Goal: Information Seeking & Learning: Learn about a topic

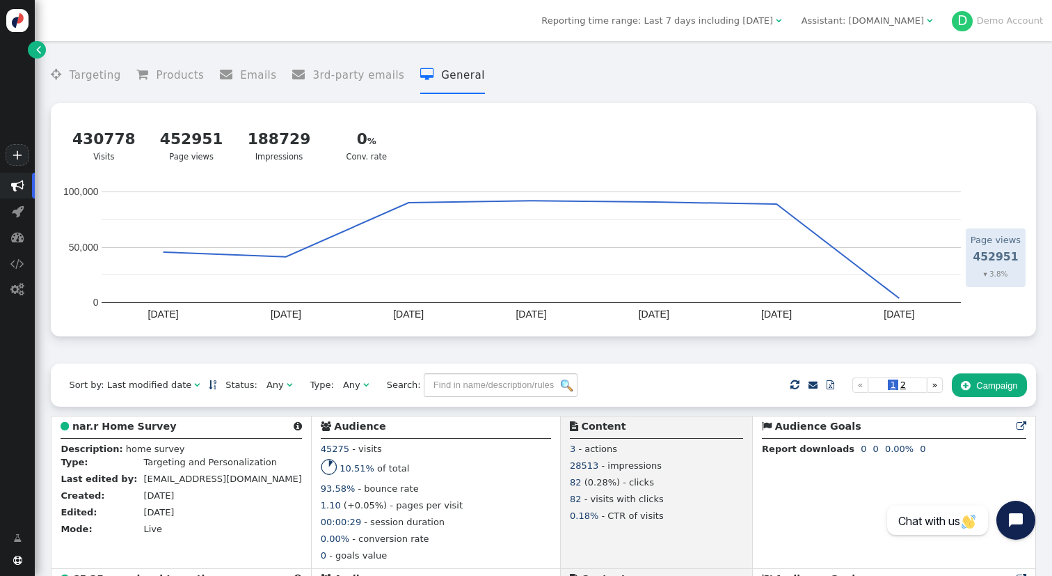
click at [40, 48] on span "" at bounding box center [38, 49] width 5 height 14
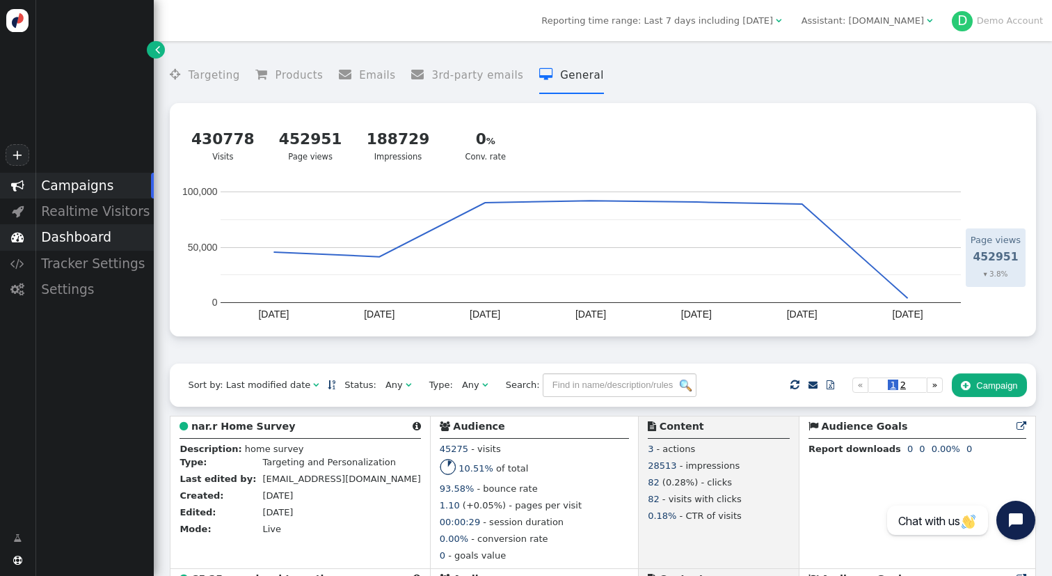
click at [89, 248] on div "Dashboard" at bounding box center [94, 237] width 119 height 26
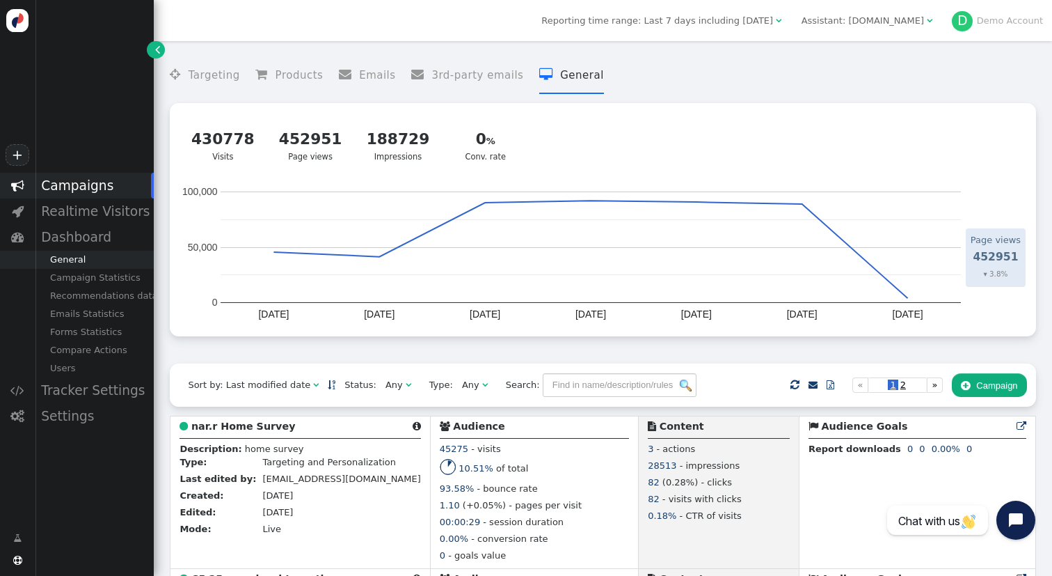
click at [88, 262] on div "General" at bounding box center [94, 260] width 119 height 18
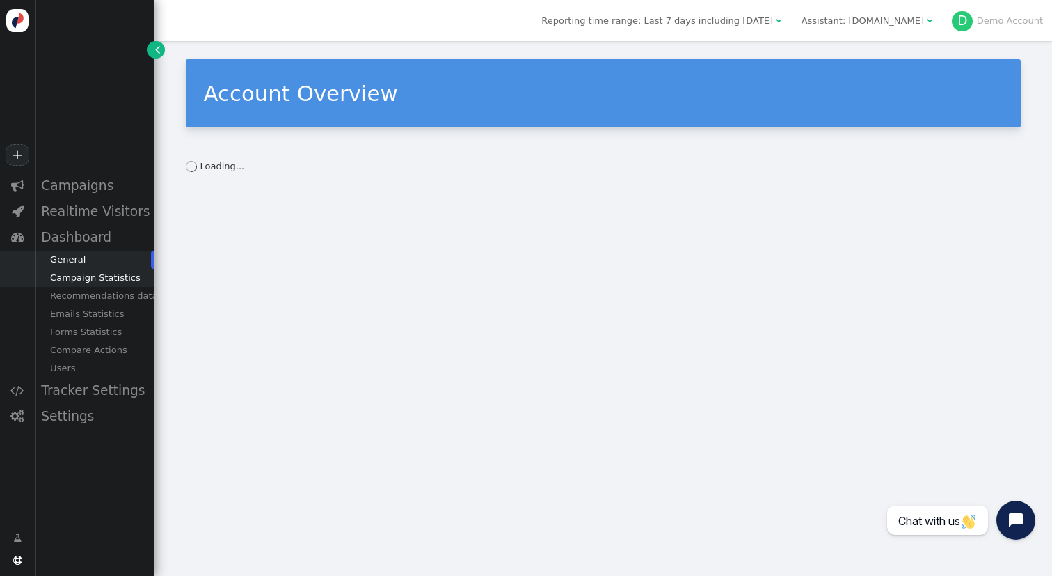
click at [107, 278] on div "Campaign Statistics" at bounding box center [94, 278] width 119 height 18
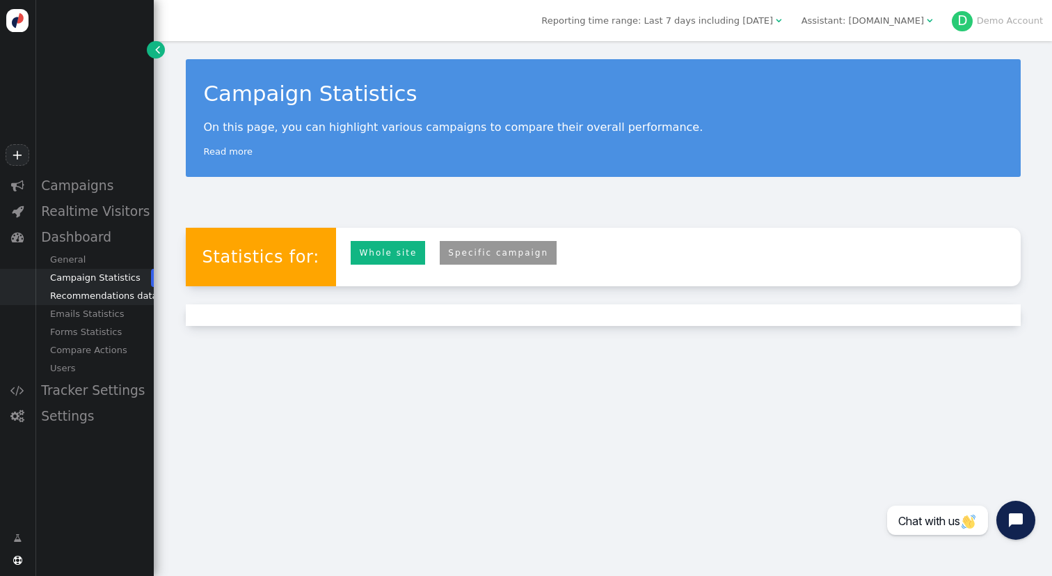
click at [133, 295] on div "Recommendations data" at bounding box center [94, 296] width 119 height 18
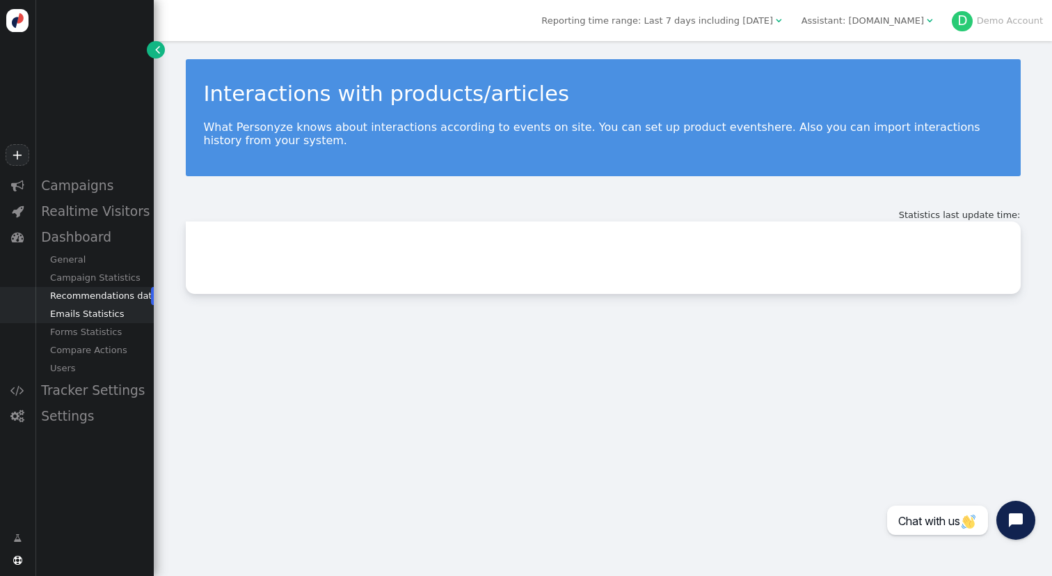
click at [123, 317] on div "Emails Statistics" at bounding box center [94, 314] width 119 height 18
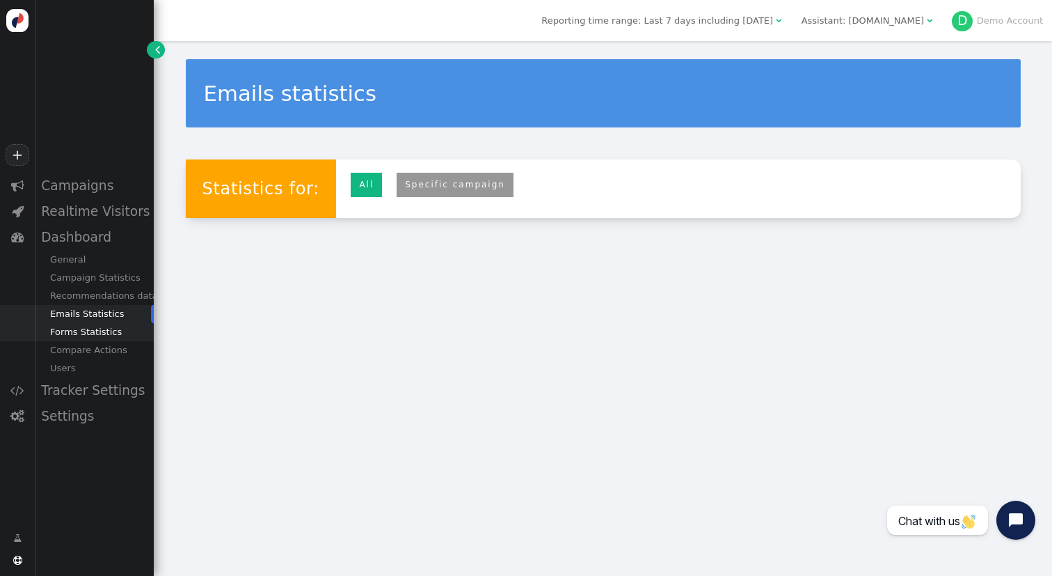
click at [120, 336] on div "Forms Statistics" at bounding box center [94, 332] width 119 height 18
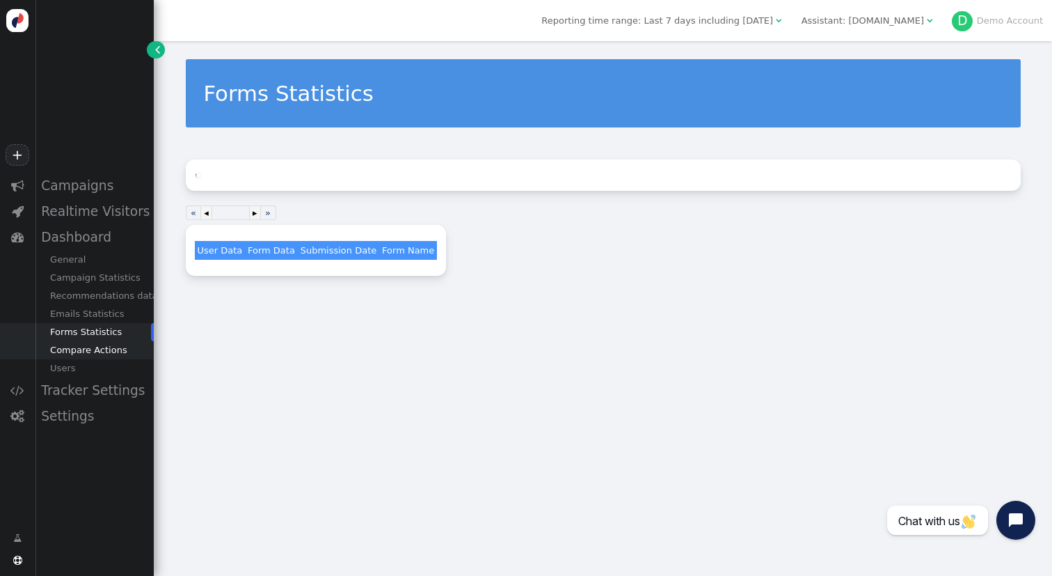
click at [116, 354] on div "Compare Actions" at bounding box center [94, 350] width 119 height 18
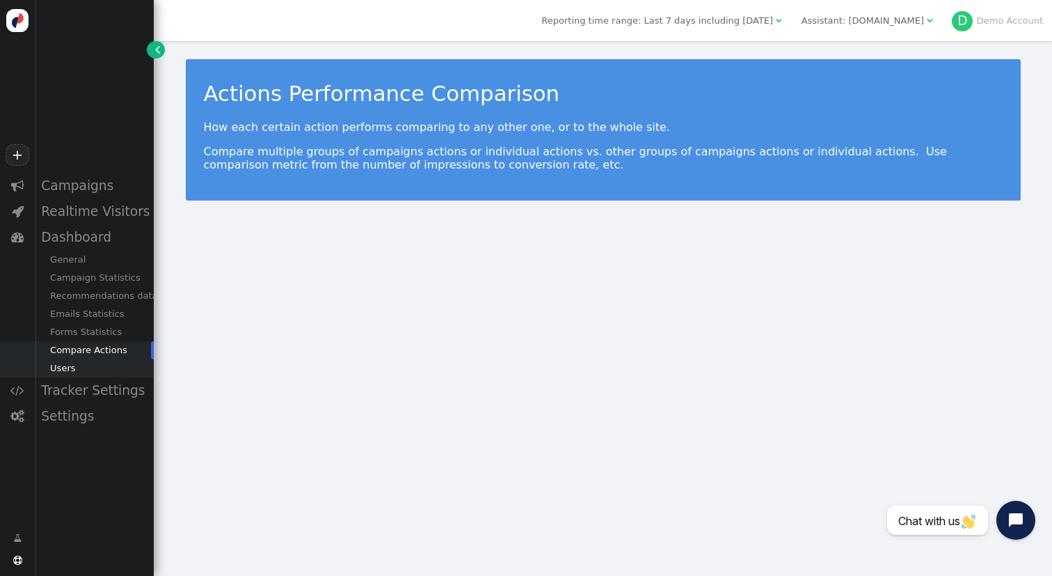
click at [90, 366] on div "Users" at bounding box center [94, 368] width 119 height 18
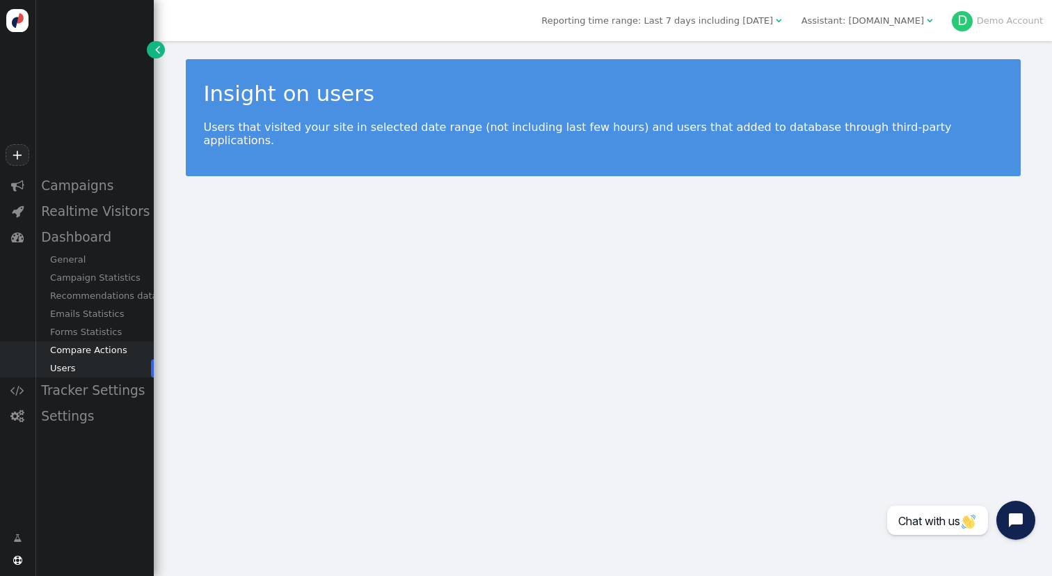
click at [109, 352] on div "Compare Actions" at bounding box center [94, 350] width 119 height 18
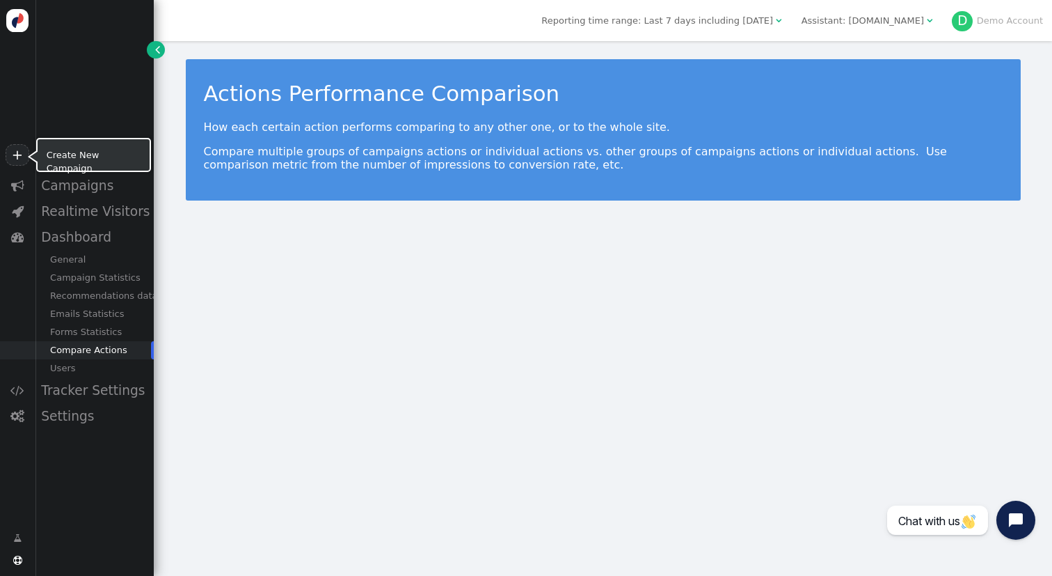
click at [20, 151] on link "+" at bounding box center [18, 155] width 24 height 22
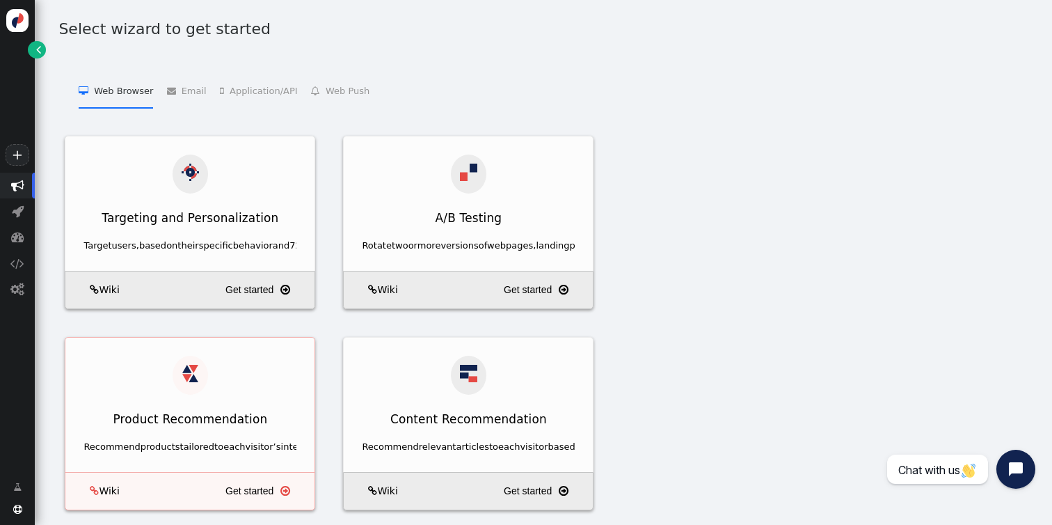
scroll to position [65, 0]
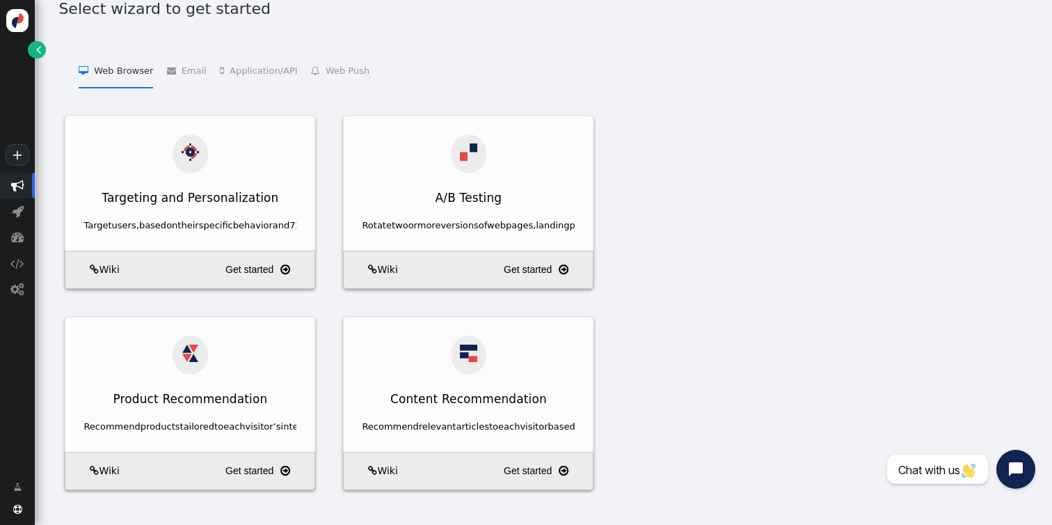
click at [836, 274] on div " Web Browser   Targeting and Personalization    A/B Testing    Product Recom…" at bounding box center [543, 280] width 985 height 475
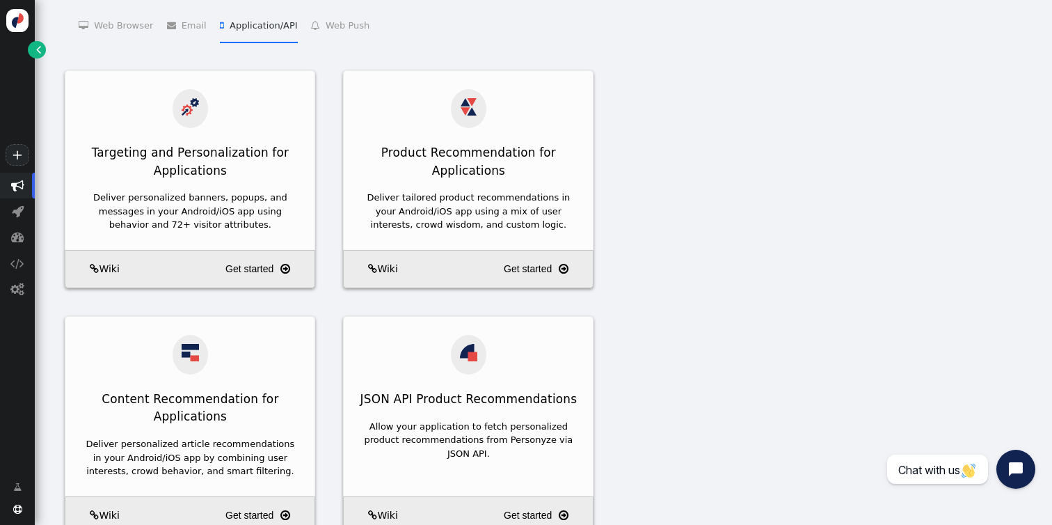
scroll to position [0, 0]
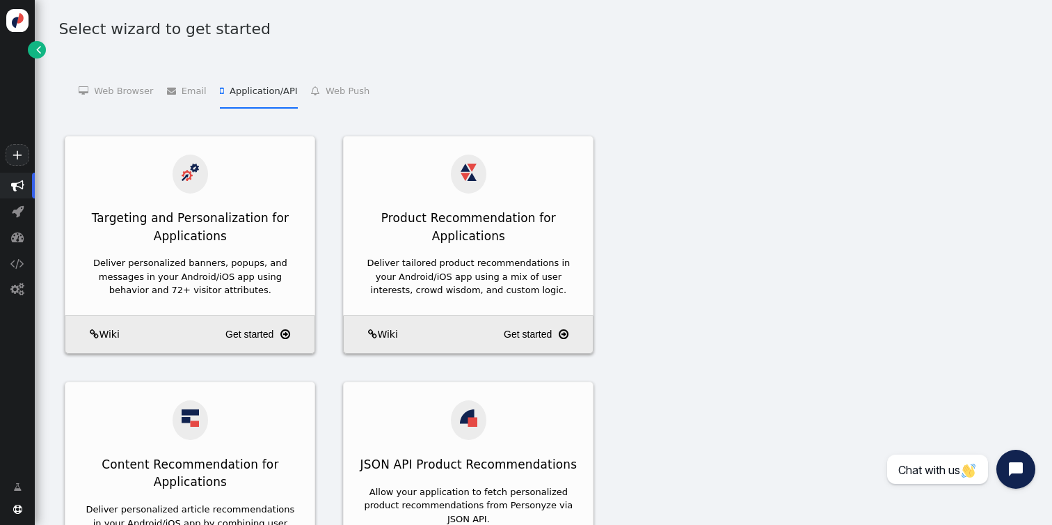
click at [252, 24] on div "Select wizard to get started  Web Browser   Targeting and Personalization    …" at bounding box center [544, 425] width 1018 height 850
click at [183, 84] on li " Email   Email Personalization    Add Product Recommendations to 3rd Party Em…" at bounding box center [187, 89] width 40 height 35
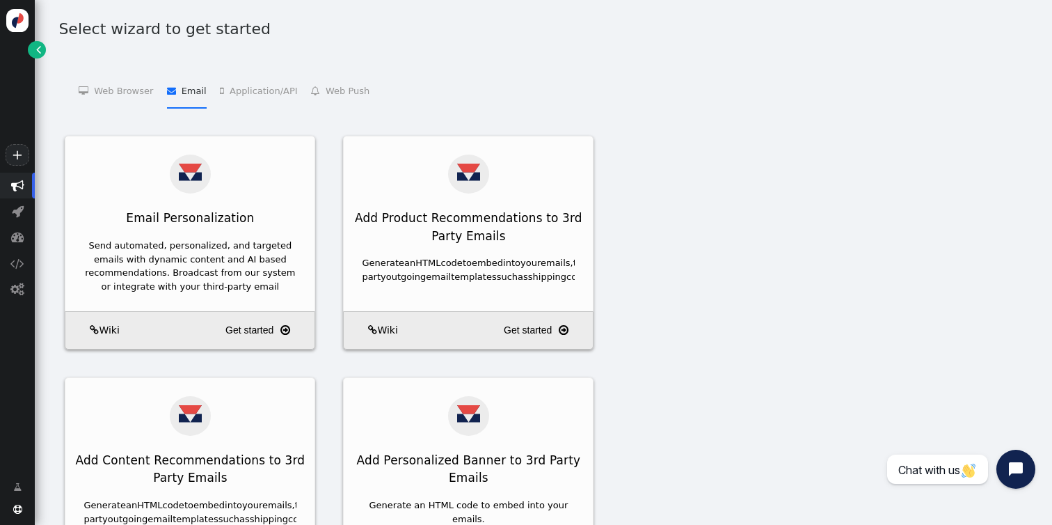
click at [148, 90] on li " Web Browser   Targeting and Personalization    A/B Testing    Product Recom…" at bounding box center [116, 89] width 74 height 35
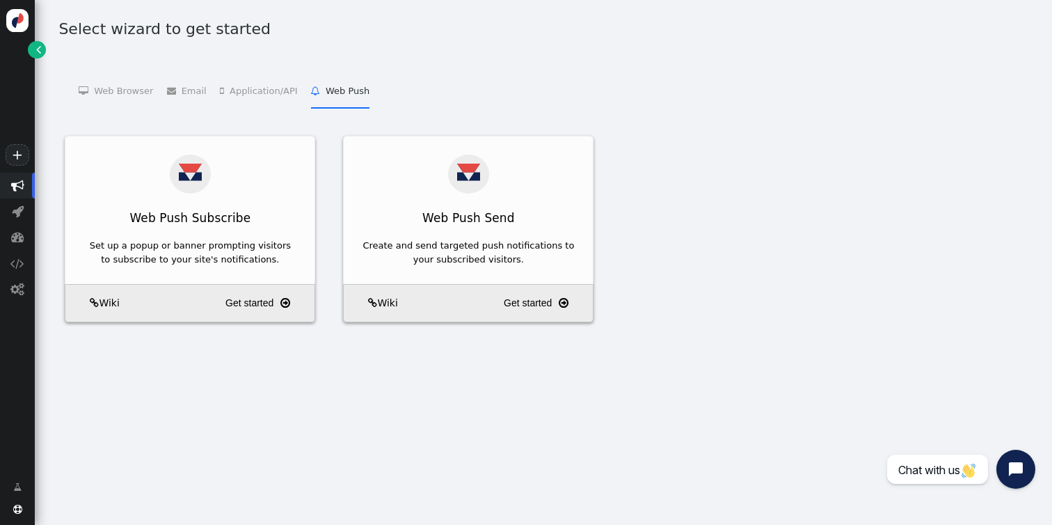
click at [325, 86] on li " Web Push   Web Push Subscribe    Web Push Send " at bounding box center [340, 89] width 58 height 35
click at [264, 90] on li " Application/API   Targeting and Personalization for Applications    Product …" at bounding box center [258, 89] width 77 height 35
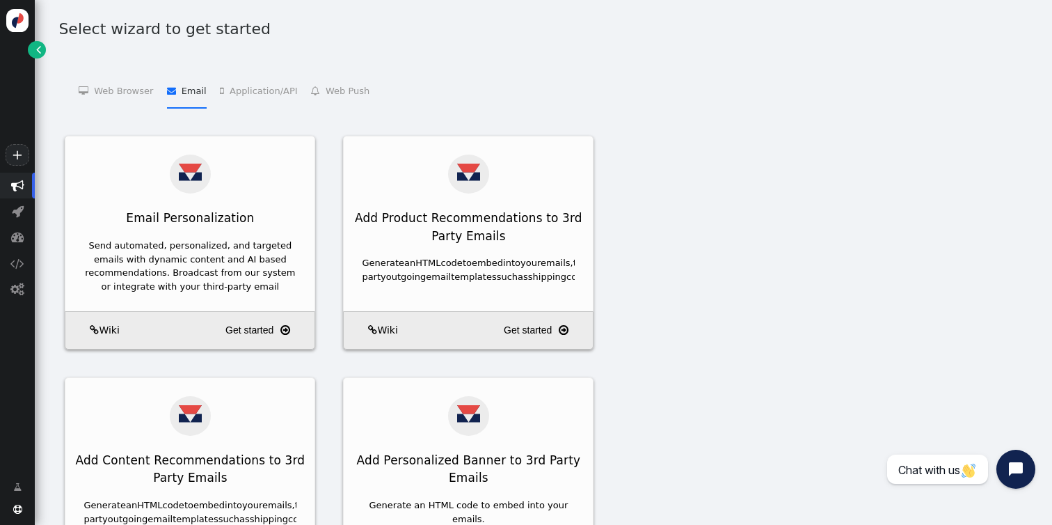
click at [191, 93] on li " Email   Email Personalization    Add Product Recommendations to 3rd Party Em…" at bounding box center [187, 89] width 40 height 35
click at [110, 100] on div " Web Browser   Targeting and Personalization    A/B Testing    Product Recom…" at bounding box center [364, 99] width 626 height 72
click at [120, 95] on li " Web Browser   Targeting and Personalization    A/B Testing    Product Recom…" at bounding box center [116, 89] width 74 height 35
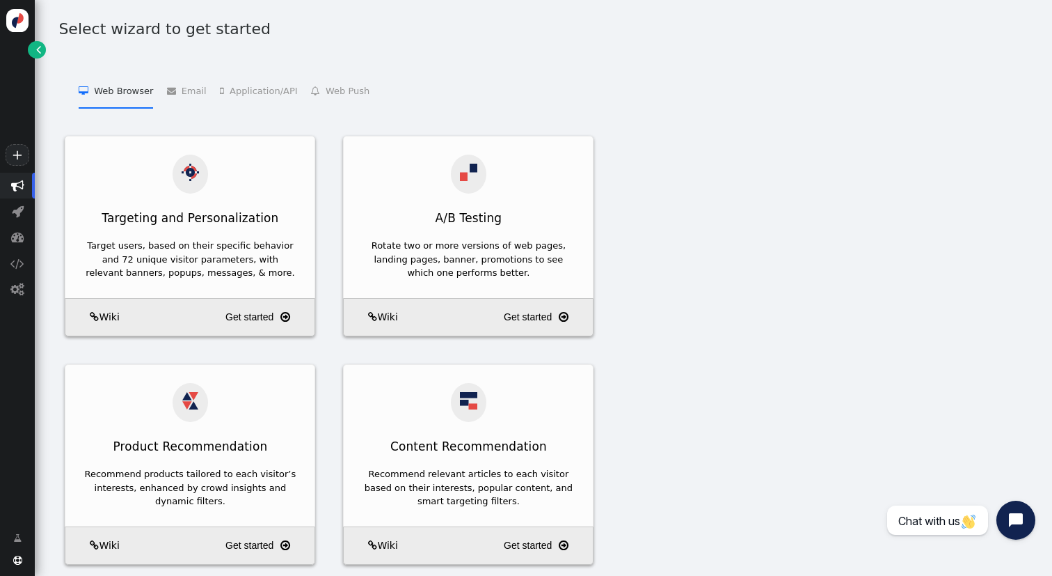
click at [788, 79] on div " Web Browser   Targeting and Personalization    A/B Testing    Product Recom…" at bounding box center [543, 327] width 985 height 529
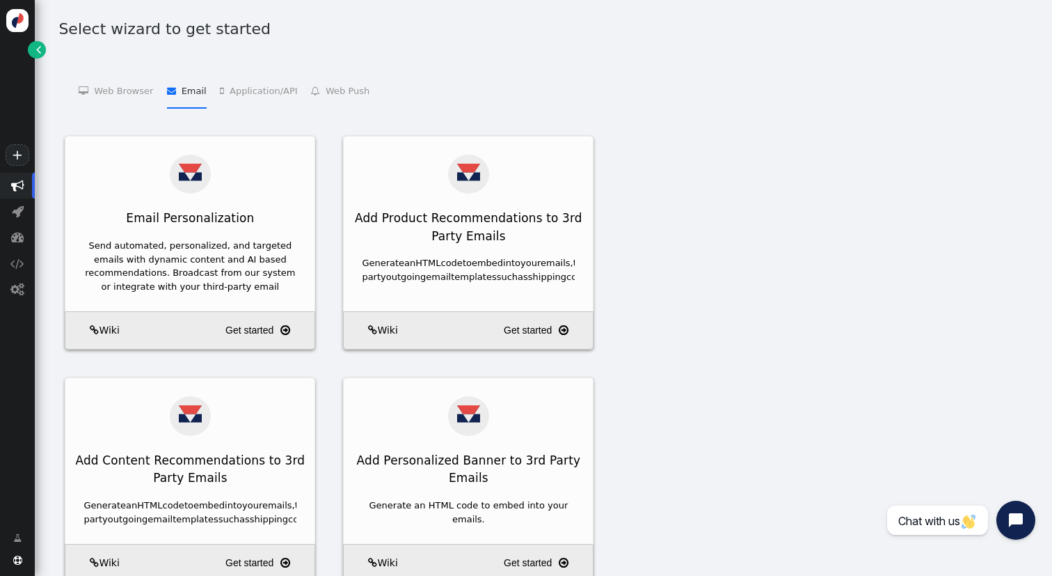
click at [181, 84] on li " Email   Email Personalization    Add Product Recommendations to 3rd Party Em…" at bounding box center [187, 89] width 40 height 35
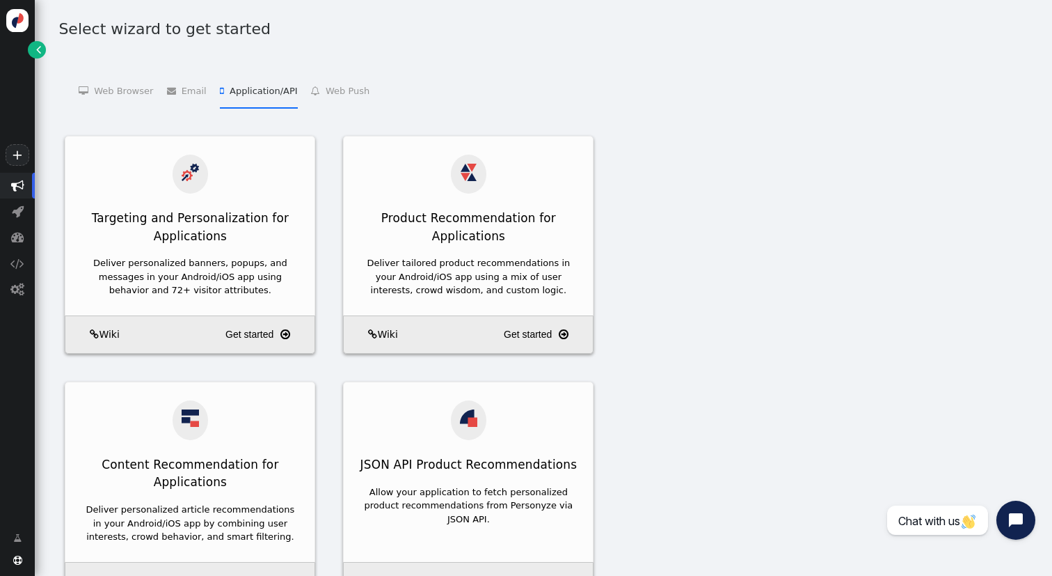
click at [248, 95] on li " Application/API   Targeting and Personalization for Applications    Product …" at bounding box center [258, 89] width 77 height 35
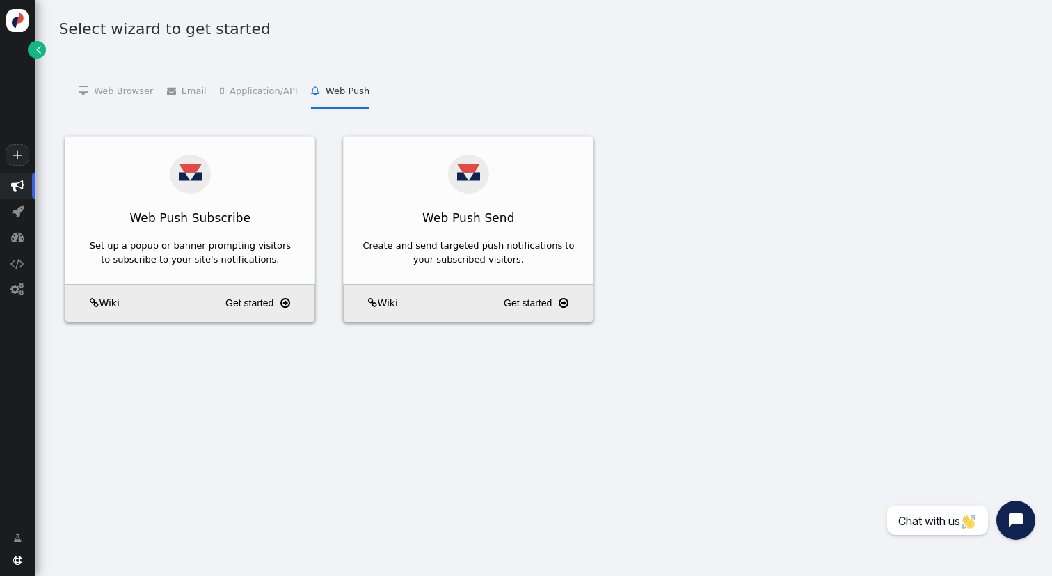
click at [329, 45] on div "Select wizard to get started  Web Browser   Targeting and Personalization    …" at bounding box center [544, 179] width 1018 height 358
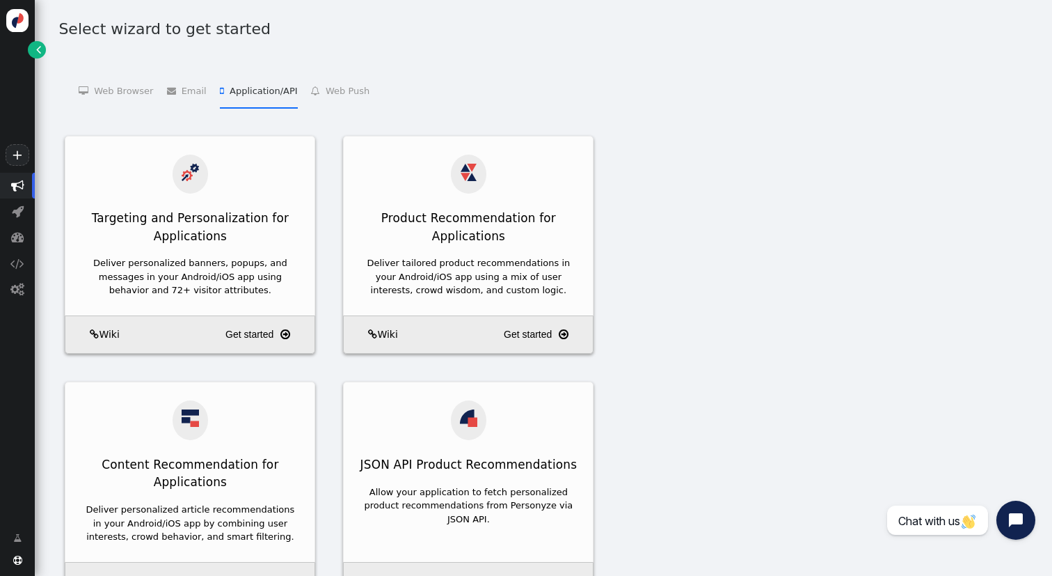
click at [271, 92] on li " Application/API   Targeting and Personalization for Applications    Product …" at bounding box center [258, 89] width 77 height 35
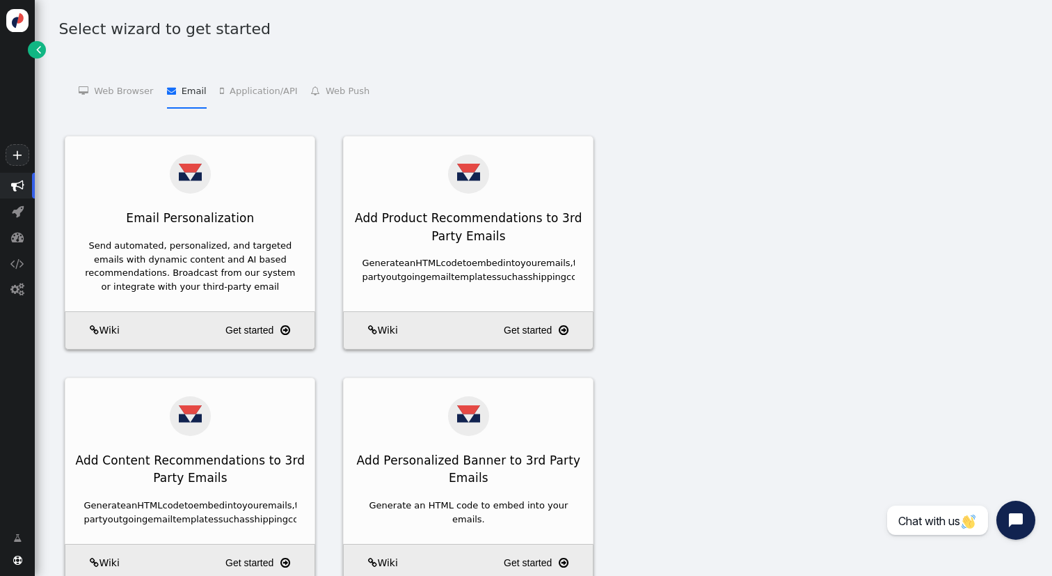
click at [180, 94] on li " Email   Email Personalization    Add Product Recommendations to 3rd Party Em…" at bounding box center [187, 89] width 40 height 35
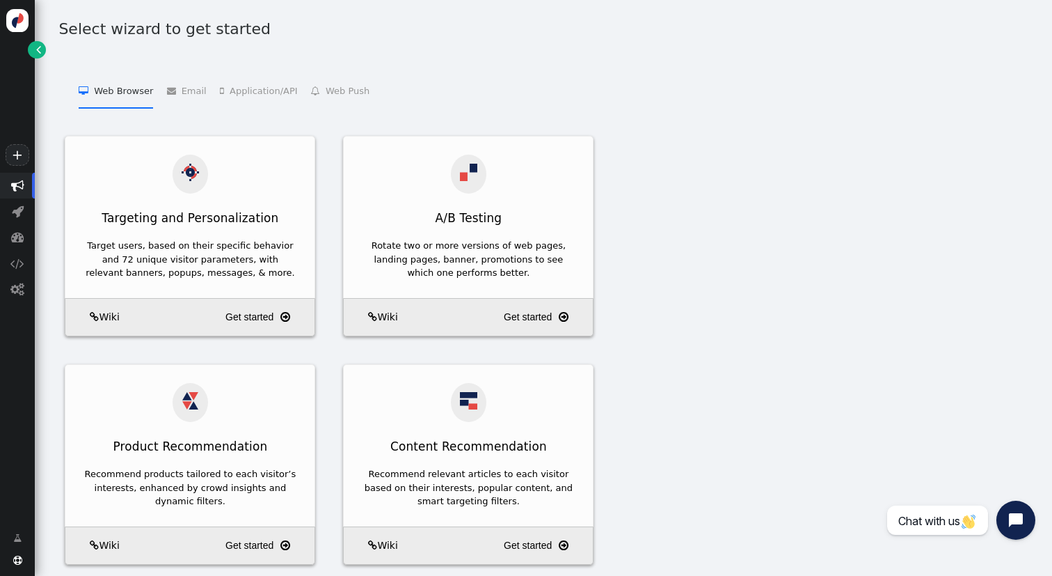
click at [139, 91] on li " Web Browser   Targeting and Personalization    A/B Testing    Product Recom…" at bounding box center [116, 89] width 74 height 35
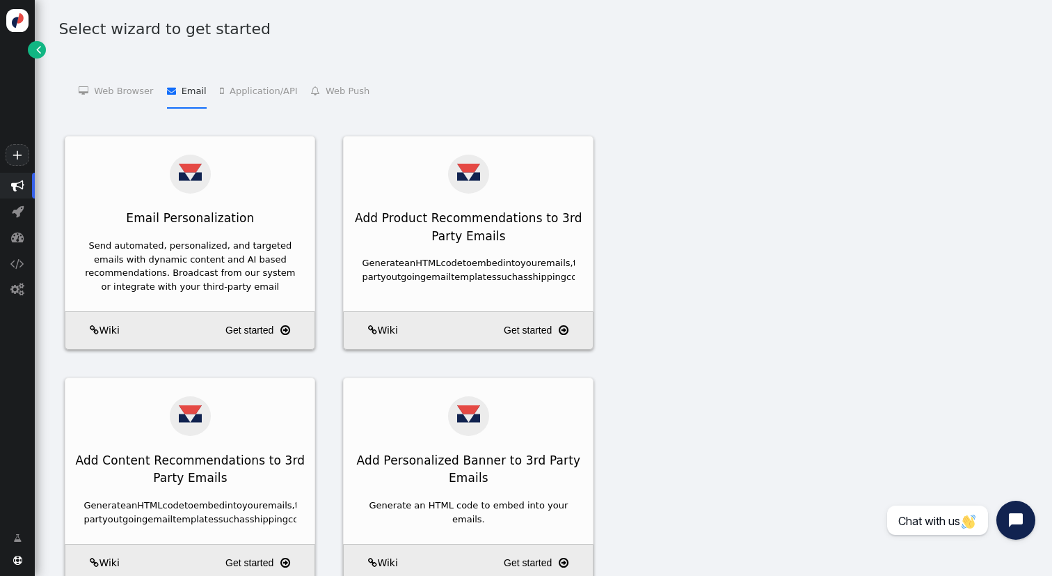
click at [177, 91] on li " Email   Email Personalization    Add Product Recommendations to 3rd Party Em…" at bounding box center [187, 89] width 40 height 35
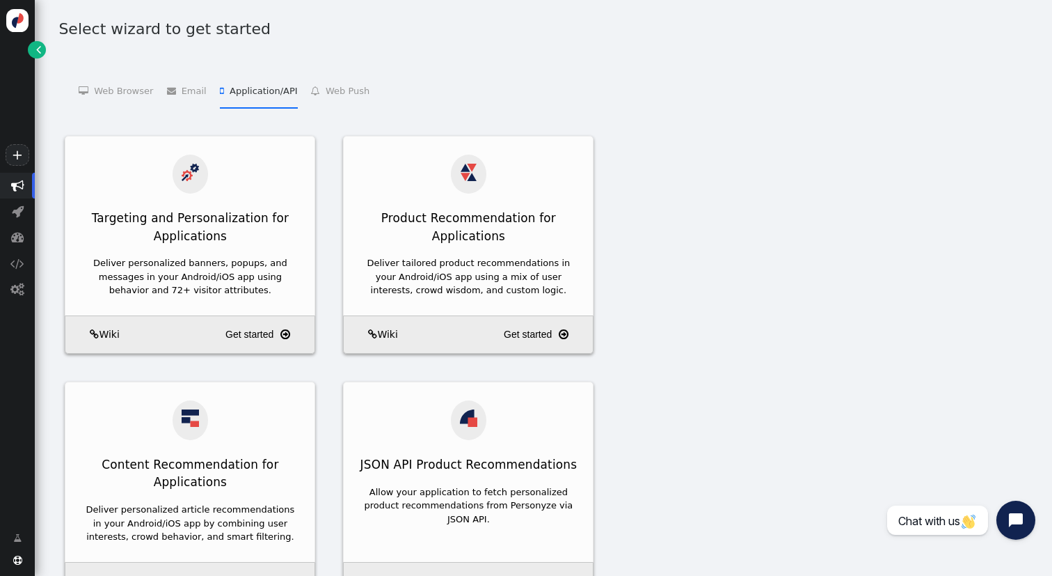
click at [262, 99] on li " Application/API   Targeting and Personalization for Applications    Product …" at bounding box center [258, 89] width 77 height 35
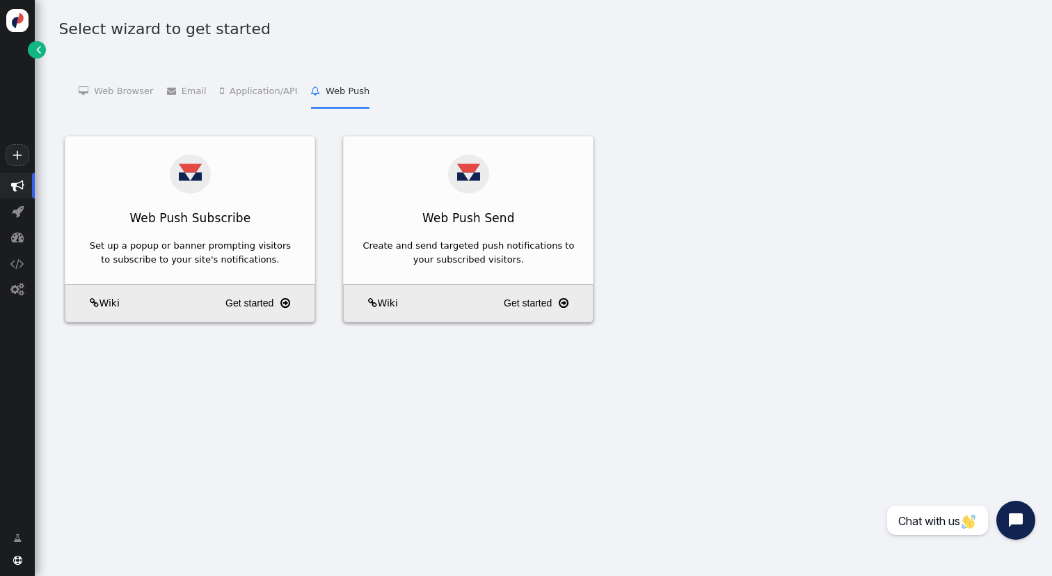
click at [342, 96] on li " Web Push   Web Push Subscribe    Web Push Send " at bounding box center [340, 89] width 58 height 35
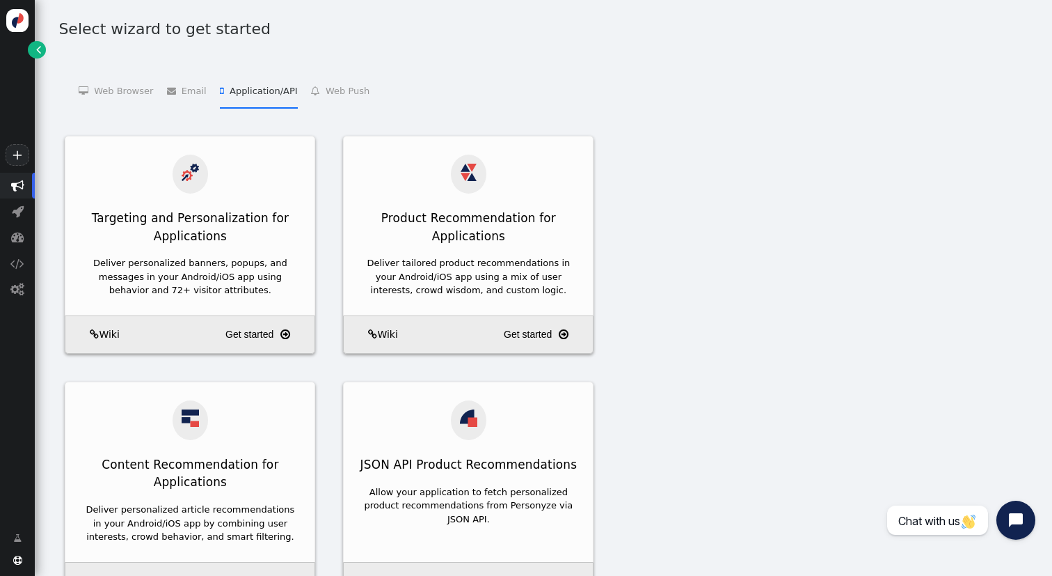
click at [269, 93] on li " Application/API   Targeting and Personalization for Applications    Product …" at bounding box center [258, 89] width 77 height 35
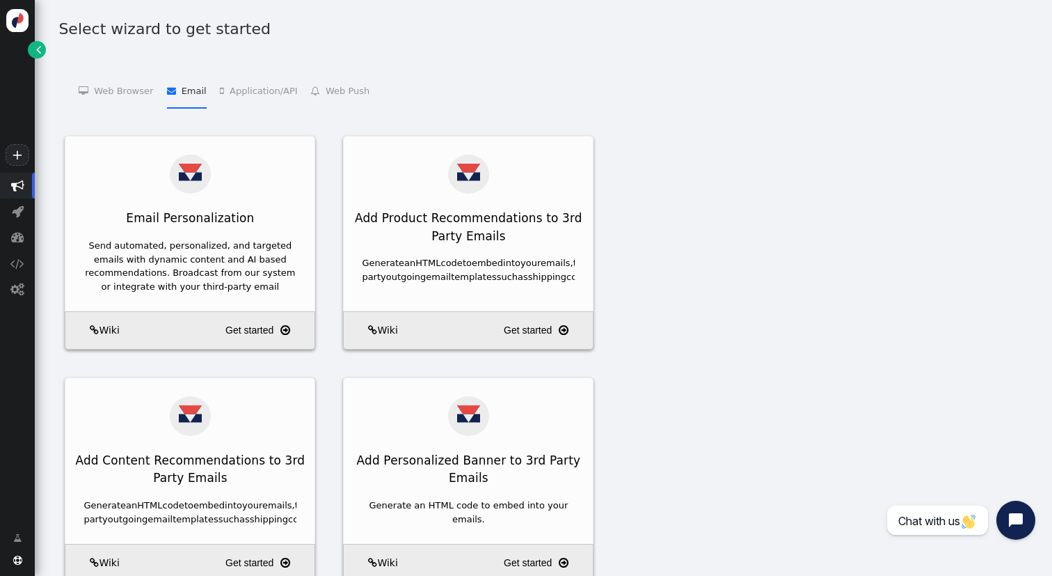
click at [196, 93] on li " Email   Email Personalization    Add Product Recommendations to 3rd Party Em…" at bounding box center [187, 89] width 40 height 35
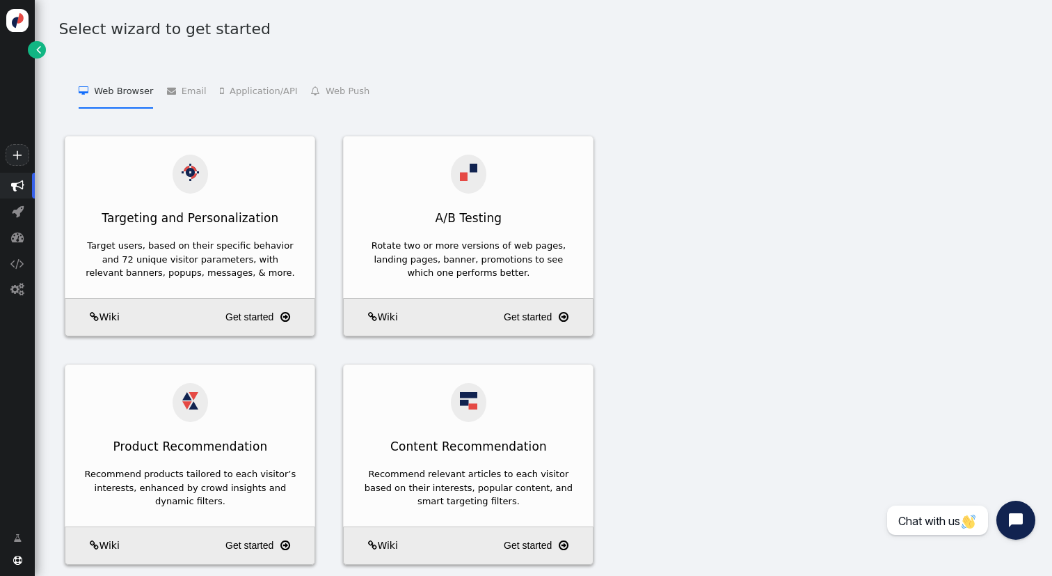
click at [132, 97] on li " Web Browser   Targeting and Personalization    A/B Testing    Product Recom…" at bounding box center [116, 89] width 74 height 35
click at [477, 51] on div "Select wizard to get started  Web Browser   Targeting and Personalization    …" at bounding box center [544, 299] width 1018 height 599
click at [17, 155] on link "+" at bounding box center [18, 155] width 24 height 22
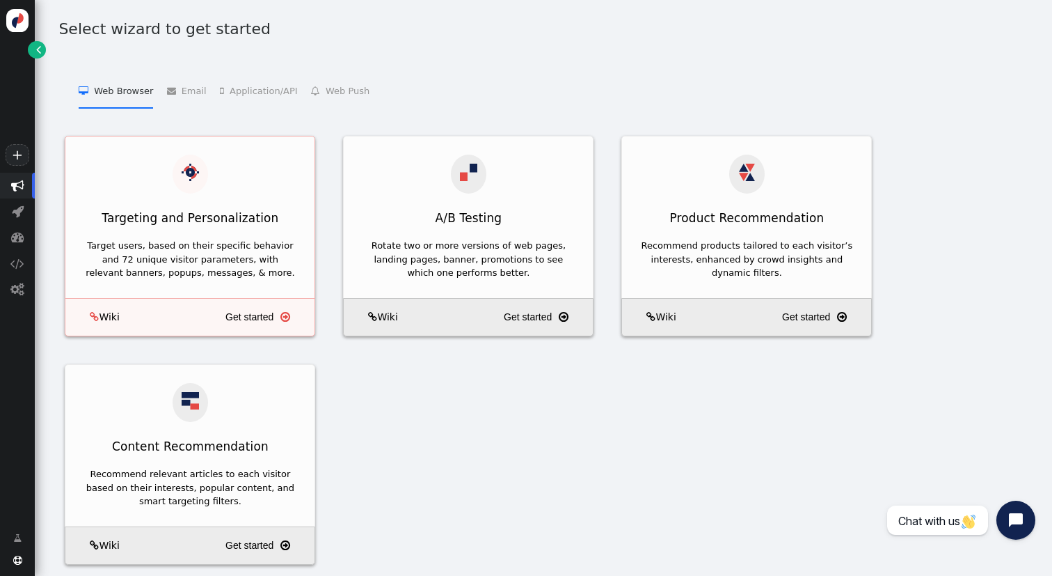
click at [237, 205] on div "Targeting and Personalization" at bounding box center [189, 219] width 249 height 32
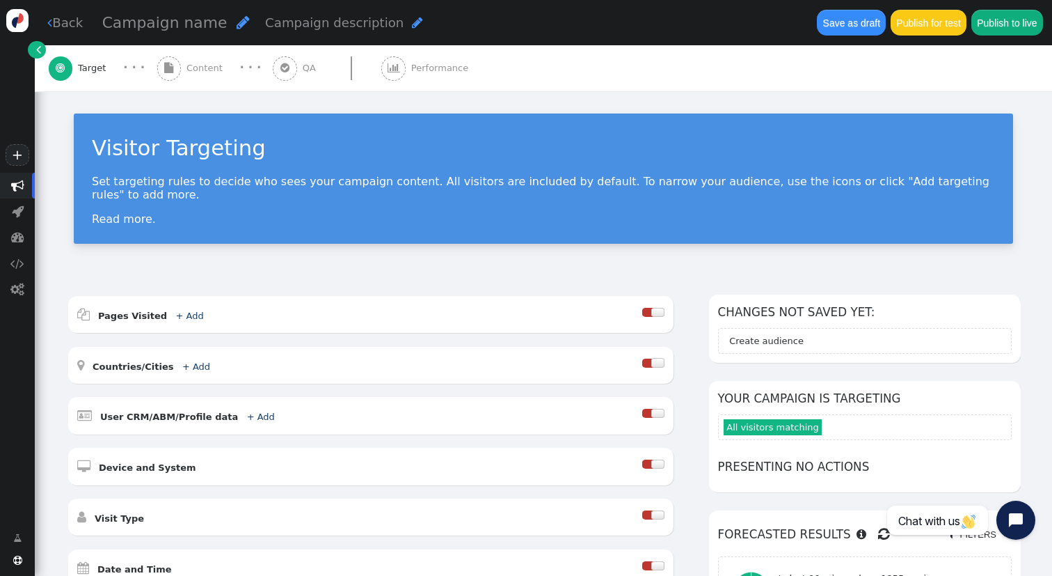
click at [200, 68] on span "Content" at bounding box center [208, 68] width 42 height 14
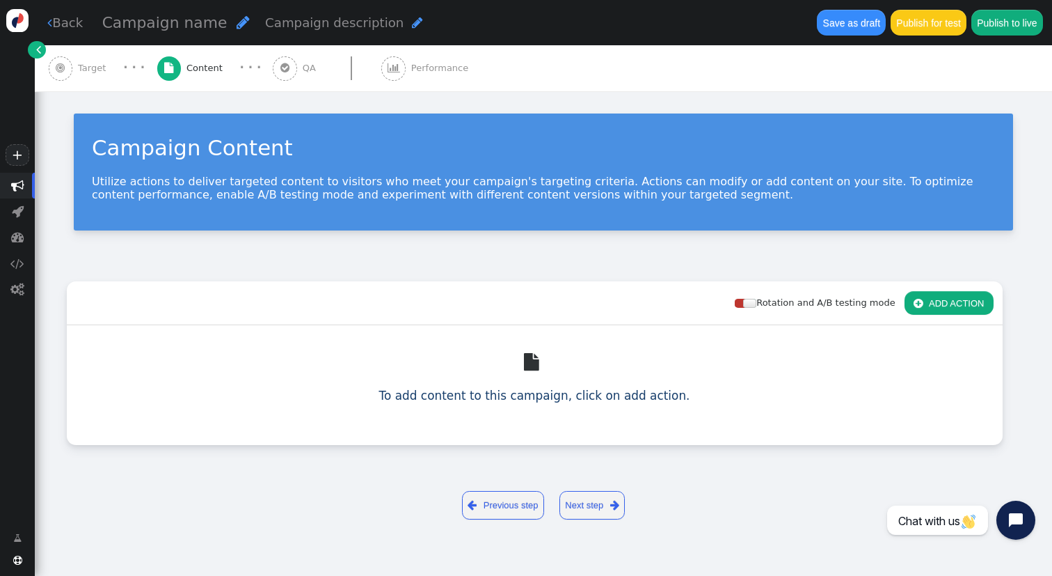
click at [968, 306] on button " ADD ACTION" at bounding box center [949, 303] width 89 height 24
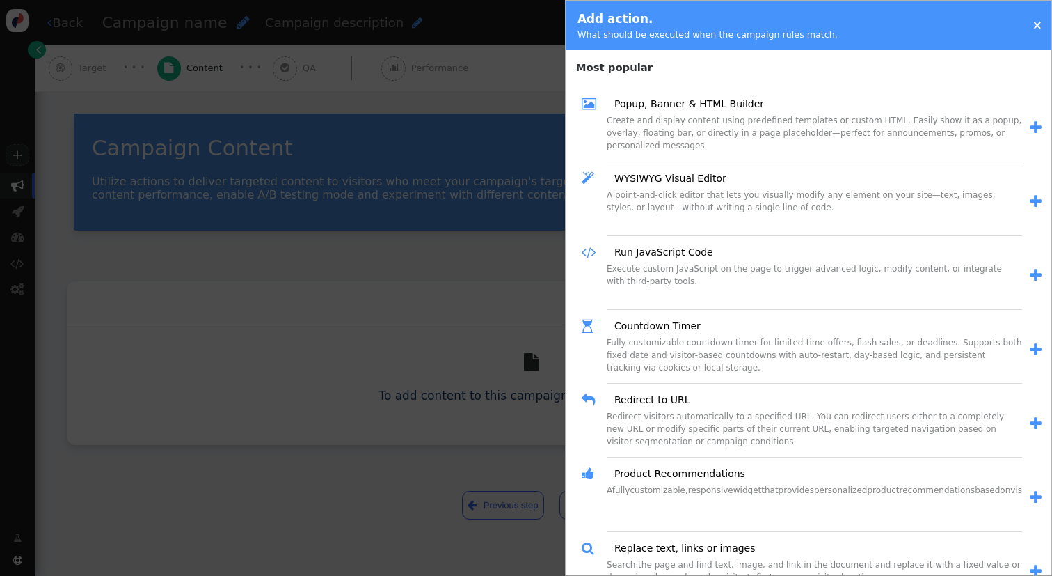
click at [12, 165] on div at bounding box center [526, 288] width 1052 height 576
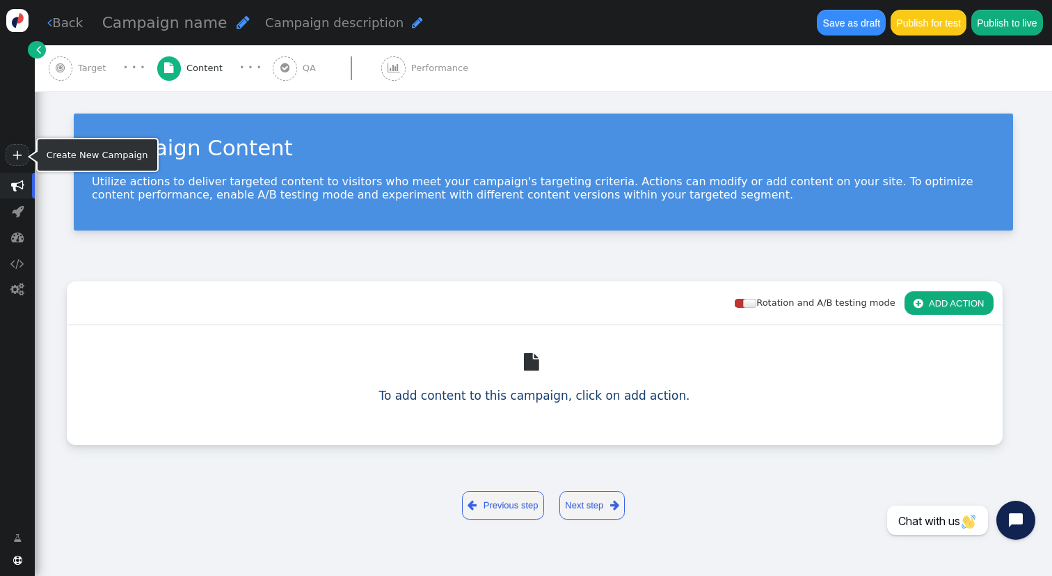
click at [14, 161] on link "+" at bounding box center [18, 155] width 24 height 22
click at [969, 304] on button " ADD ACTION" at bounding box center [949, 303] width 89 height 24
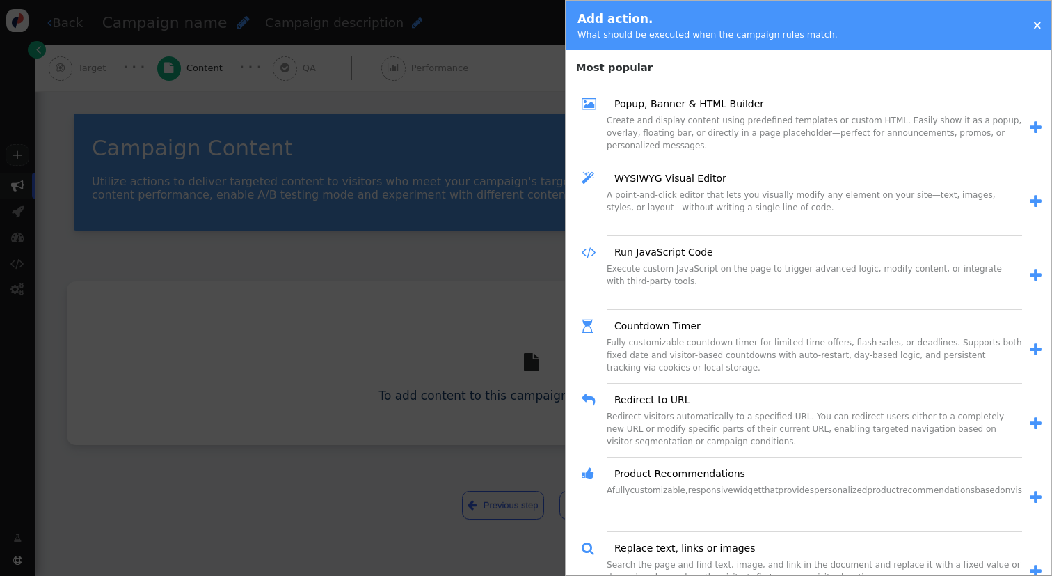
click at [239, 241] on div at bounding box center [526, 288] width 1052 height 576
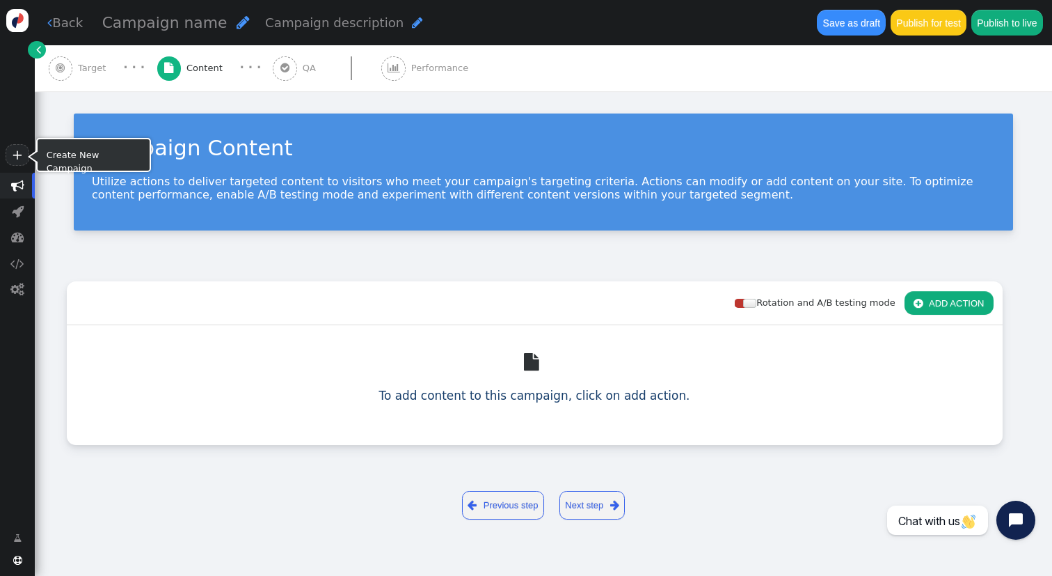
click at [17, 161] on link "+" at bounding box center [18, 155] width 24 height 22
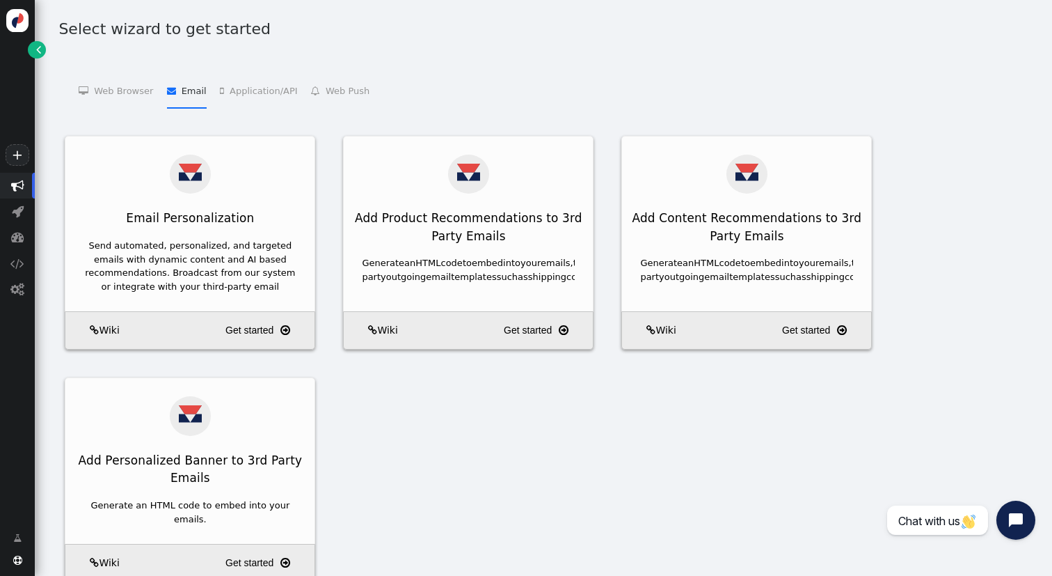
click at [174, 88] on span "" at bounding box center [174, 90] width 15 height 9
click at [259, 89] on li " Application/API   Targeting and Personalization for Applications    Product …" at bounding box center [258, 89] width 77 height 35
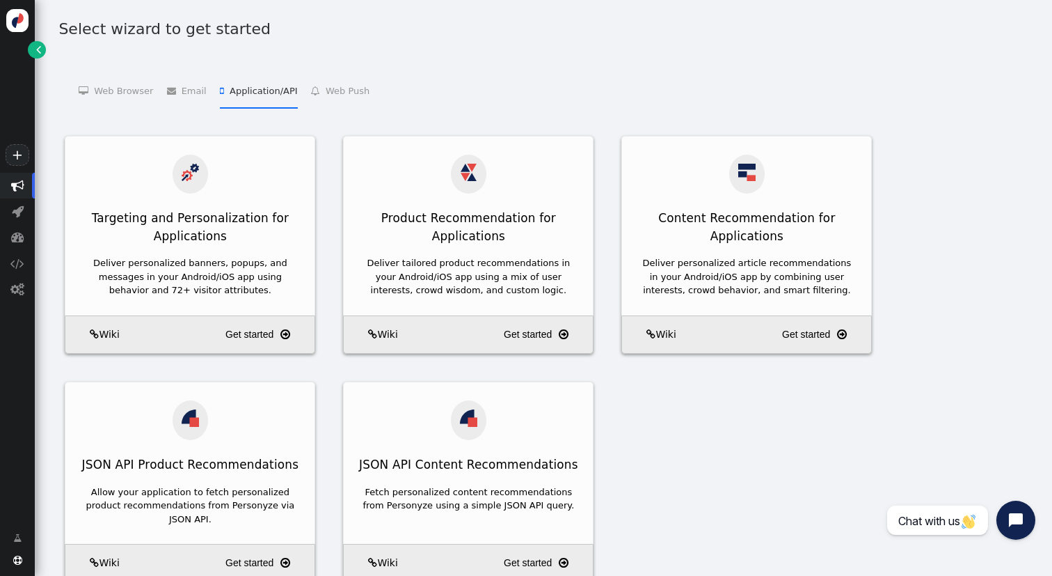
click at [327, 89] on li " Web Push   Web Push Subscribe    Web Push Send " at bounding box center [340, 89] width 58 height 35
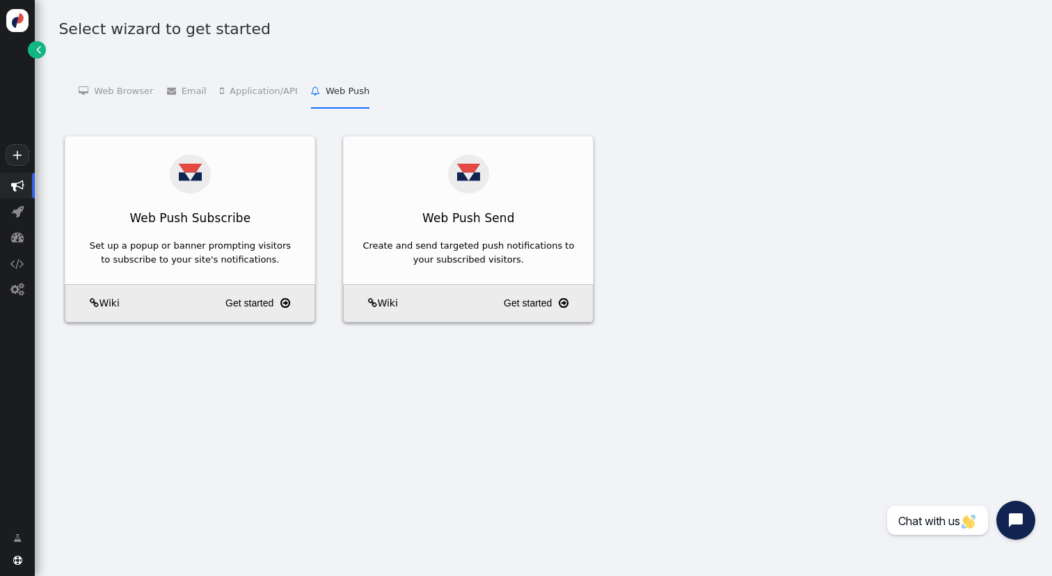
click at [249, 82] on li " Application/API   Targeting and Personalization for Applications    Product …" at bounding box center [258, 89] width 77 height 35
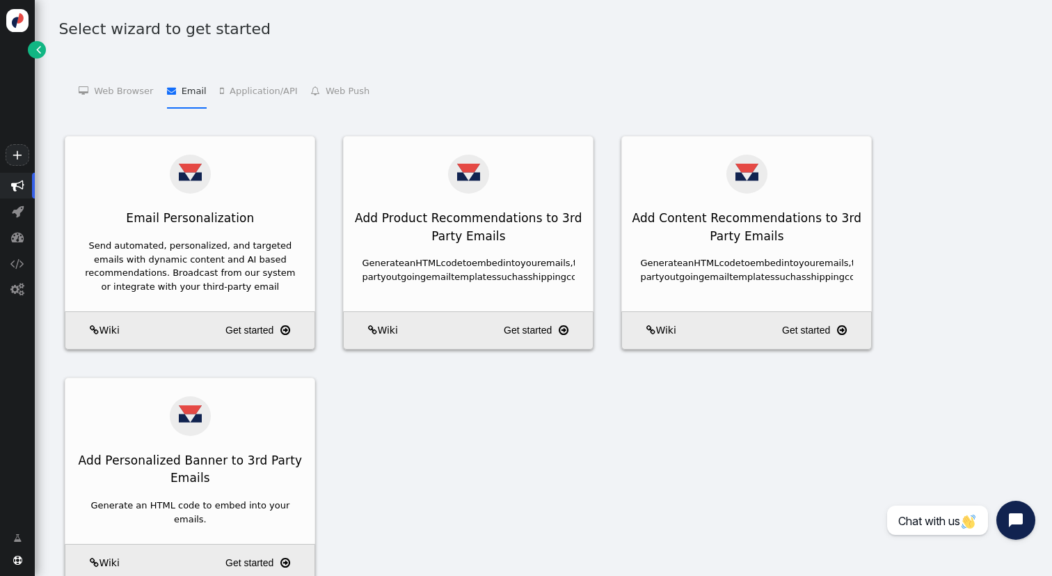
click at [188, 87] on li " Email   Email Personalization    Add Product Recommendations to 3rd Party Em…" at bounding box center [187, 89] width 40 height 35
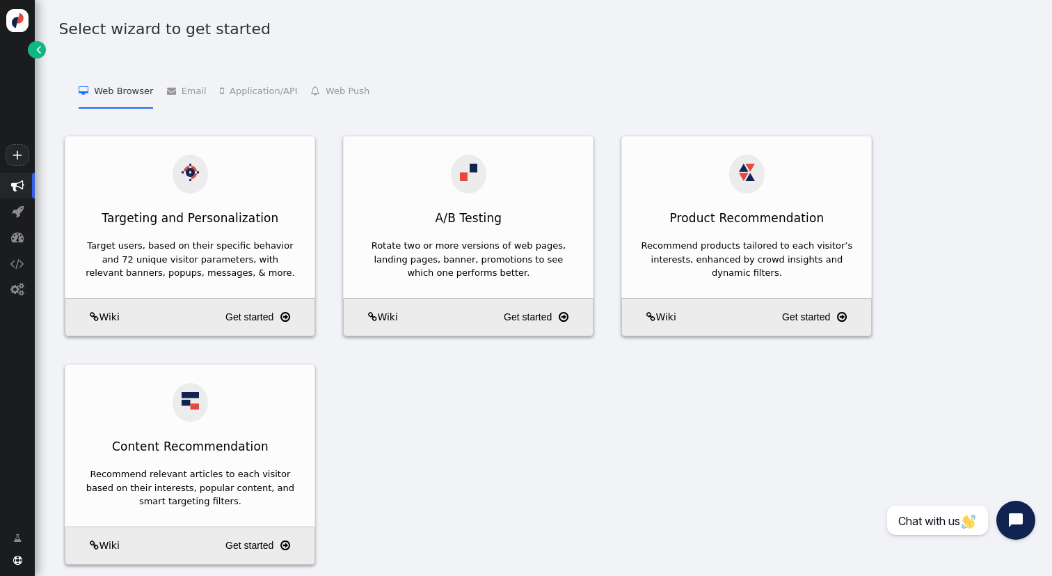
click at [119, 93] on li " Web Browser   Targeting and Personalization    A/B Testing    Product Recom…" at bounding box center [116, 89] width 74 height 35
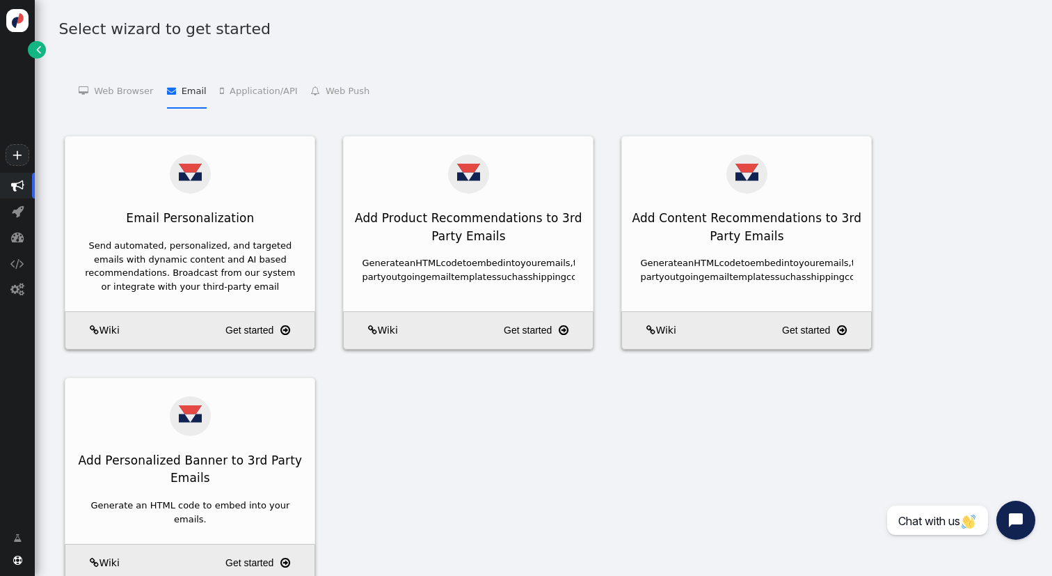
click at [168, 87] on span "" at bounding box center [174, 90] width 15 height 9
click at [623, 496] on div "Email Personalization Send automated, personalized, and targeted emails with dy…" at bounding box center [543, 373] width 985 height 475
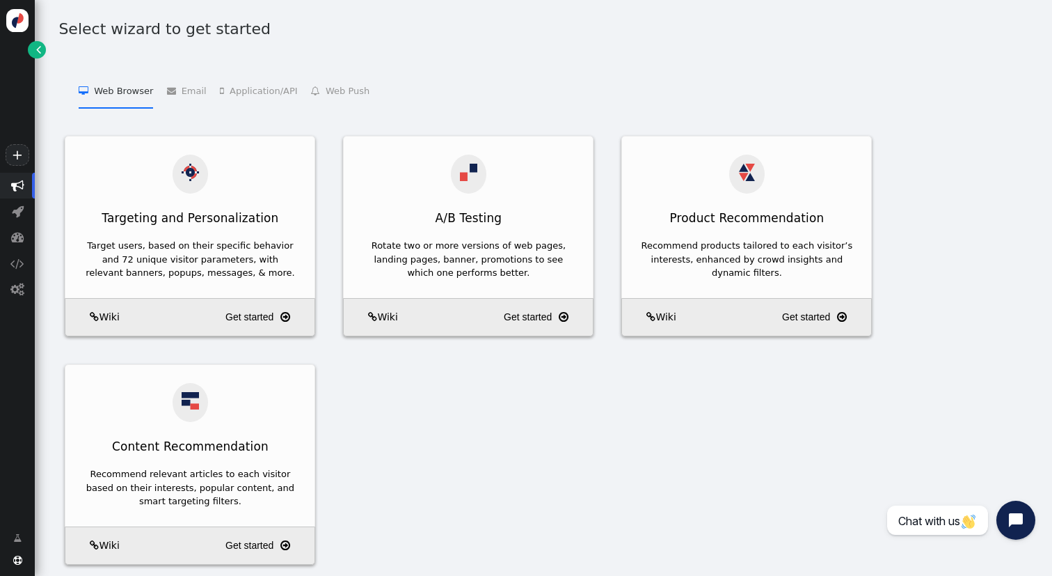
click at [96, 89] on li " Web Browser   Targeting and Personalization    A/B Testing    Product Recom…" at bounding box center [116, 89] width 74 height 35
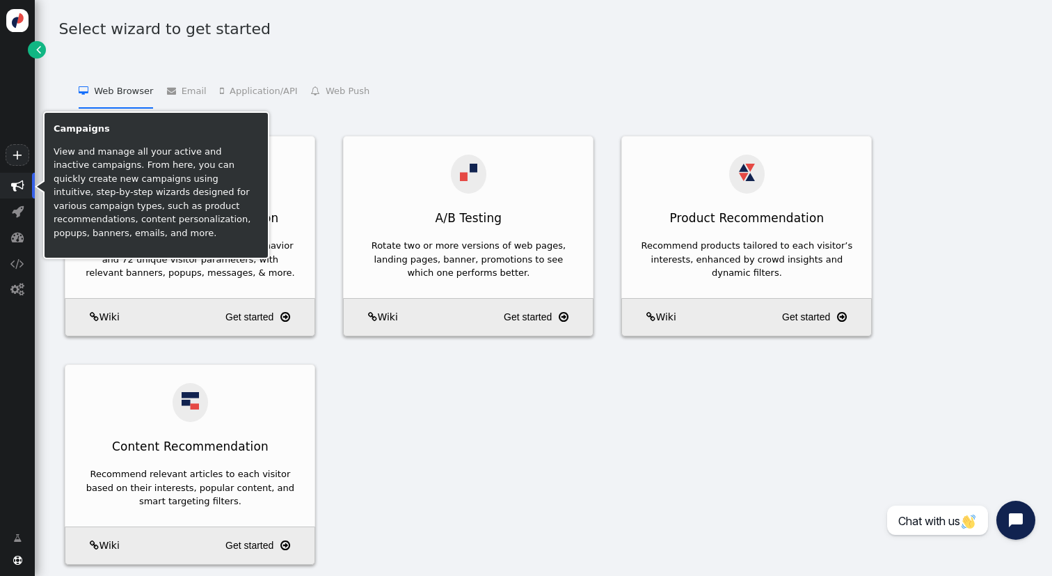
click at [18, 187] on span "" at bounding box center [17, 185] width 13 height 13
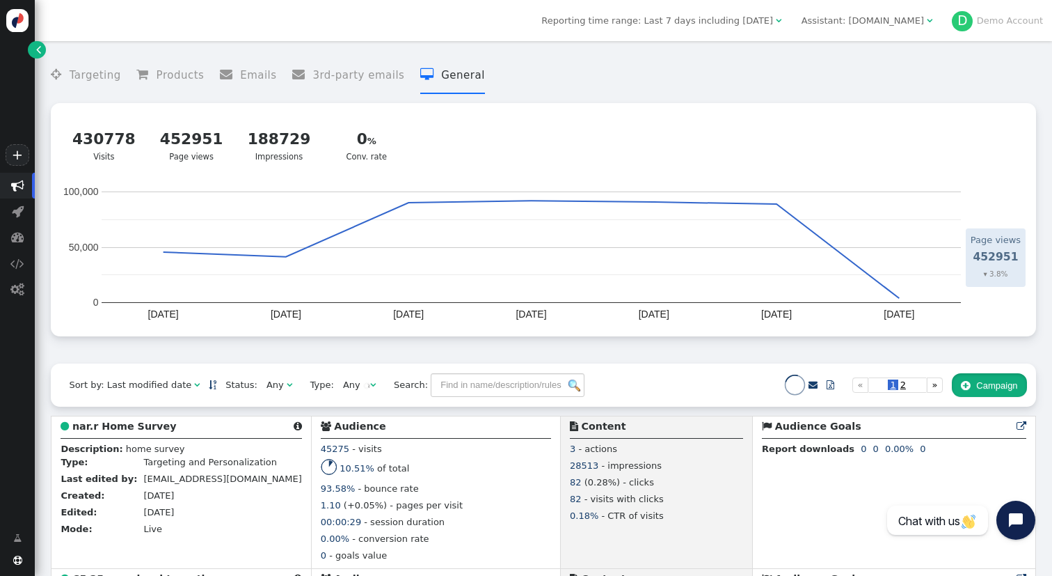
click at [1006, 390] on button " Campaign" at bounding box center [989, 385] width 75 height 24
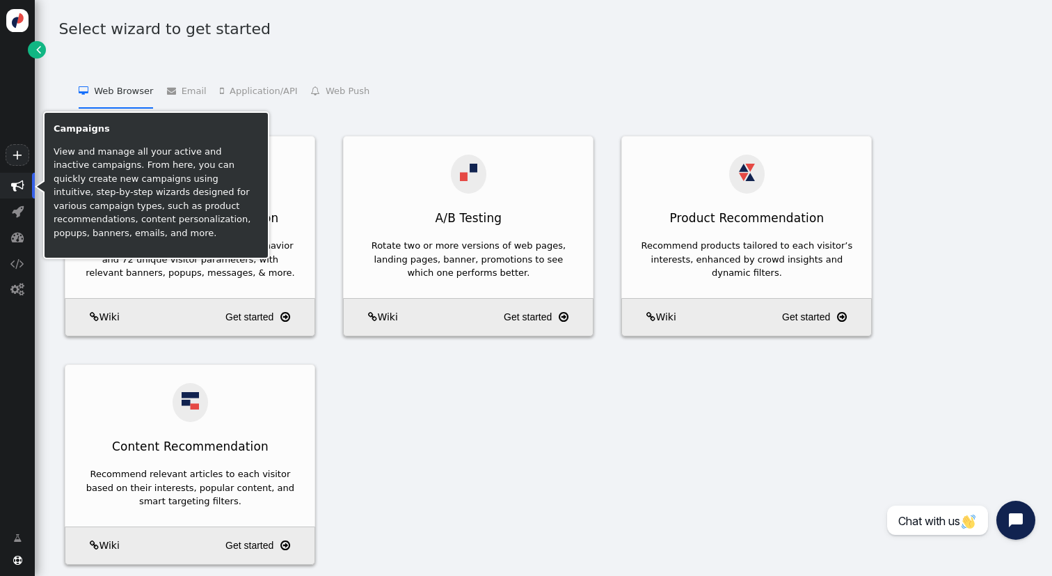
click at [4, 182] on span "" at bounding box center [17, 186] width 35 height 26
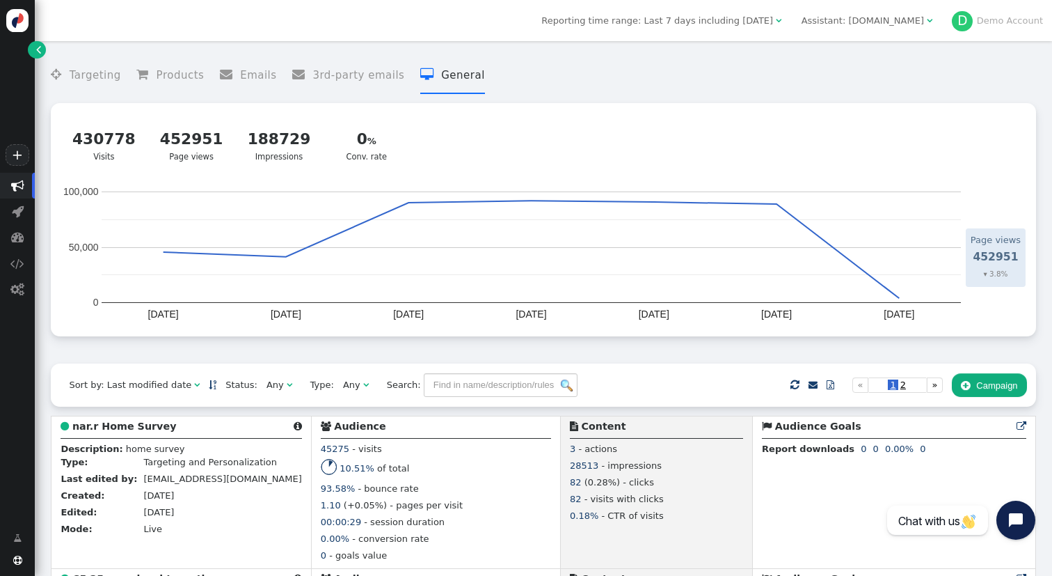
click at [38, 52] on span "" at bounding box center [38, 49] width 5 height 14
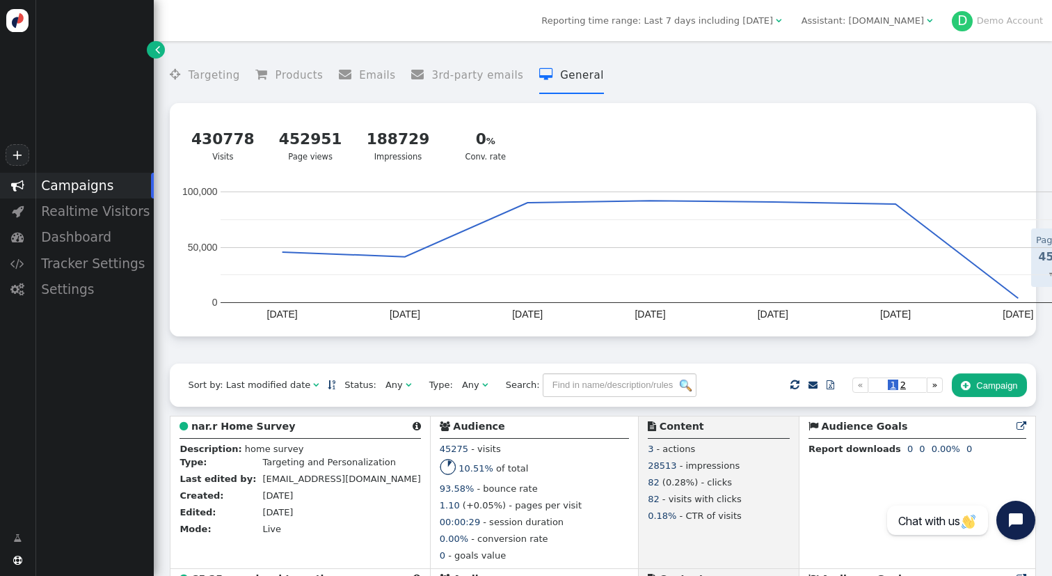
click at [156, 57] on link "" at bounding box center [155, 49] width 17 height 17
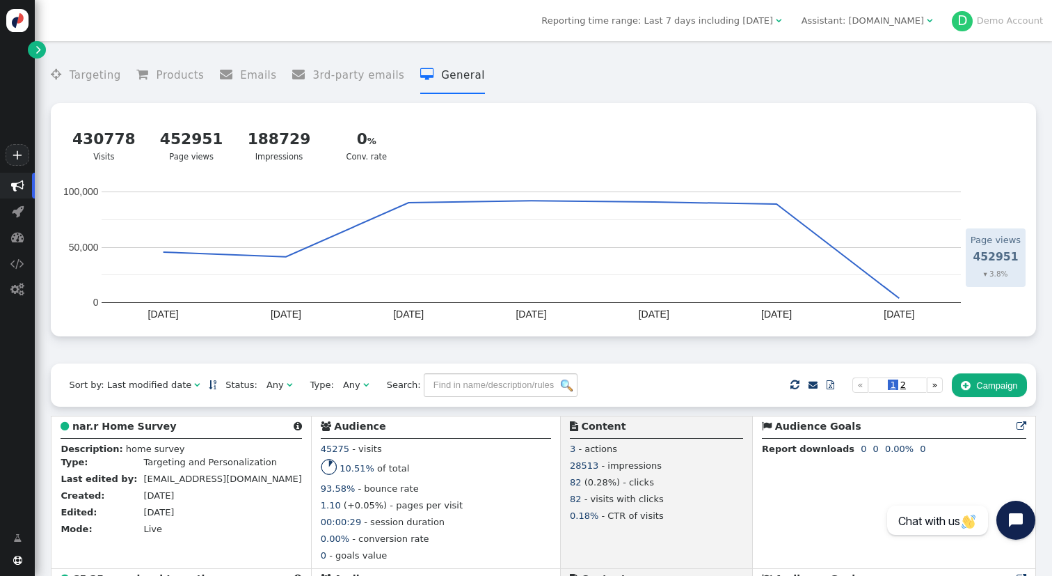
click at [16, 150] on link "+" at bounding box center [18, 155] width 24 height 22
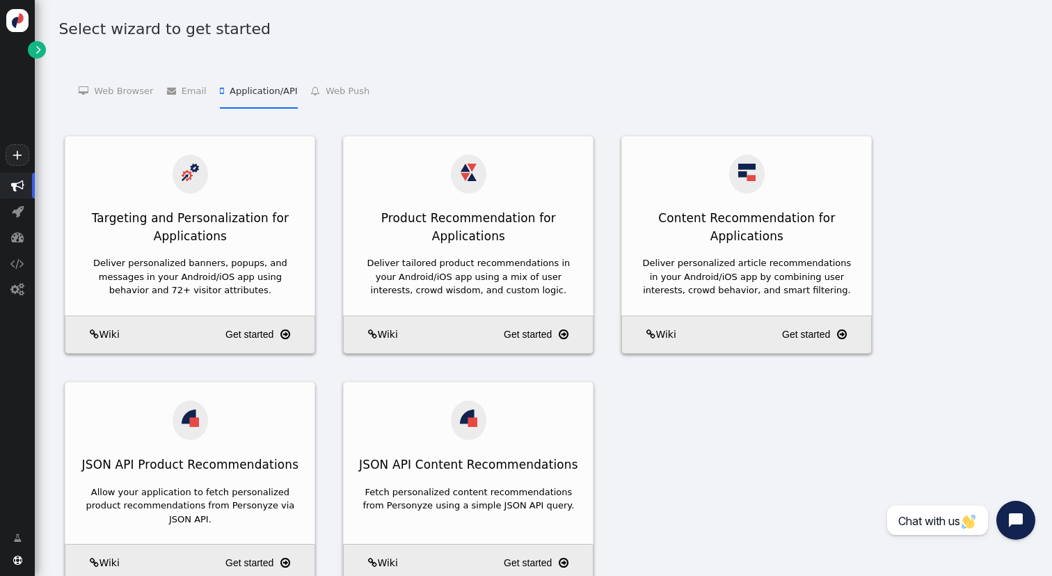
click at [248, 93] on li " Application/API   Targeting and Personalization for Applications    Product …" at bounding box center [258, 89] width 77 height 35
click at [325, 109] on div " Web Browser   Targeting and Personalization    A/B Testing    Product Recom…" at bounding box center [543, 99] width 985 height 72
click at [331, 95] on li " Web Push   Web Push Subscribe    Web Push Send " at bounding box center [340, 89] width 58 height 35
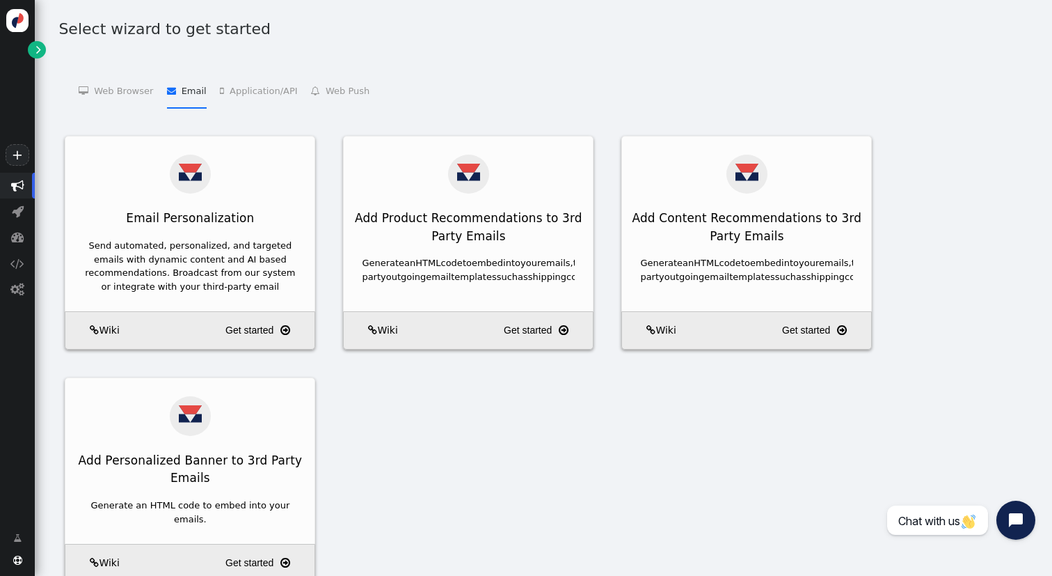
click at [189, 92] on li " Email   Email Personalization    Add Product Recommendations to 3rd Party Em…" at bounding box center [187, 89] width 40 height 35
click at [120, 95] on li " Web Browser   Targeting and Personalization    A/B Testing    Product Recom…" at bounding box center [116, 89] width 74 height 35
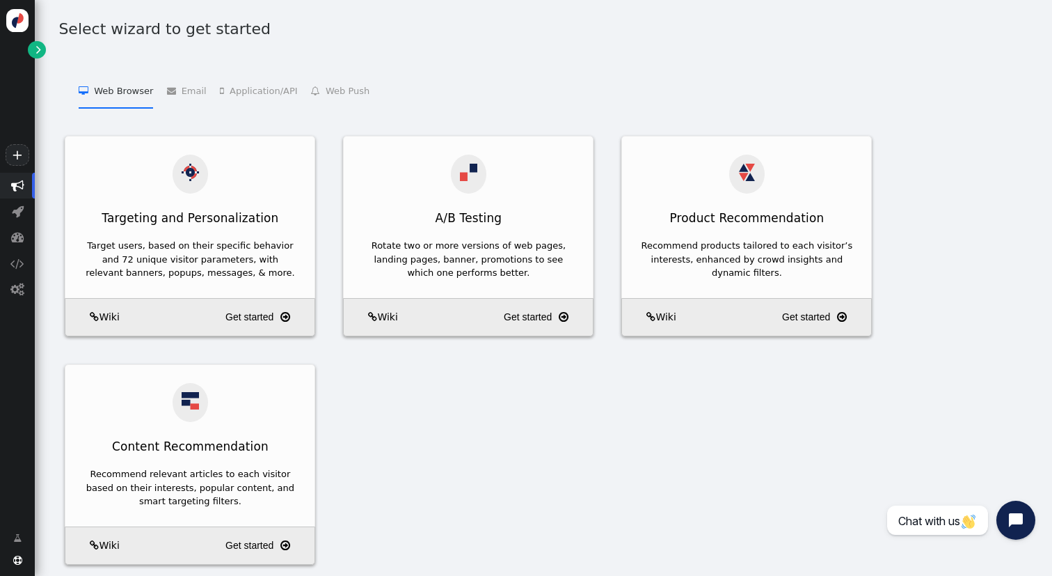
click at [203, 88] on menu " Web Browser   Targeting and Personalization    A/B Testing    Product Recom…" at bounding box center [543, 89] width 985 height 35
click at [237, 88] on li " Application/API   Targeting and Personalization for Applications    Product …" at bounding box center [258, 89] width 77 height 35
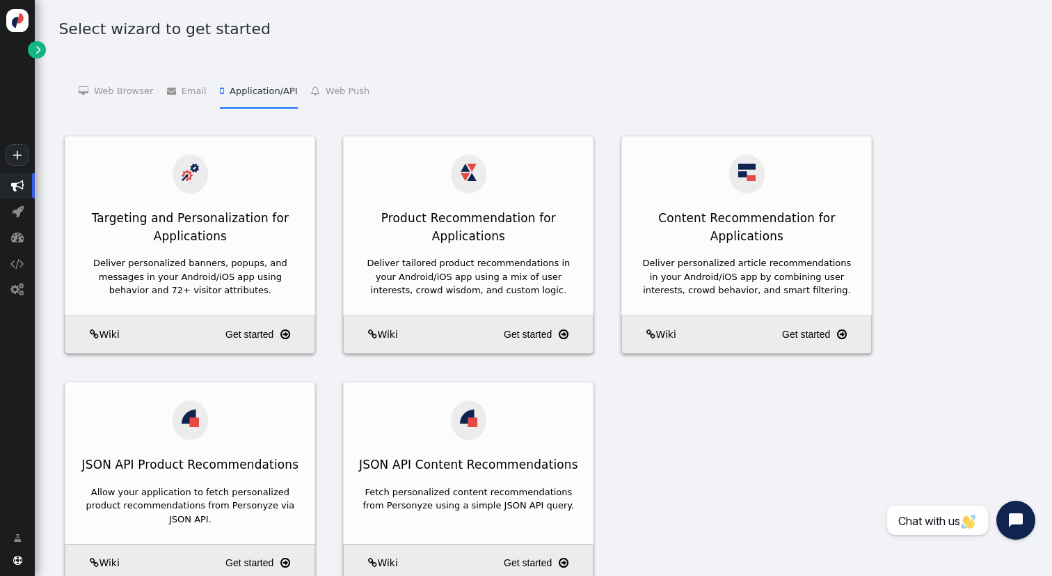
click at [335, 88] on li " Web Push   Web Push Subscribe    Web Push Send " at bounding box center [340, 89] width 58 height 35
click at [252, 97] on li " Application/API   Targeting and Personalization for Applications    Product …" at bounding box center [258, 89] width 77 height 35
click at [193, 97] on li " Email   Email Personalization    Add Product Recommendations to 3rd Party Em…" at bounding box center [187, 89] width 40 height 35
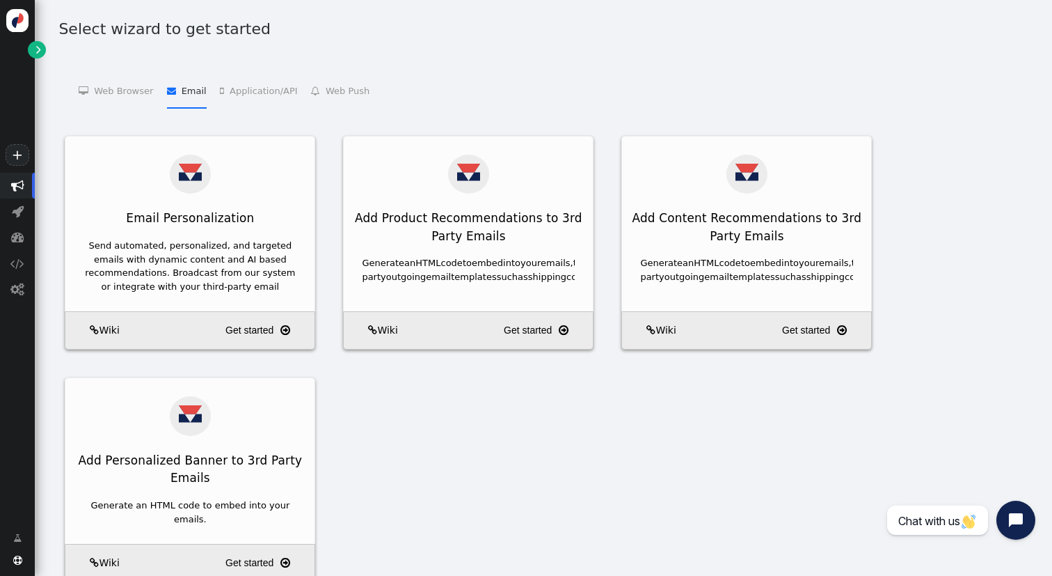
click at [133, 97] on li " Web Browser   Targeting and Personalization    A/B Testing    Product Recom…" at bounding box center [116, 89] width 74 height 35
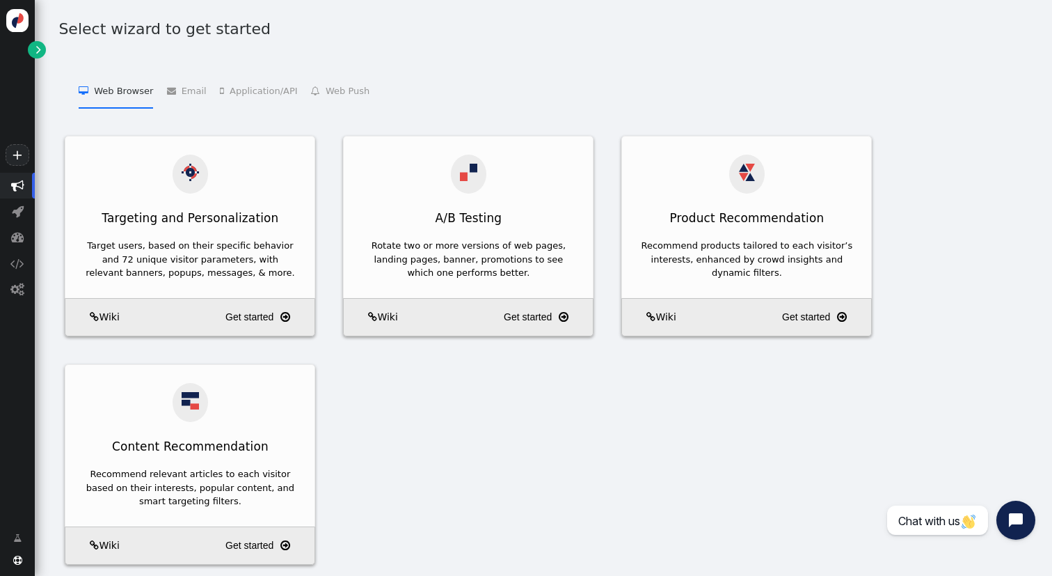
click at [820, 416] on div "Targeting and Personalization Target users, based on their specific behavior an…" at bounding box center [543, 364] width 985 height 457
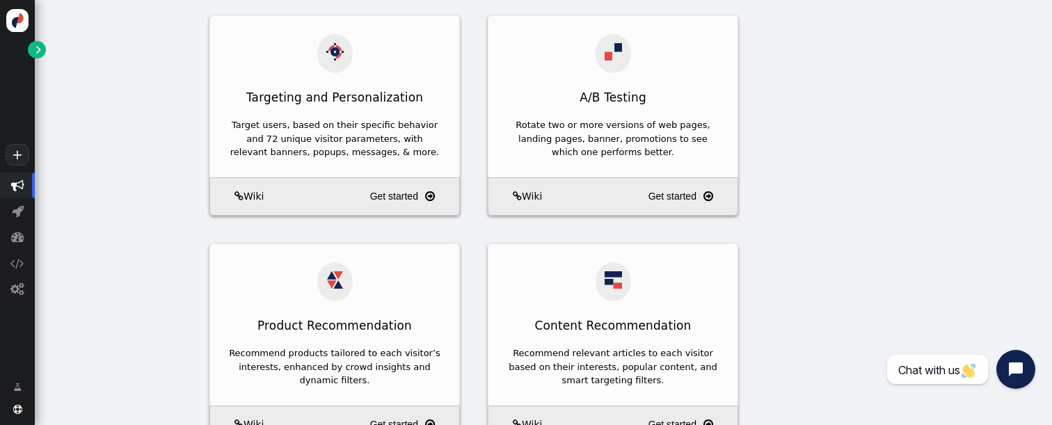
scroll to position [165, 0]
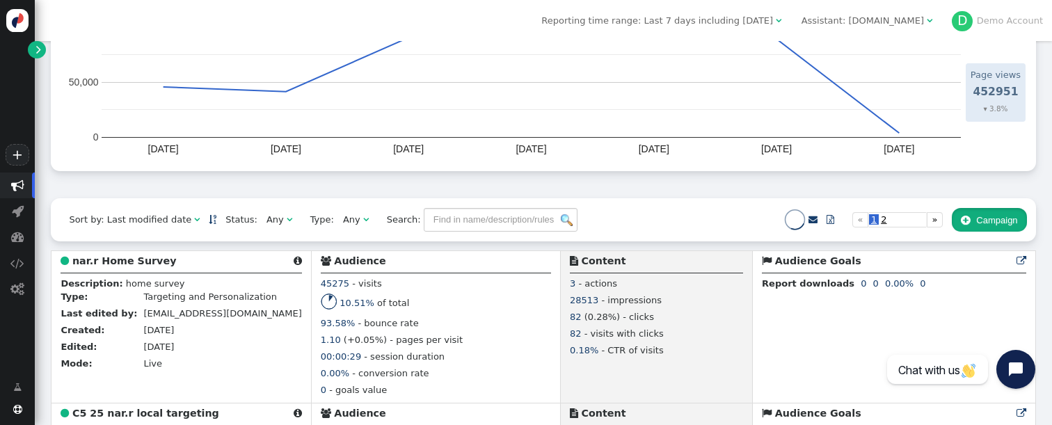
click at [980, 224] on button " Campaign" at bounding box center [989, 220] width 75 height 24
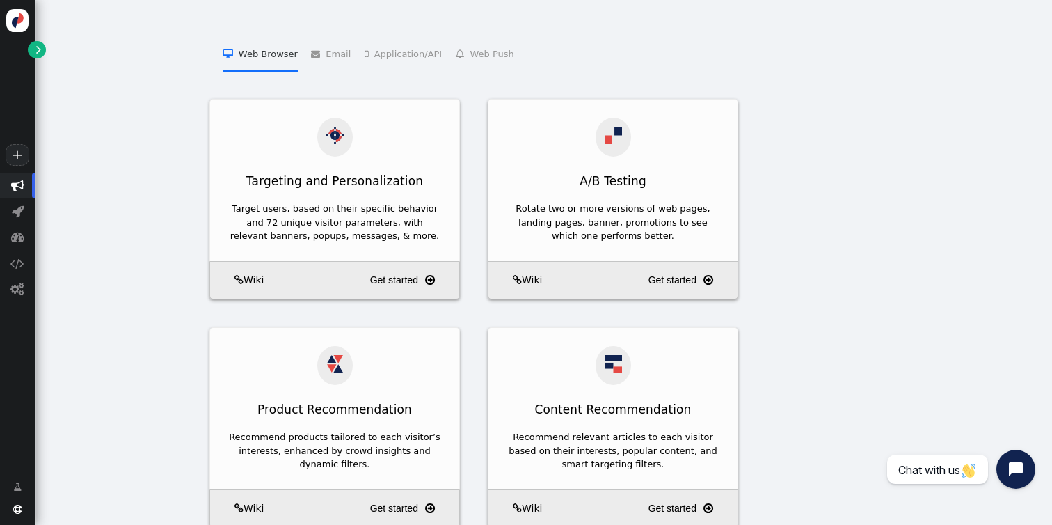
scroll to position [65, 0]
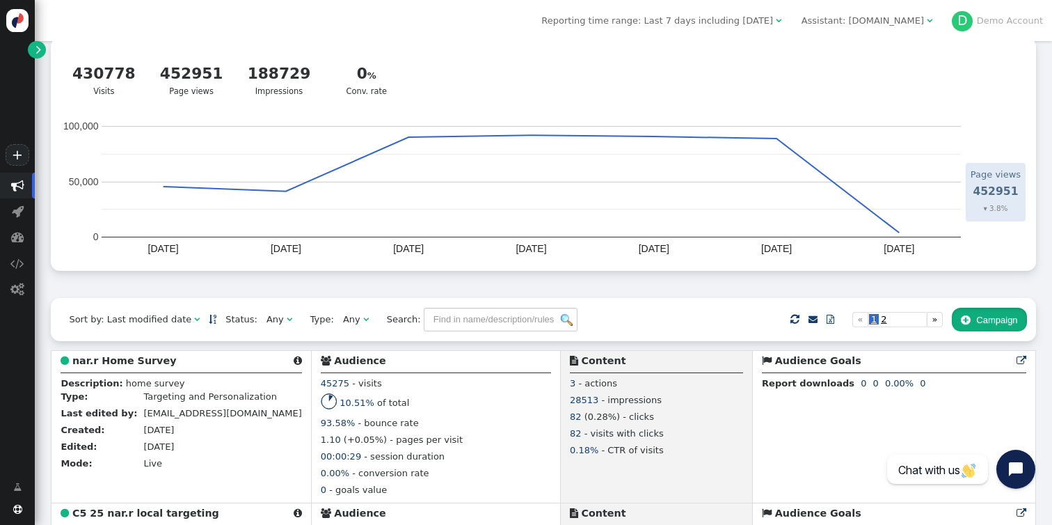
click at [983, 316] on button " Campaign" at bounding box center [989, 320] width 75 height 24
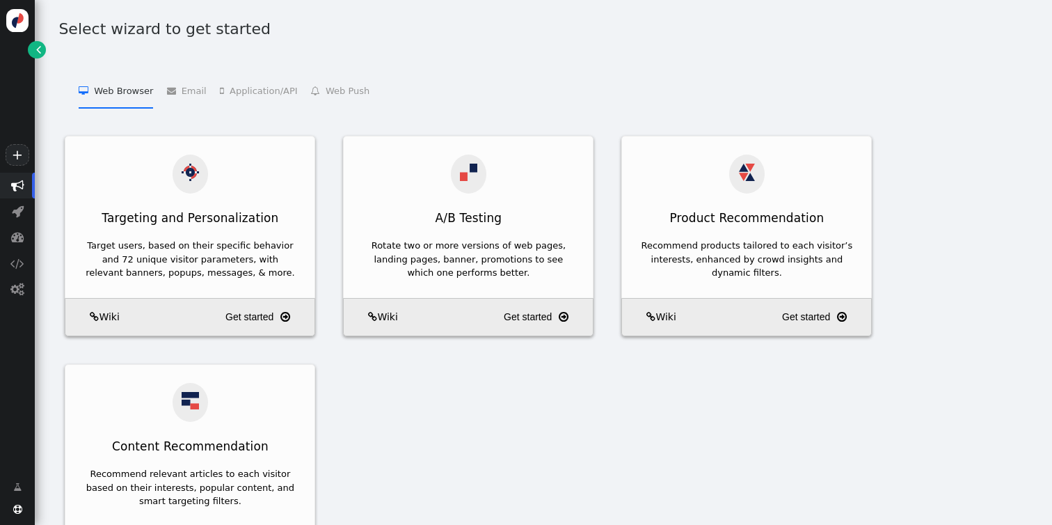
click at [624, 487] on div "Targeting and Personalization Target users, based on their specific behavior an…" at bounding box center [543, 364] width 985 height 457
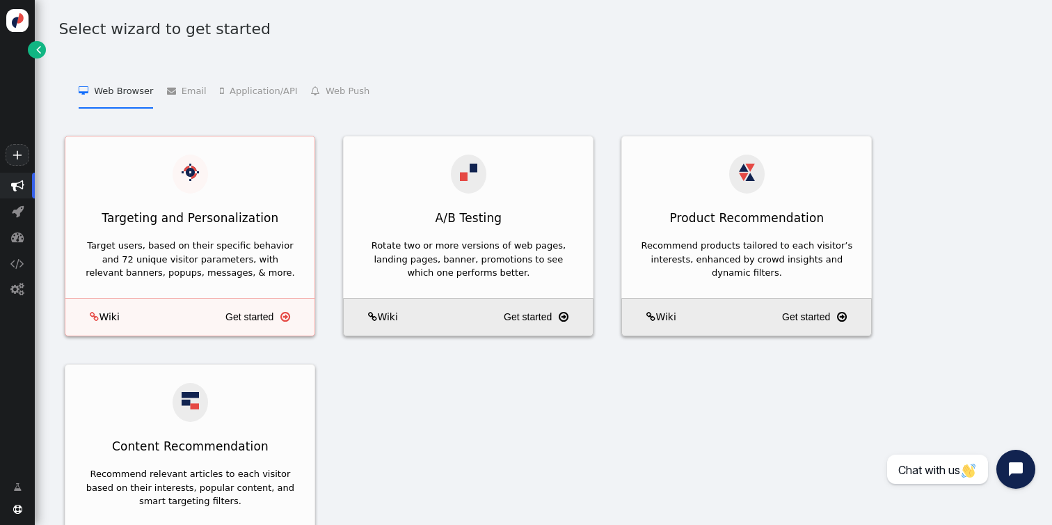
click at [267, 308] on link "Get started " at bounding box center [268, 316] width 84 height 25
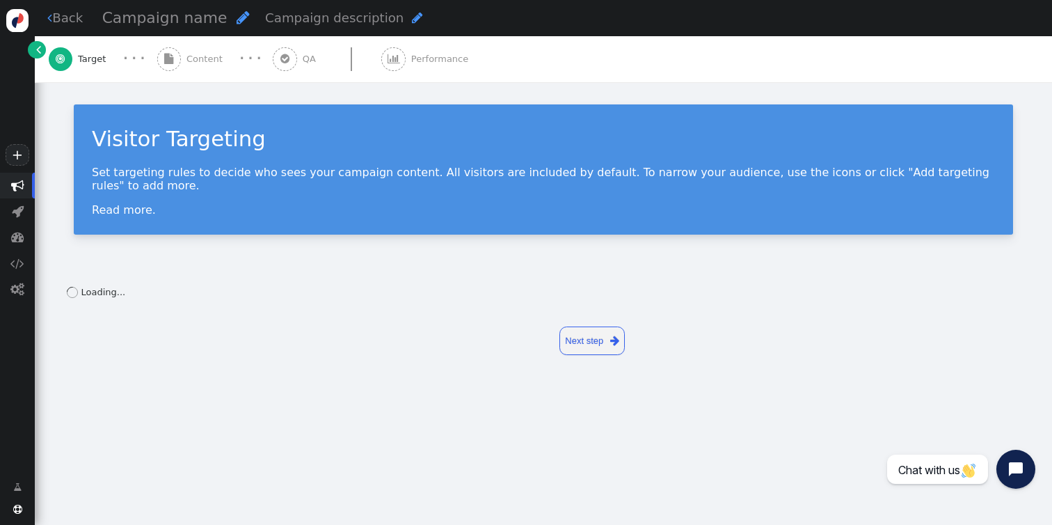
click at [176, 63] on span "" at bounding box center [169, 59] width 24 height 24
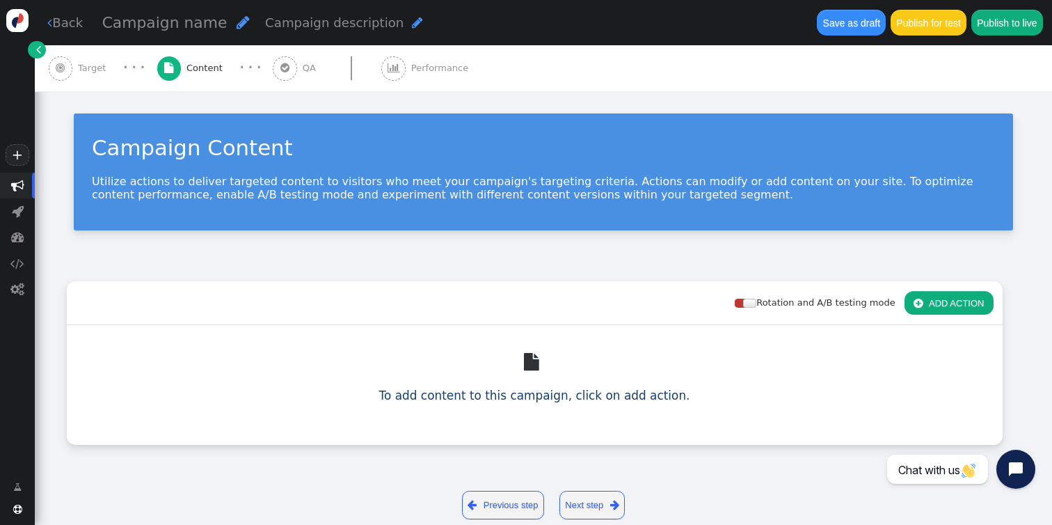
click at [275, 62] on span "" at bounding box center [285, 68] width 24 height 24
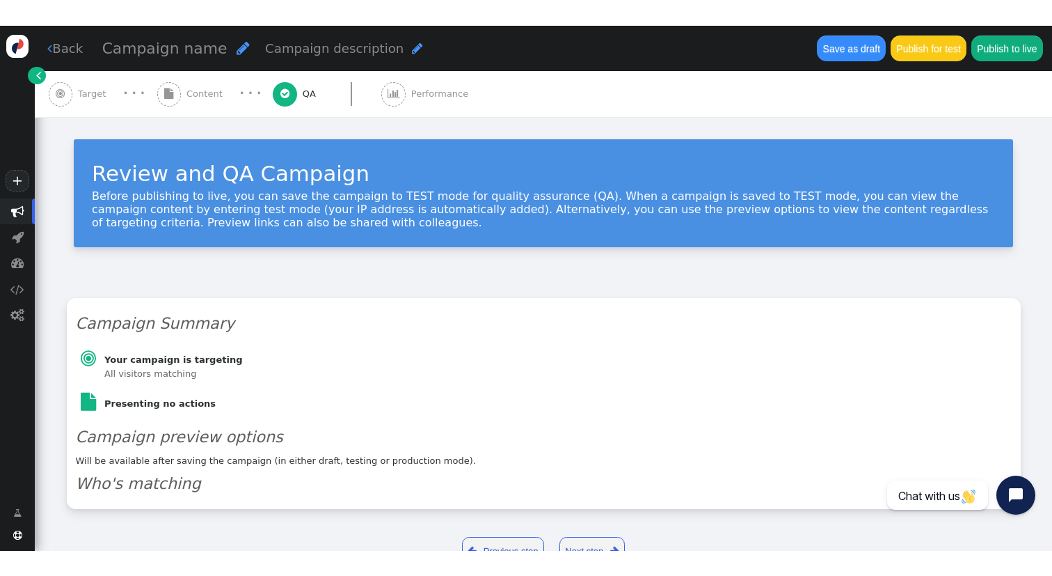
scroll to position [43, 0]
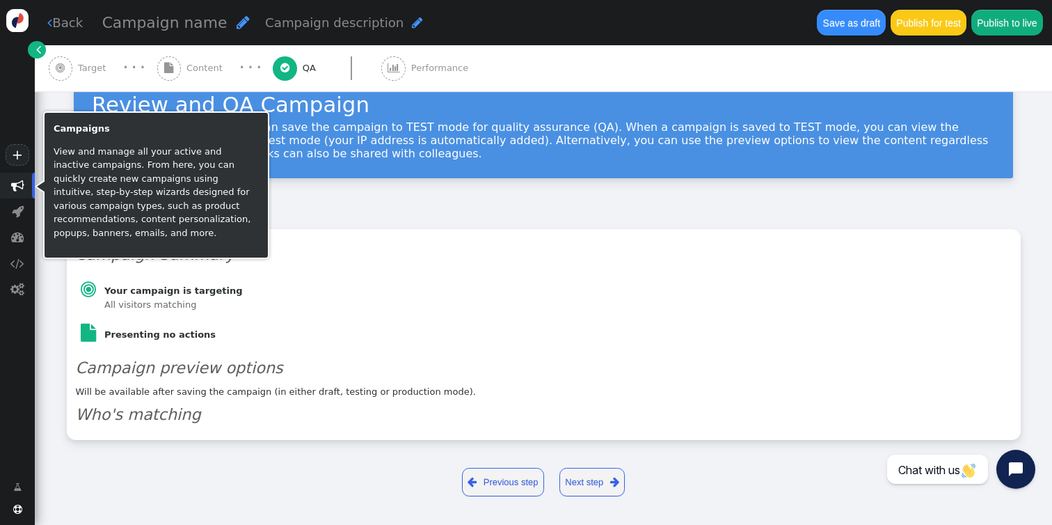
click at [17, 185] on span "" at bounding box center [17, 185] width 13 height 13
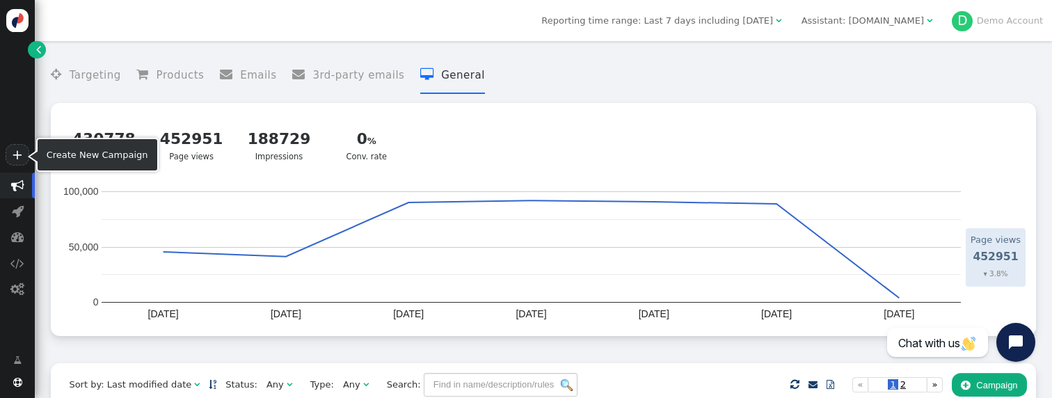
click at [3, 155] on div "+" at bounding box center [17, 86] width 35 height 173
click at [11, 155] on link "+" at bounding box center [18, 155] width 24 height 22
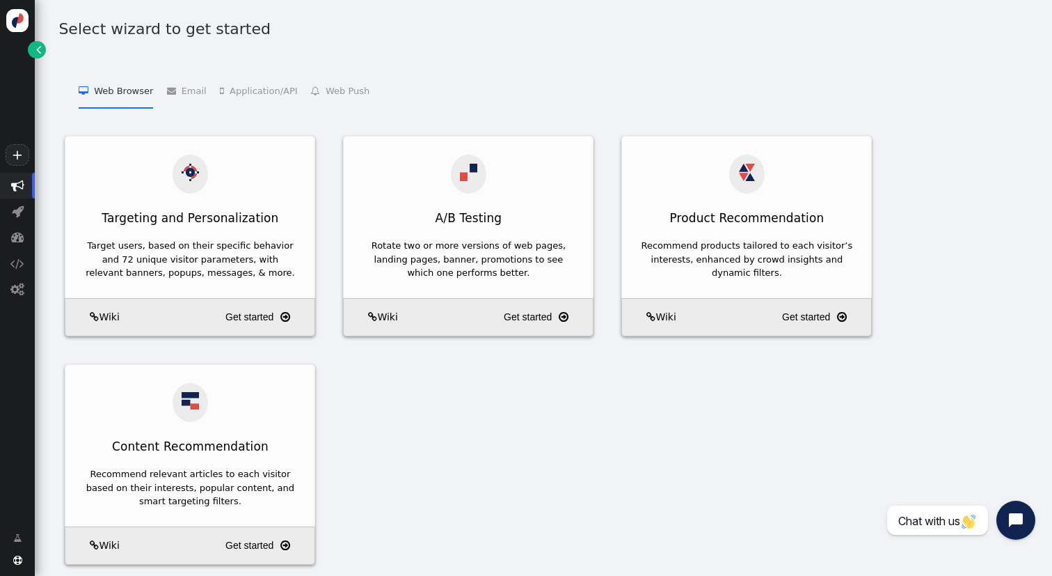
click at [38, 54] on span "" at bounding box center [38, 49] width 5 height 14
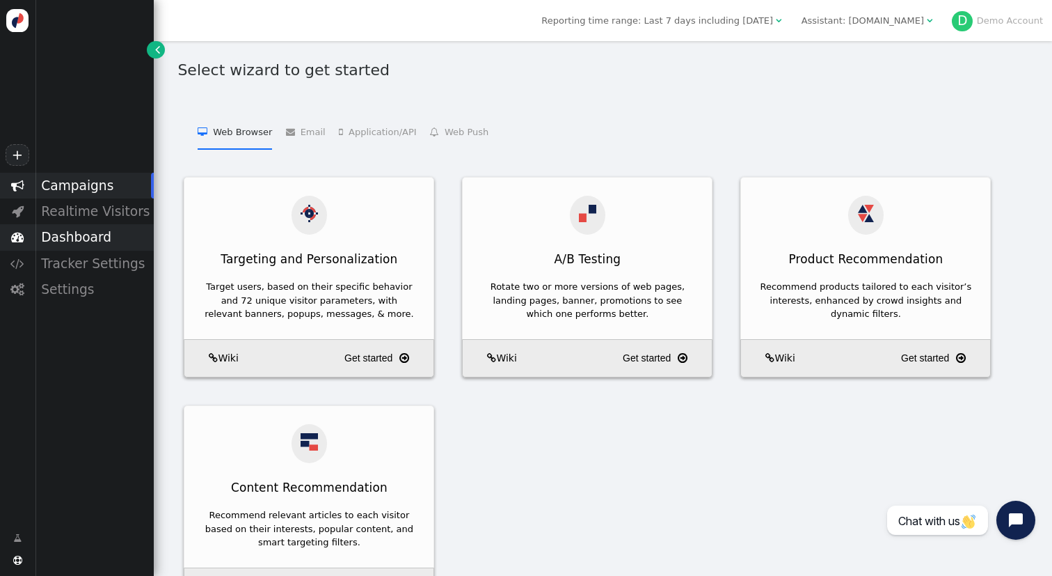
click at [104, 234] on div "Dashboard" at bounding box center [94, 237] width 119 height 26
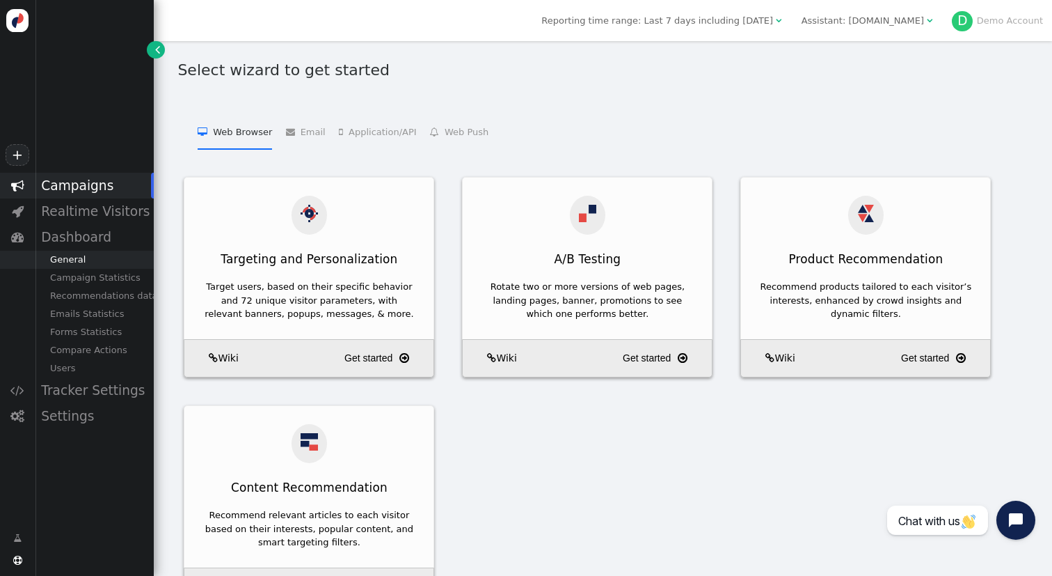
click at [92, 257] on div "General" at bounding box center [94, 260] width 119 height 18
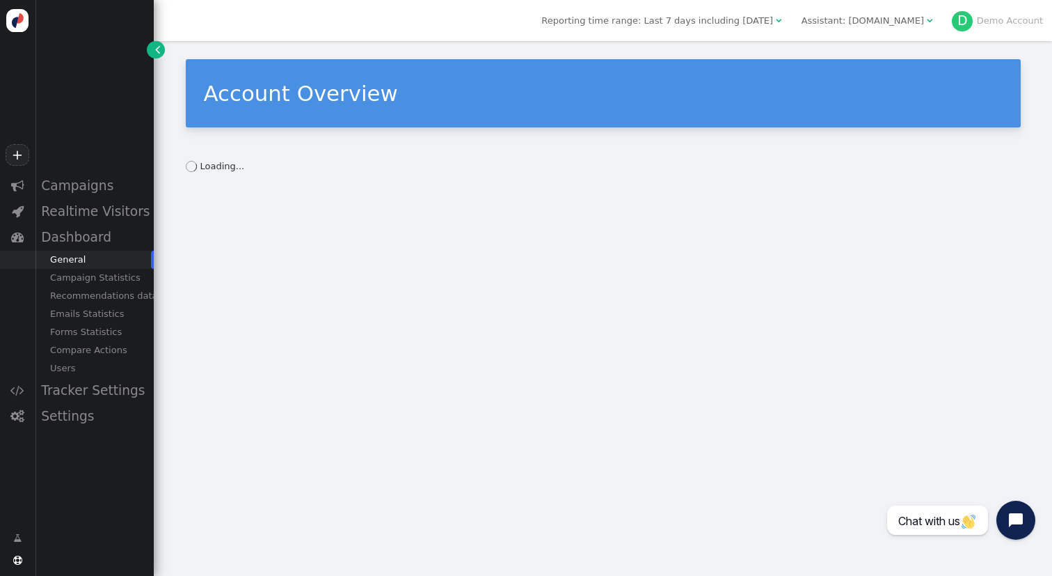
click at [890, 29] on span "Assistant: nar.realtor " at bounding box center [867, 20] width 149 height 21
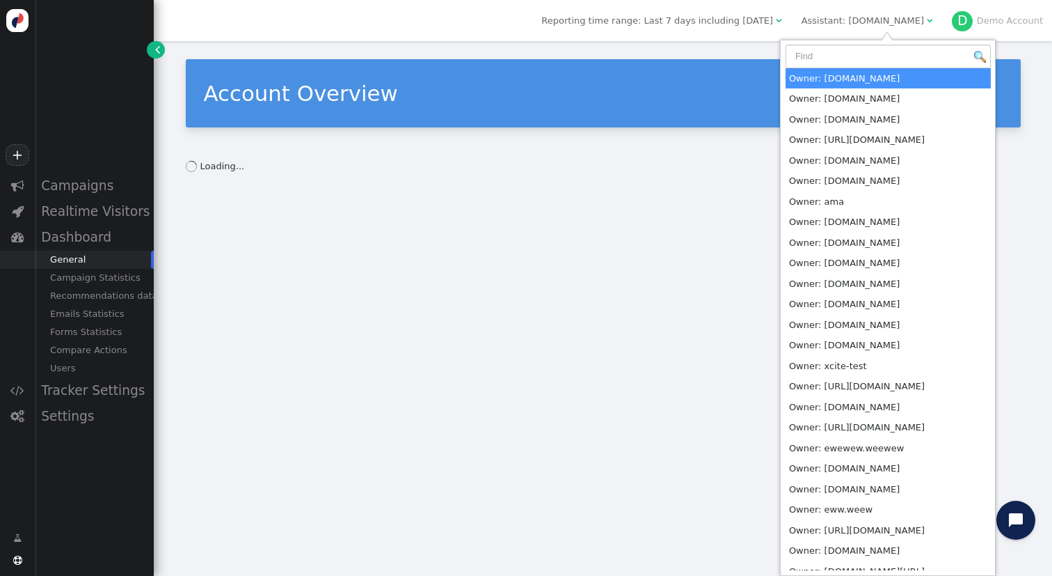
click at [880, 43] on div "Owner: refrigiwear.com Owner: techitnow.shop Owner: test-demo.com Owner: https:…" at bounding box center [888, 308] width 216 height 536
click at [878, 52] on input "text" at bounding box center [888, 57] width 205 height 24
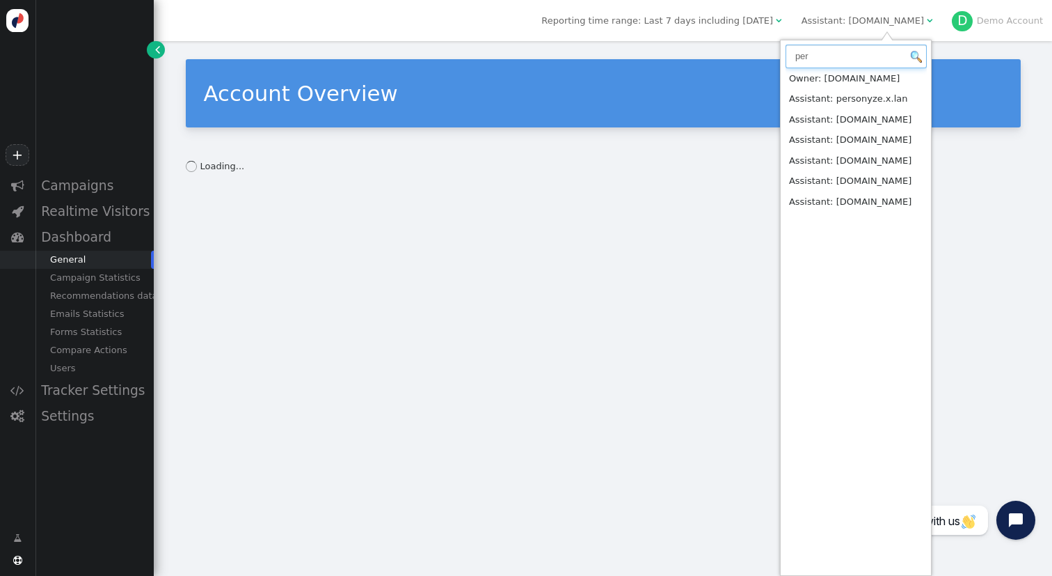
type input "per"
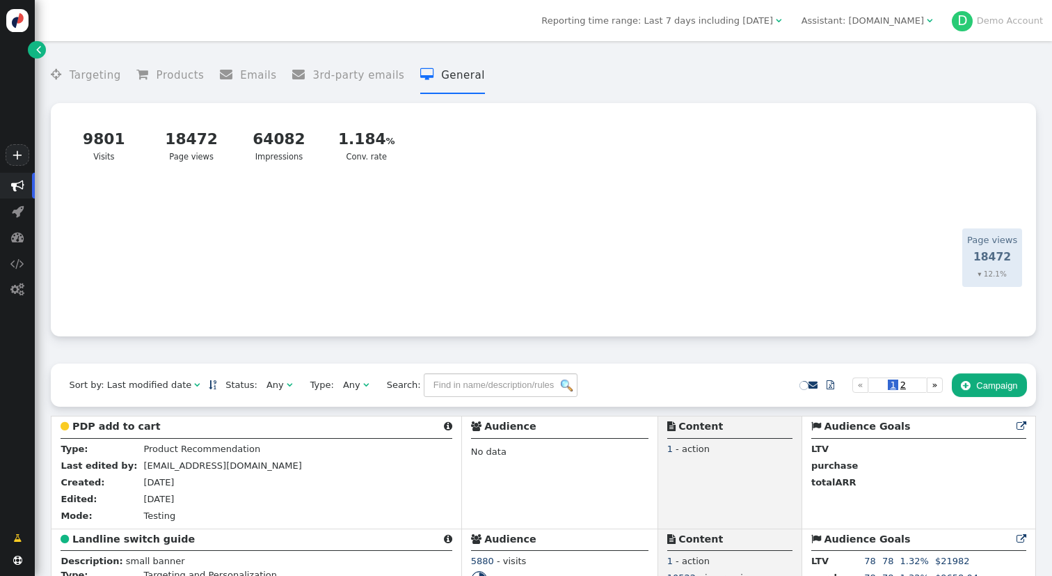
click at [34, 54] on link "" at bounding box center [36, 49] width 17 height 17
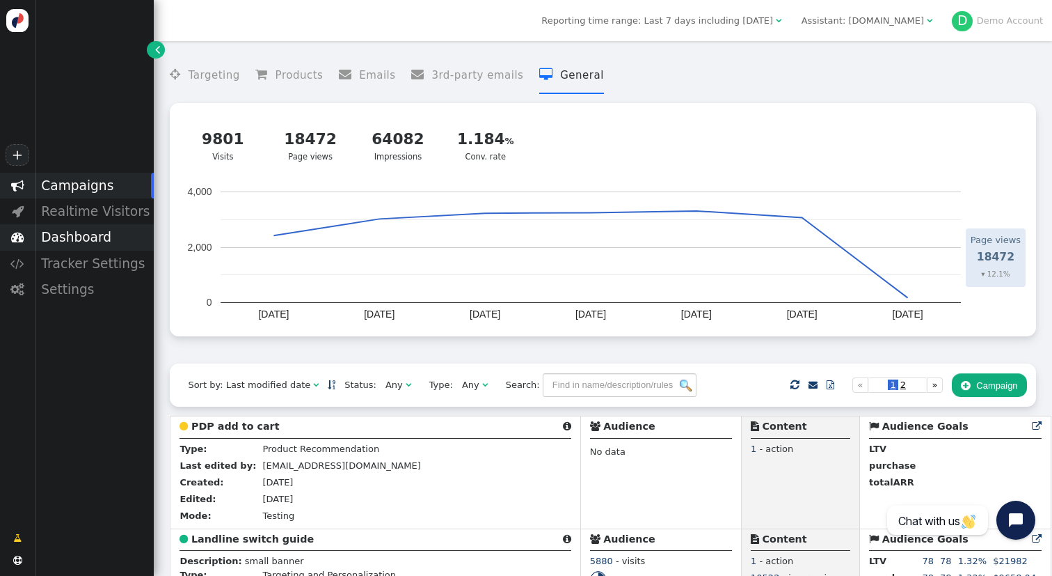
click at [96, 239] on div "Dashboard" at bounding box center [94, 237] width 119 height 26
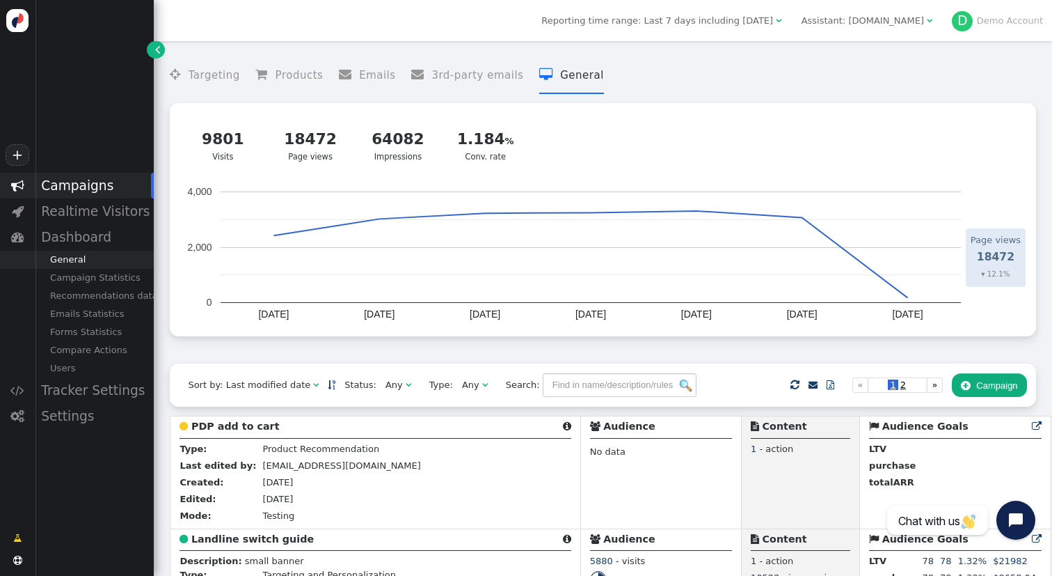
click at [99, 268] on div "General" at bounding box center [94, 260] width 119 height 18
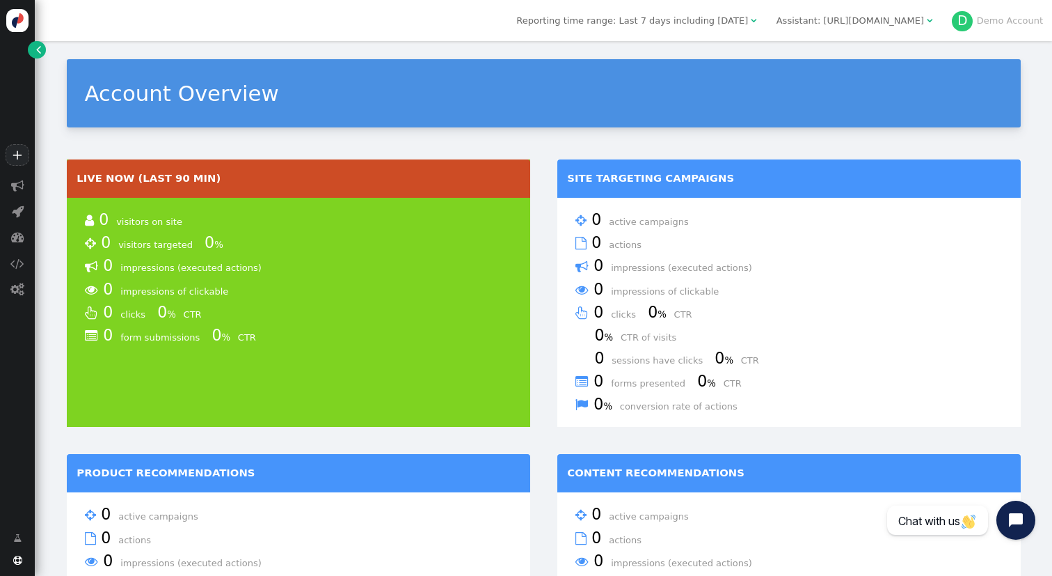
click at [846, 18] on div "Assistant: https://www.secretsales.com/" at bounding box center [851, 21] width 148 height 14
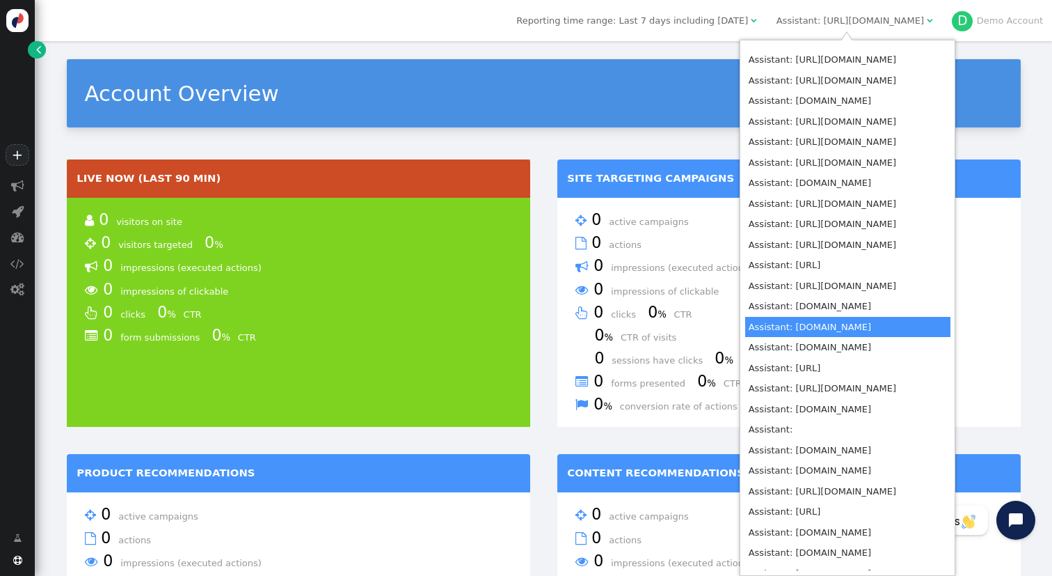
scroll to position [5115, 0]
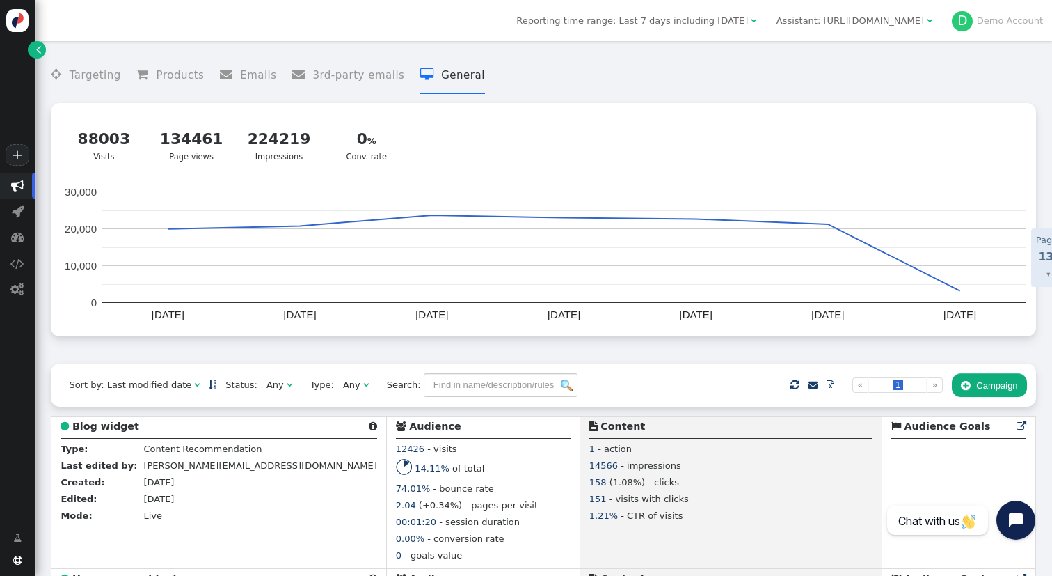
click at [33, 57] on link "" at bounding box center [36, 49] width 17 height 17
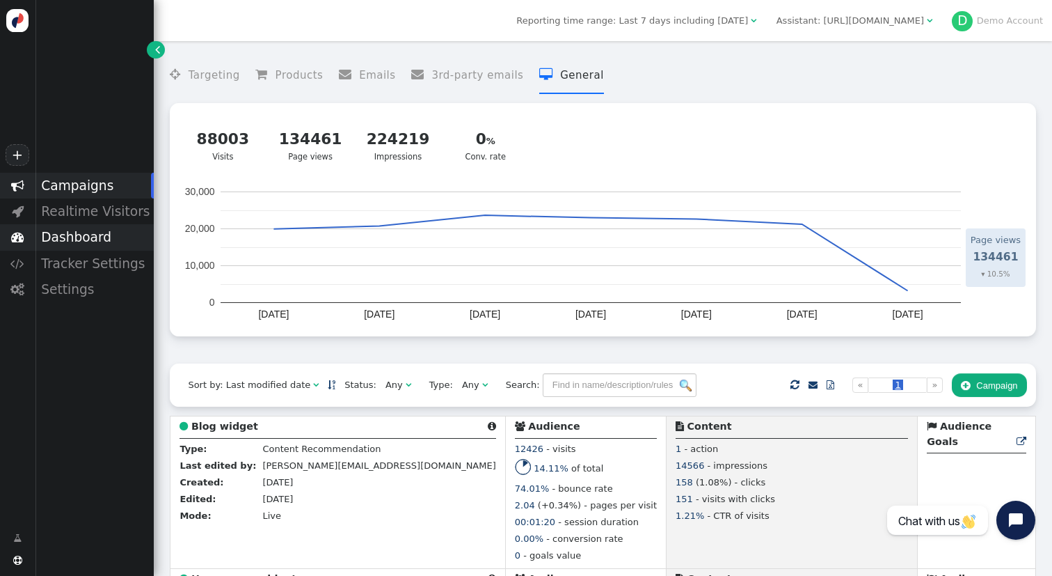
click at [106, 243] on div "Dashboard" at bounding box center [94, 237] width 119 height 26
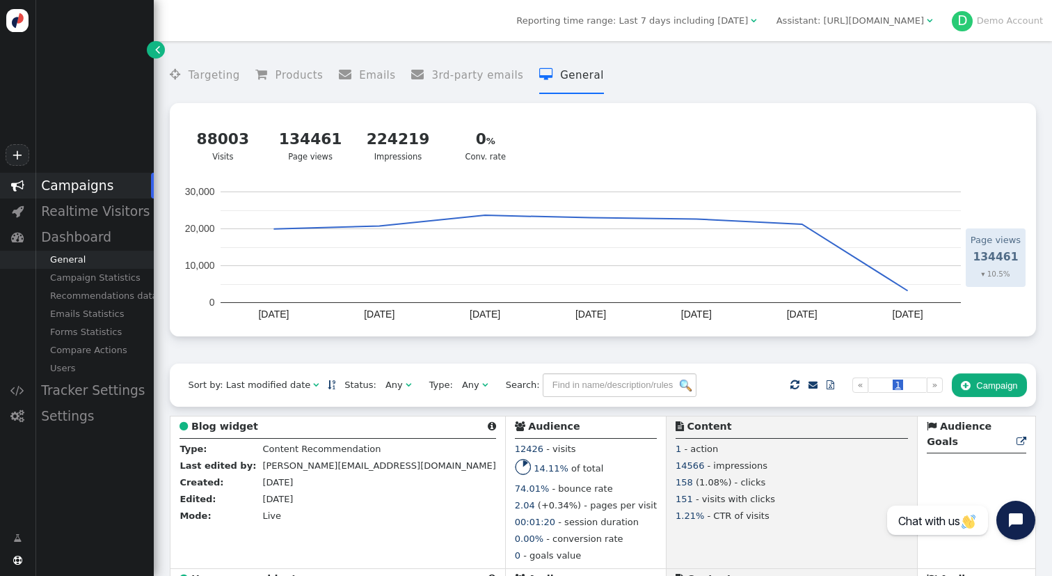
click at [83, 264] on div "General" at bounding box center [94, 260] width 119 height 18
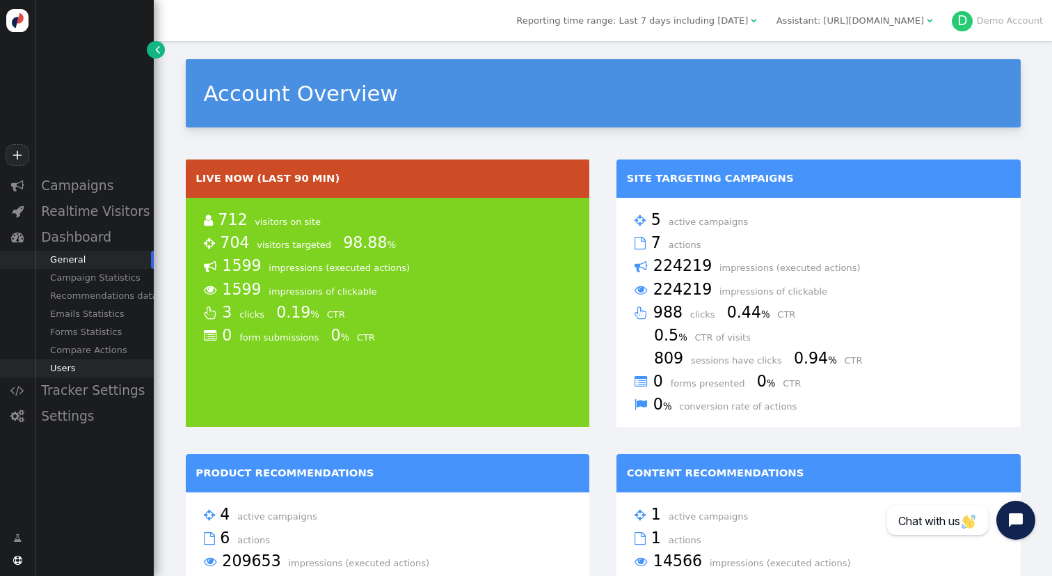
click at [93, 364] on div "Users" at bounding box center [94, 368] width 119 height 18
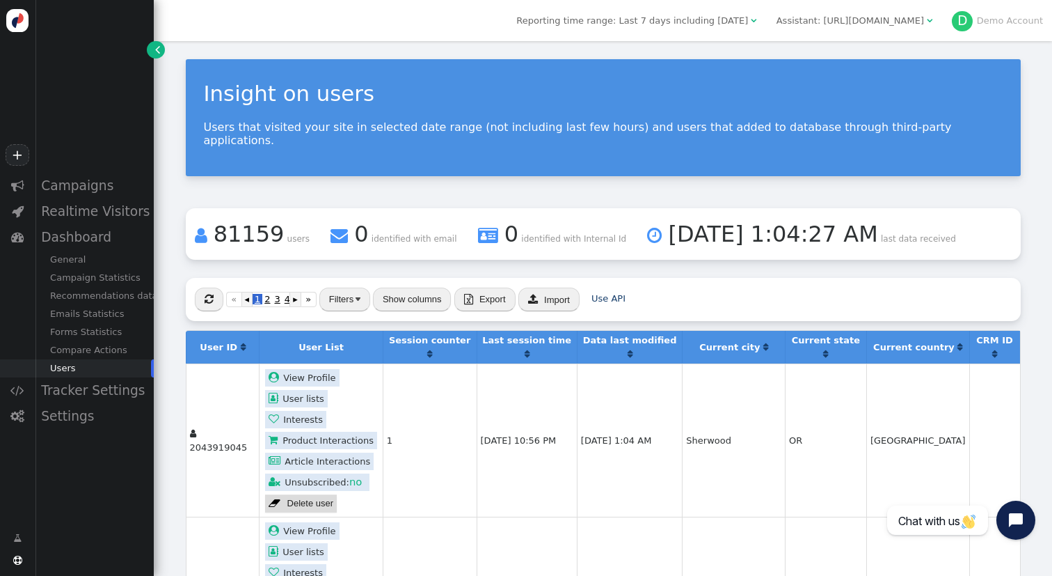
click at [306, 369] on link " View Profile" at bounding box center [302, 377] width 74 height 17
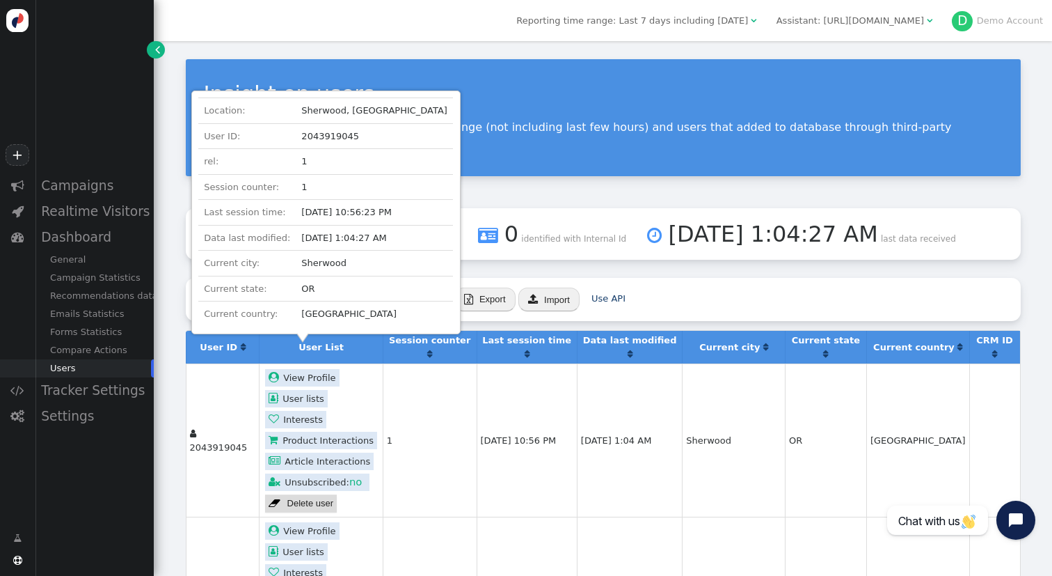
click at [450, 363] on td "1" at bounding box center [430, 439] width 94 height 153
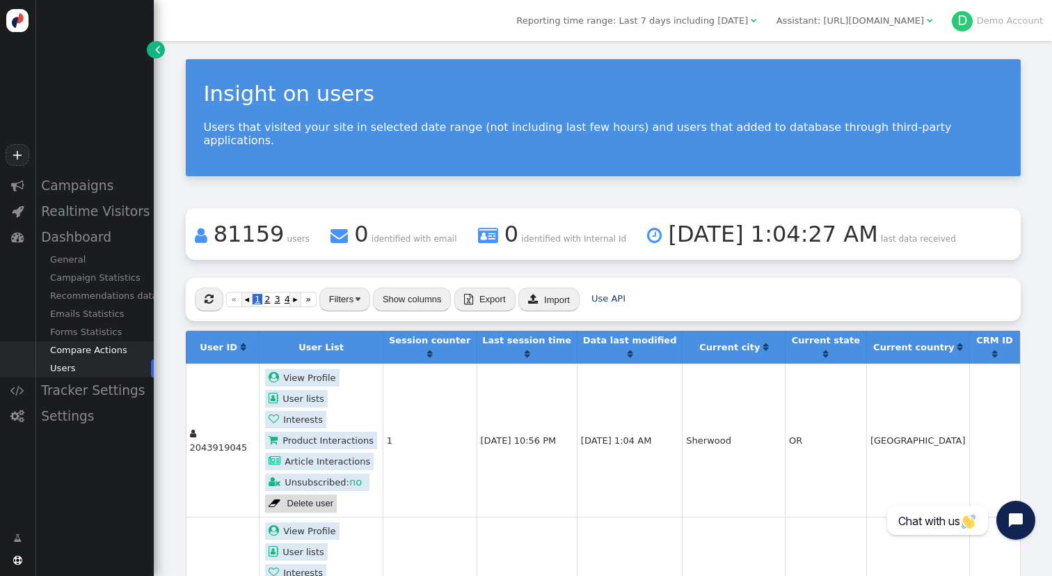
click at [103, 345] on div "Compare Actions" at bounding box center [94, 350] width 119 height 18
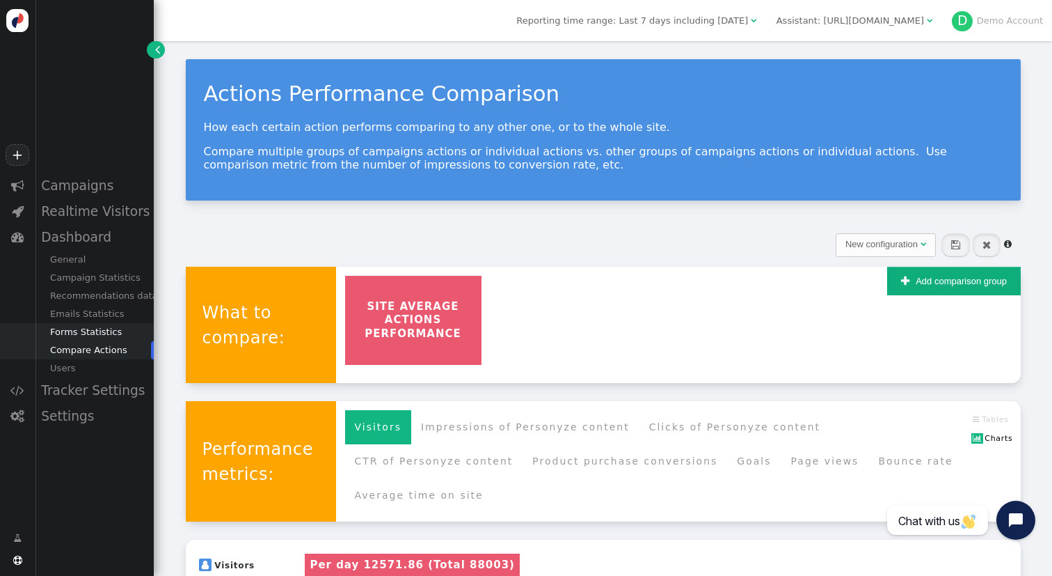
click at [81, 334] on div "Forms Statistics" at bounding box center [94, 332] width 119 height 18
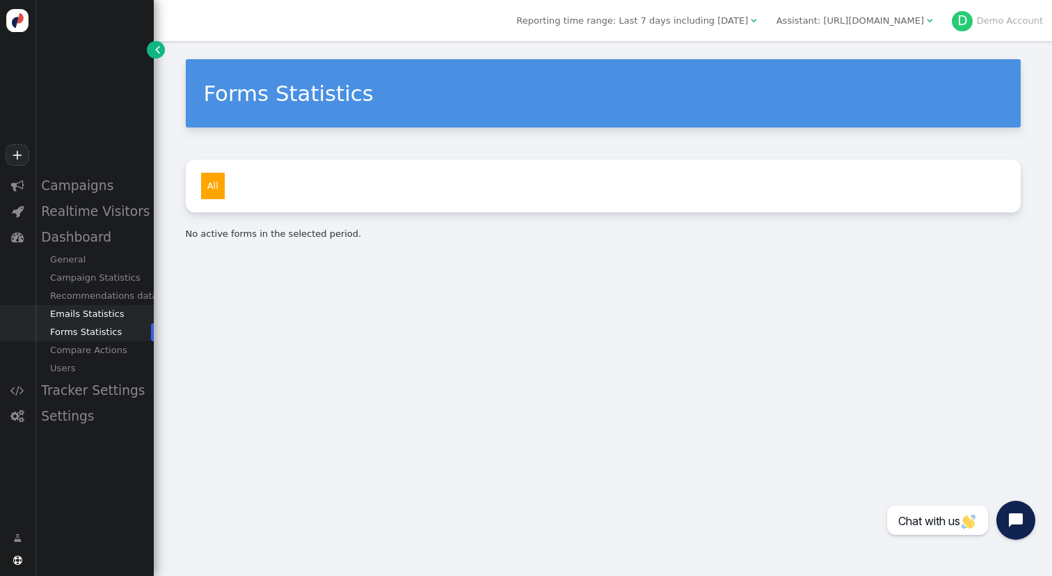
click at [80, 317] on div "Emails Statistics" at bounding box center [94, 314] width 119 height 18
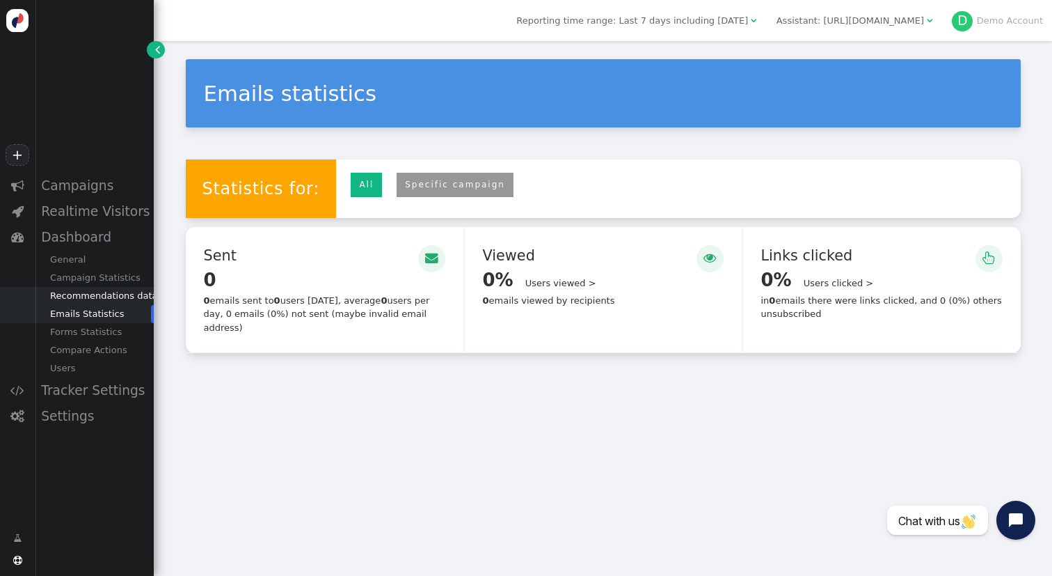
click at [94, 292] on div "Recommendations data" at bounding box center [94, 296] width 119 height 18
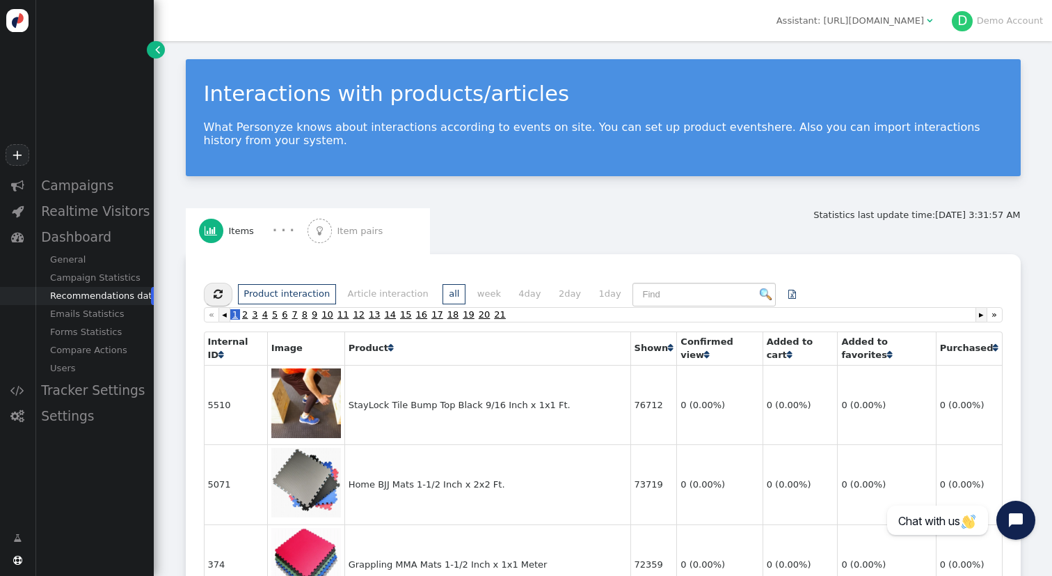
click at [92, 287] on div "Recommendations data" at bounding box center [94, 296] width 119 height 18
click at [90, 282] on div "Campaign Statistics" at bounding box center [94, 278] width 119 height 18
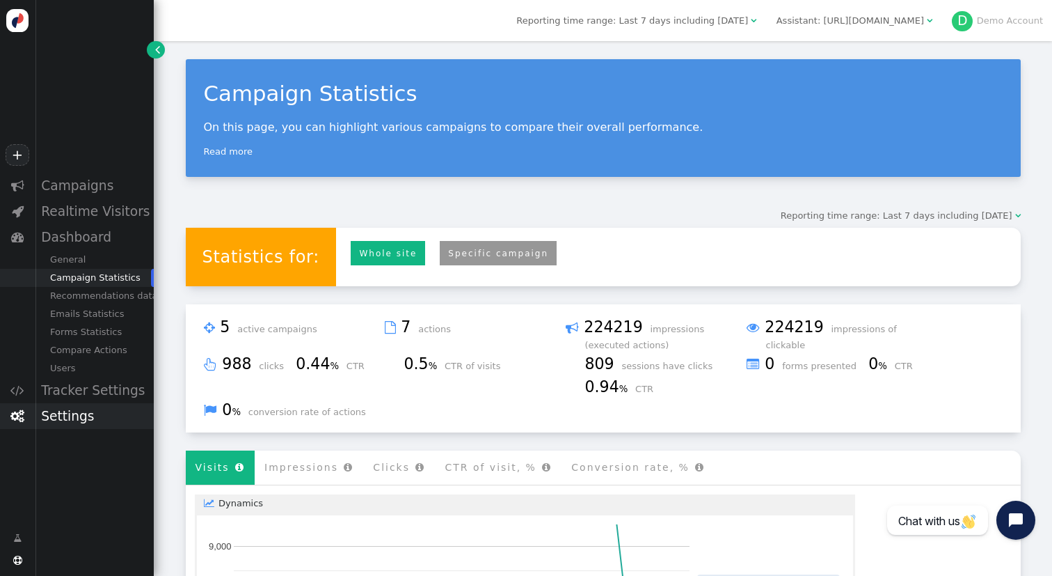
click at [77, 428] on div "Settings" at bounding box center [94, 416] width 119 height 26
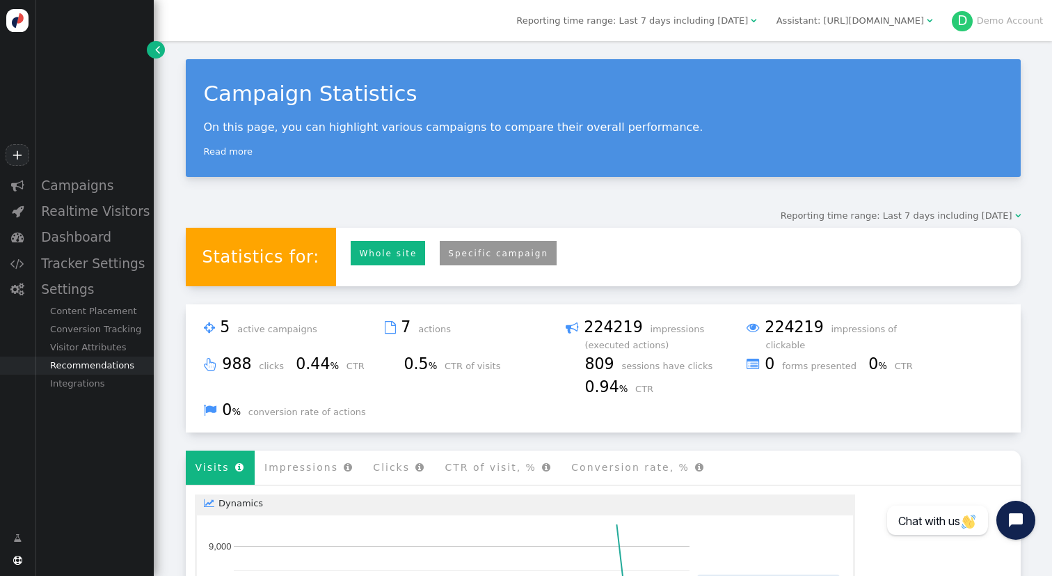
click at [102, 372] on div "Recommendations" at bounding box center [94, 365] width 119 height 18
click at [86, 247] on div "Dashboard" at bounding box center [94, 237] width 119 height 26
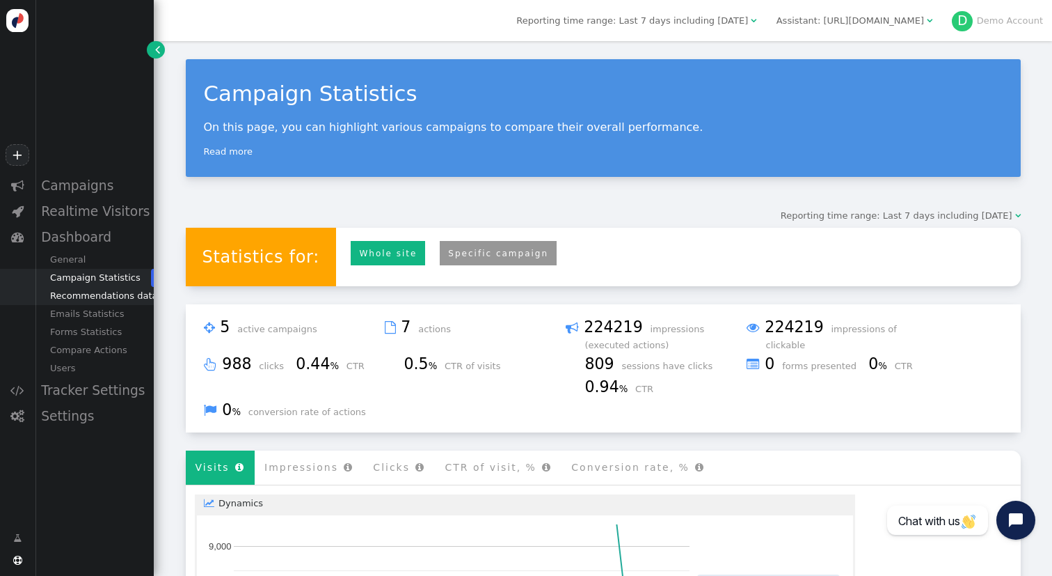
click at [118, 299] on div "Recommendations data" at bounding box center [94, 296] width 119 height 18
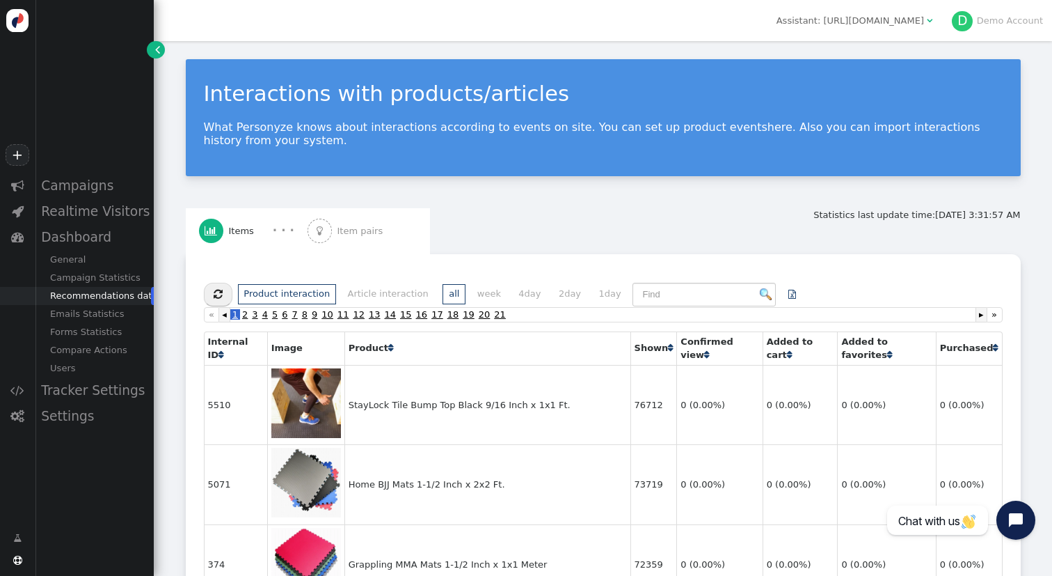
click at [372, 226] on span "Item pairs" at bounding box center [363, 231] width 51 height 14
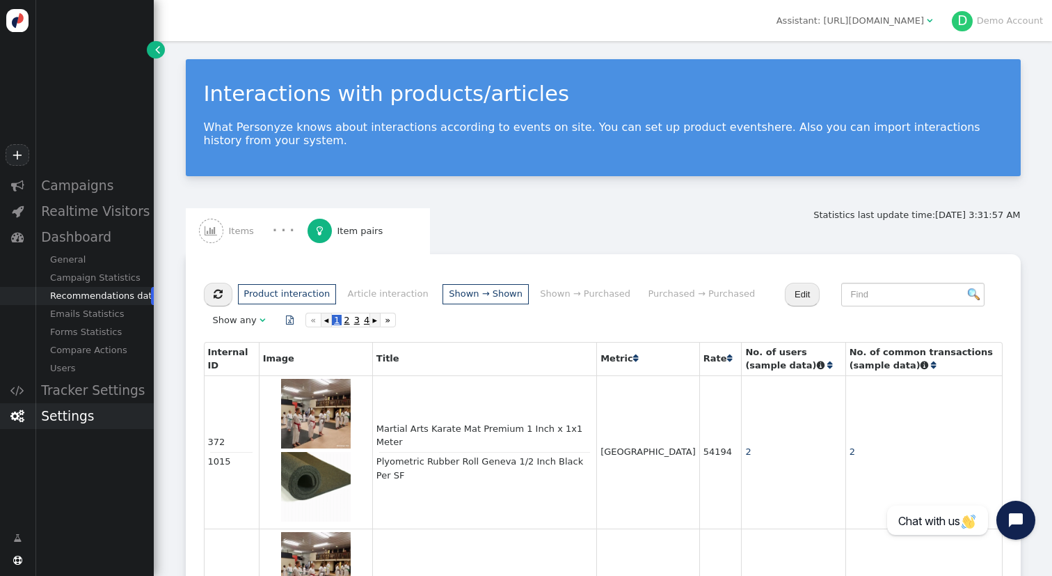
click at [79, 413] on div "Settings" at bounding box center [94, 416] width 119 height 26
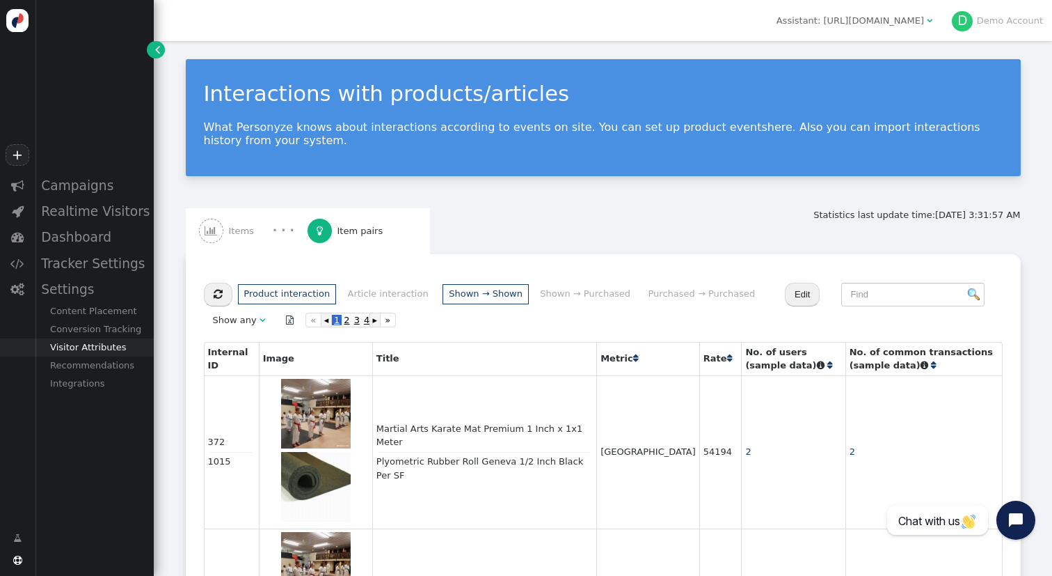
click at [91, 356] on div "Visitor Attributes" at bounding box center [94, 347] width 119 height 18
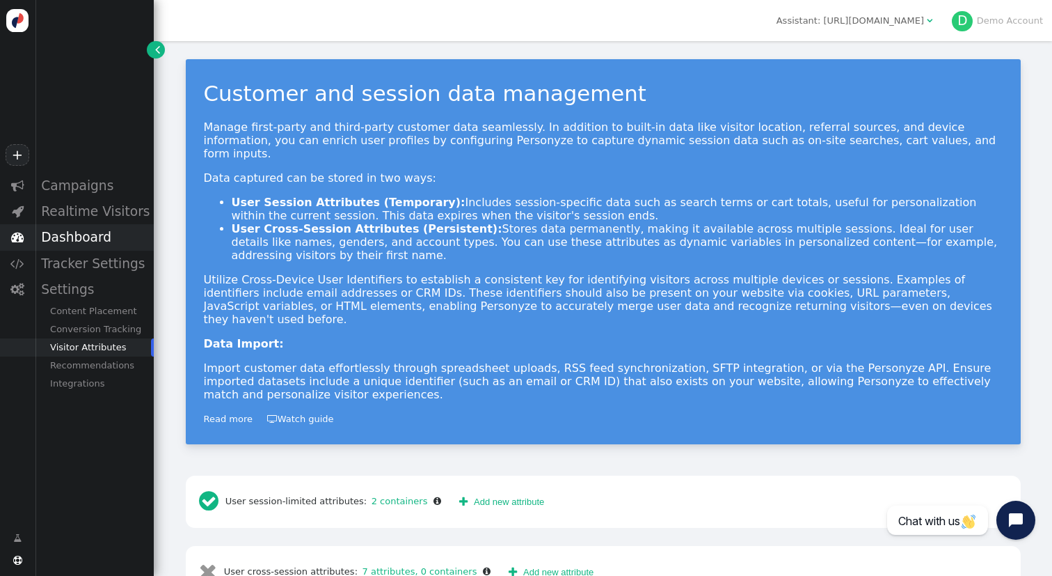
click at [86, 237] on div "Dashboard" at bounding box center [94, 237] width 119 height 26
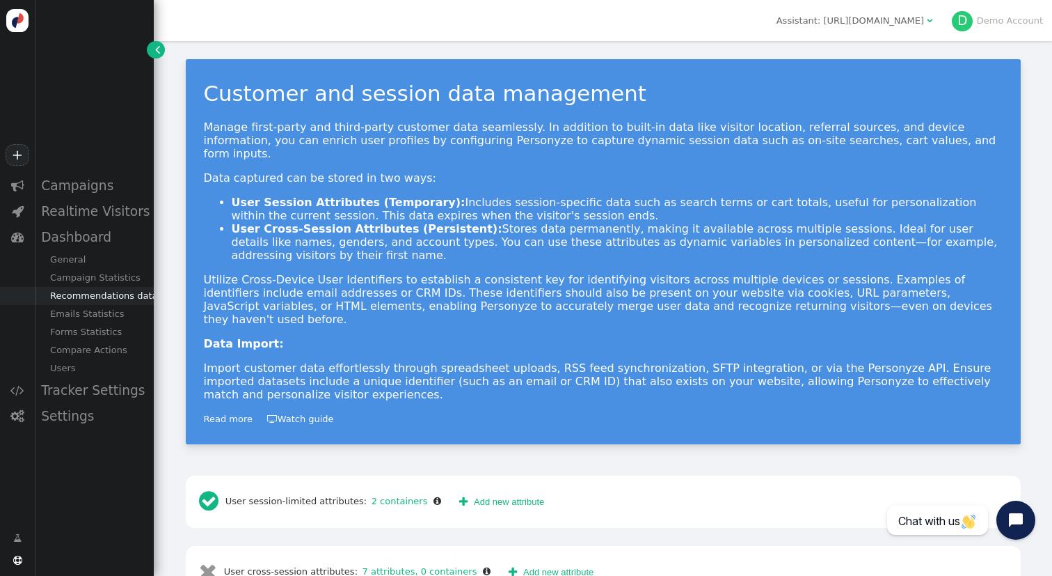
click at [95, 294] on div "Recommendations data" at bounding box center [94, 296] width 119 height 18
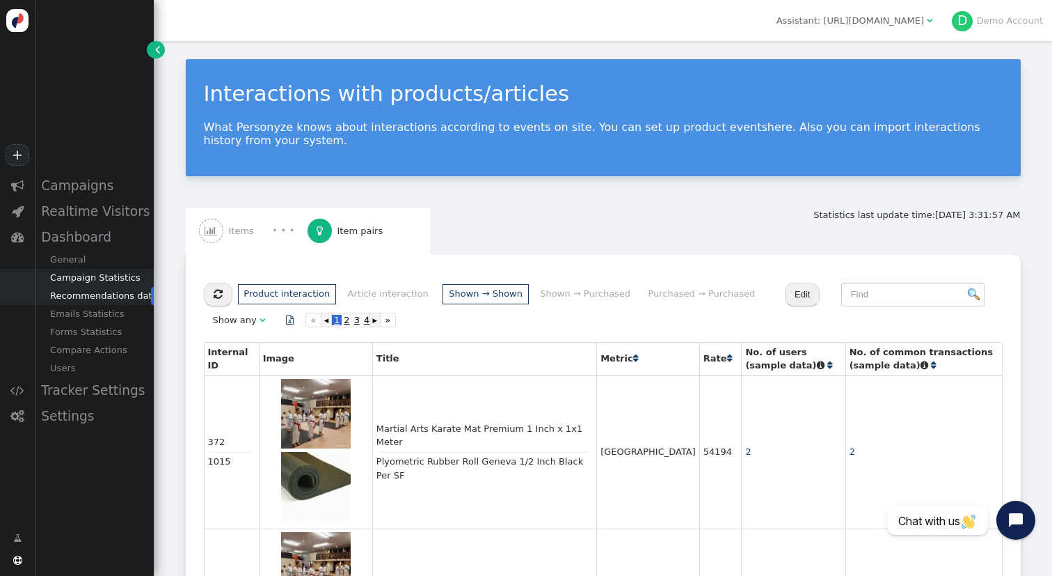
click at [92, 281] on div "Campaign Statistics" at bounding box center [94, 278] width 119 height 18
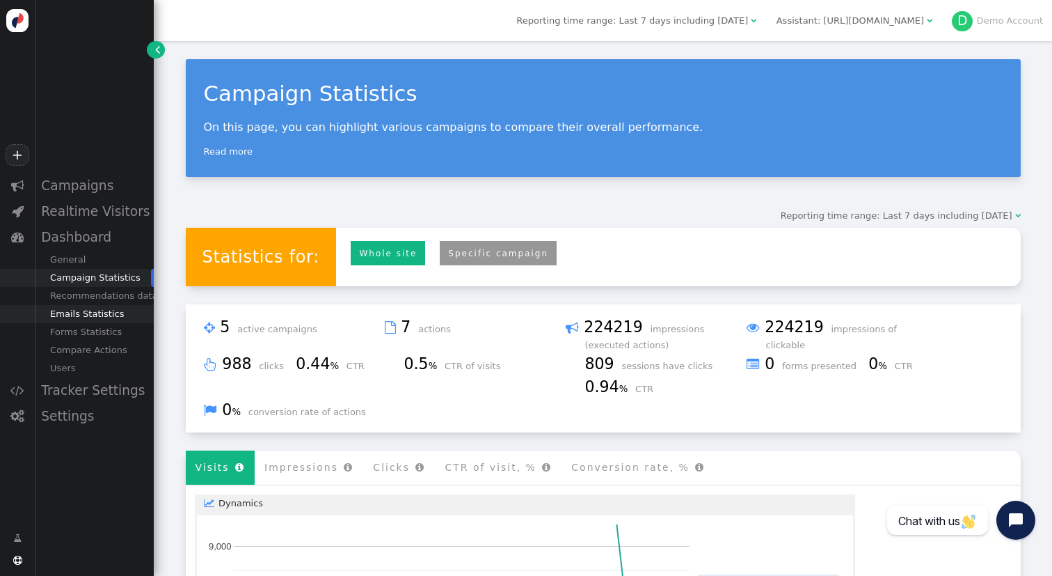
click at [92, 321] on div "Emails Statistics" at bounding box center [94, 314] width 119 height 18
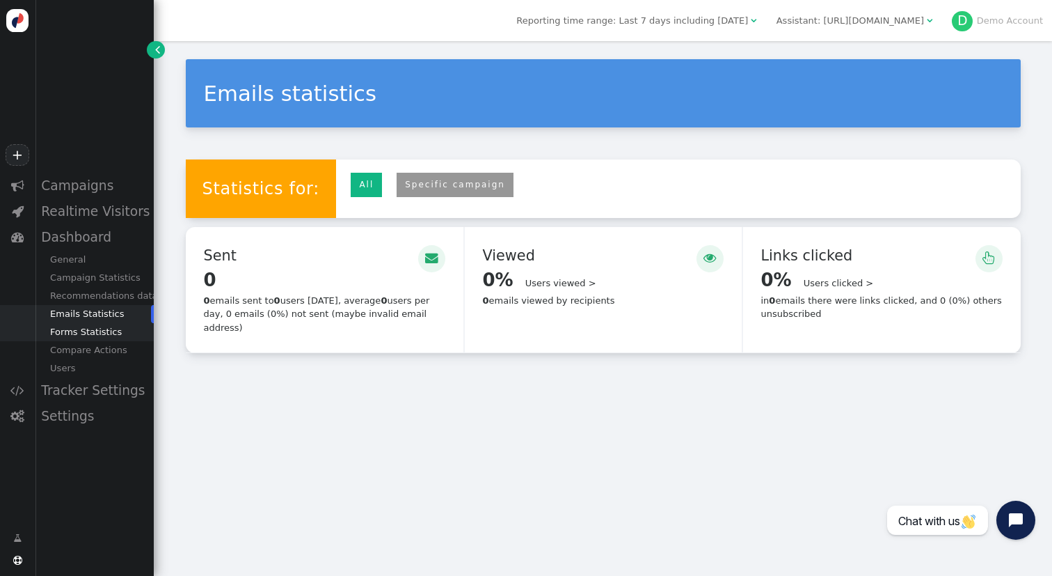
click at [92, 333] on div "Forms Statistics" at bounding box center [94, 332] width 119 height 18
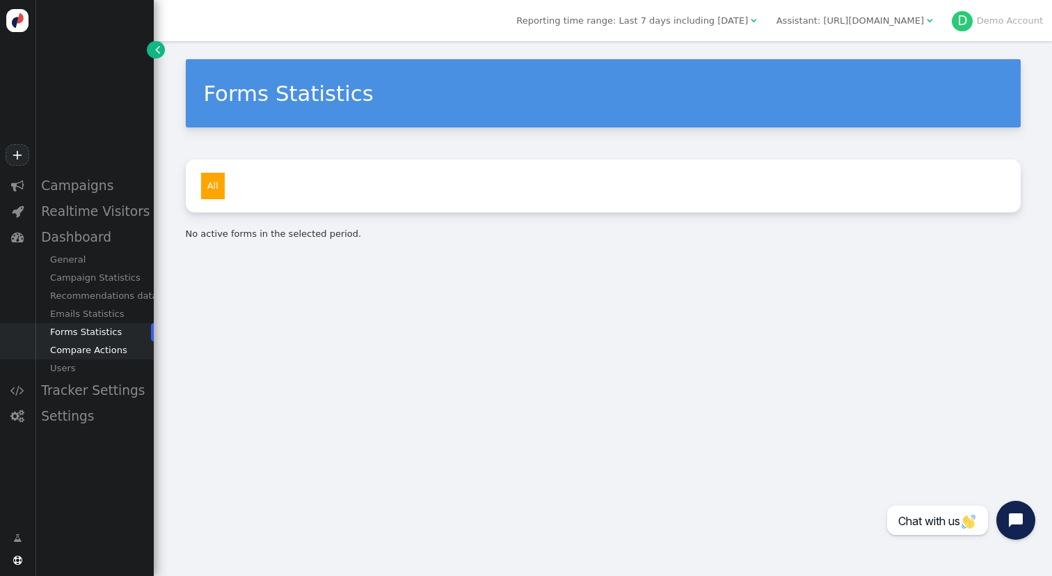
click at [91, 354] on div "Compare Actions" at bounding box center [94, 350] width 119 height 18
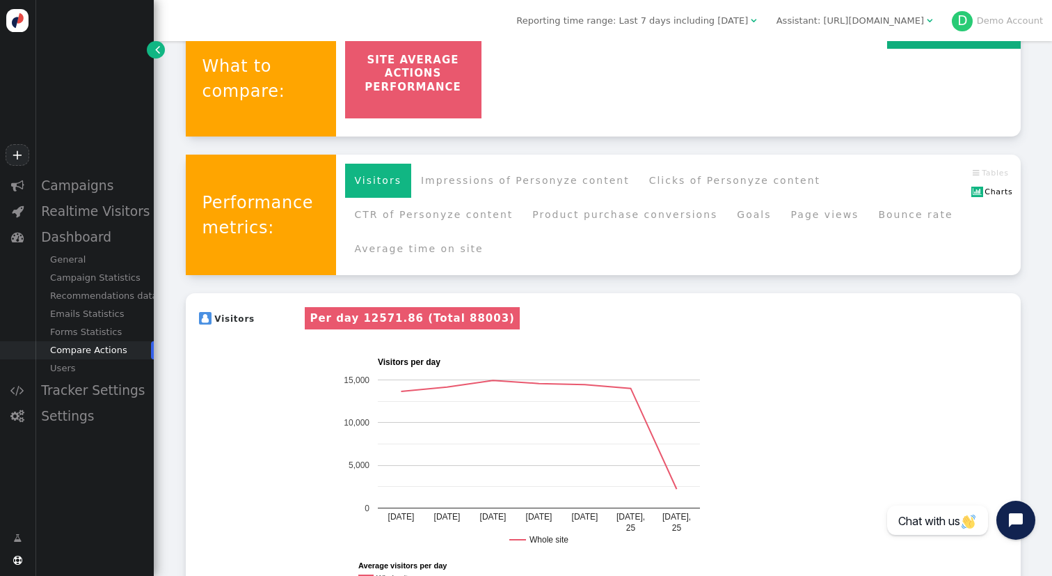
scroll to position [224, 0]
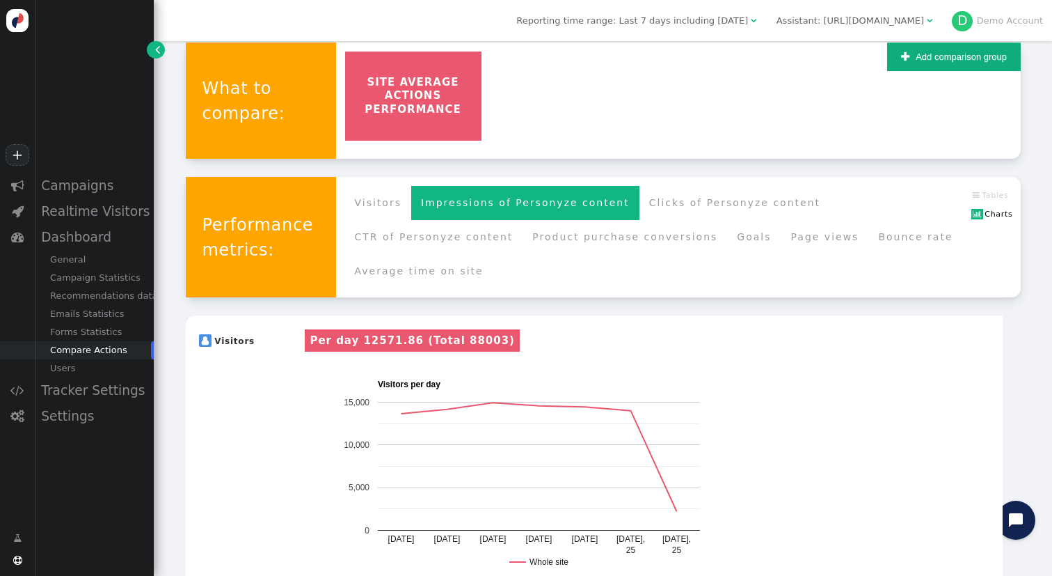
click at [491, 208] on li "Impressions of Personyze content" at bounding box center [525, 203] width 228 height 34
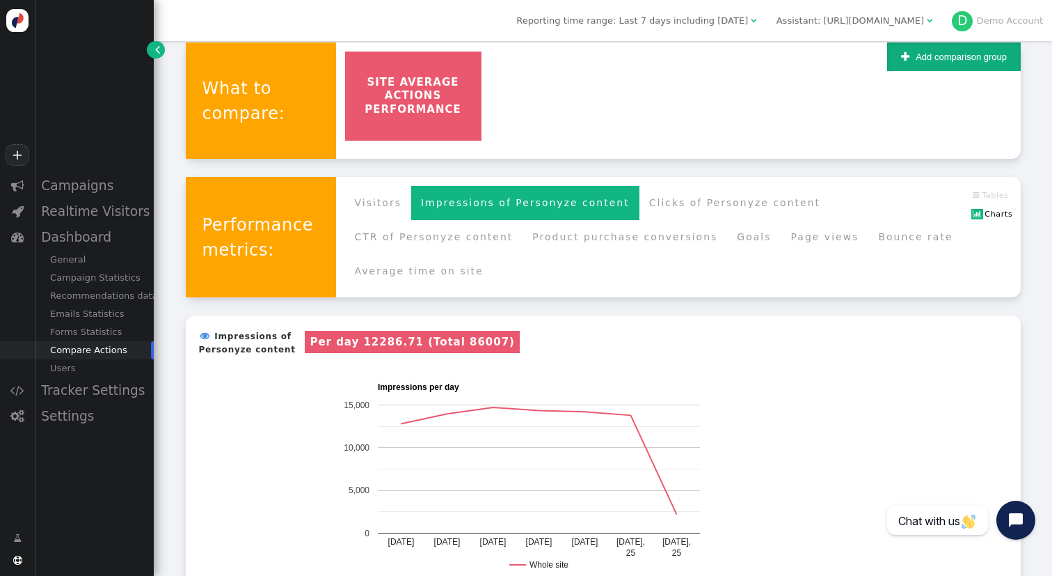
click at [938, 65] on button " Add comparison group" at bounding box center [953, 56] width 133 height 29
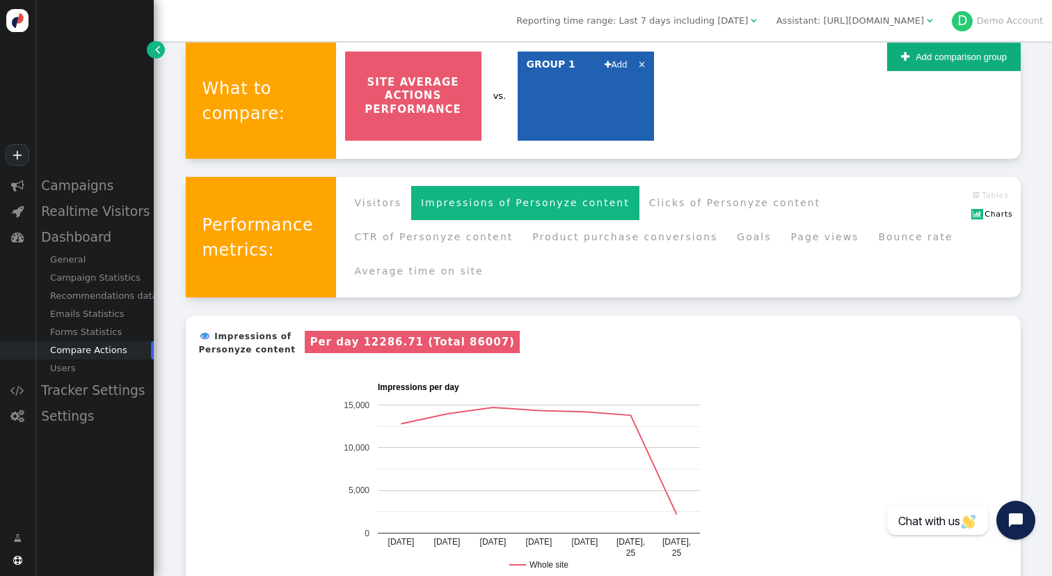
click at [621, 67] on link " Add" at bounding box center [616, 65] width 22 height 10
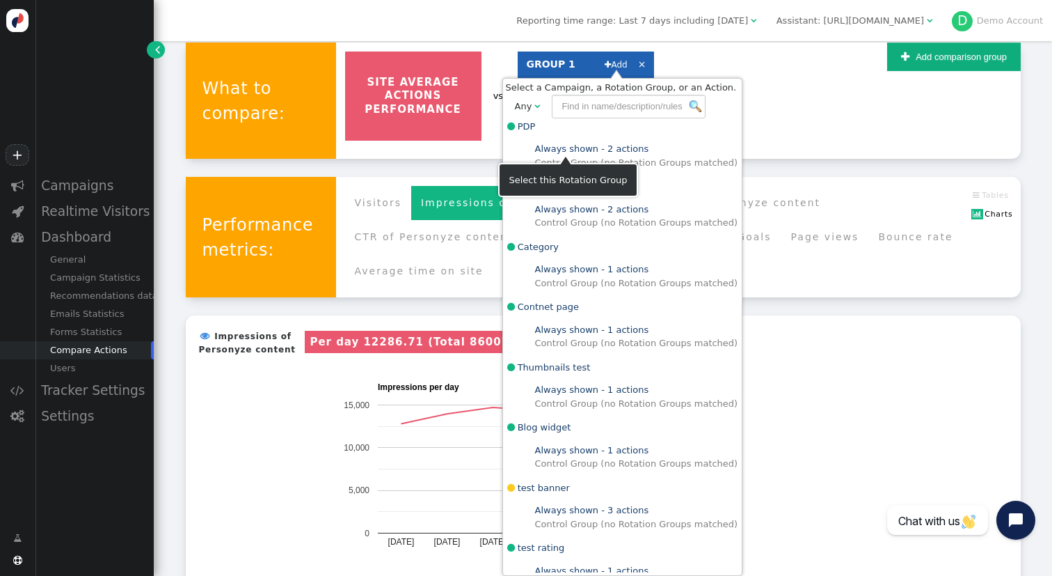
click at [578, 151] on link "Always shown" at bounding box center [567, 148] width 64 height 10
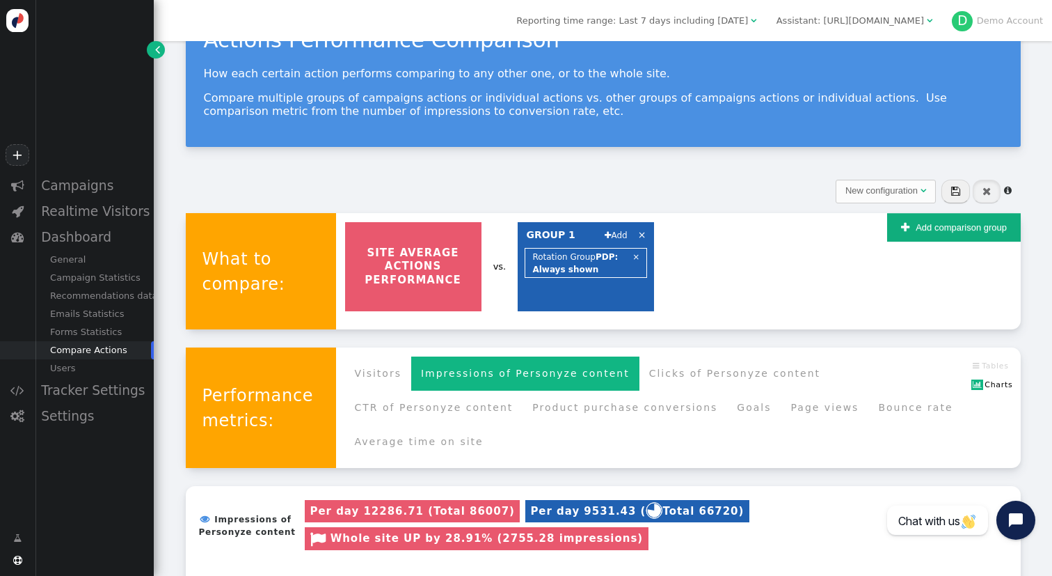
scroll to position [81, 0]
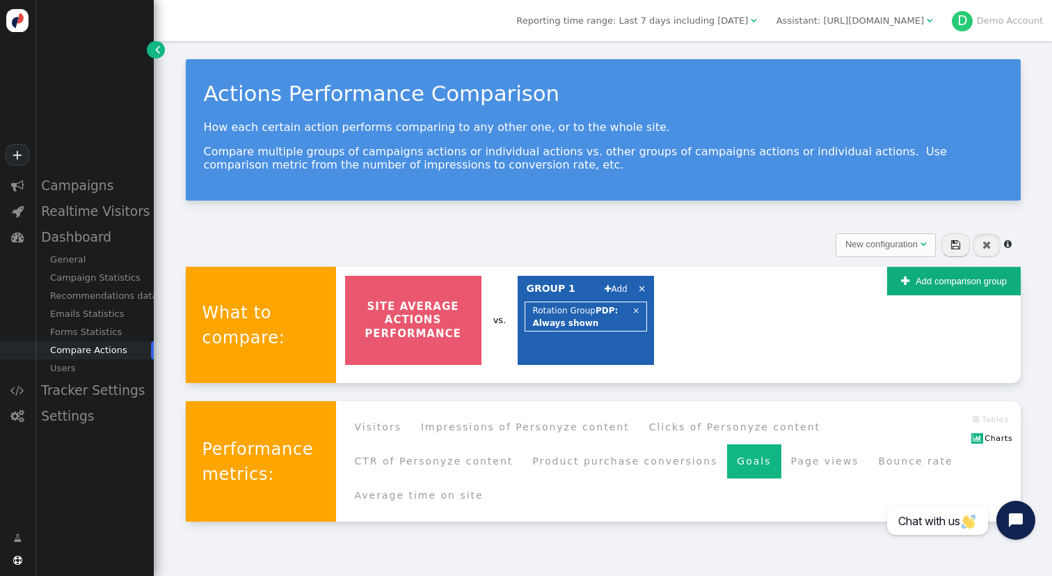
click at [737, 444] on li "Goals" at bounding box center [754, 461] width 54 height 34
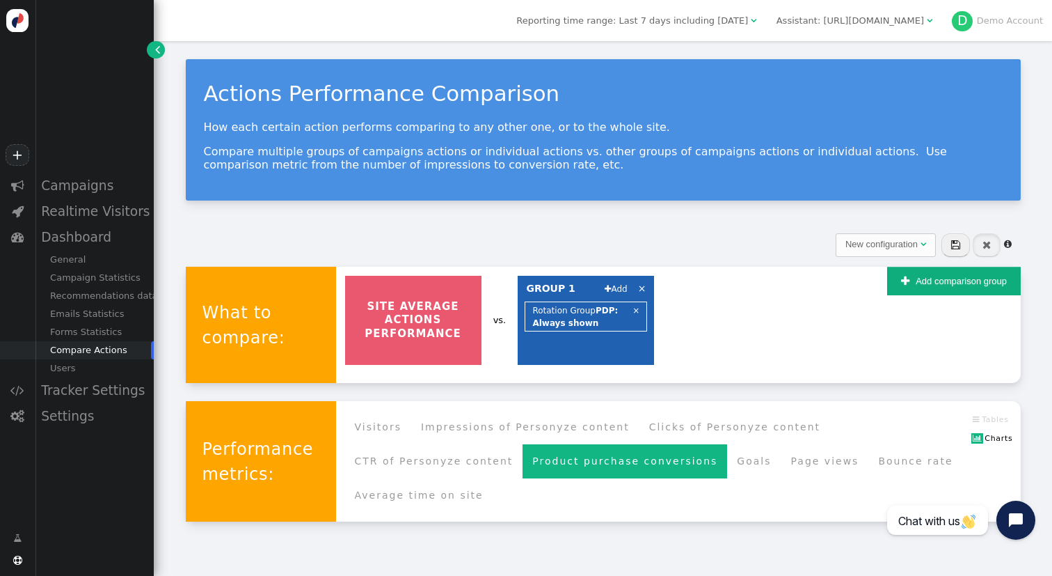
click at [661, 459] on li "Product purchase conversions" at bounding box center [625, 461] width 205 height 34
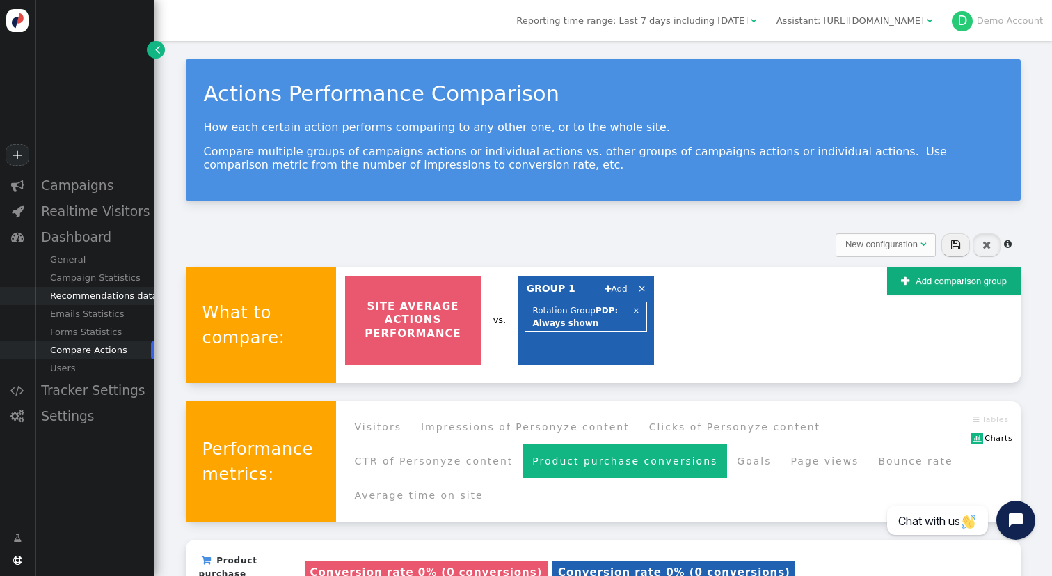
click at [101, 299] on div "Recommendations data" at bounding box center [94, 296] width 119 height 18
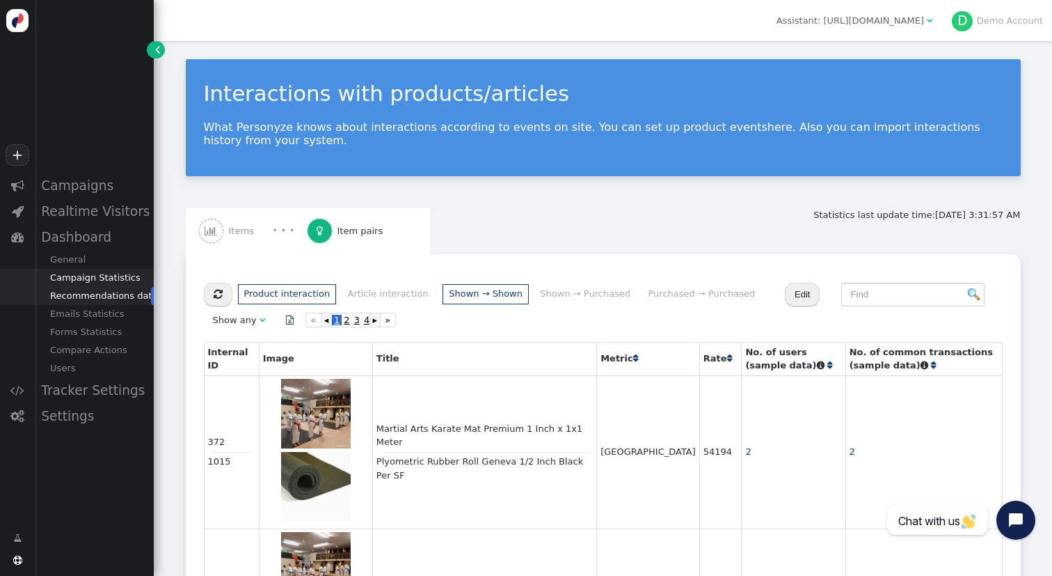
click at [98, 281] on div "Campaign Statistics" at bounding box center [94, 278] width 119 height 18
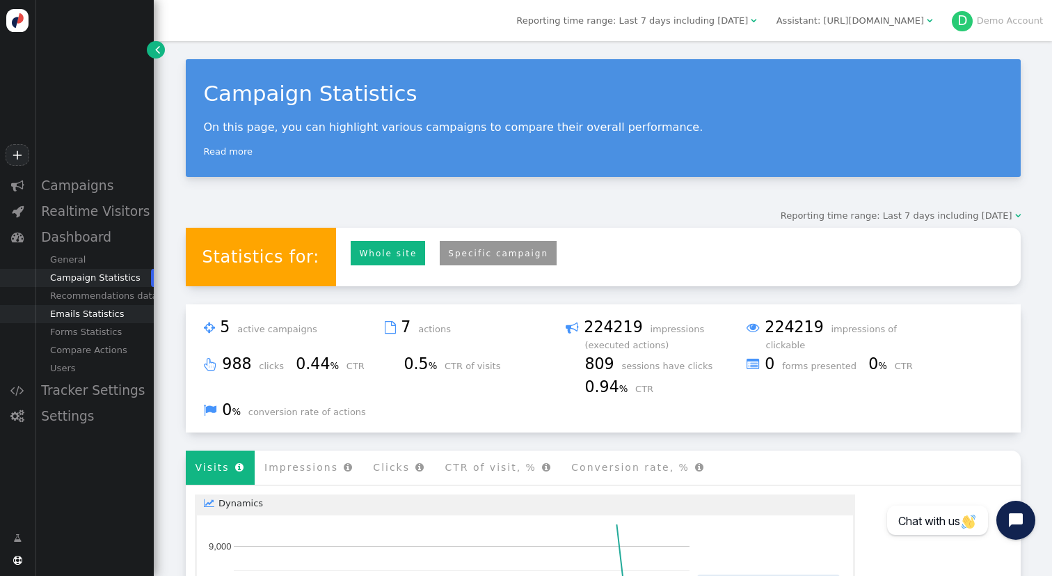
click at [102, 306] on div "Emails Statistics" at bounding box center [94, 314] width 119 height 18
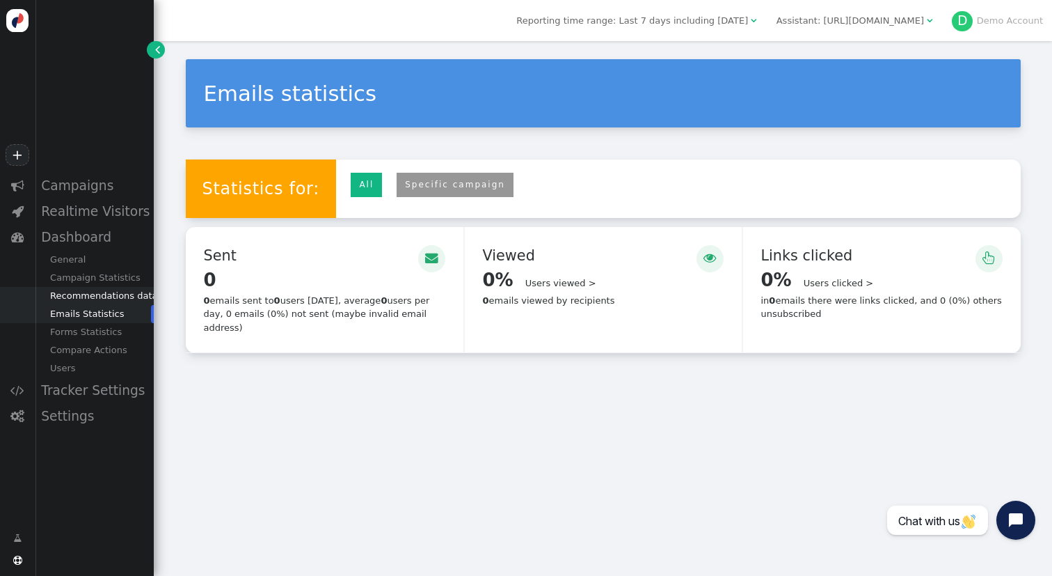
click at [99, 297] on div "Recommendations data" at bounding box center [94, 296] width 119 height 18
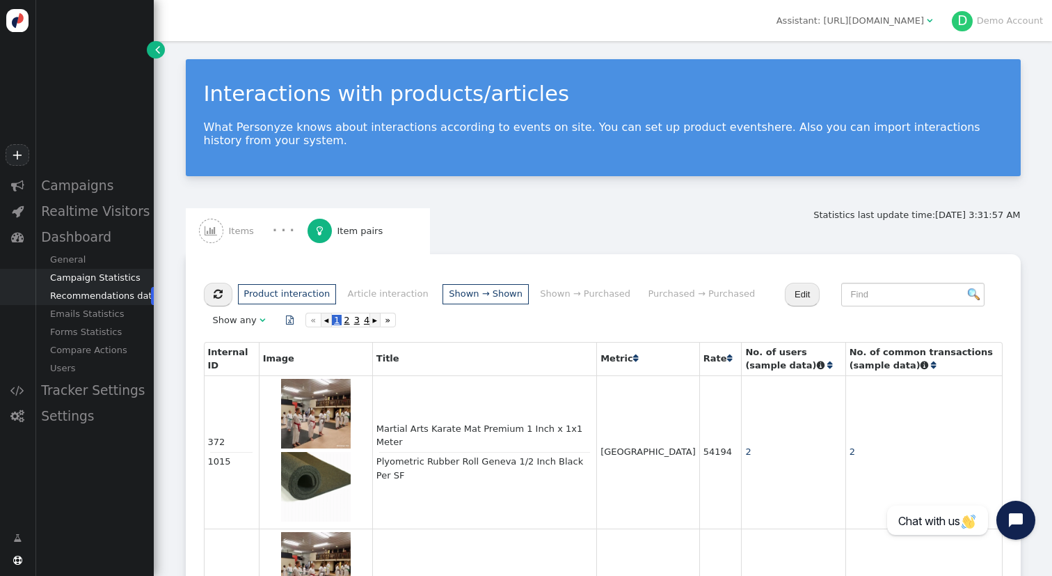
click at [95, 281] on div "Campaign Statistics" at bounding box center [94, 278] width 119 height 18
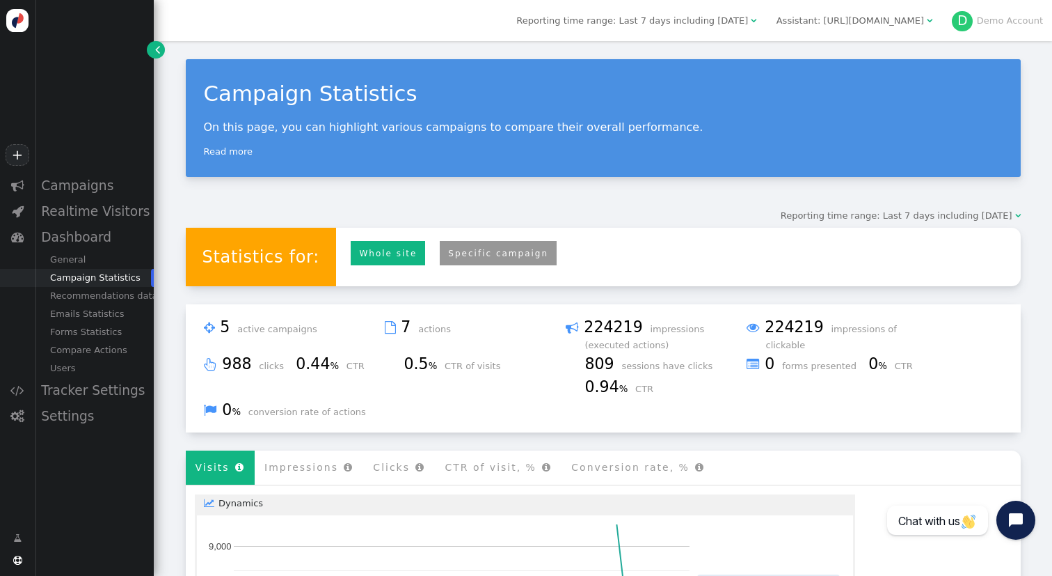
click at [452, 246] on link "Specific campaign" at bounding box center [498, 253] width 117 height 24
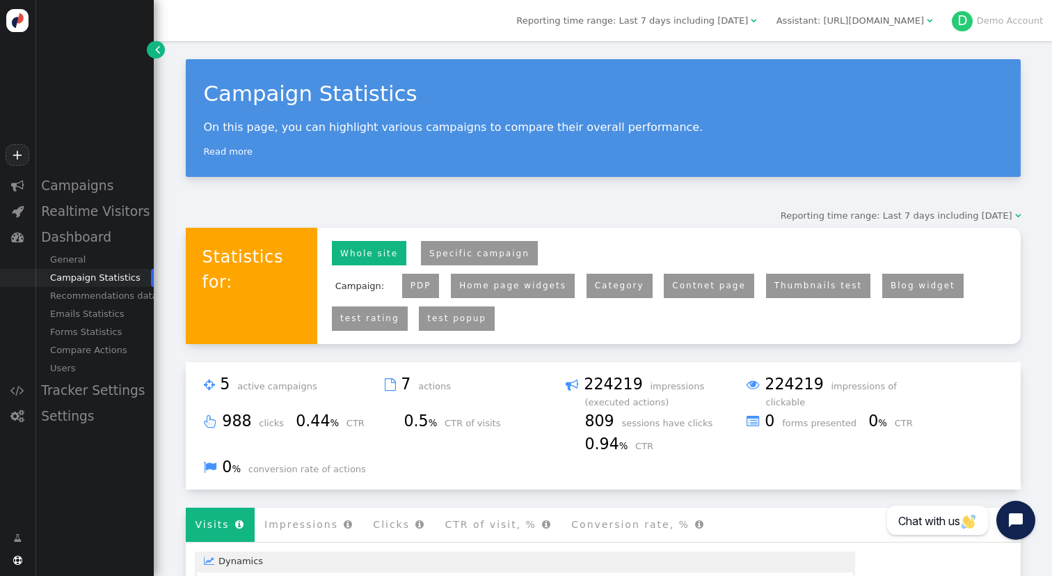
click at [411, 290] on link "PDP" at bounding box center [421, 286] width 21 height 10
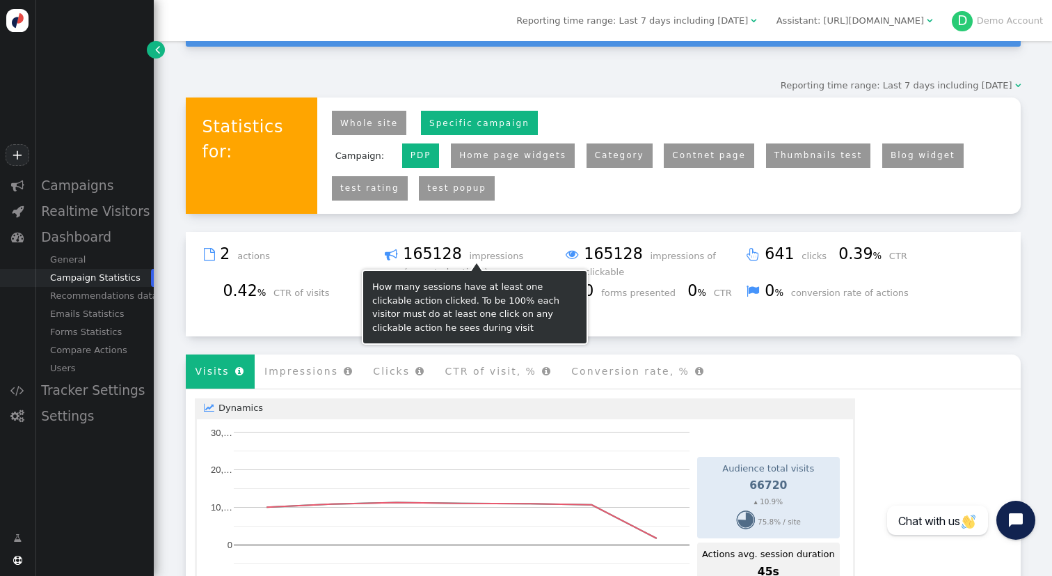
scroll to position [113, 0]
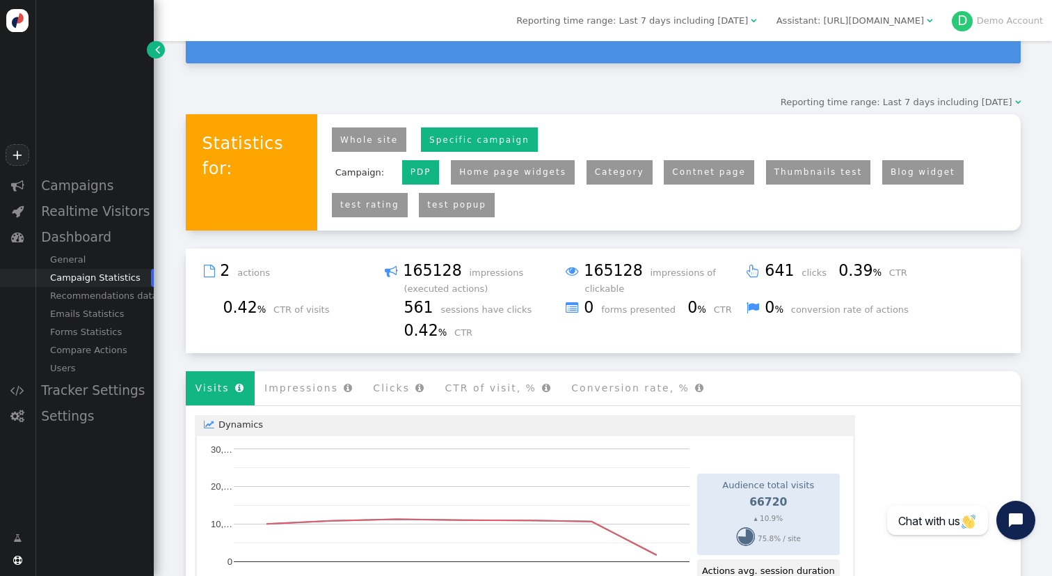
click at [496, 173] on link "Home page widgets" at bounding box center [512, 172] width 107 height 10
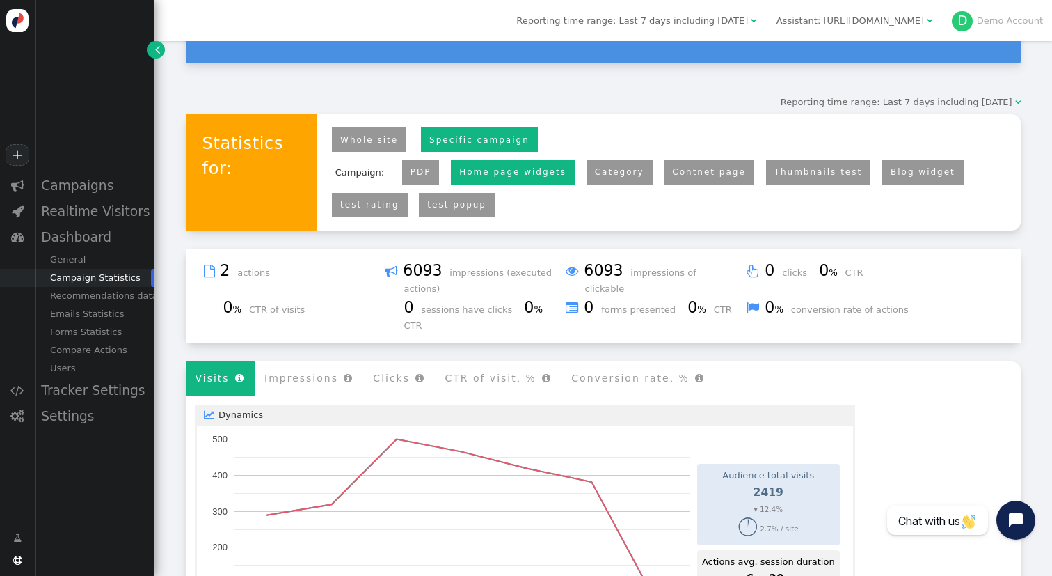
click at [590, 178] on li "Category" at bounding box center [620, 172] width 66 height 24
click at [595, 171] on link "Category" at bounding box center [619, 172] width 49 height 10
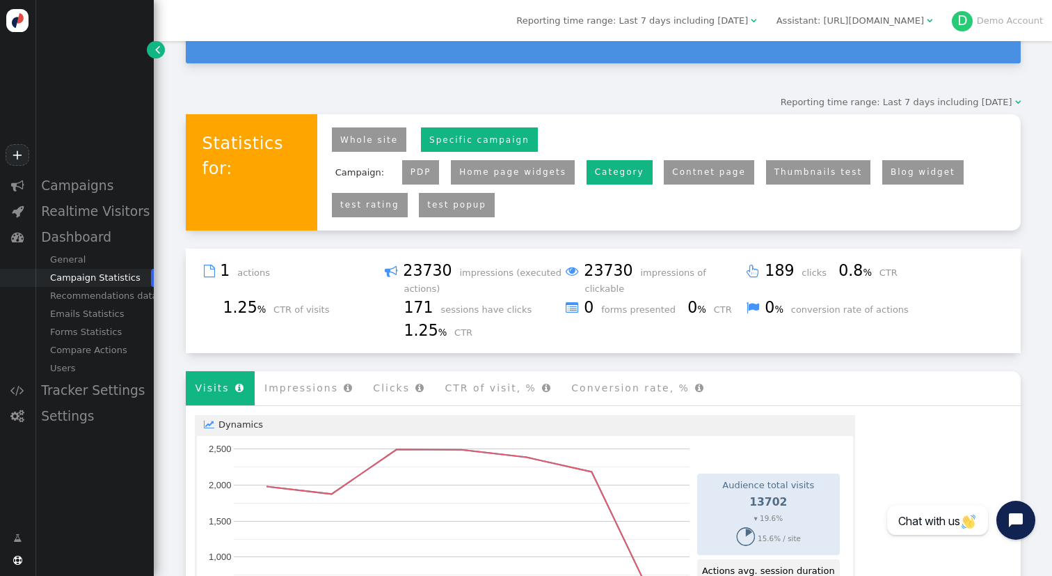
click at [672, 169] on link "Contnet page" at bounding box center [709, 172] width 74 height 10
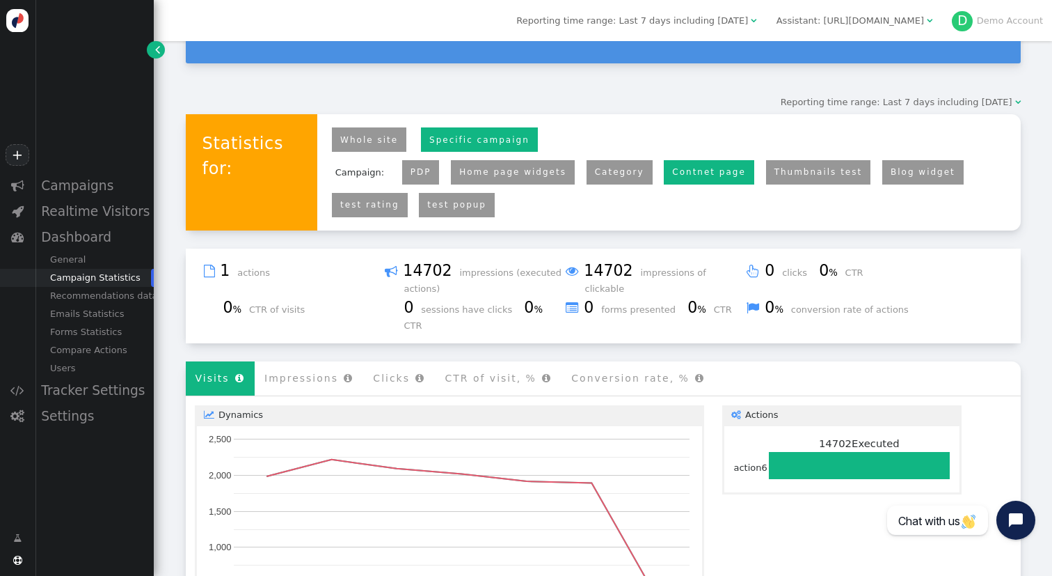
click at [793, 170] on link "Thumbnails test" at bounding box center [819, 172] width 88 height 10
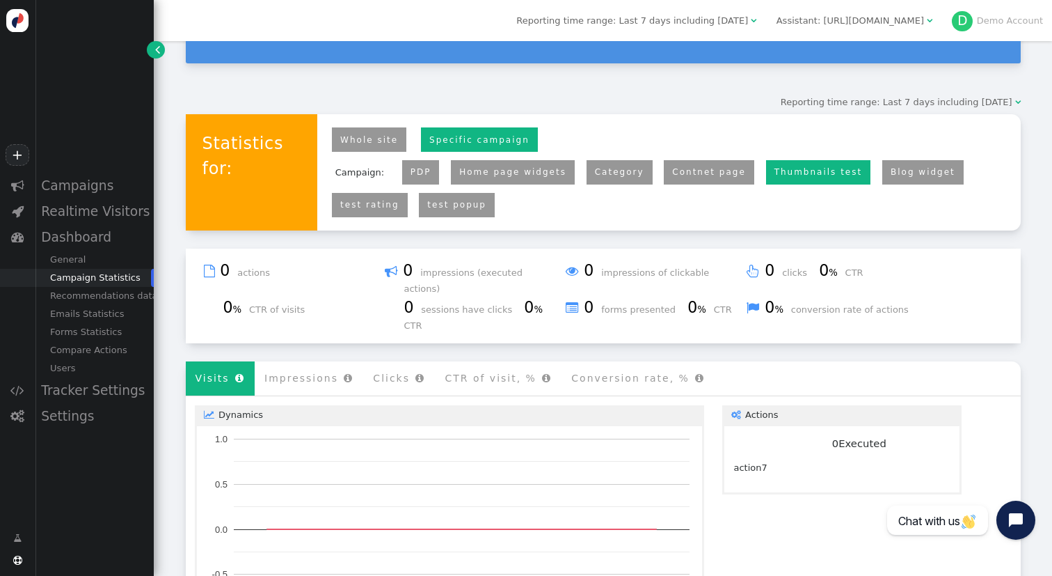
click at [891, 170] on link "Blog widget" at bounding box center [923, 172] width 65 height 10
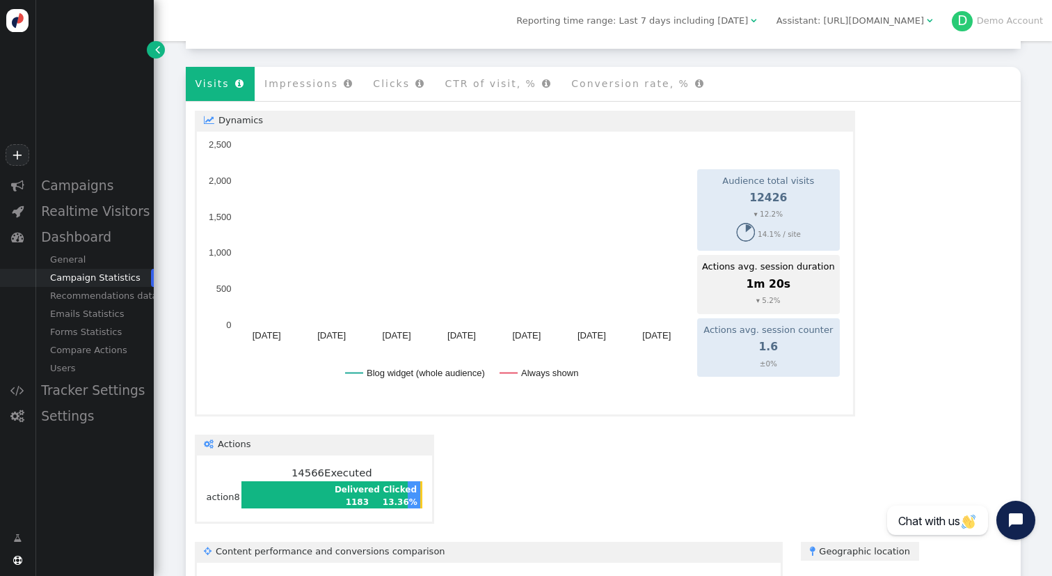
scroll to position [642, 0]
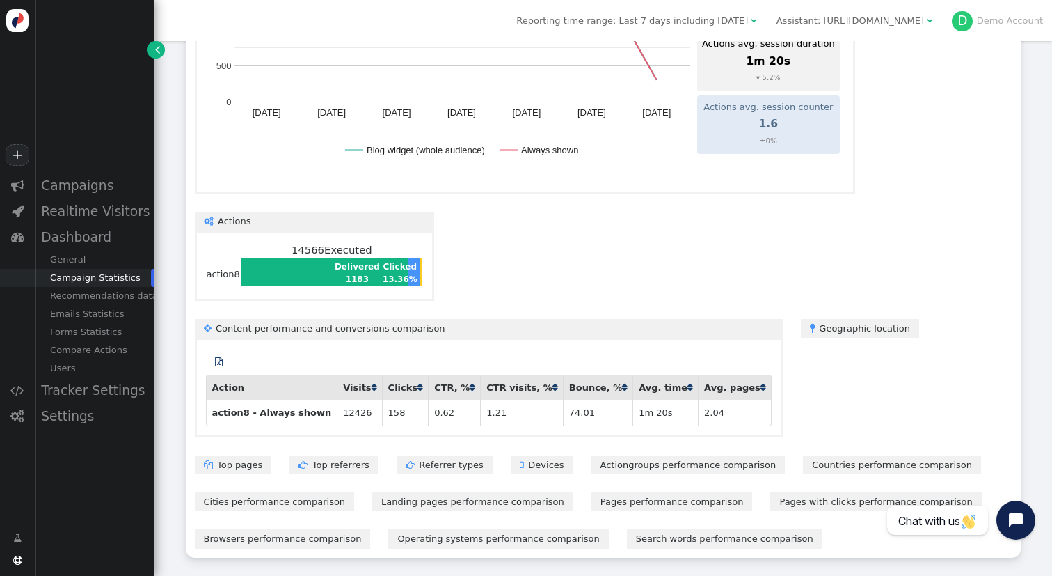
click at [511, 470] on link " Devices" at bounding box center [542, 464] width 63 height 19
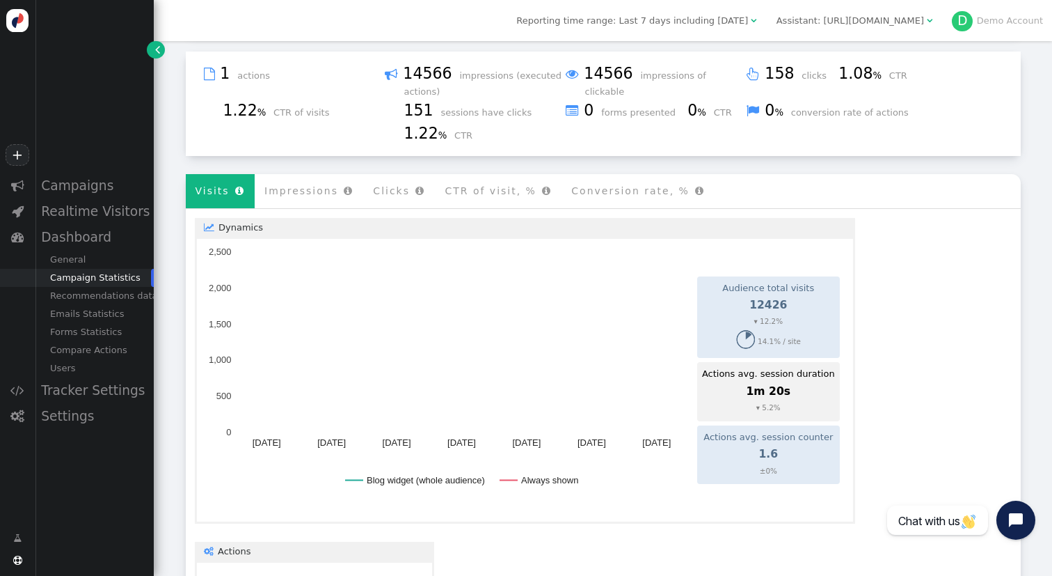
scroll to position [299, 0]
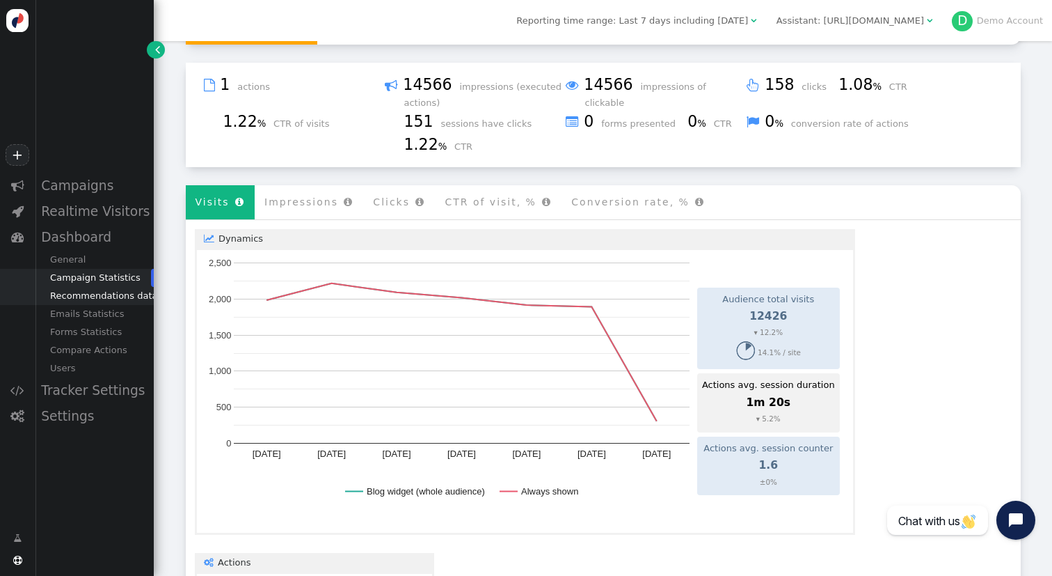
click at [84, 294] on div "Recommendations data" at bounding box center [94, 296] width 119 height 18
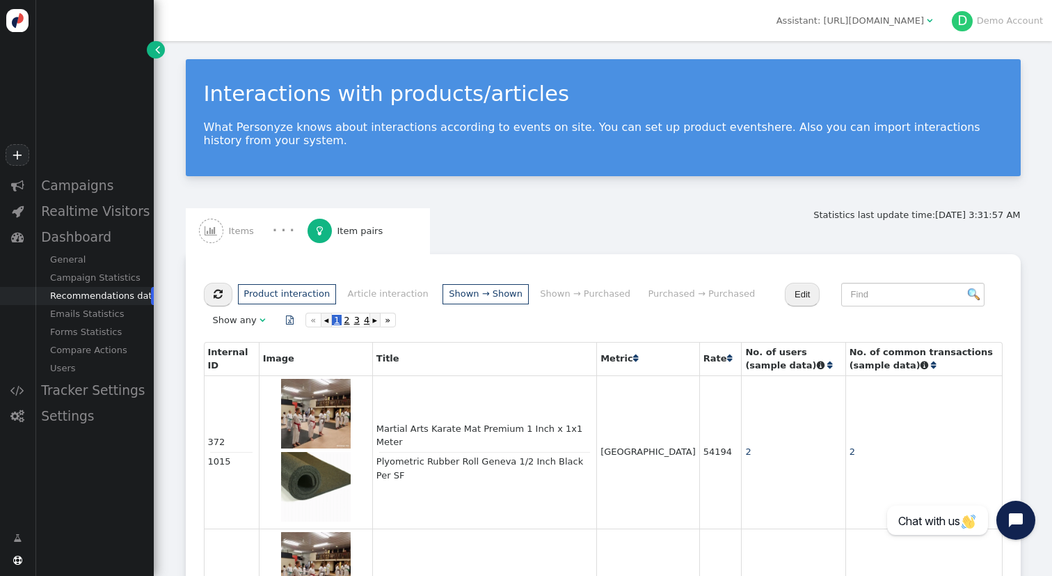
click at [250, 221] on div " Items" at bounding box center [229, 231] width 61 height 46
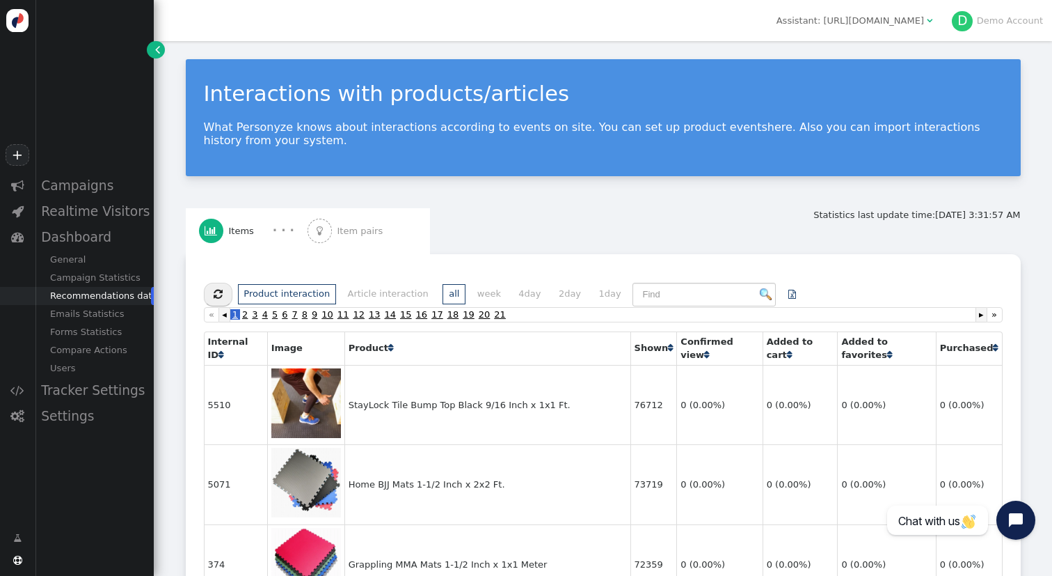
click at [787, 352] on span "" at bounding box center [789, 354] width 5 height 9
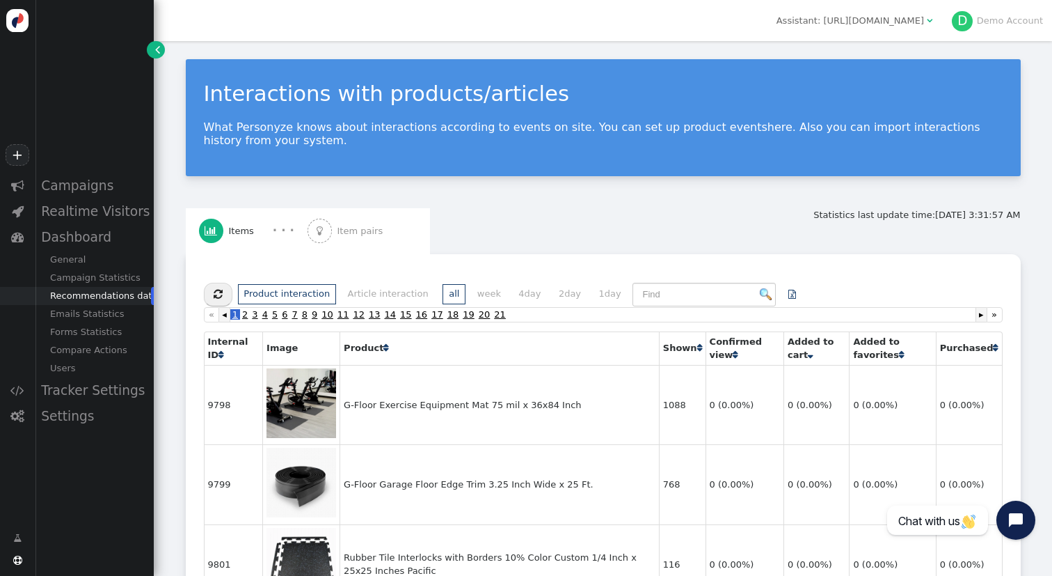
click at [808, 357] on span "" at bounding box center [810, 354] width 5 height 9
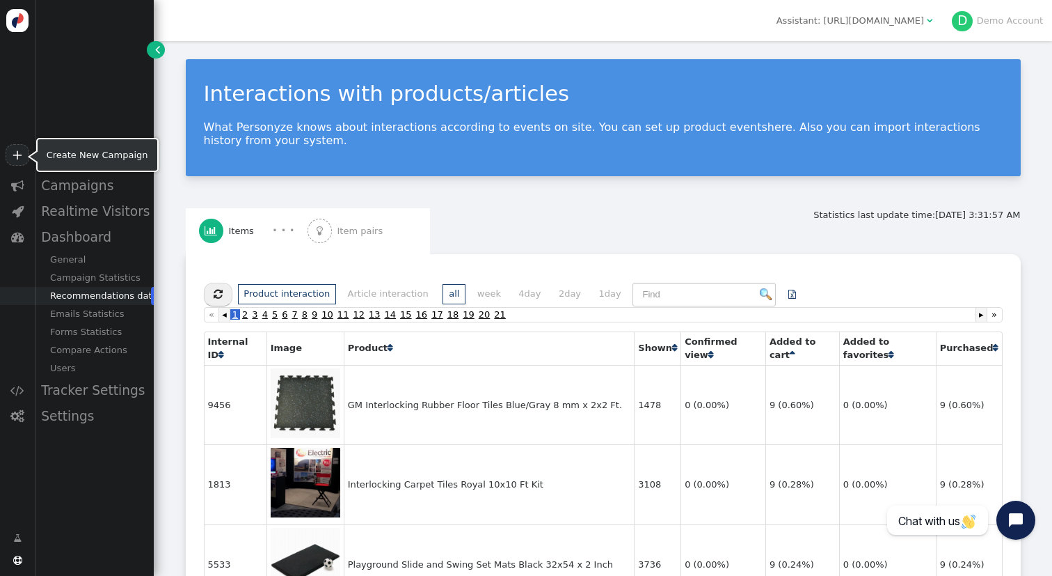
click at [17, 157] on link "+" at bounding box center [18, 155] width 24 height 22
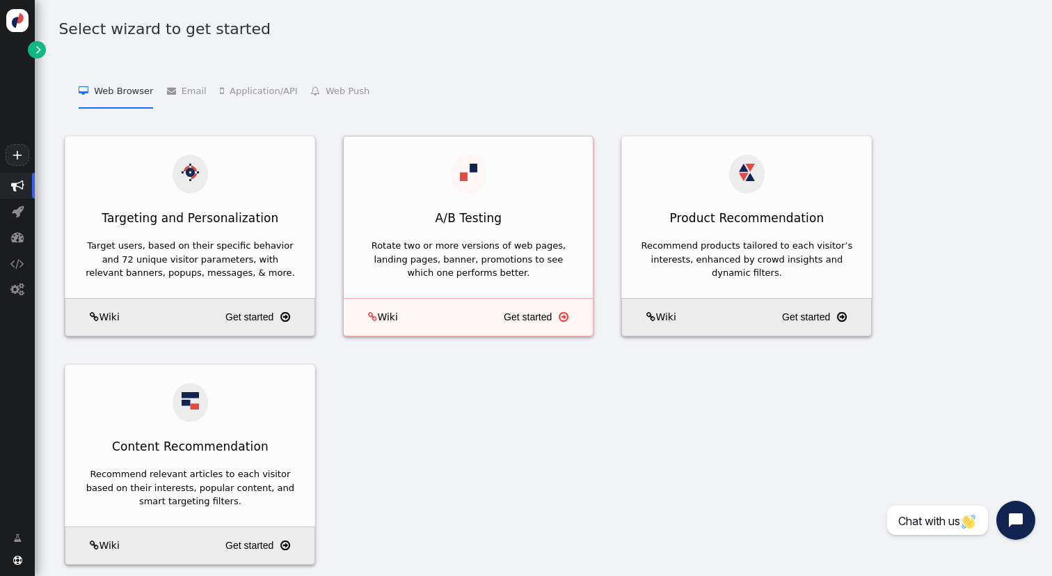
click at [532, 308] on link "Get started " at bounding box center [546, 316] width 84 height 25
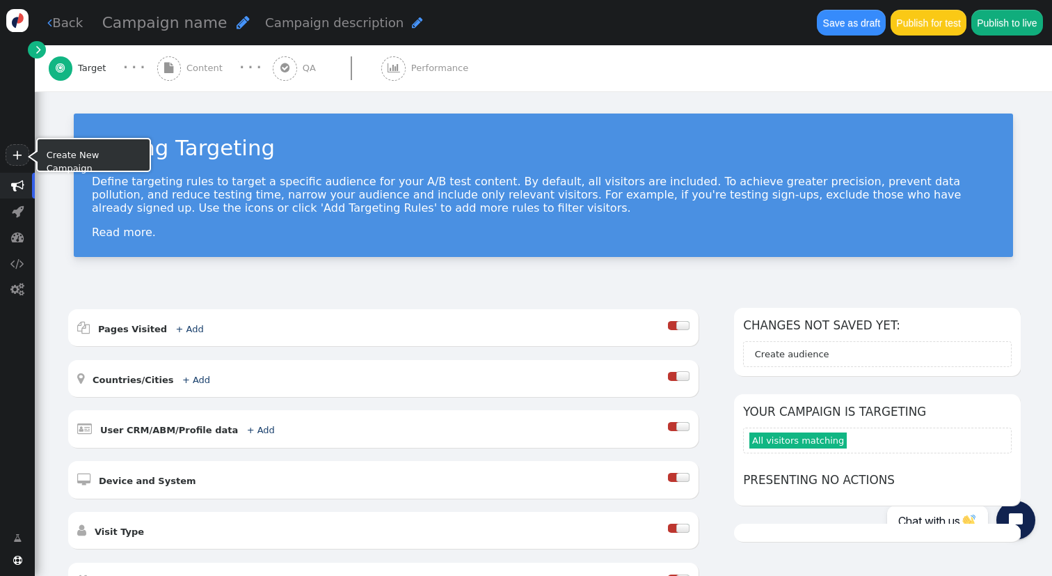
click at [17, 162] on link "+" at bounding box center [18, 155] width 24 height 22
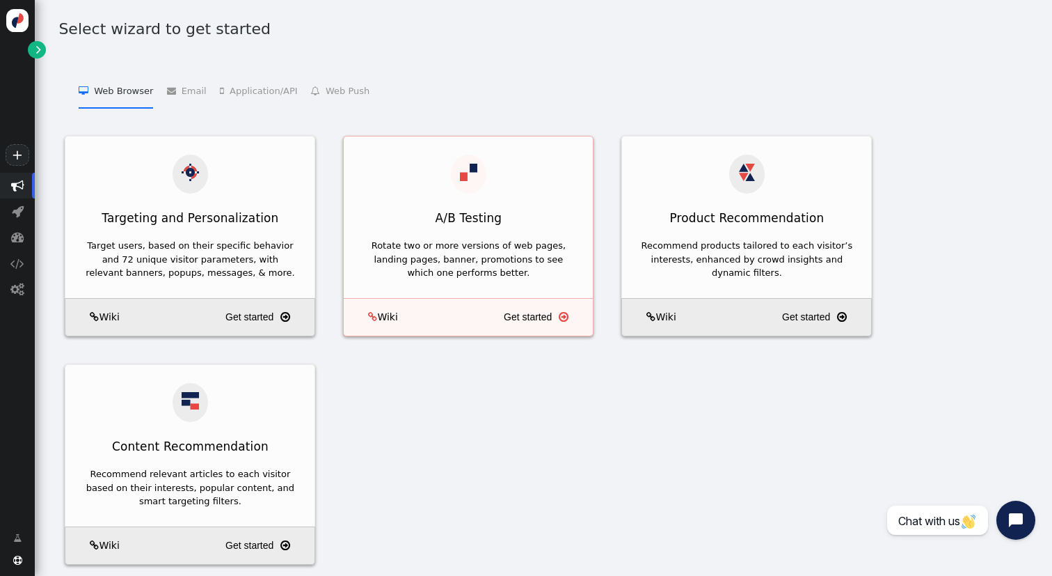
click at [388, 310] on link " Wiki" at bounding box center [373, 317] width 49 height 15
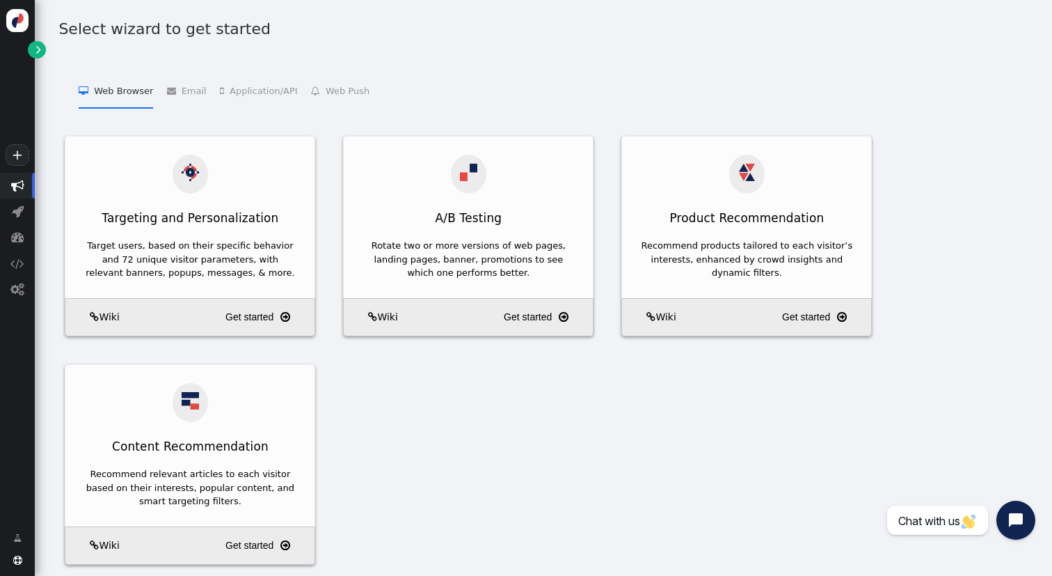
click at [40, 45] on span "" at bounding box center [38, 49] width 5 height 14
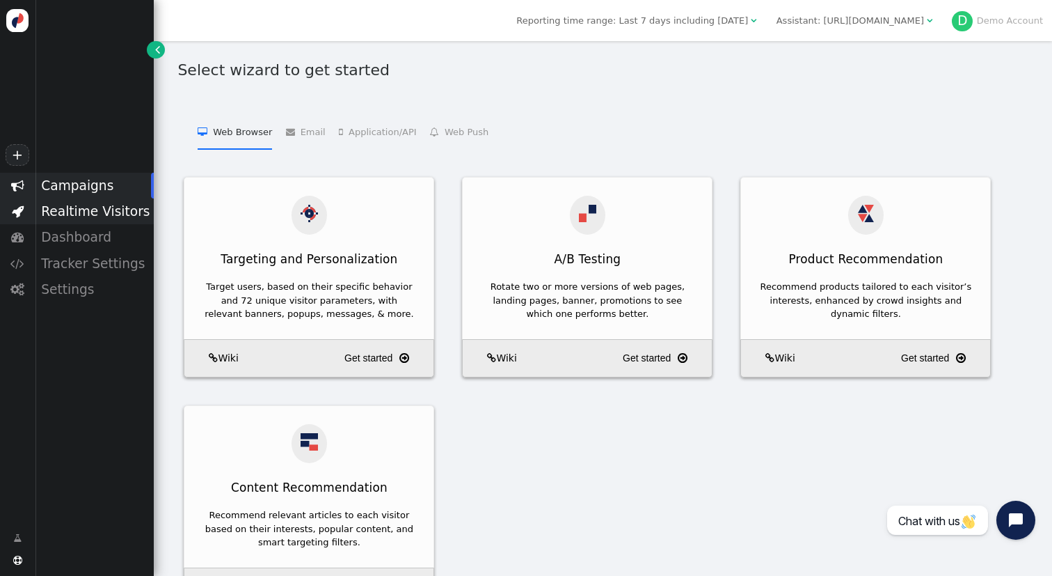
click at [96, 212] on div "Realtime Visitors" at bounding box center [94, 211] width 119 height 26
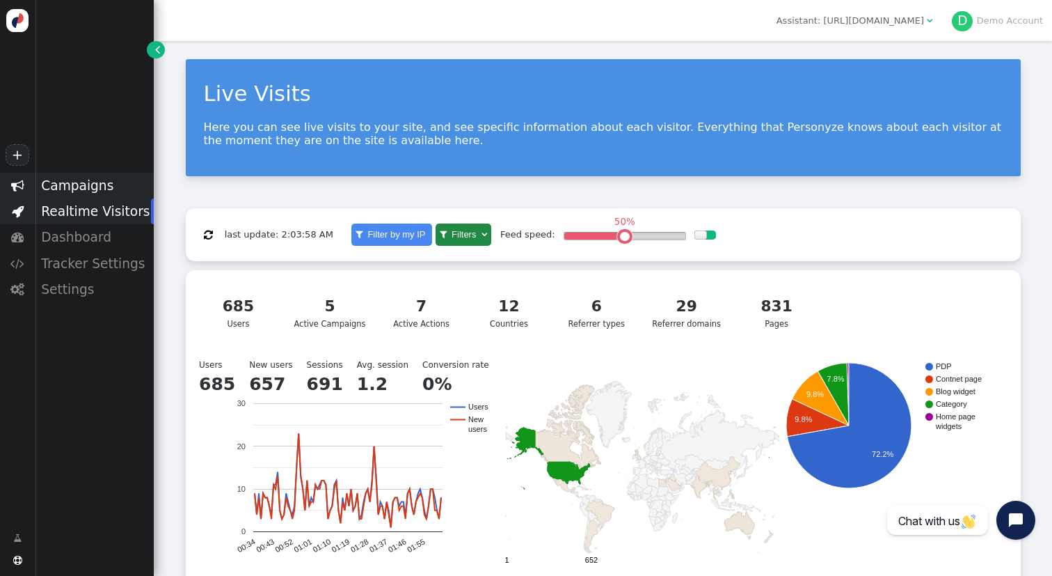
click at [101, 184] on div "Campaigns" at bounding box center [94, 186] width 119 height 26
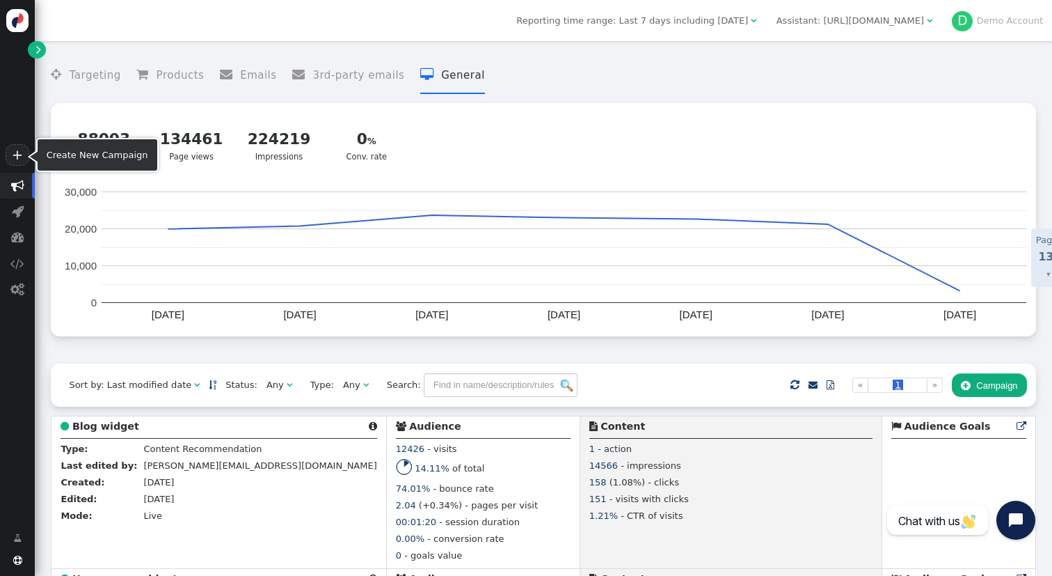
click at [19, 161] on link "+" at bounding box center [18, 155] width 24 height 22
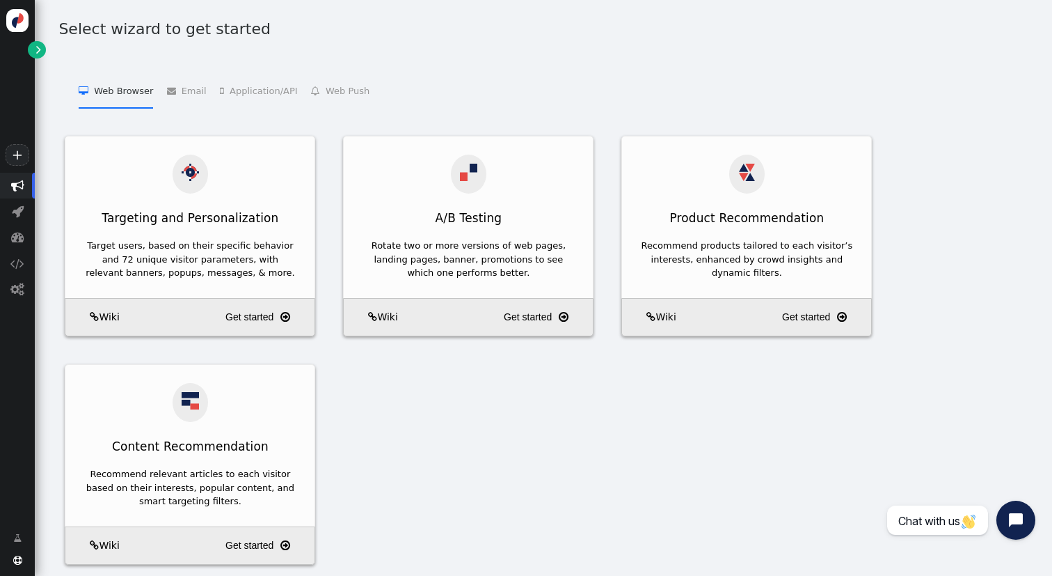
click at [29, 47] on link "" at bounding box center [36, 49] width 17 height 17
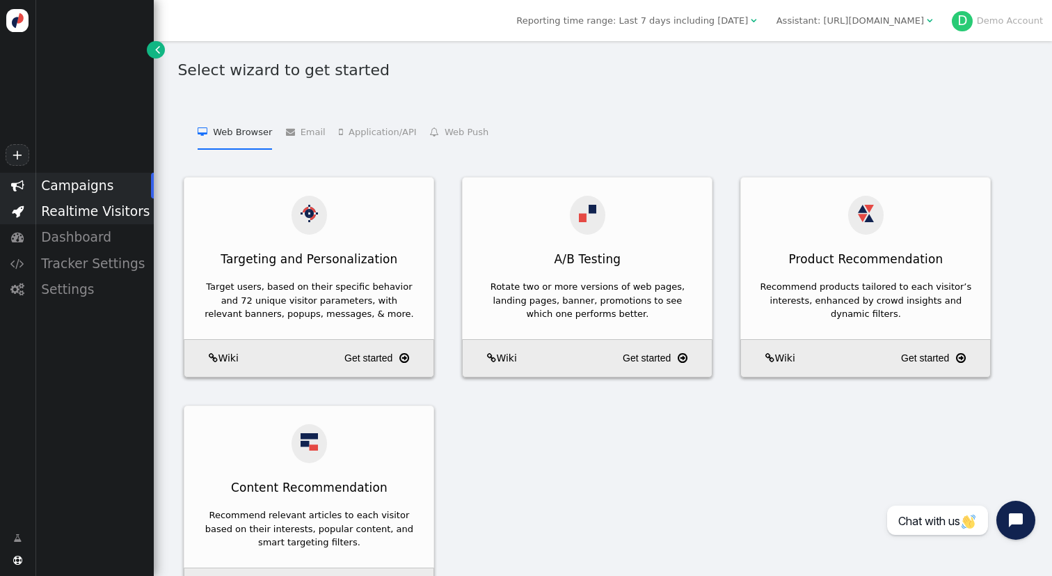
click at [108, 212] on div "Realtime Visitors" at bounding box center [94, 211] width 119 height 26
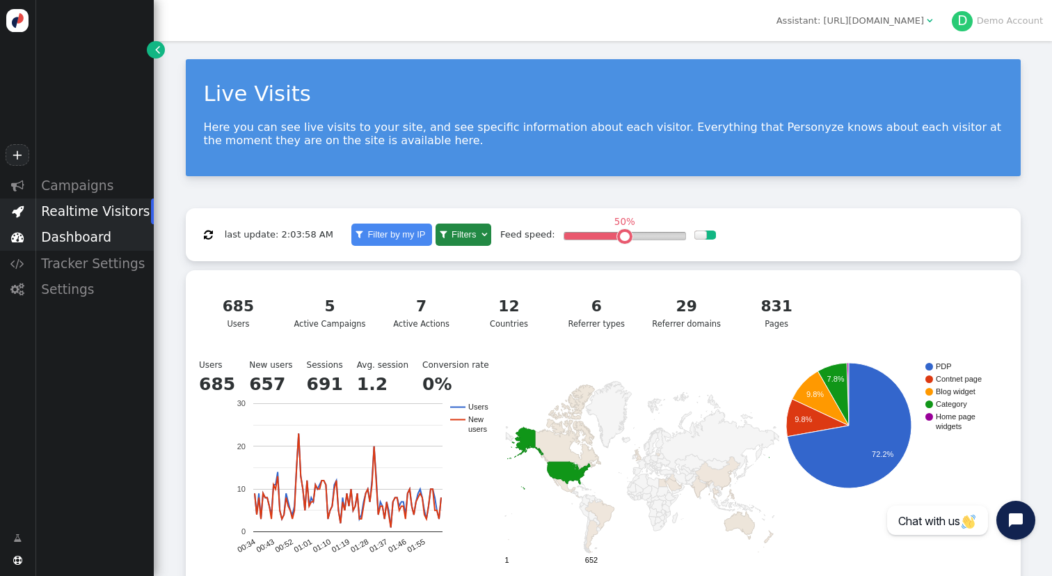
click at [101, 232] on div "Dashboard" at bounding box center [94, 237] width 119 height 26
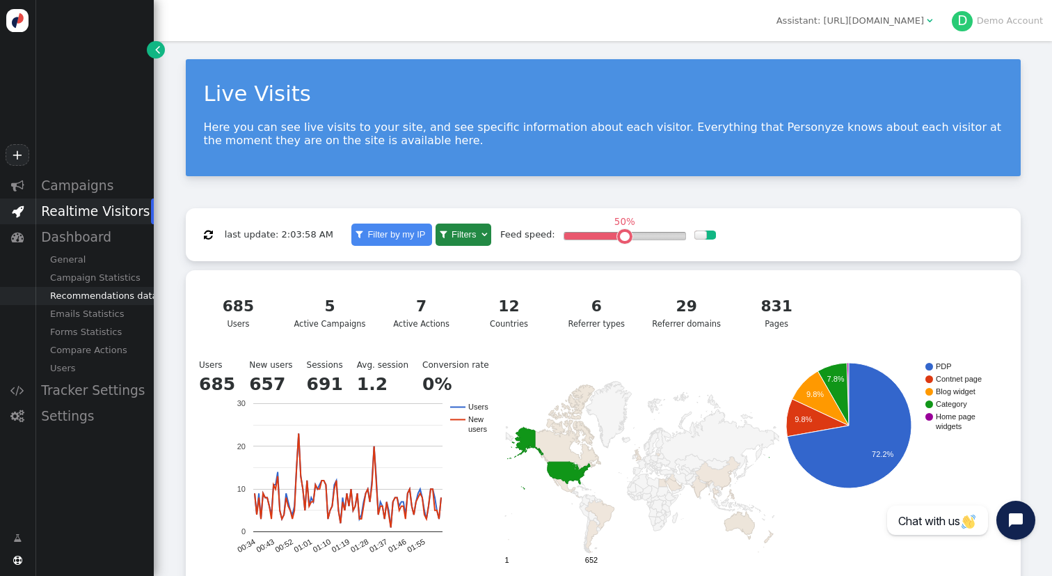
click at [101, 297] on div "Recommendations data" at bounding box center [94, 296] width 119 height 18
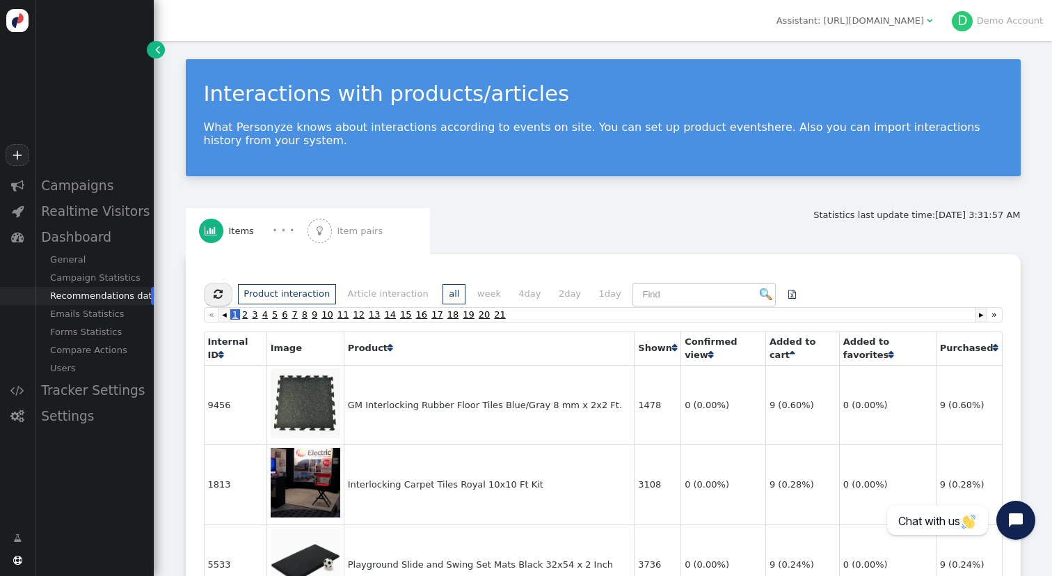
click at [159, 49] on span "" at bounding box center [157, 49] width 5 height 14
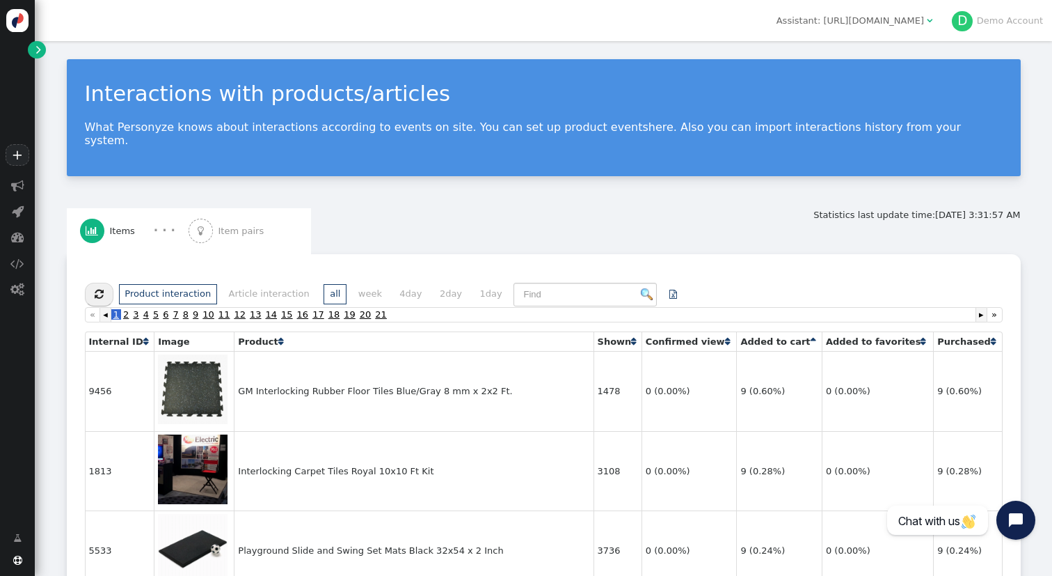
click at [247, 224] on span "Item pairs" at bounding box center [244, 231] width 51 height 14
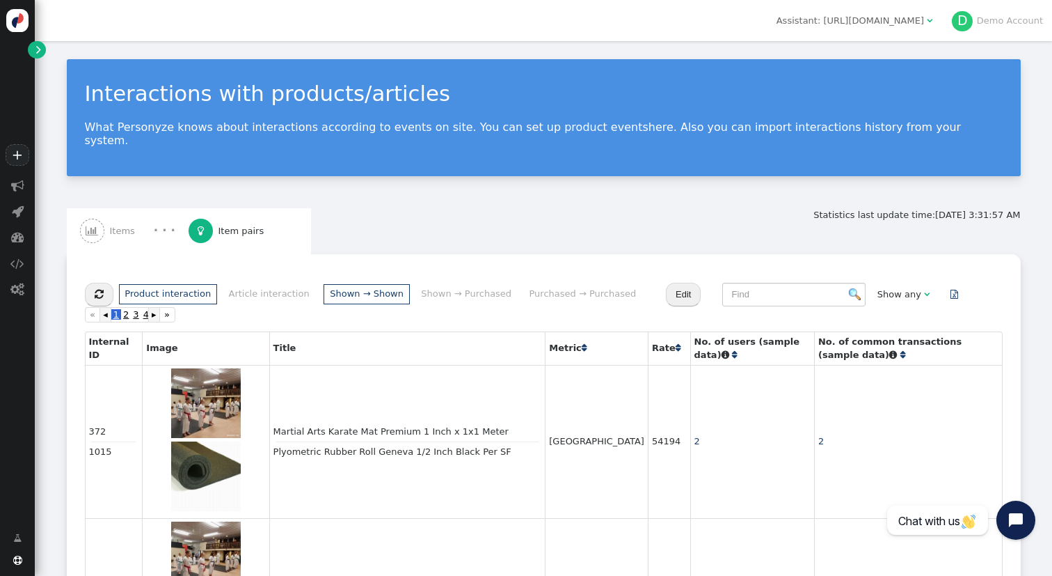
click at [152, 225] on div "· · ·" at bounding box center [165, 230] width 48 height 17
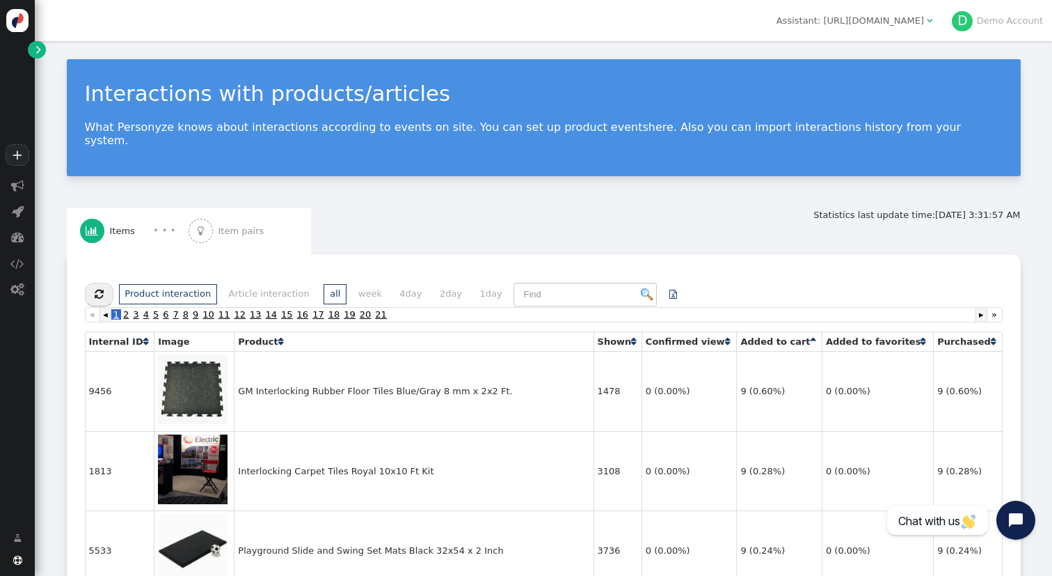
click at [224, 224] on span "Item pairs" at bounding box center [244, 231] width 51 height 14
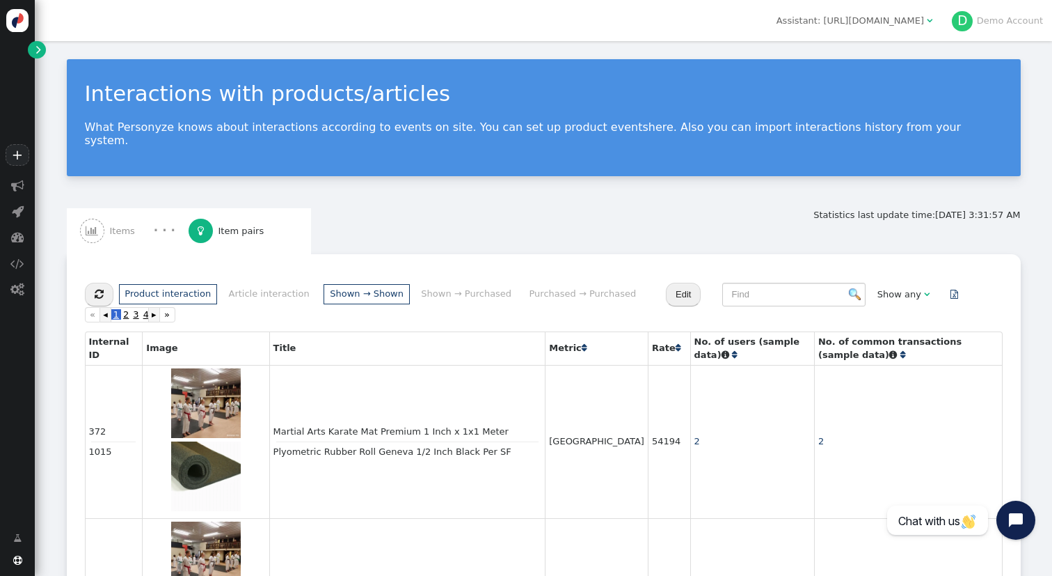
click at [134, 224] on span "Items" at bounding box center [125, 231] width 31 height 14
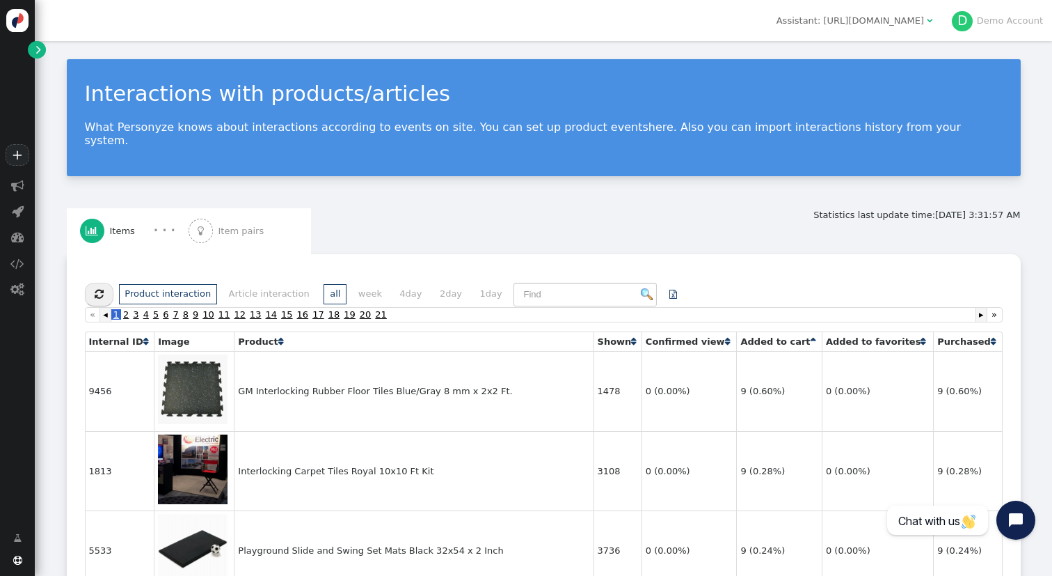
click at [224, 224] on span "Item pairs" at bounding box center [244, 231] width 51 height 14
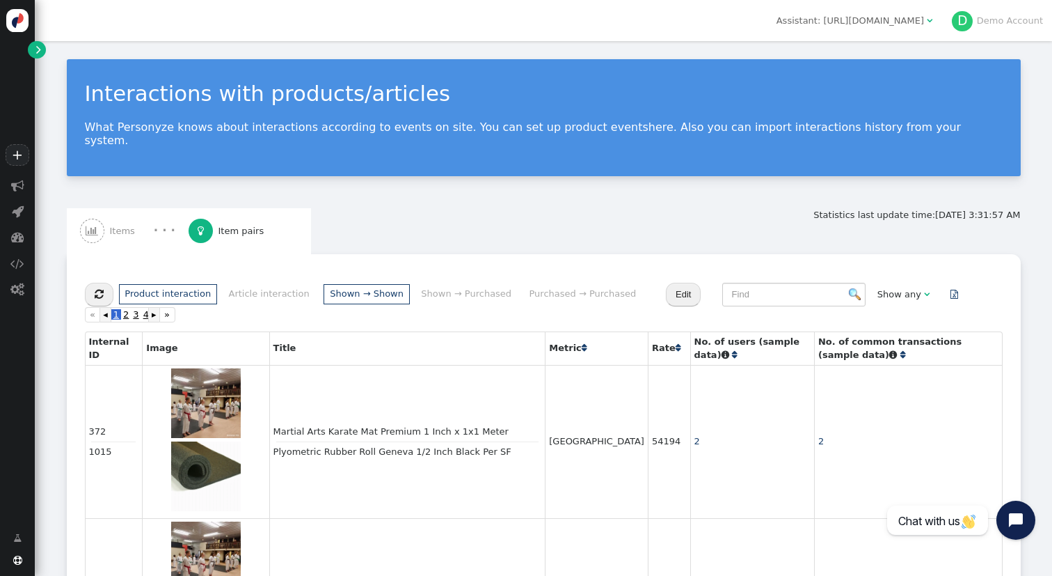
click at [125, 224] on span "Items" at bounding box center [125, 231] width 31 height 14
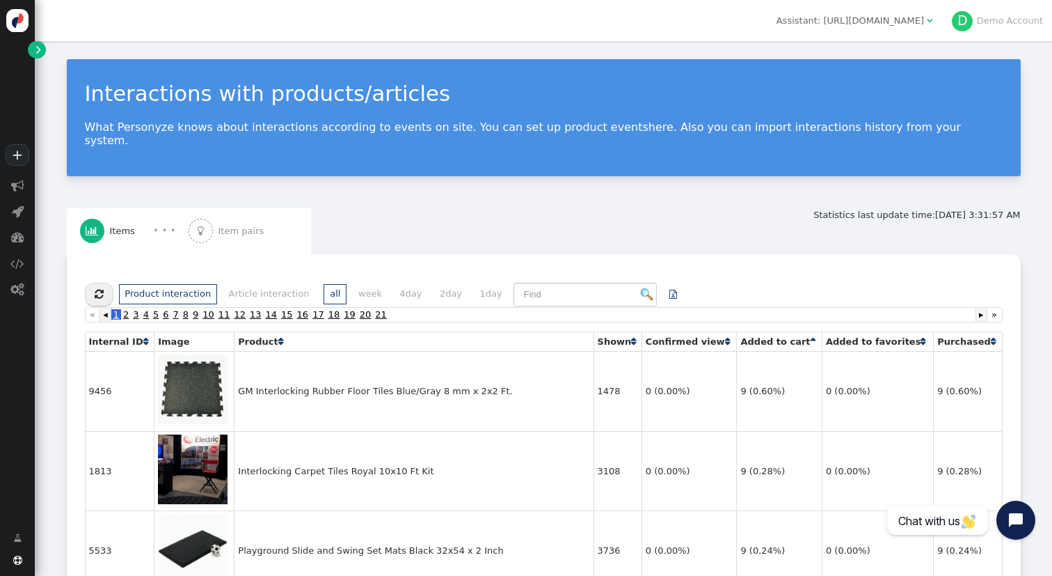
click at [269, 216] on link " Item pairs" at bounding box center [243, 231] width 109 height 46
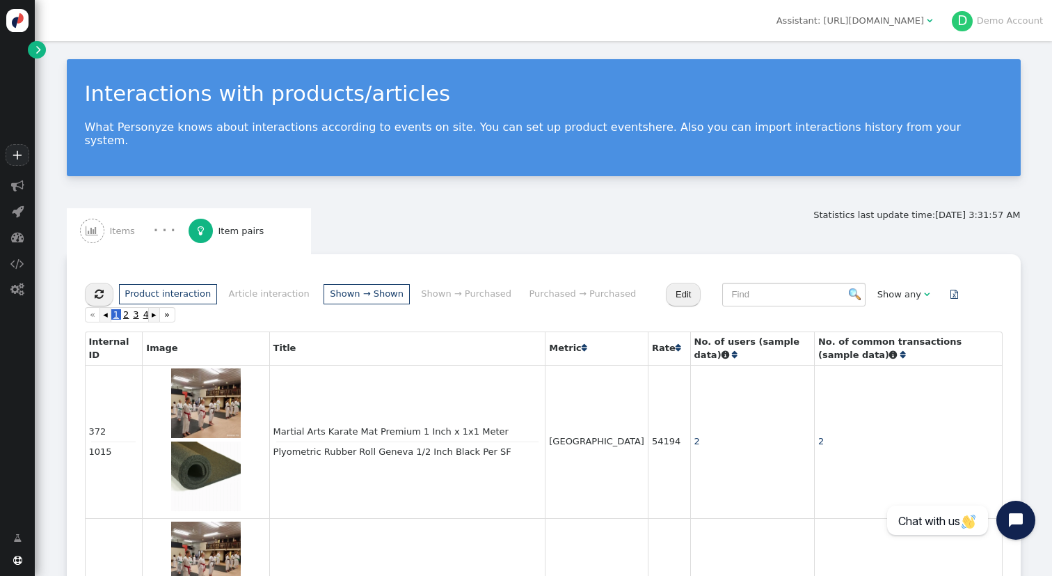
click at [133, 224] on span "Items" at bounding box center [125, 231] width 31 height 14
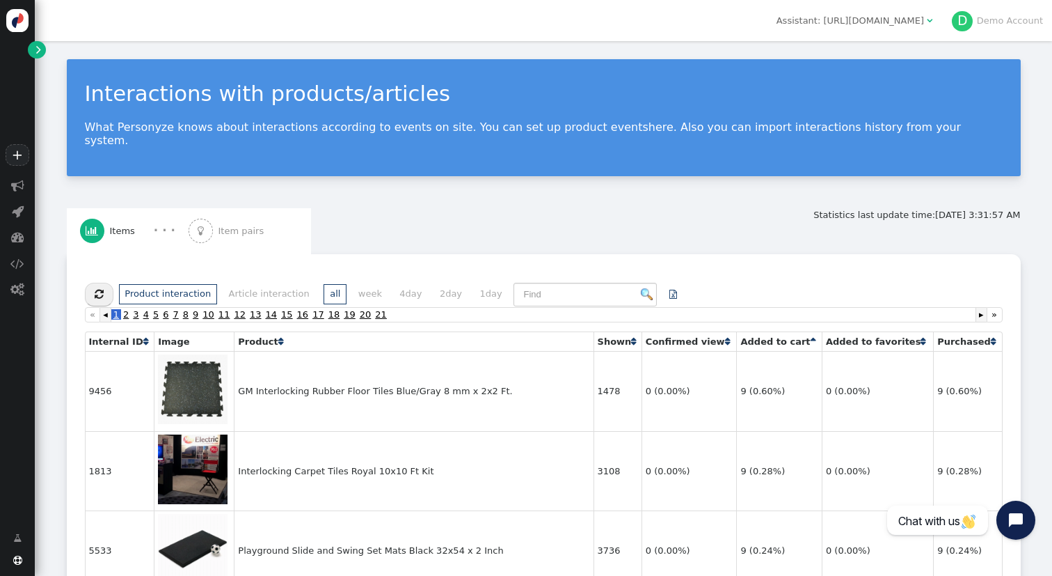
click at [34, 54] on link "" at bounding box center [36, 49] width 17 height 17
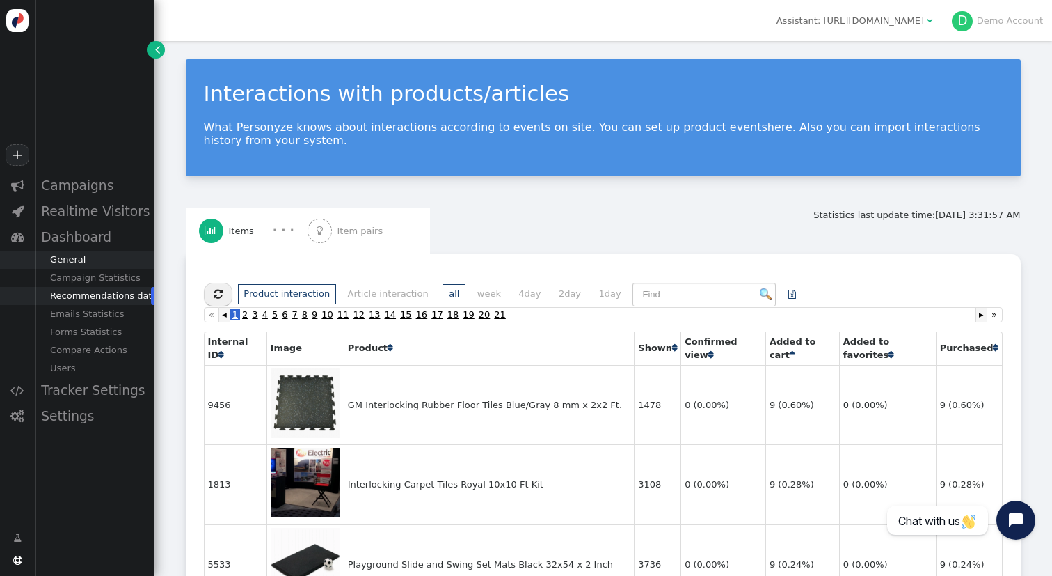
click at [72, 257] on div "General" at bounding box center [94, 260] width 119 height 18
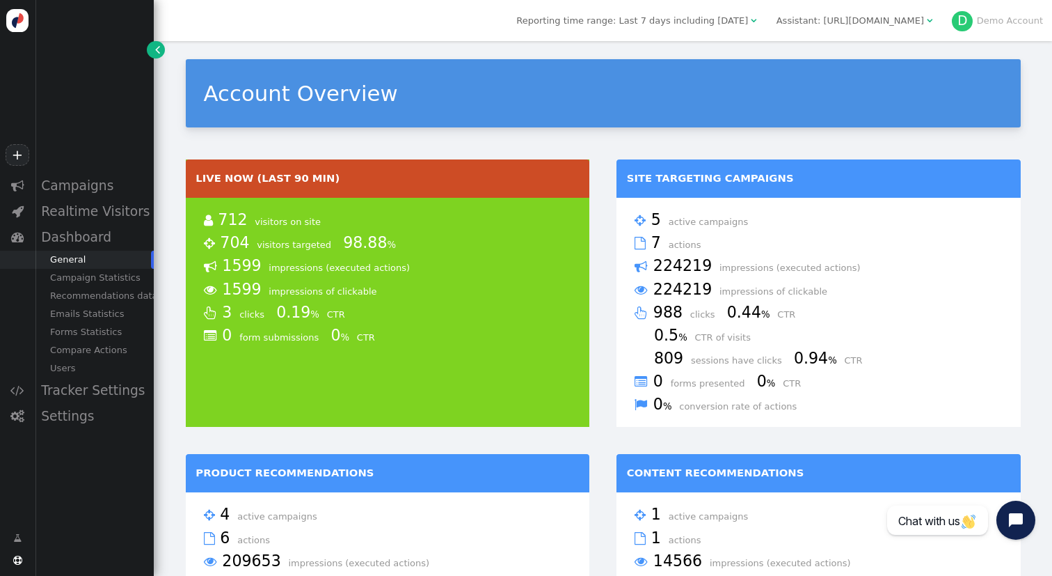
click at [155, 49] on link "" at bounding box center [155, 49] width 17 height 17
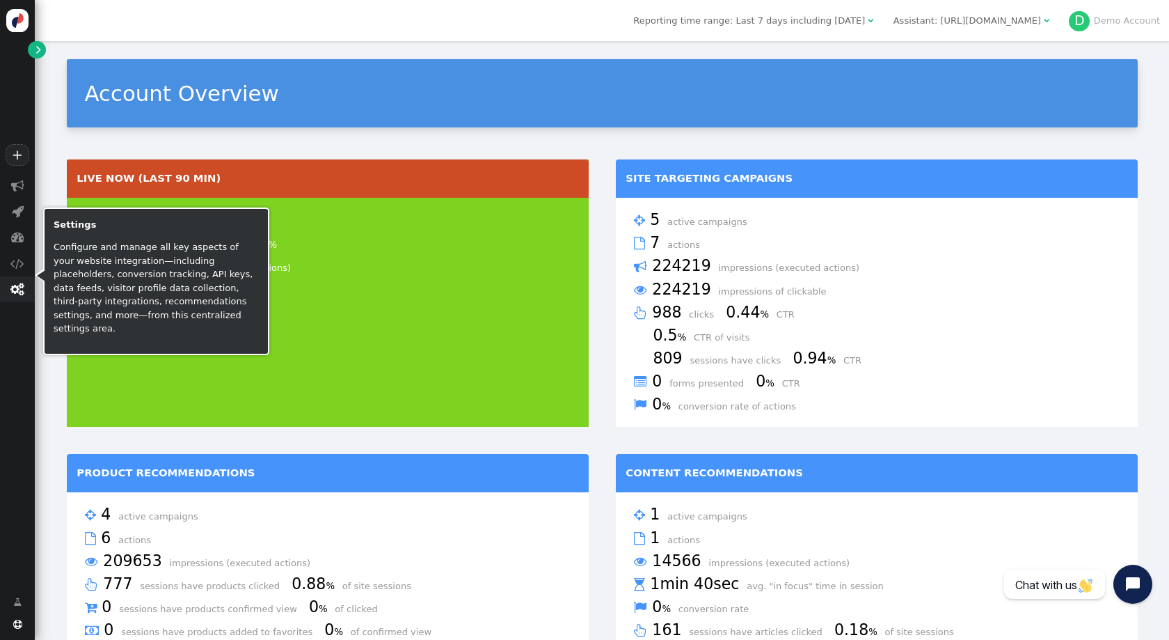
click at [17, 295] on span "" at bounding box center [17, 289] width 35 height 26
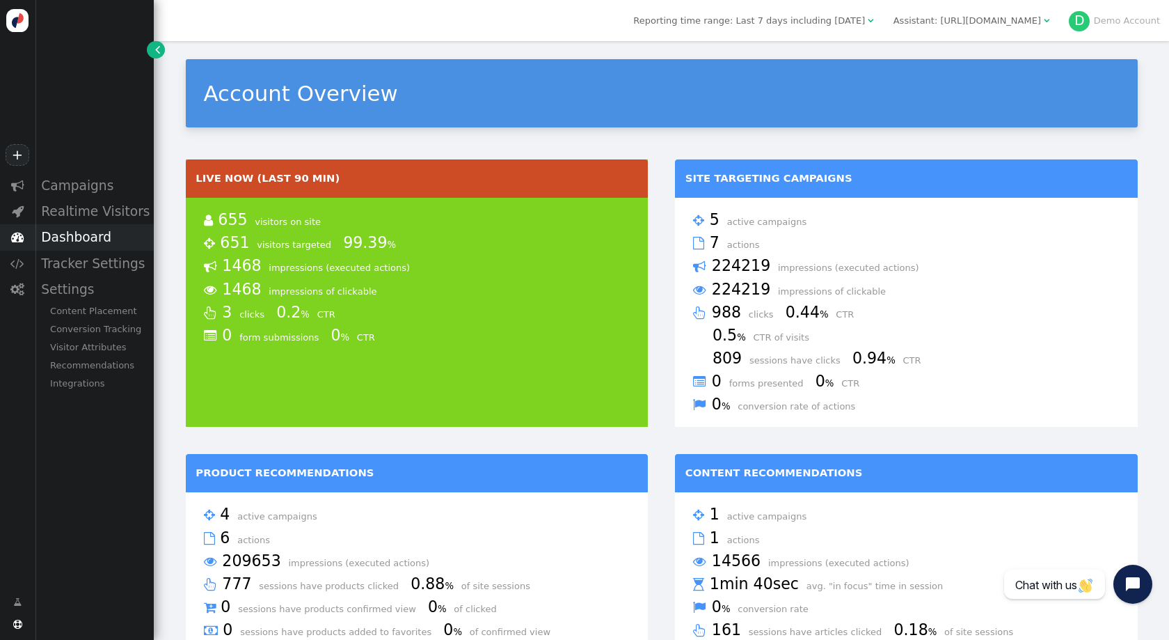
click at [77, 237] on div "Dashboard" at bounding box center [94, 237] width 119 height 26
click at [80, 383] on div "Tracker Settings" at bounding box center [94, 390] width 119 height 26
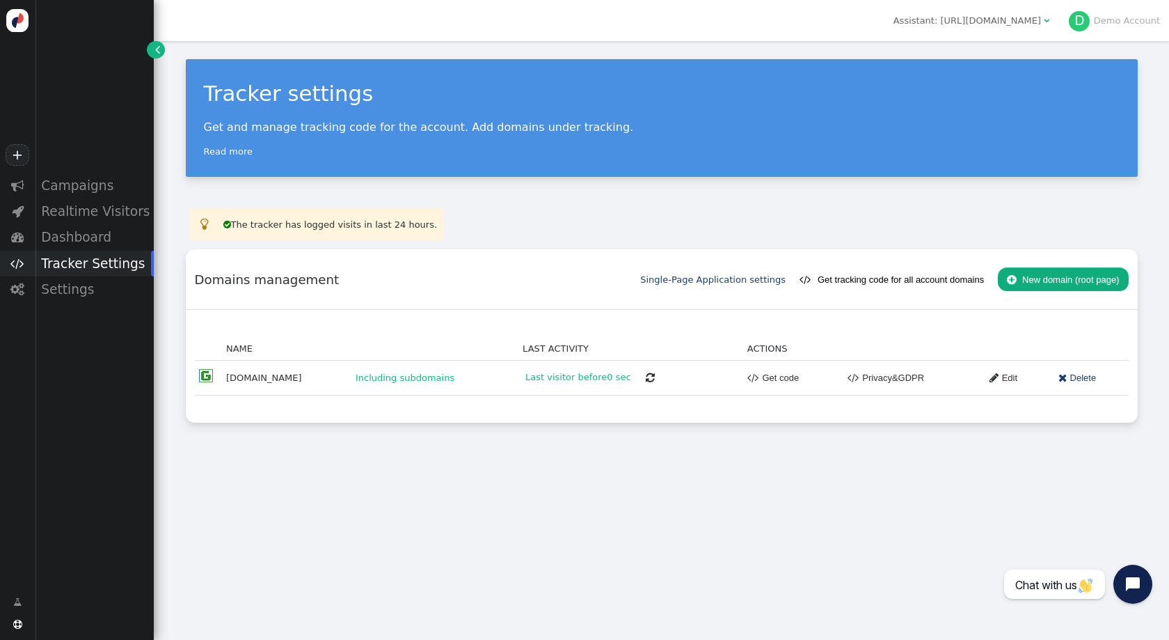
click at [1052, 278] on button " New domain (root page)" at bounding box center [1063, 279] width 131 height 24
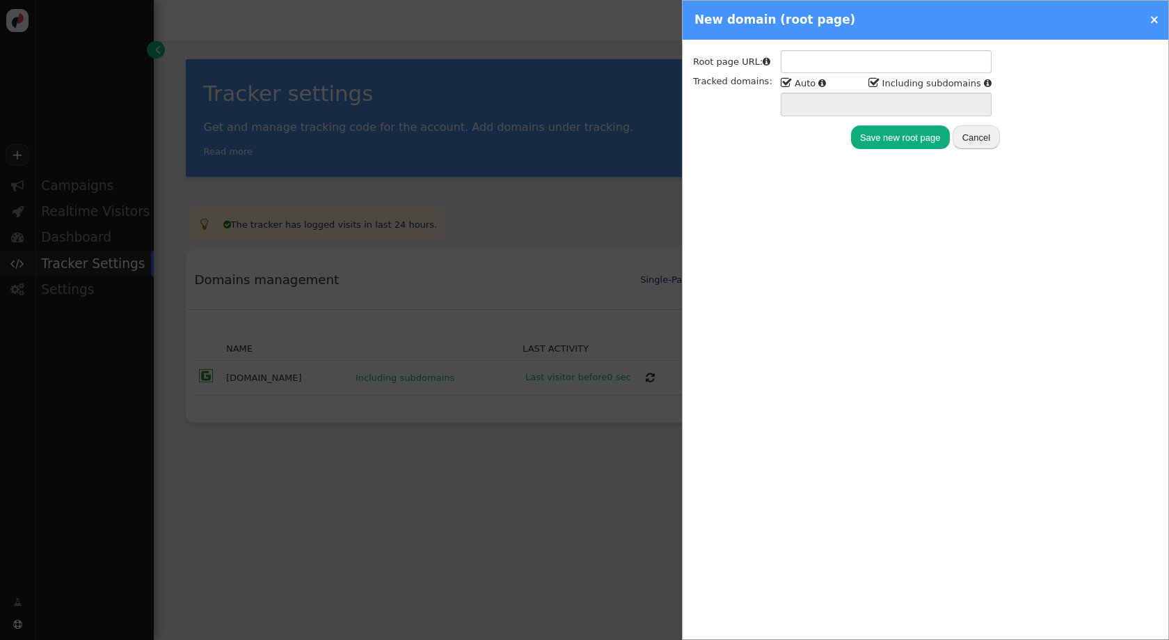
click at [585, 222] on div at bounding box center [584, 320] width 1169 height 640
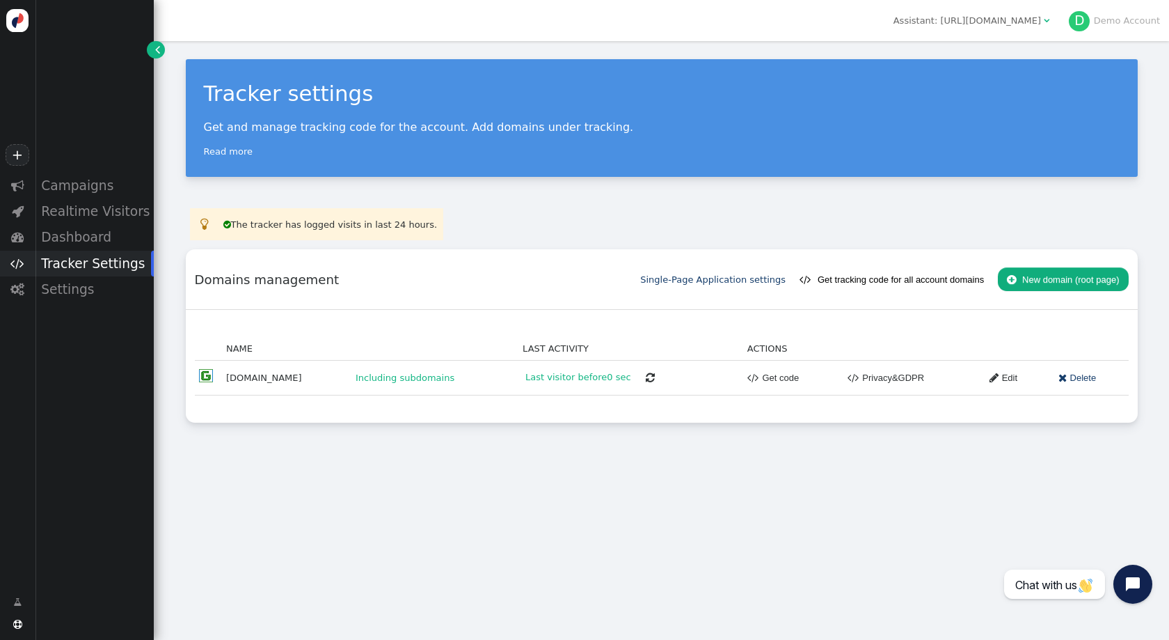
click at [990, 379] on span "" at bounding box center [994, 378] width 9 height 16
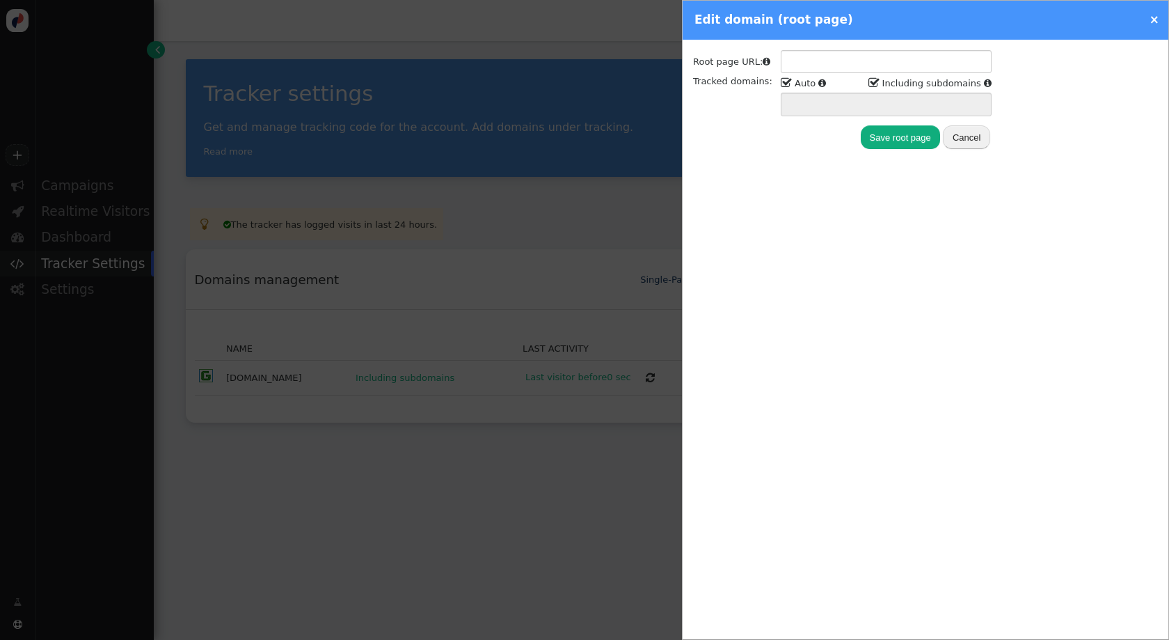
type input "[URL][DOMAIN_NAME]"
type input "[DOMAIN_NAME] *.[DOMAIN_NAME]"
click at [616, 345] on div at bounding box center [584, 320] width 1169 height 640
click at [625, 324] on div at bounding box center [584, 320] width 1169 height 640
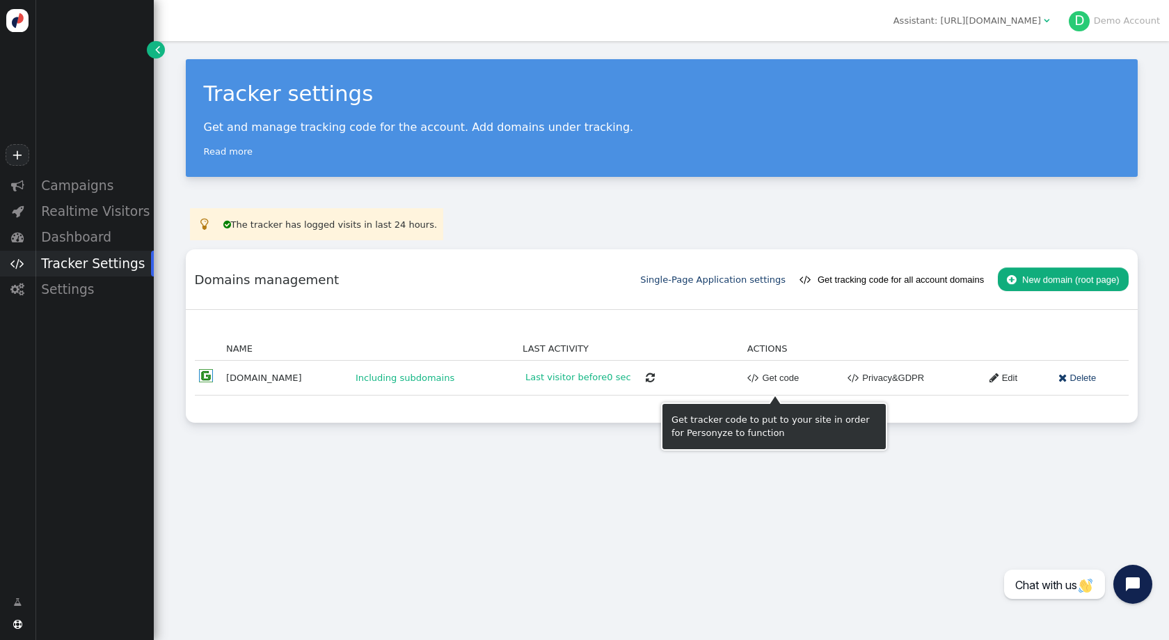
click at [750, 377] on link " Get code" at bounding box center [774, 378] width 52 height 24
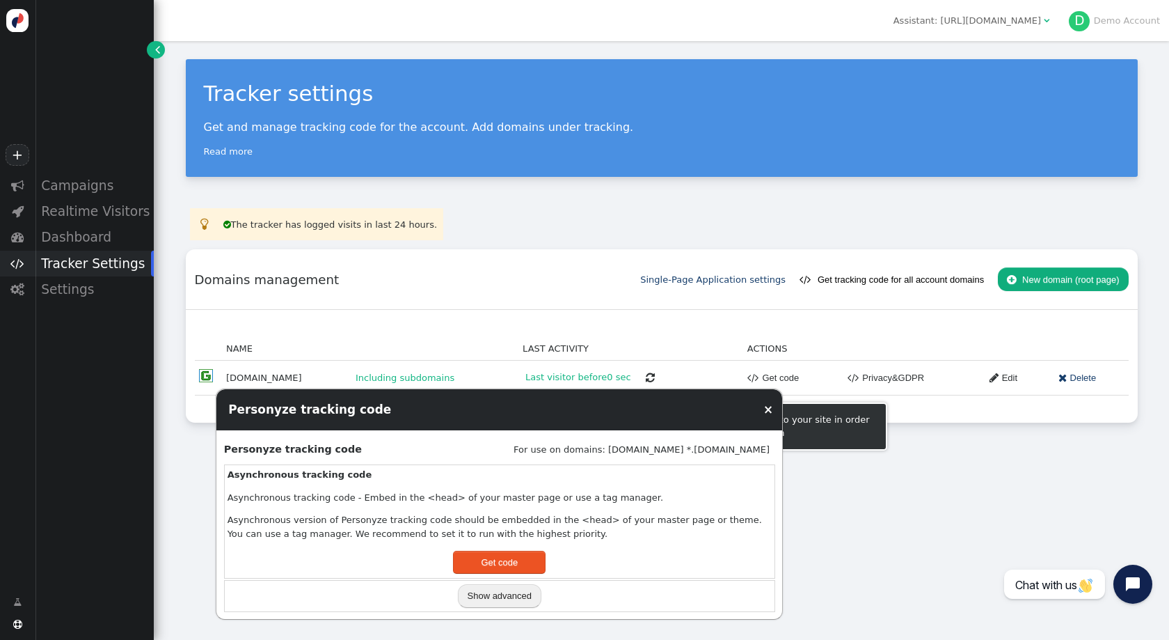
click at [750, 377] on link " Get code" at bounding box center [774, 378] width 52 height 24
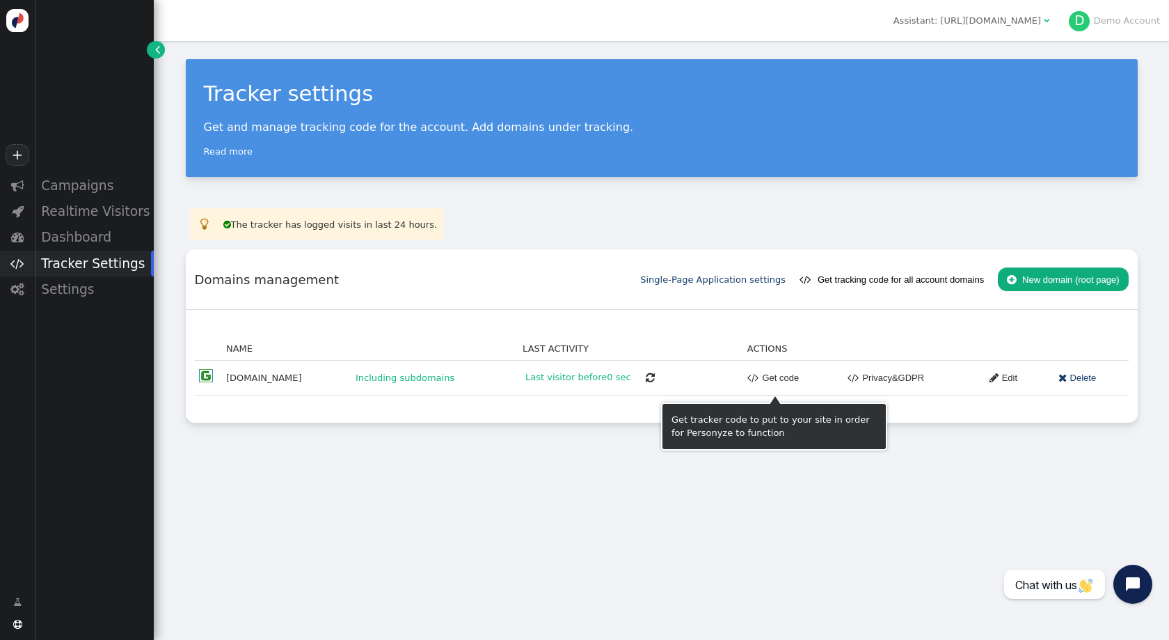
click at [750, 377] on link " Get code" at bounding box center [774, 378] width 52 height 24
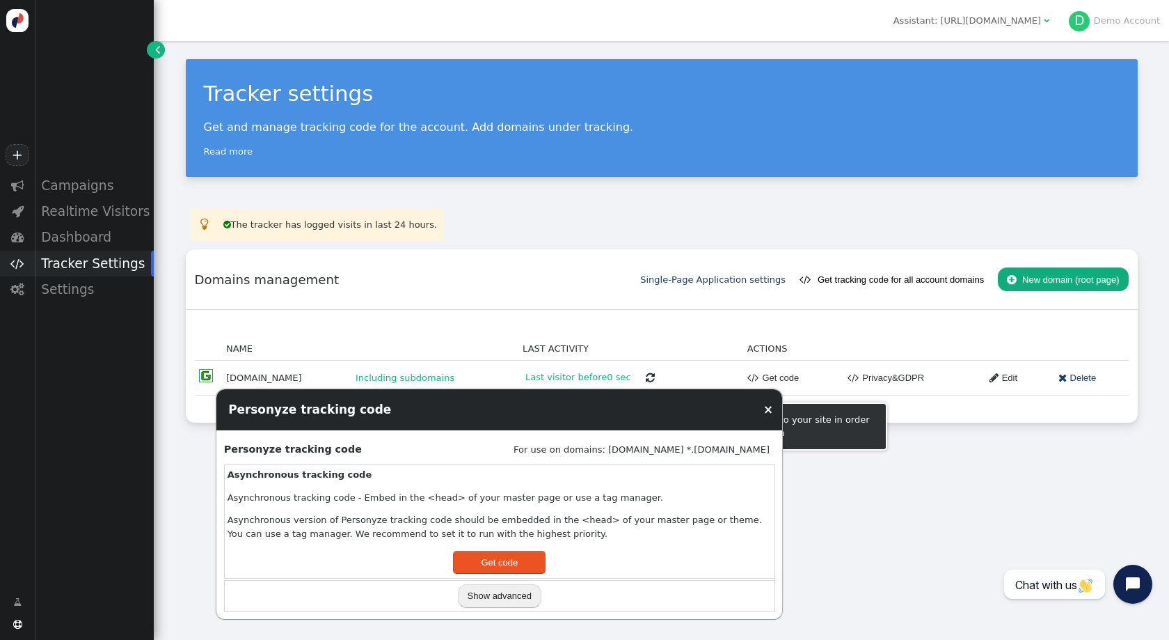
click at [750, 377] on link " Get code" at bounding box center [774, 378] width 52 height 24
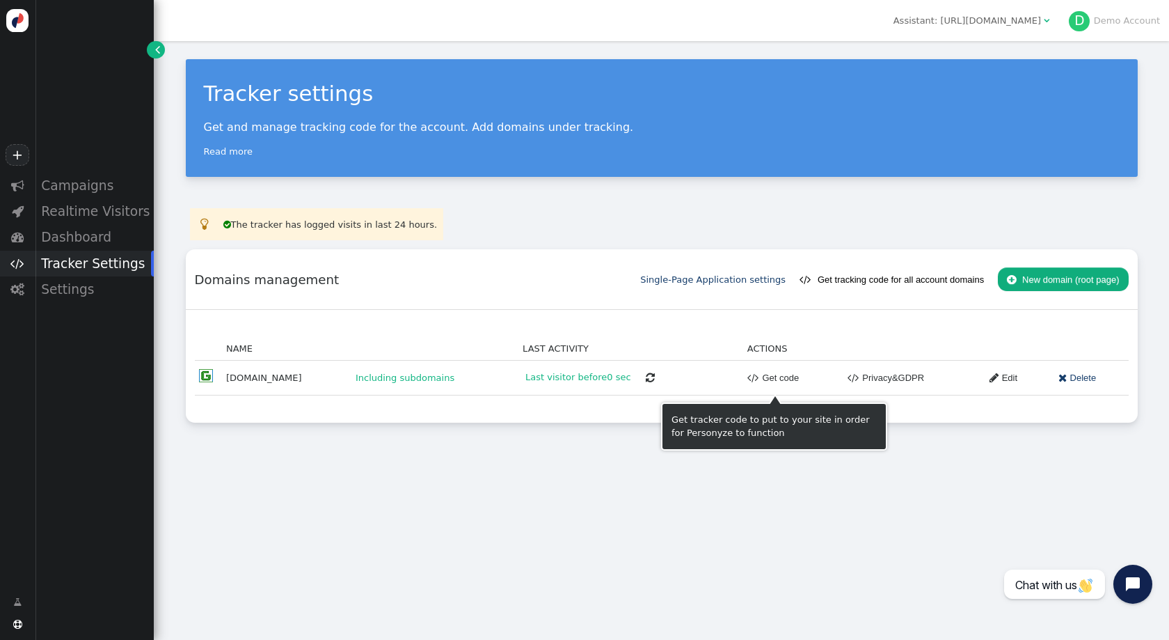
click at [748, 373] on link " Get code" at bounding box center [774, 378] width 52 height 24
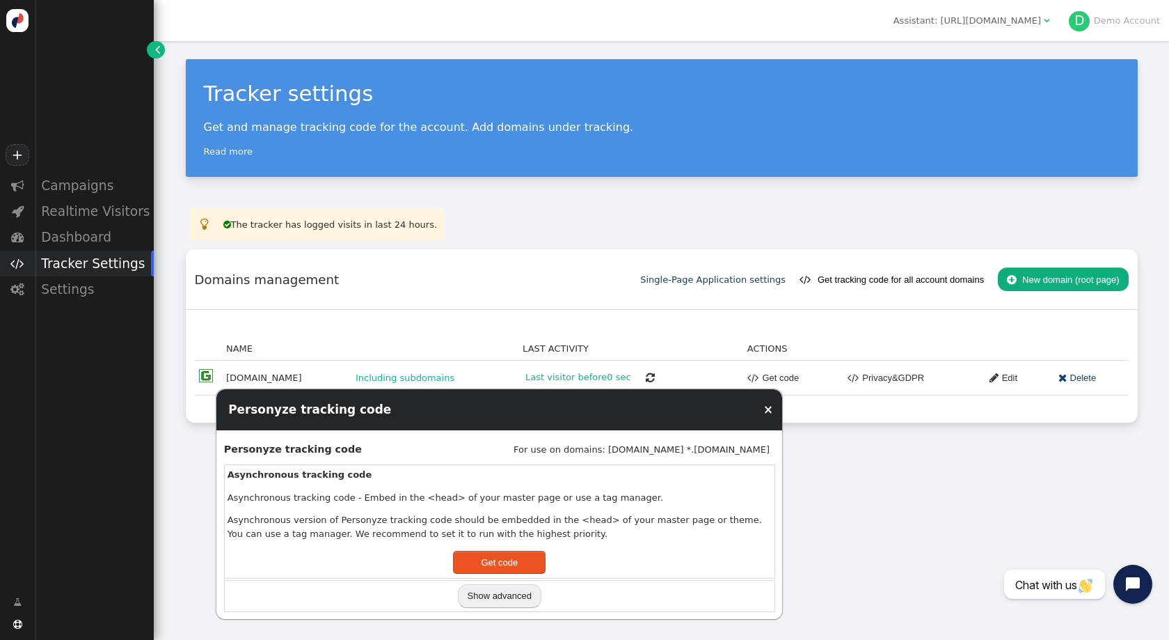
click at [641, 297] on div "Domains management Apply Single-Page Application settings  Get tracking code f…" at bounding box center [662, 279] width 952 height 61
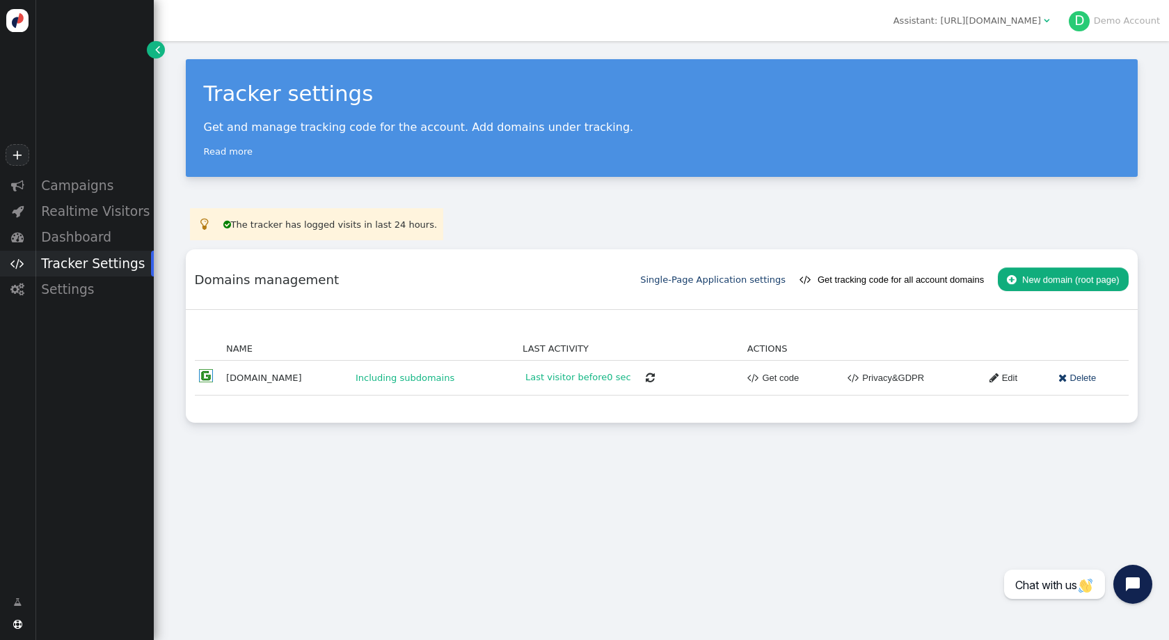
click at [641, 297] on div "Domains management Apply Single-Page Application settings  Get tracking code f…" at bounding box center [662, 279] width 952 height 61
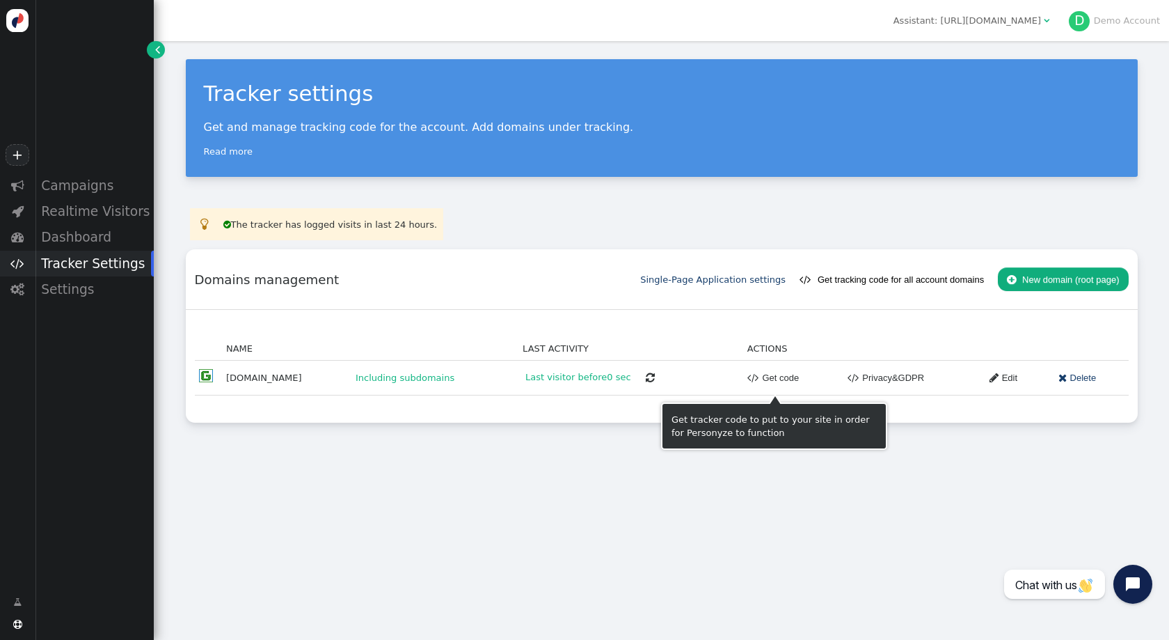
click at [773, 380] on link " Get code" at bounding box center [774, 378] width 52 height 24
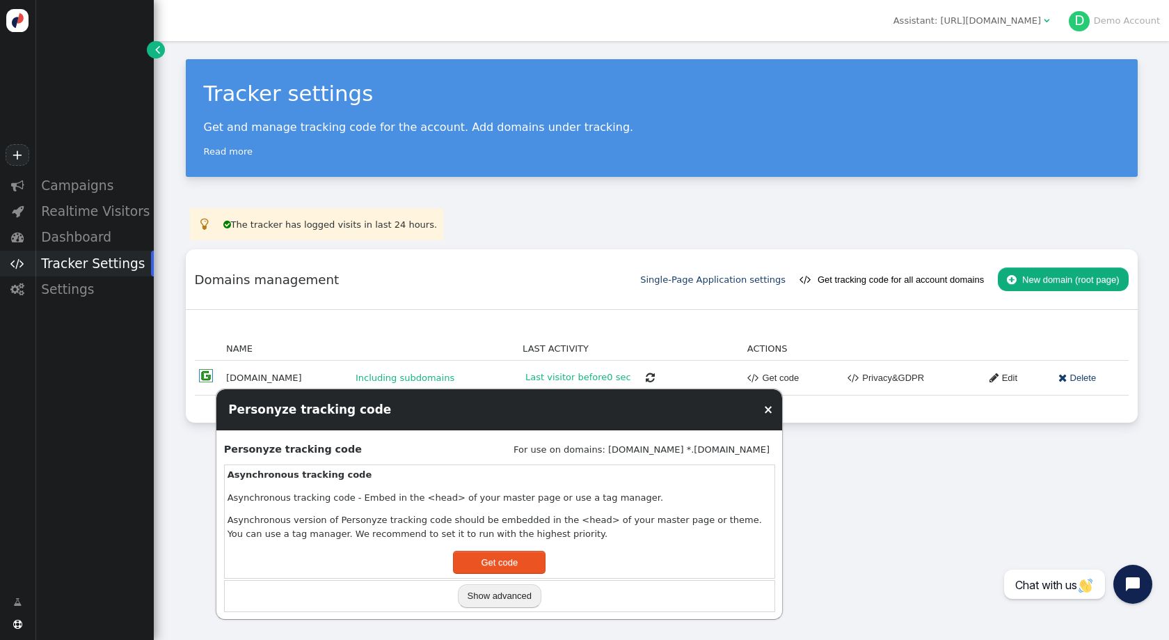
click at [867, 384] on link " Privacy&GDPR" at bounding box center [882, 378] width 86 height 24
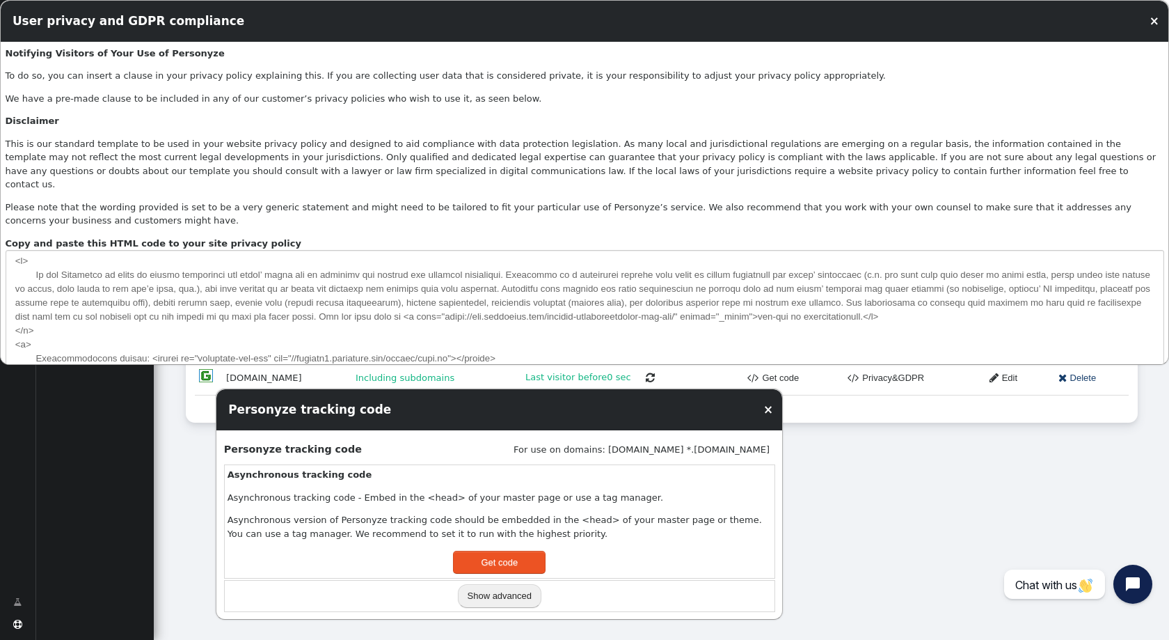
click at [767, 406] on link "×" at bounding box center [769, 409] width 10 height 14
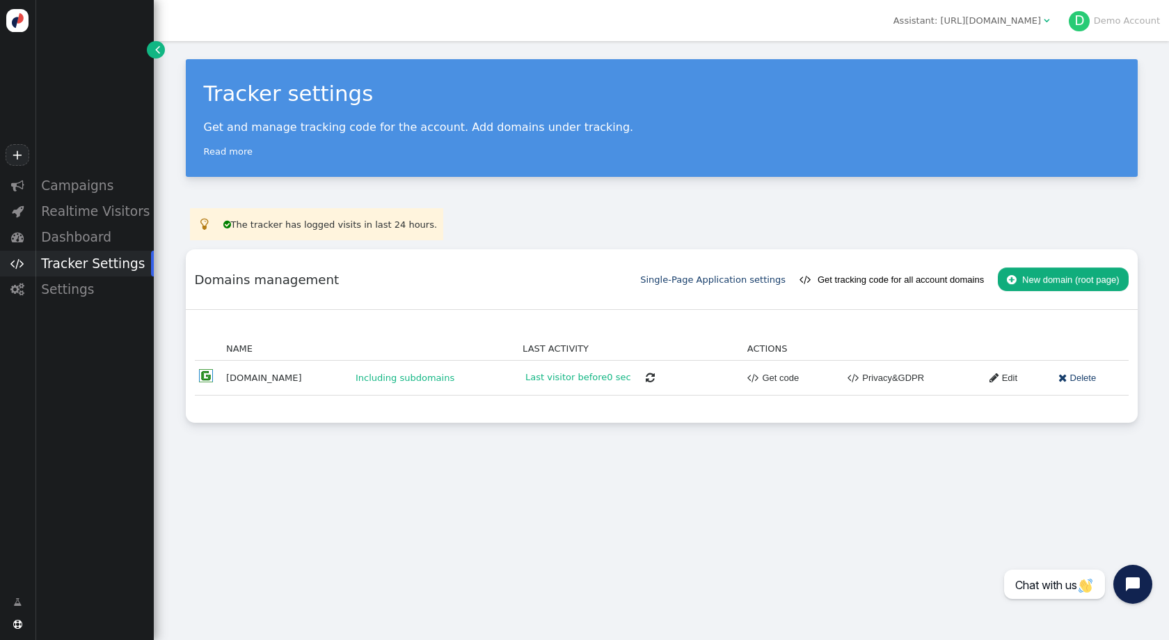
click at [17, 134] on div "+" at bounding box center [17, 86] width 35 height 173
click at [17, 152] on link "+" at bounding box center [18, 155] width 24 height 22
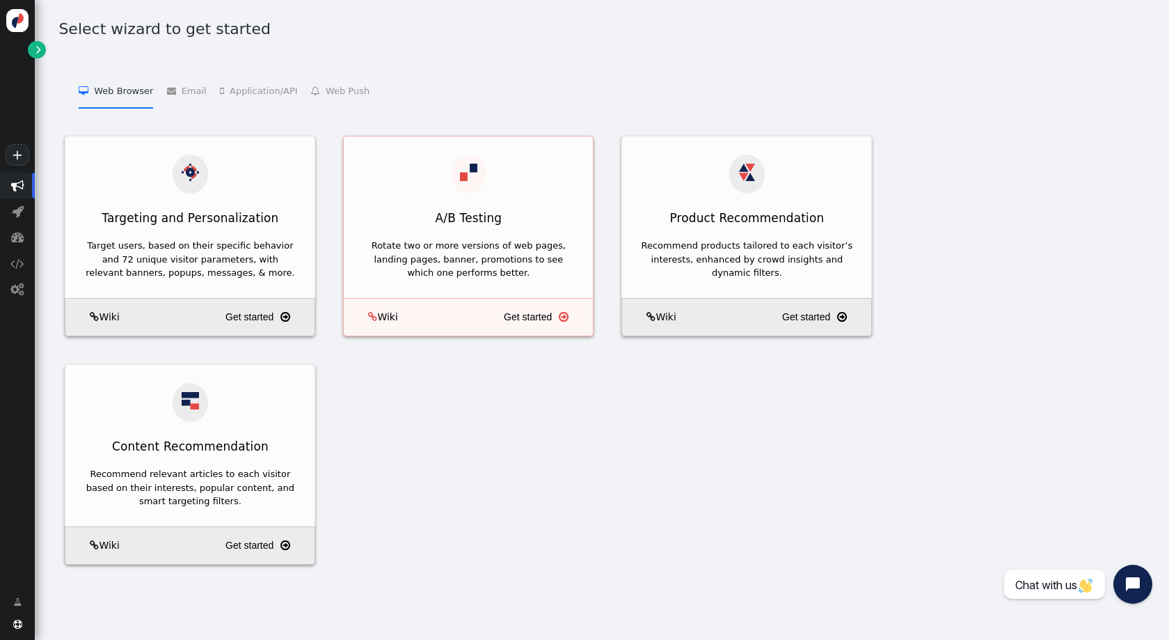
click at [475, 235] on div "Rotate two or more versions of web pages, landing pages, banner, promotions to …" at bounding box center [468, 266] width 249 height 63
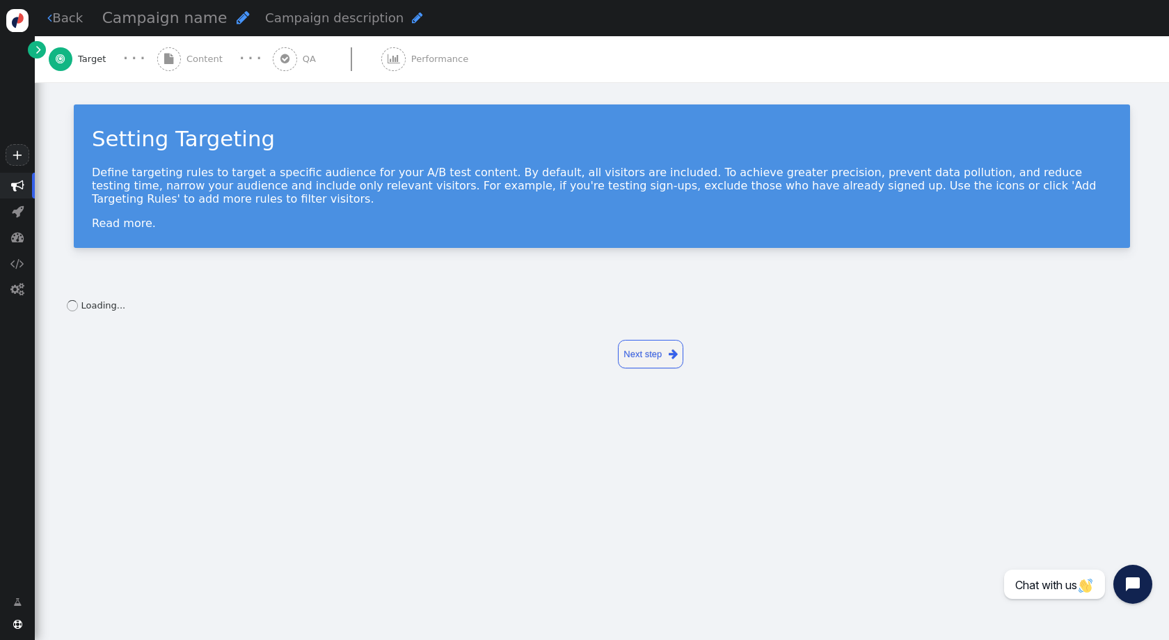
click at [228, 62] on div "· · ·" at bounding box center [250, 58] width 45 height 17
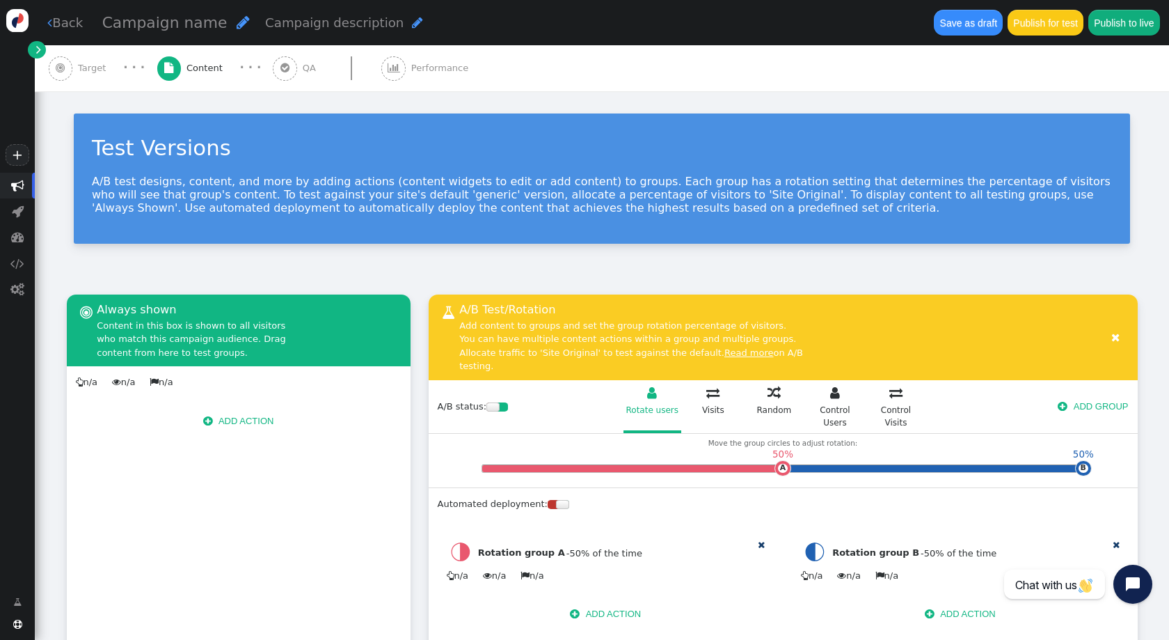
click at [260, 420] on button " ADD ACTION" at bounding box center [238, 421] width 89 height 24
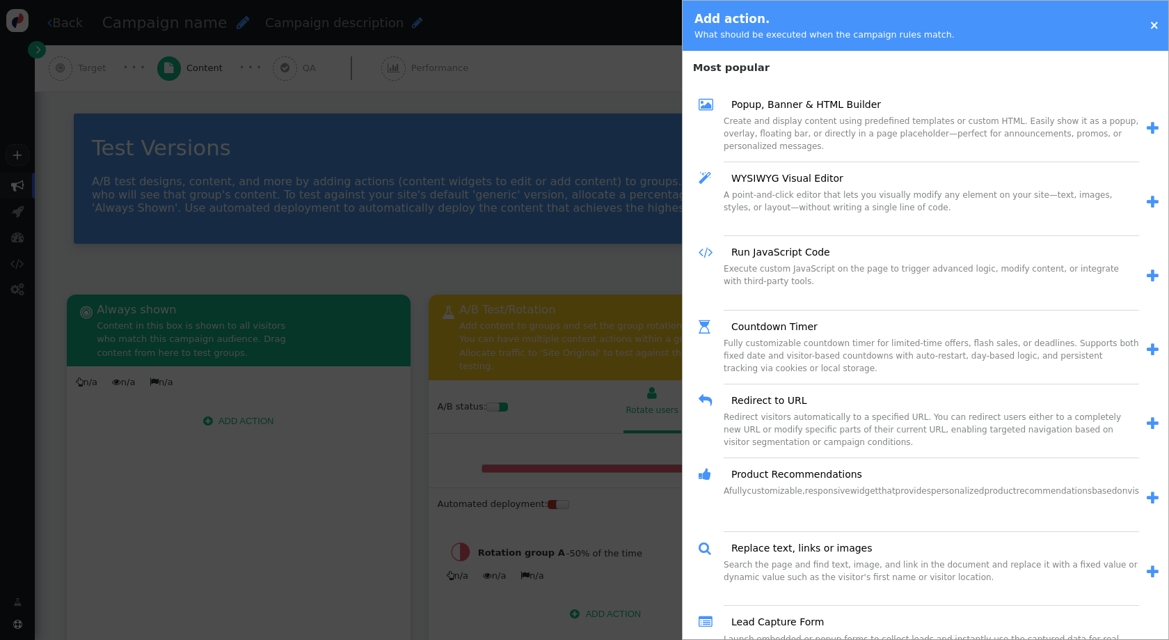
click at [759, 113] on div " Popup, Banner & HTML Builder" at bounding box center [919, 105] width 441 height 20
click at [779, 97] on link "Popup, Banner & HTML Builder" at bounding box center [801, 104] width 159 height 15
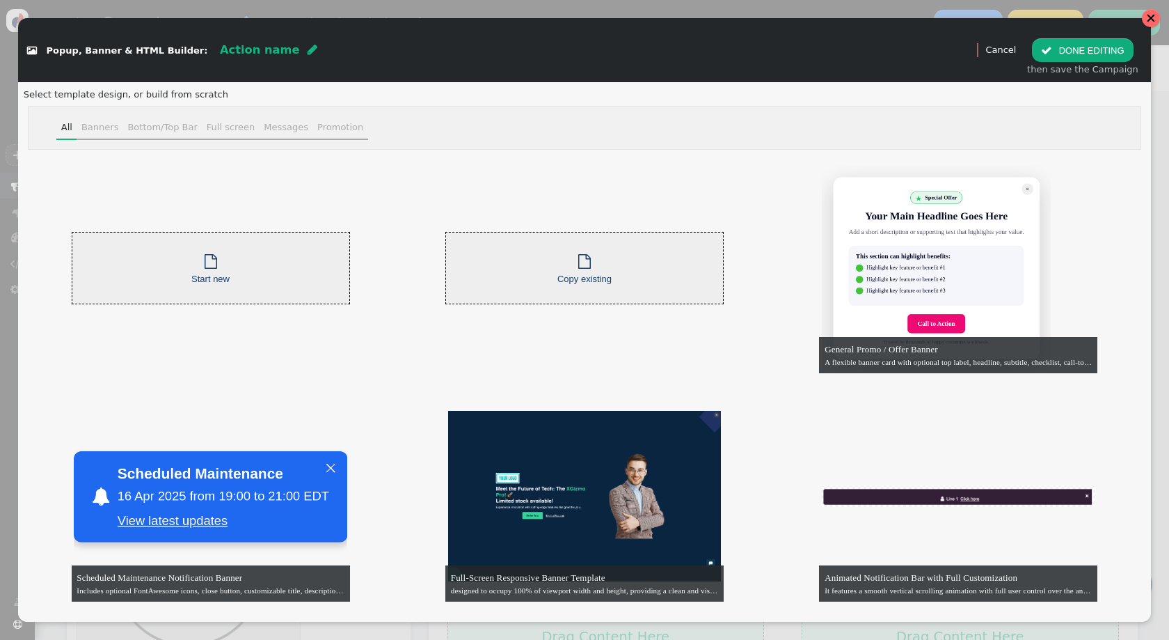
click at [1052, 16] on div at bounding box center [1151, 18] width 10 height 10
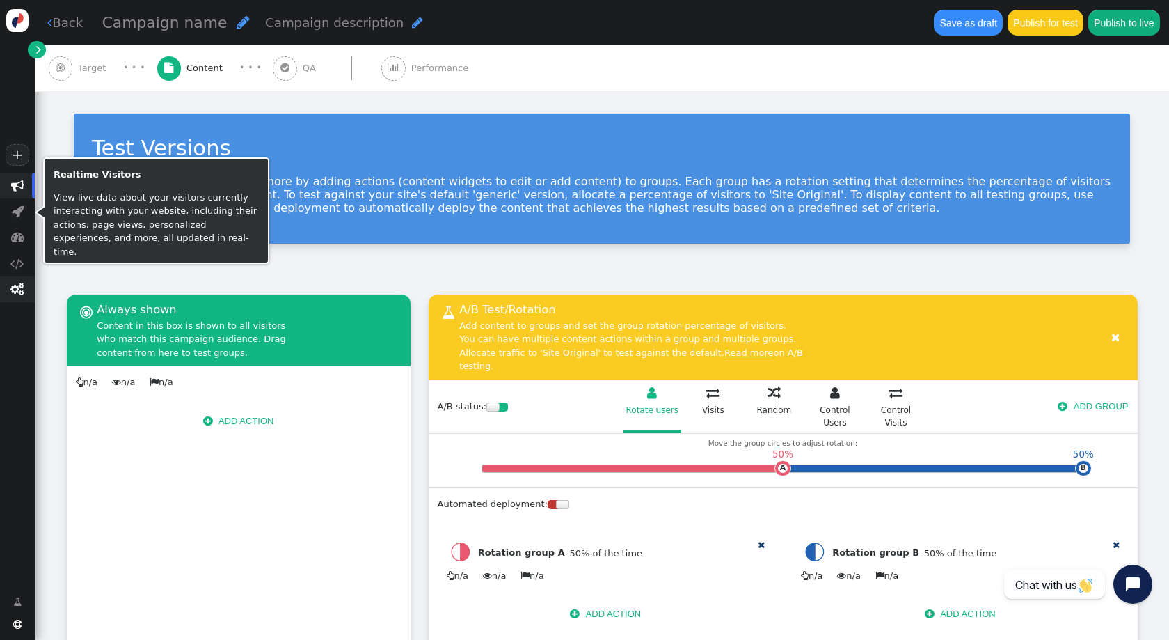
click at [15, 297] on span "" at bounding box center [17, 289] width 35 height 26
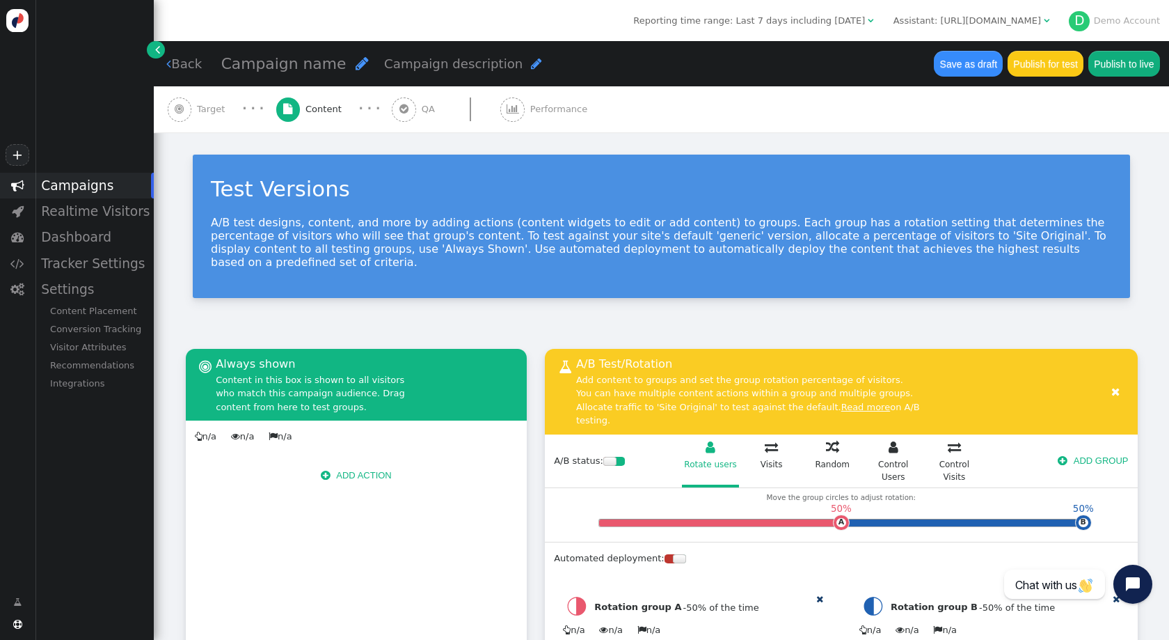
click at [82, 182] on div "Campaigns" at bounding box center [94, 186] width 119 height 26
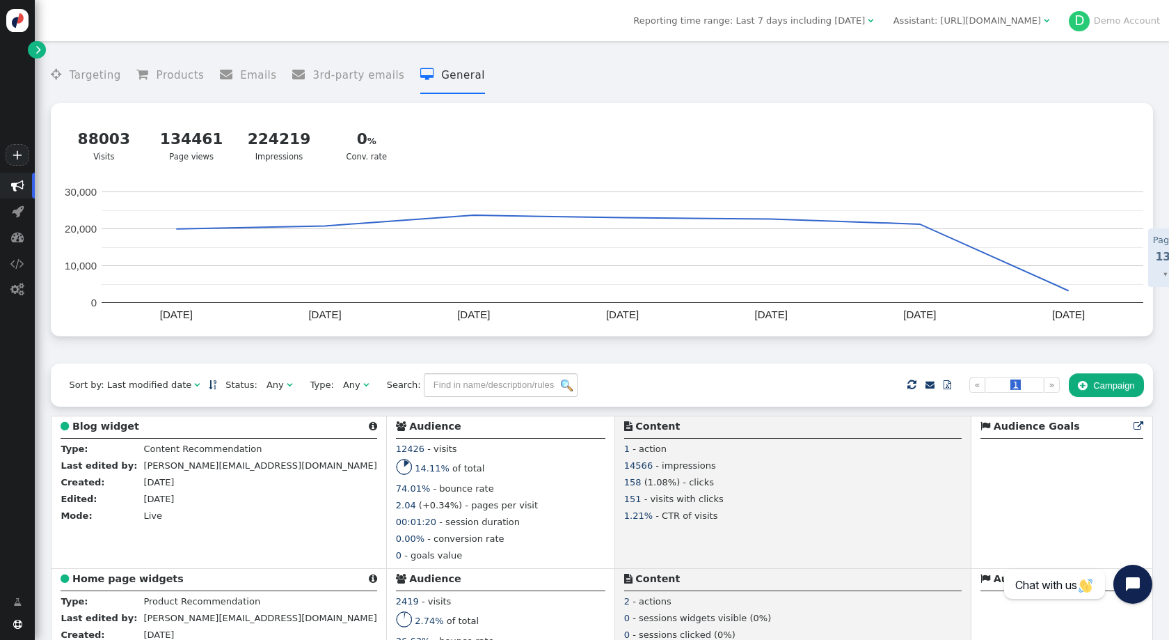
click at [35, 51] on link "" at bounding box center [36, 49] width 17 height 17
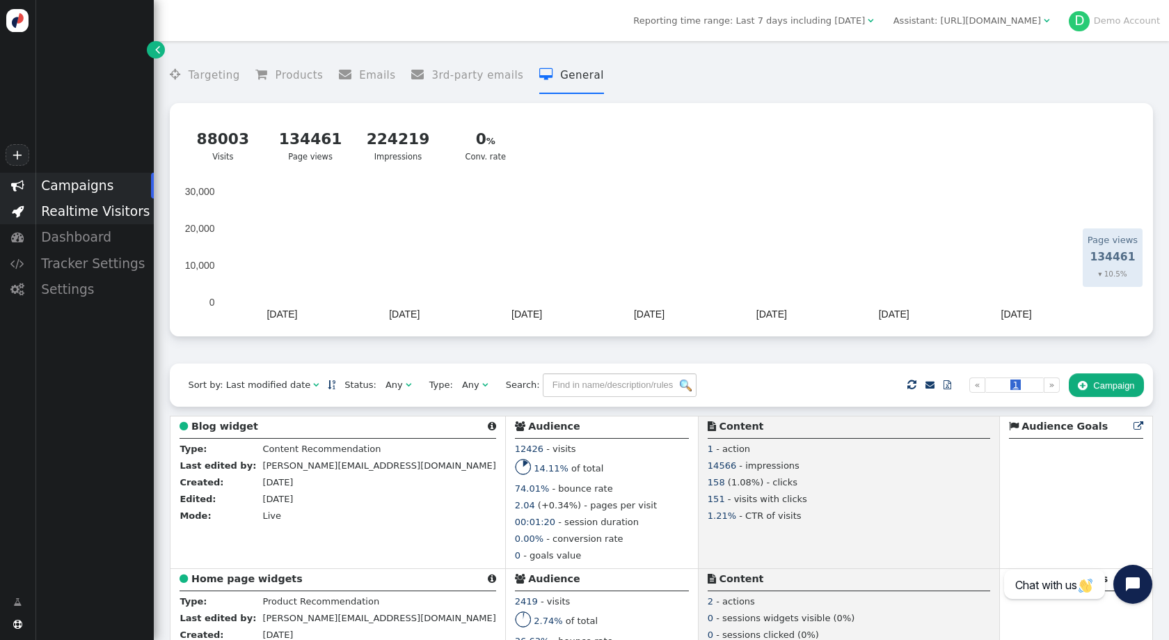
click at [97, 207] on div "Realtime Visitors" at bounding box center [94, 211] width 119 height 26
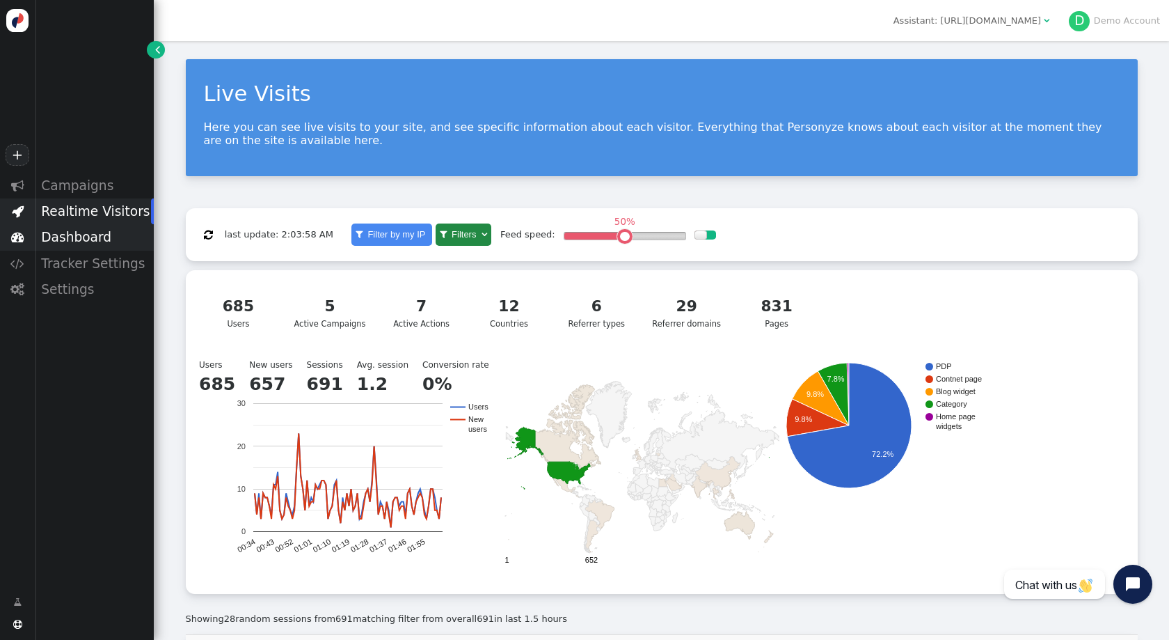
click at [89, 239] on div "Dashboard" at bounding box center [94, 237] width 119 height 26
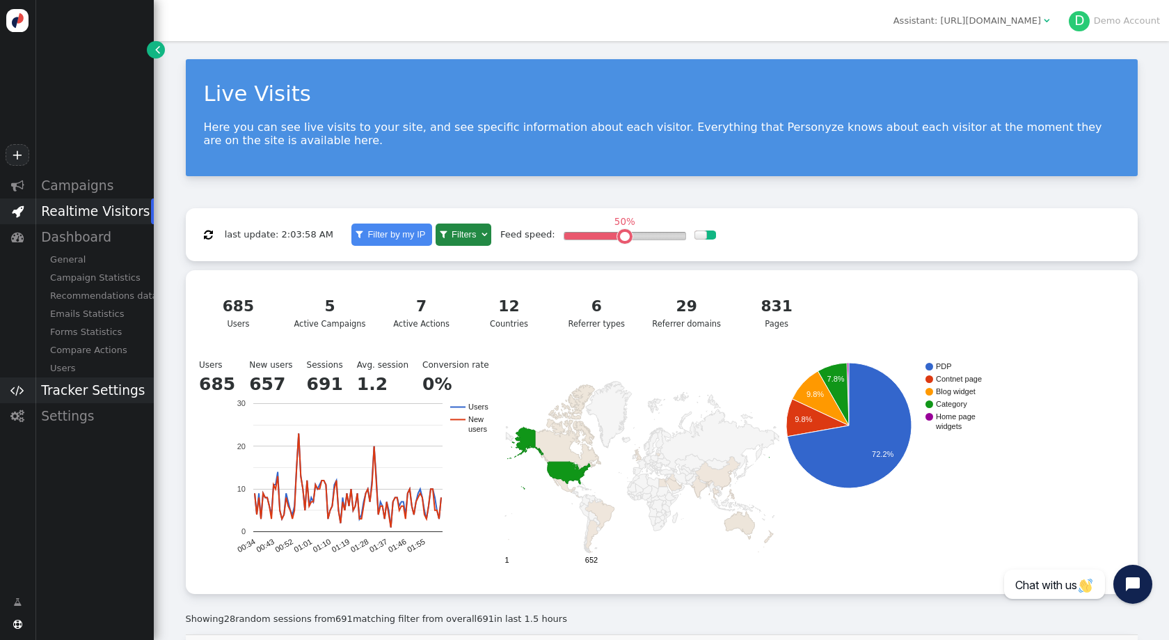
click at [80, 384] on div "Tracker Settings" at bounding box center [94, 390] width 119 height 26
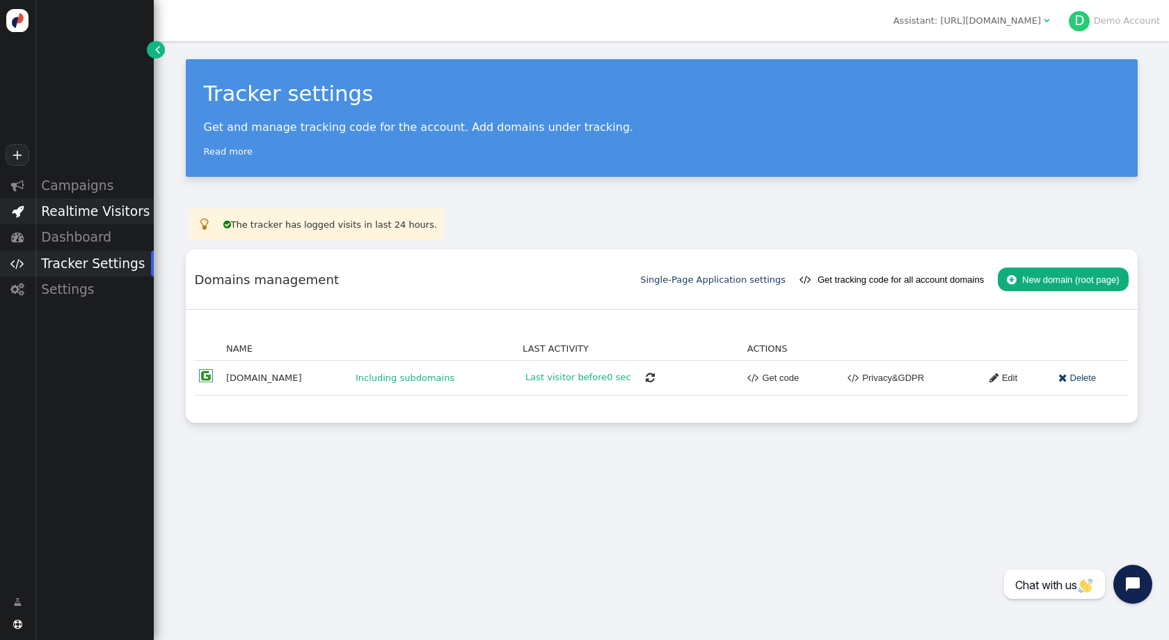
click at [86, 207] on div "Realtime Visitors" at bounding box center [94, 211] width 119 height 26
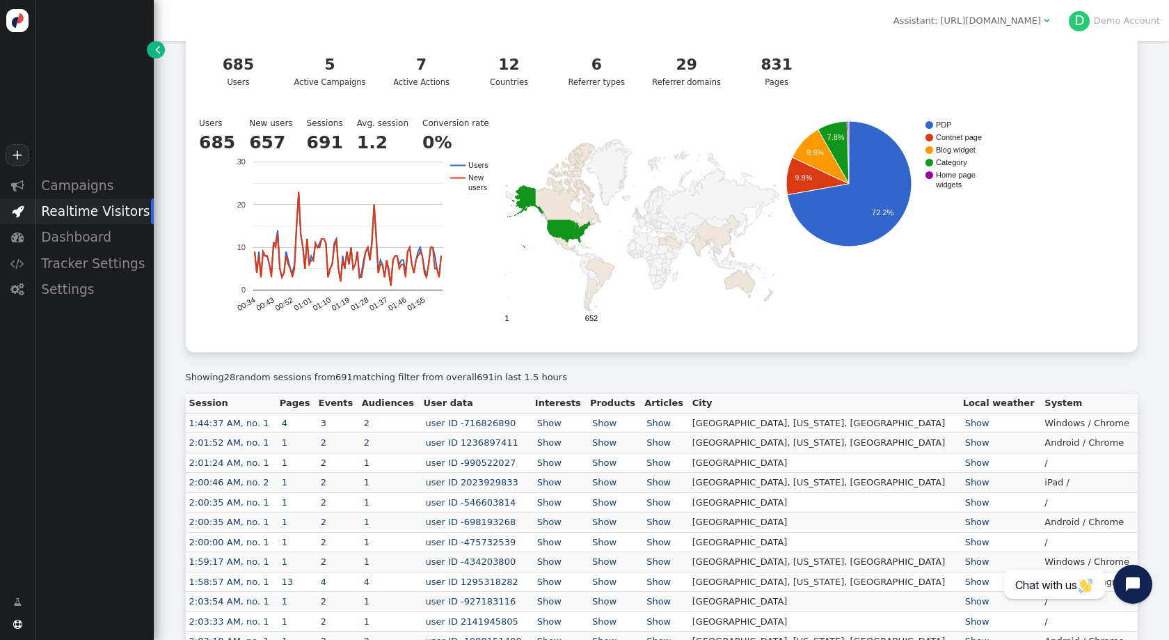
scroll to position [162, 0]
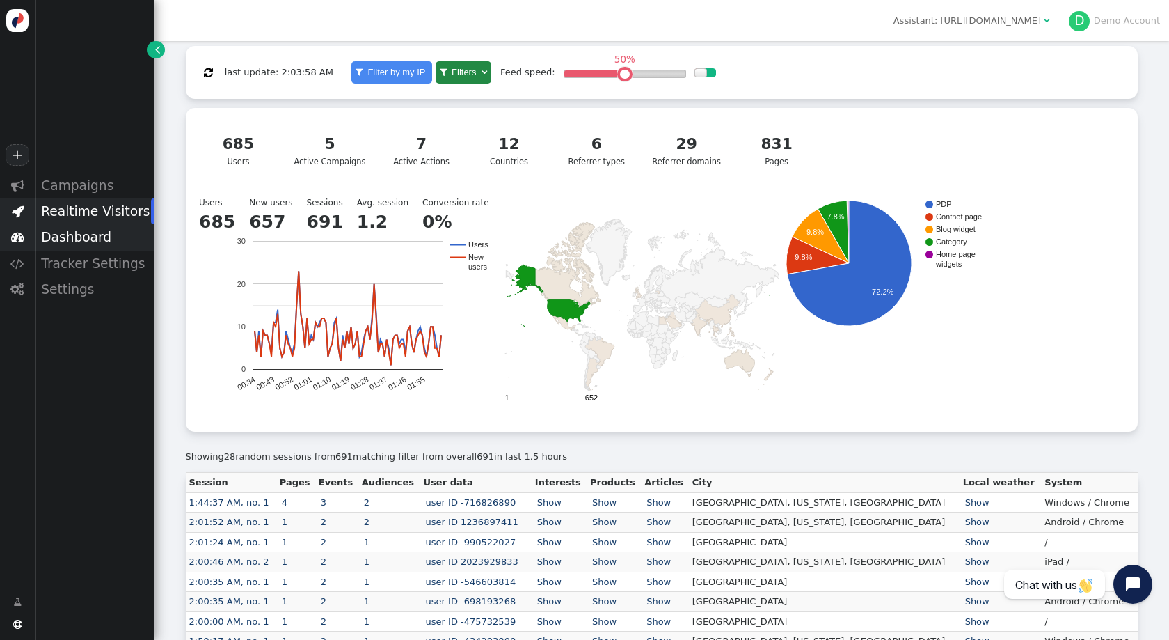
click at [93, 239] on div "Dashboard" at bounding box center [94, 237] width 119 height 26
click at [101, 260] on div "General" at bounding box center [94, 260] width 119 height 18
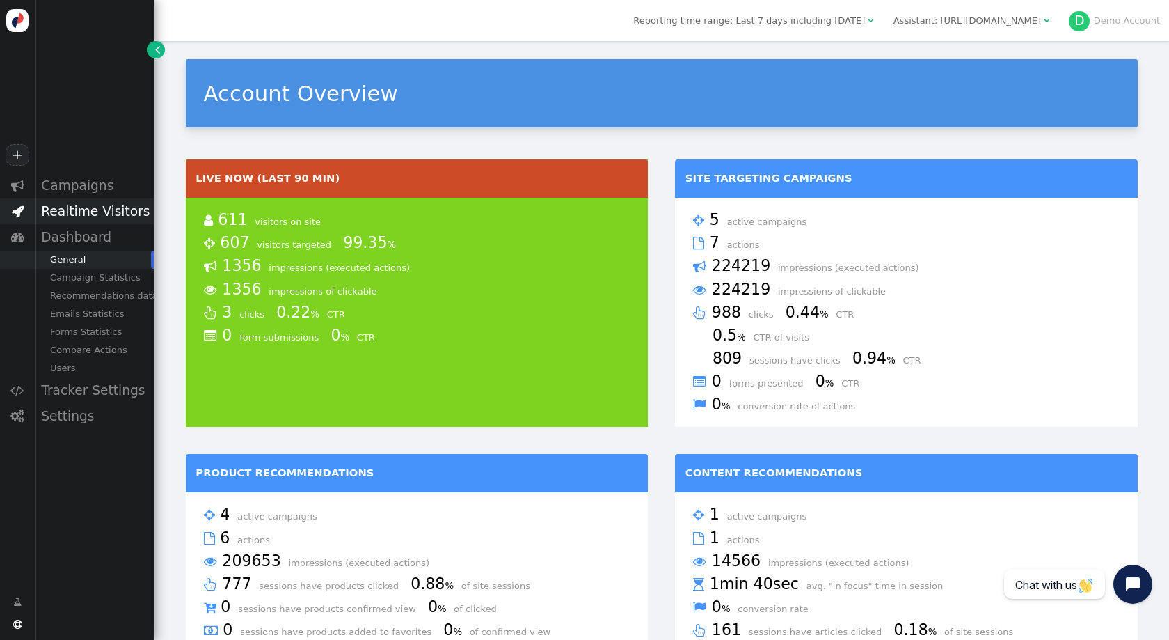
click at [92, 210] on div "Realtime Visitors" at bounding box center [94, 211] width 119 height 26
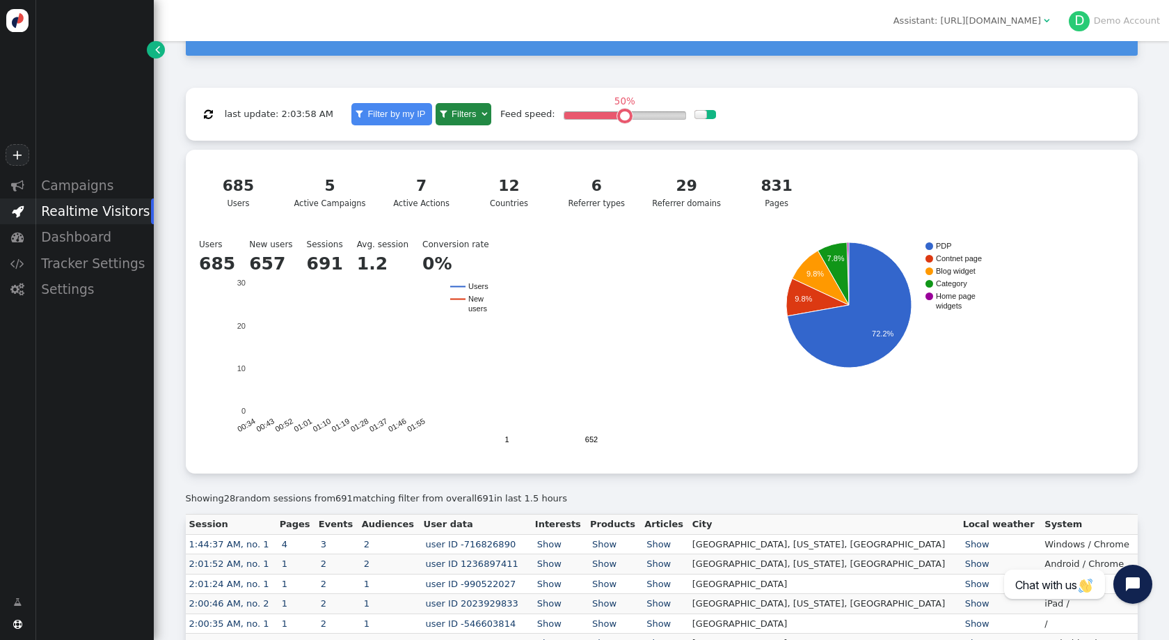
scroll to position [161, 0]
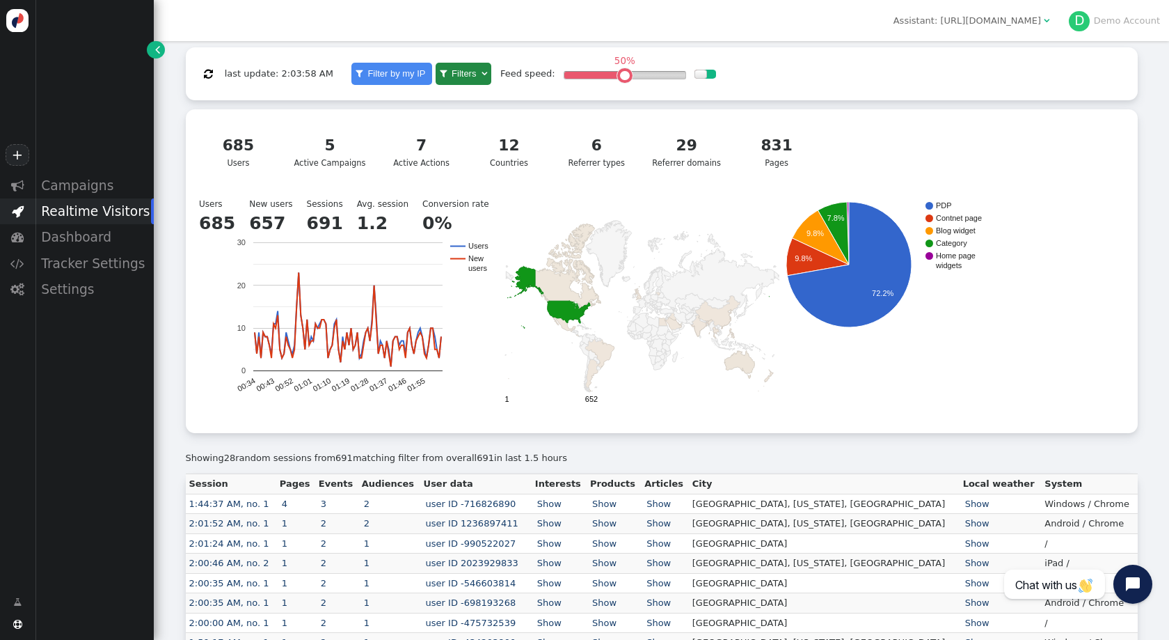
click at [157, 47] on span "" at bounding box center [157, 49] width 5 height 14
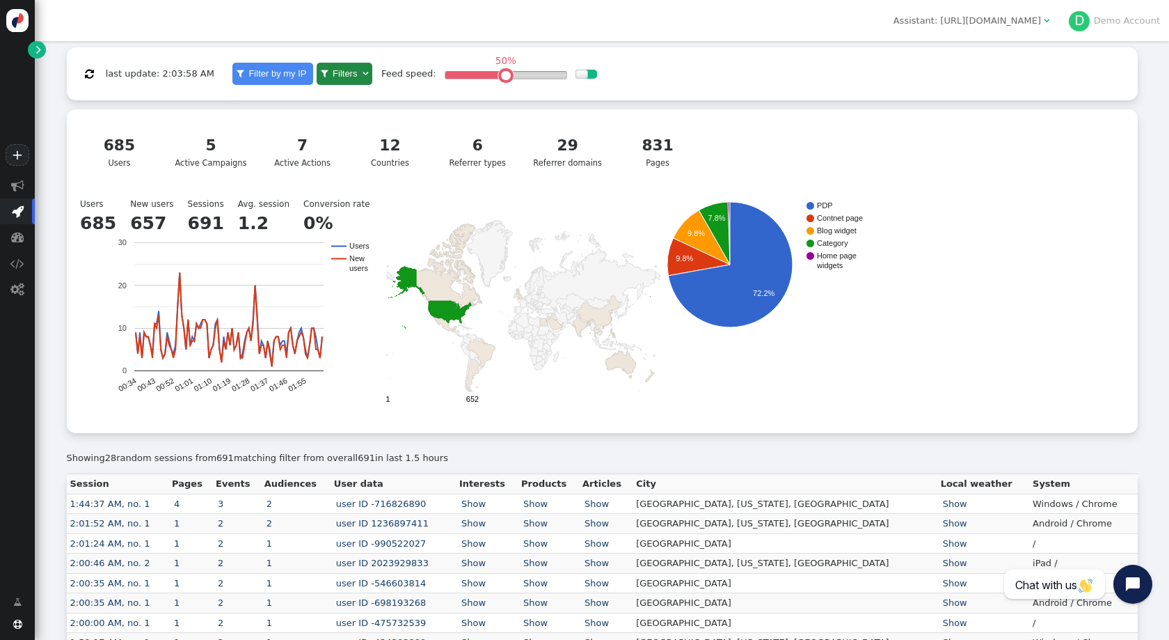
scroll to position [148, 0]
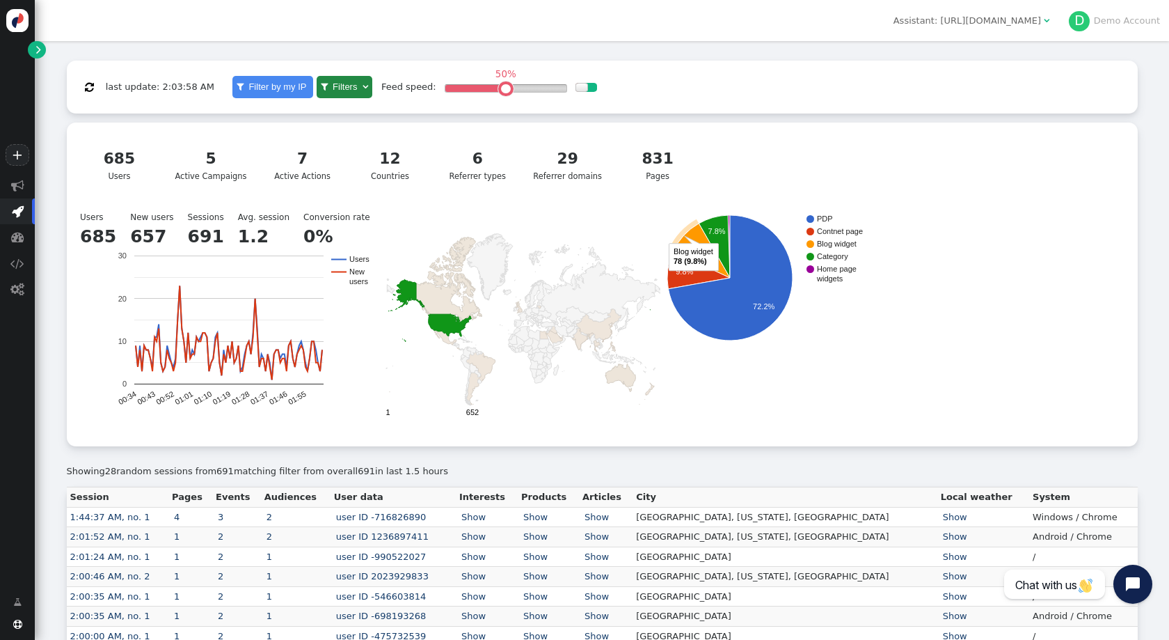
click at [35, 55] on link "" at bounding box center [36, 49] width 17 height 17
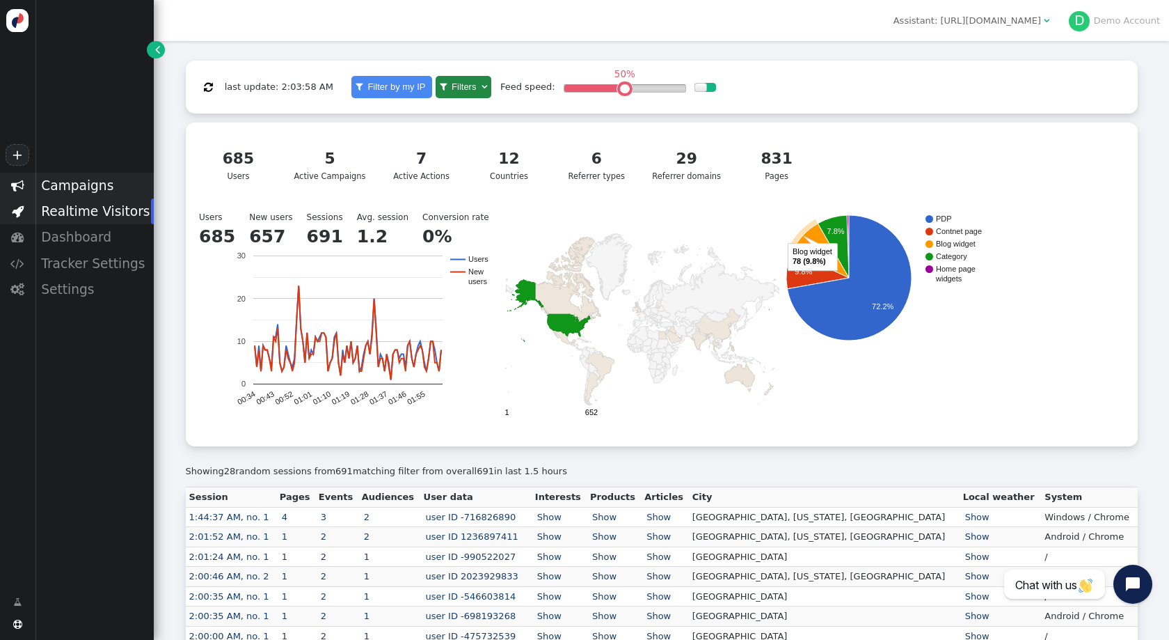
scroll to position [161, 0]
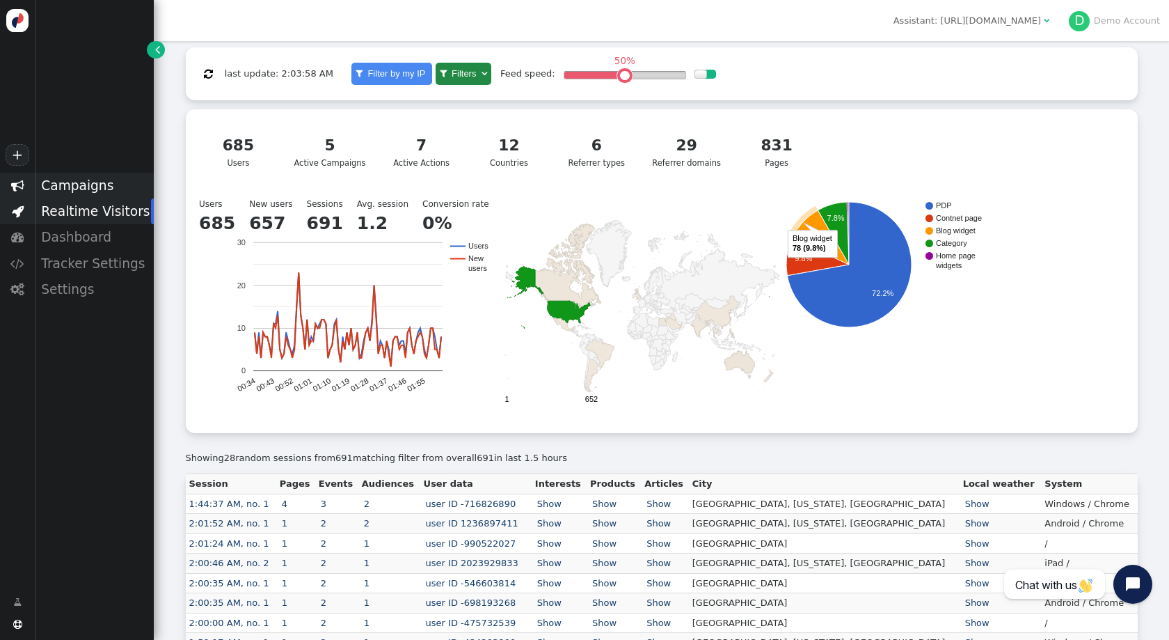
click at [100, 182] on div "Campaigns" at bounding box center [94, 186] width 119 height 26
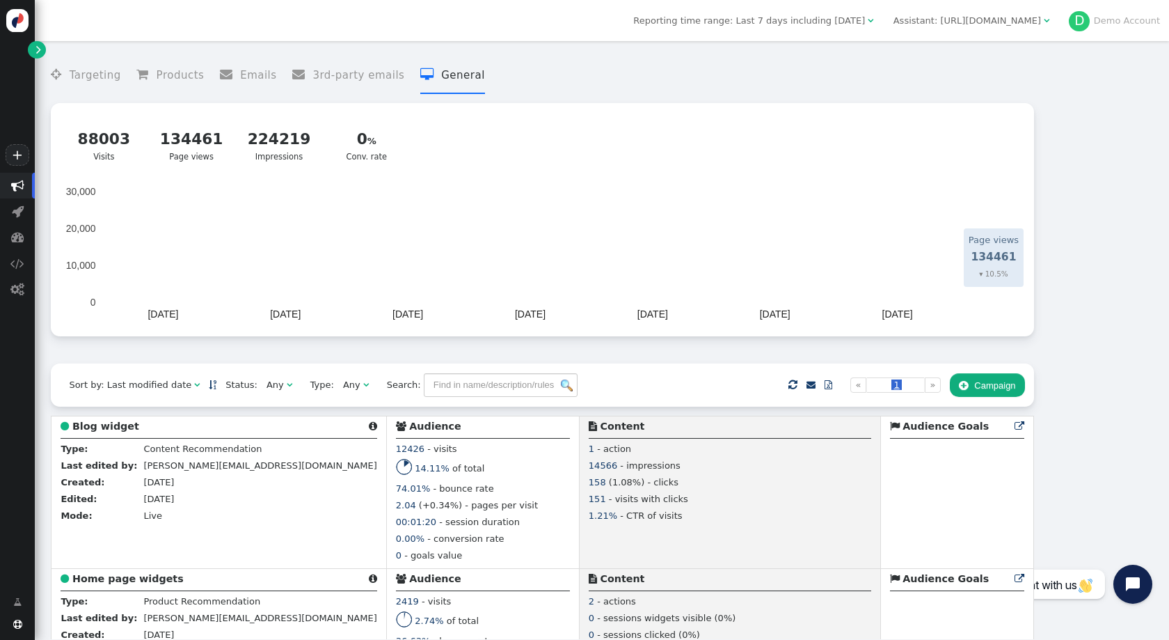
scroll to position [1, 0]
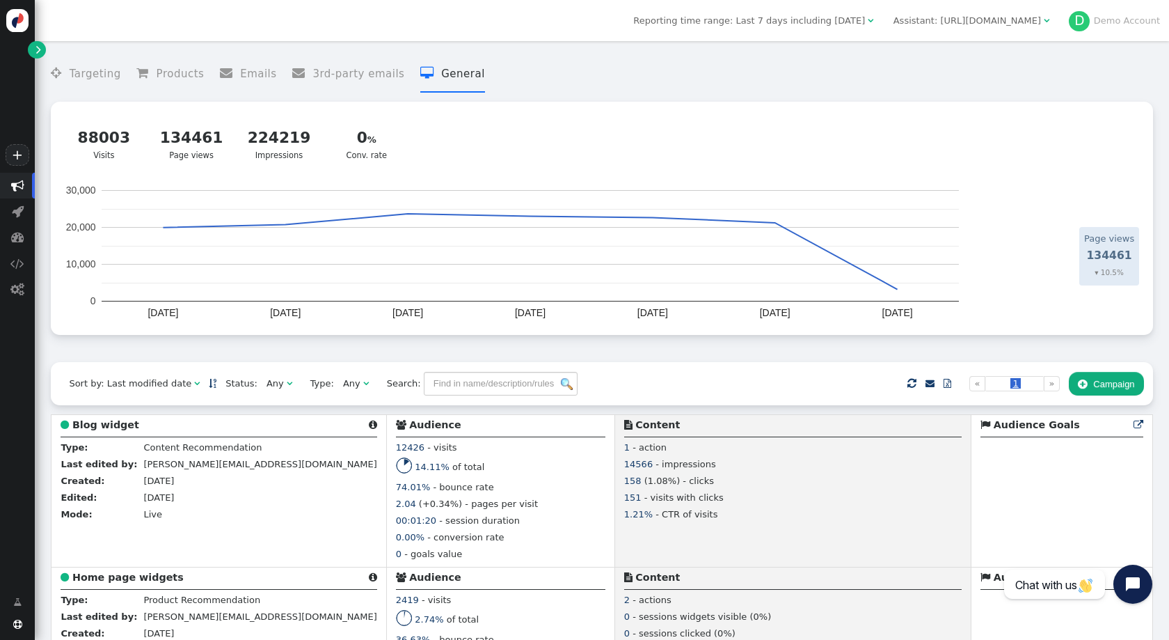
click at [40, 49] on span "" at bounding box center [38, 49] width 5 height 14
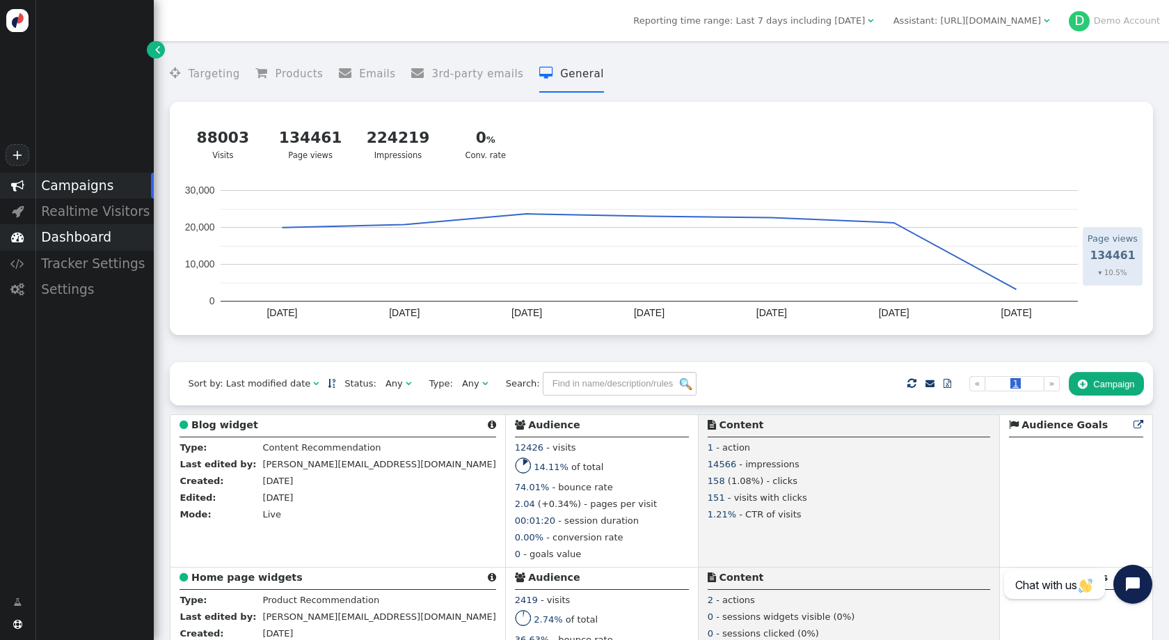
click at [81, 235] on div "Dashboard" at bounding box center [94, 237] width 119 height 26
click at [88, 258] on div "General" at bounding box center [94, 260] width 119 height 18
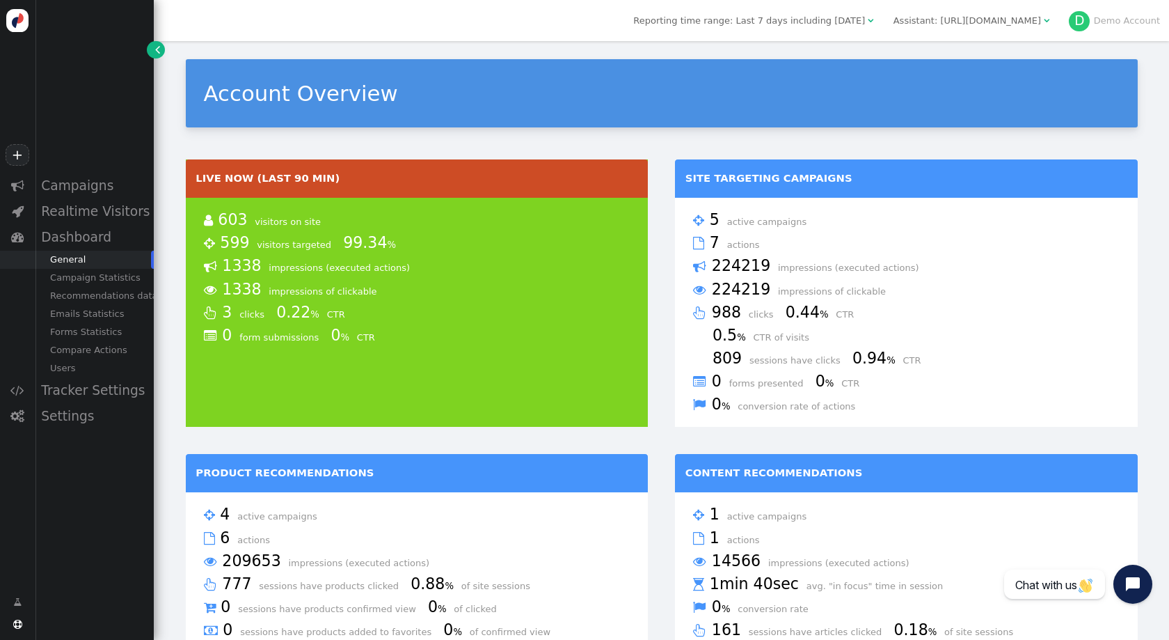
click at [110, 216] on div "Realtime Visitors" at bounding box center [94, 211] width 119 height 26
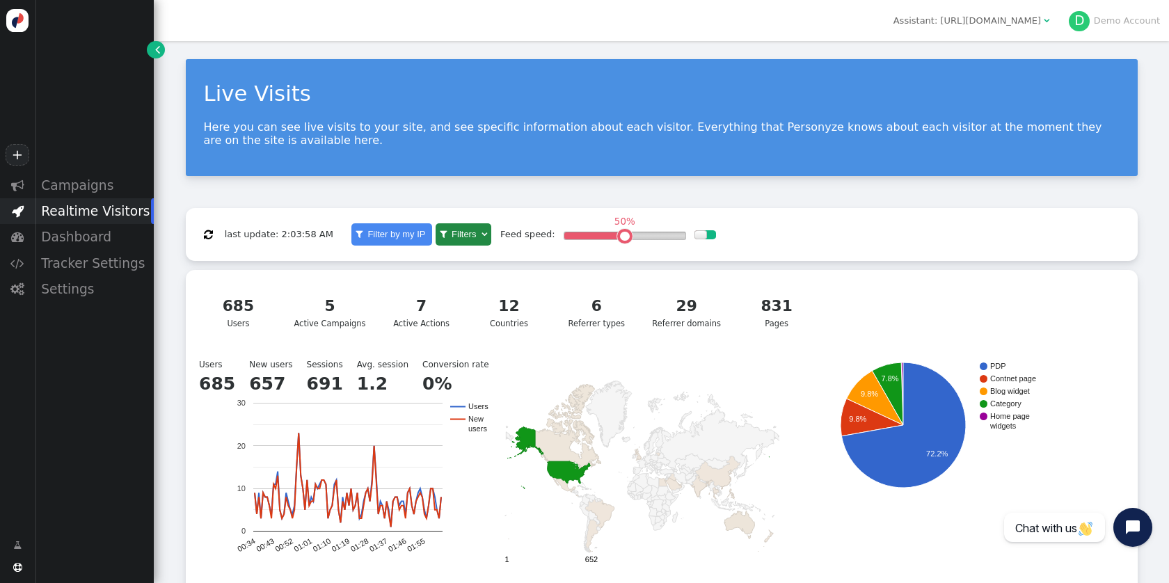
click at [418, 323] on div "7 Active Actions" at bounding box center [422, 312] width 64 height 35
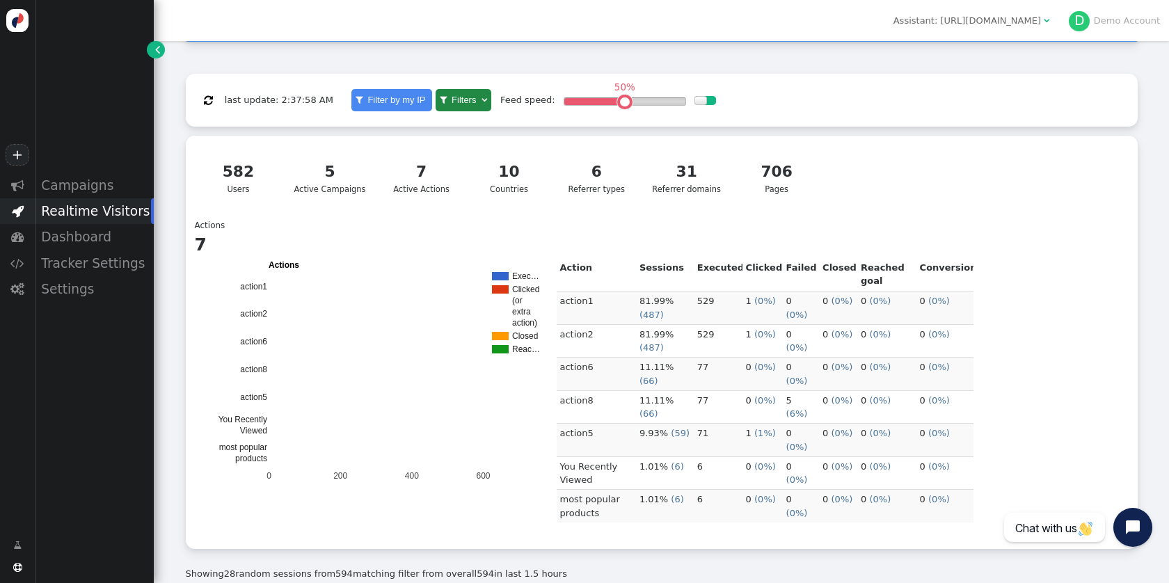
scroll to position [116, 0]
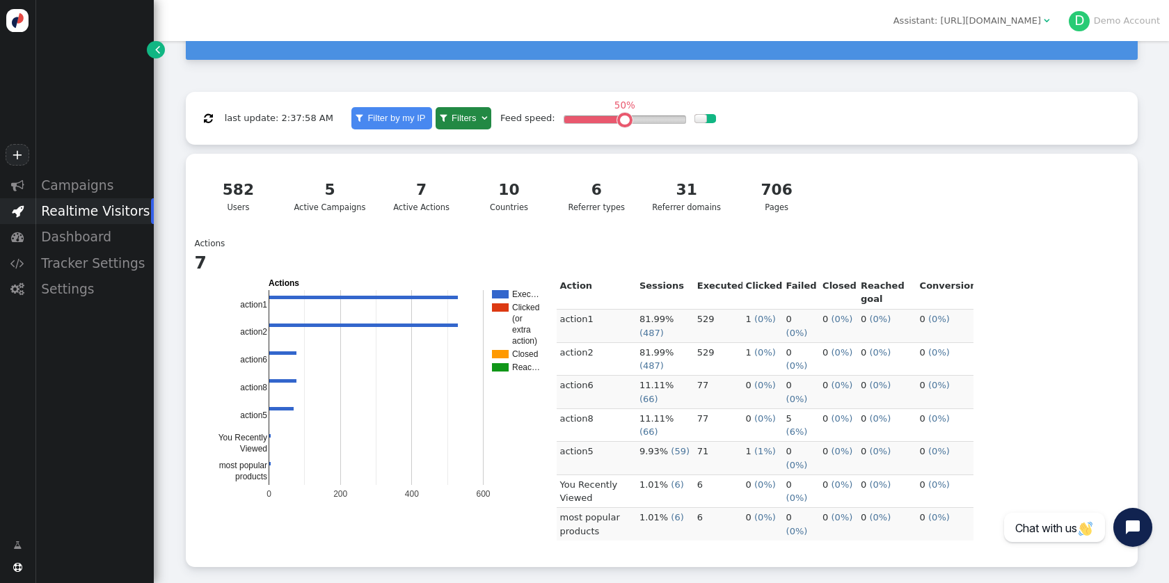
click at [500, 197] on div "10" at bounding box center [509, 190] width 64 height 23
click at [677, 210] on div "31 Referrer domains" at bounding box center [686, 196] width 69 height 35
click at [766, 200] on div "706" at bounding box center [777, 190] width 64 height 23
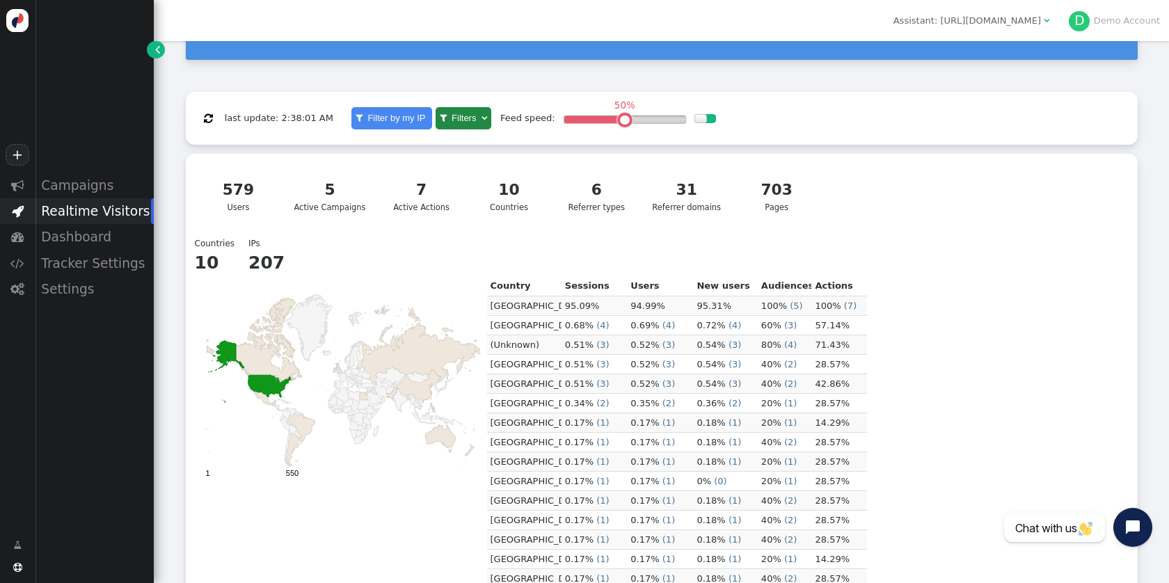
click at [305, 204] on div "5 Active Campaigns" at bounding box center [330, 196] width 72 height 35
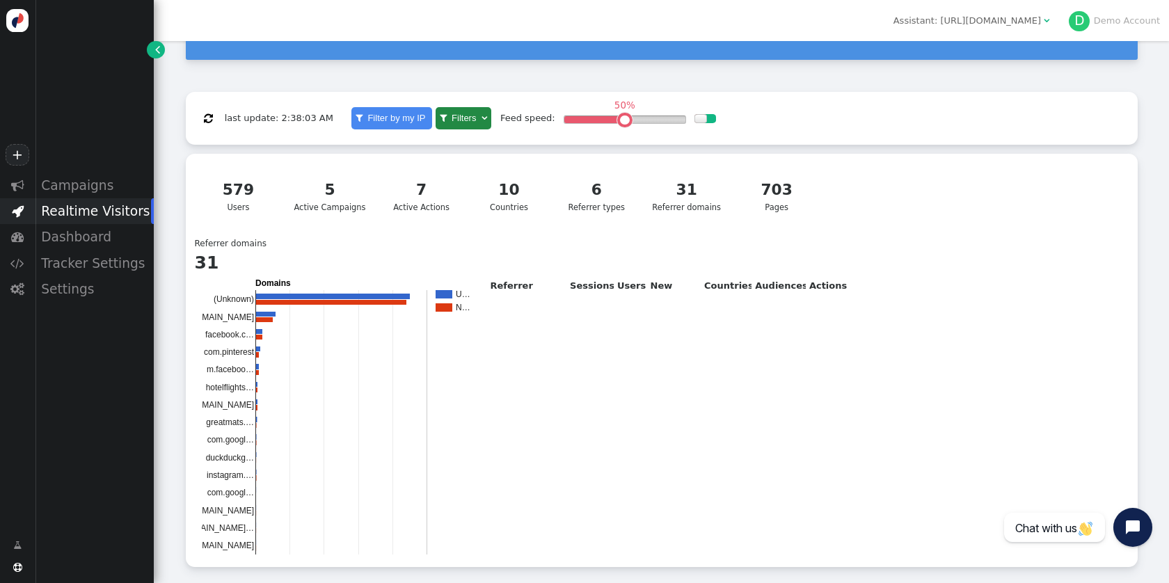
click at [254, 205] on div "579 Users" at bounding box center [239, 196] width 64 height 35
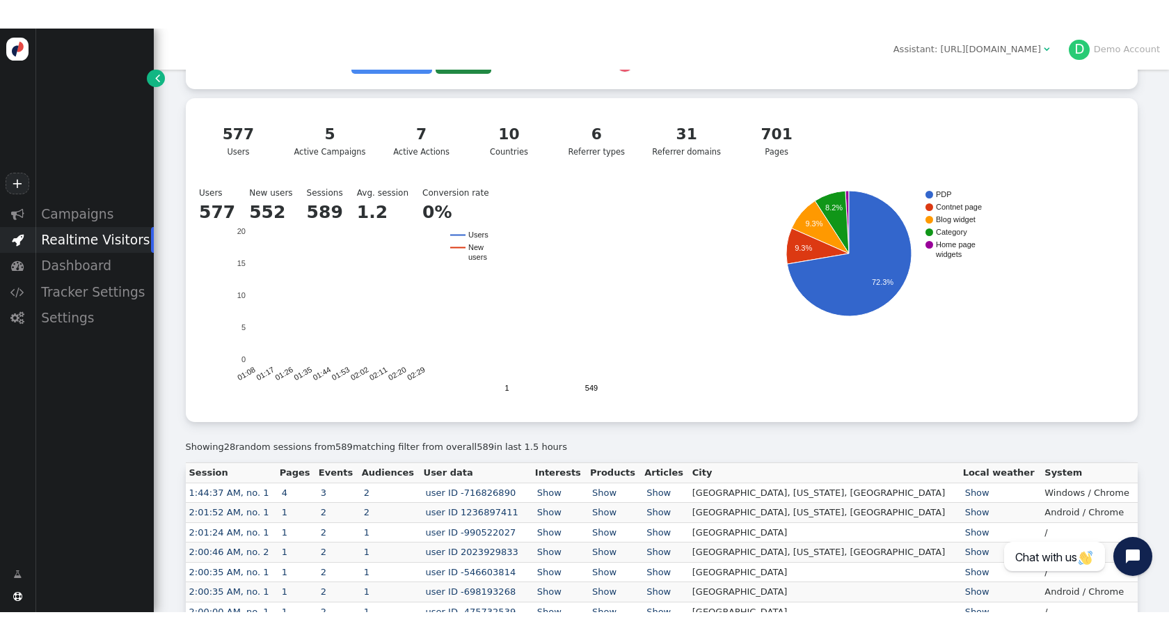
scroll to position [0, 0]
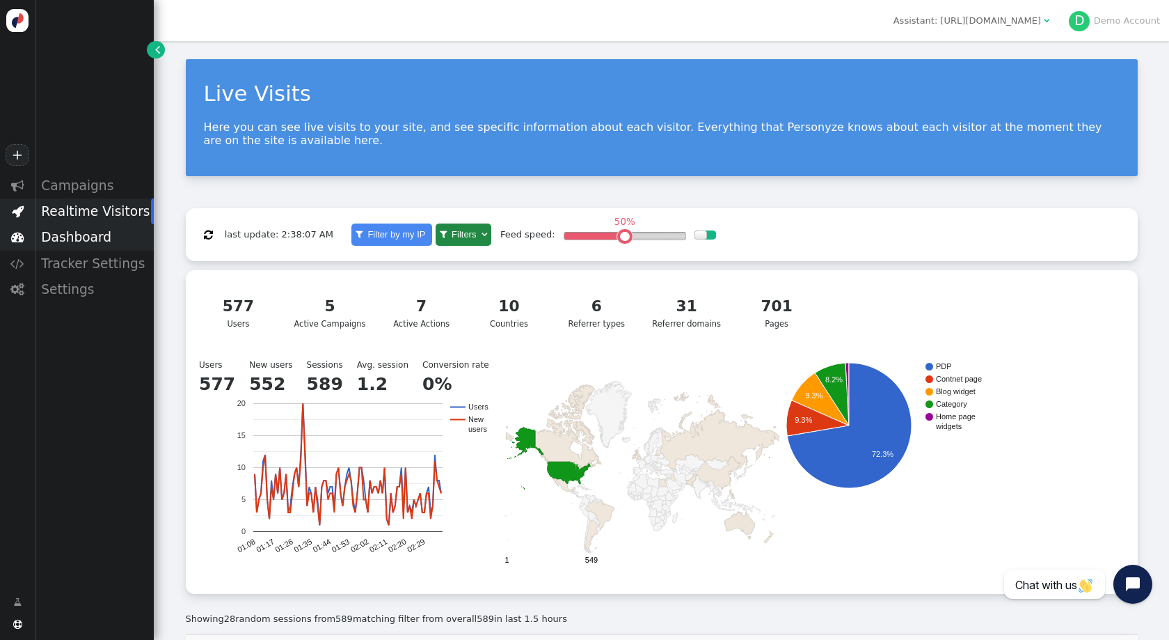
click at [85, 226] on div "Dashboard" at bounding box center [94, 237] width 119 height 26
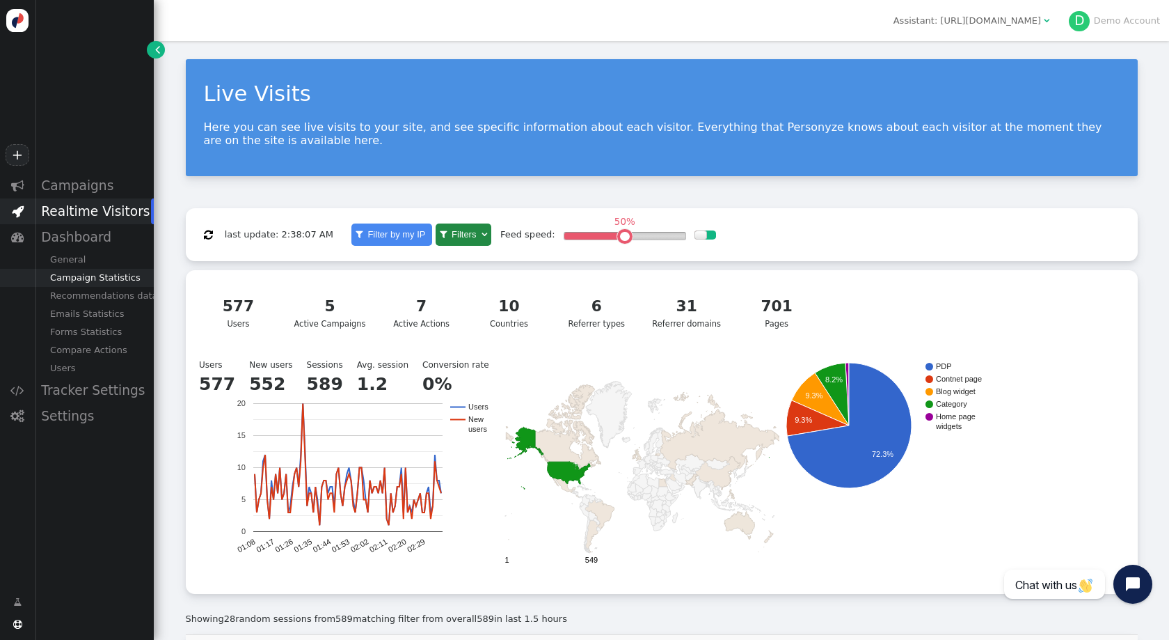
click at [84, 283] on div "Campaign Statistics" at bounding box center [94, 278] width 119 height 18
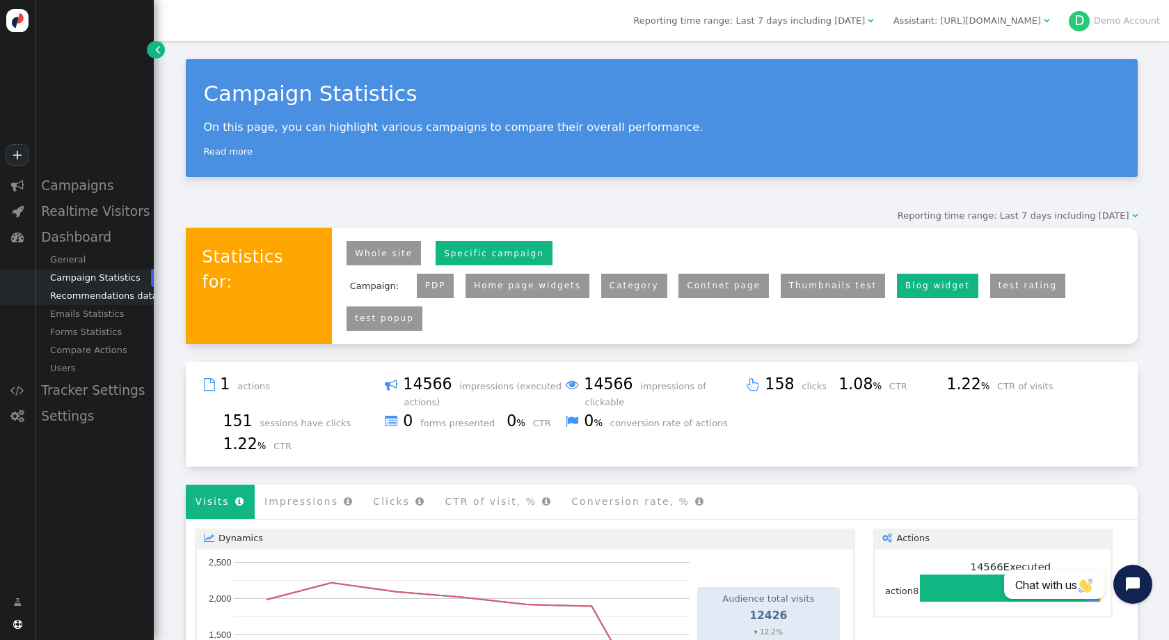
click at [84, 297] on div "Recommendations data" at bounding box center [94, 296] width 119 height 18
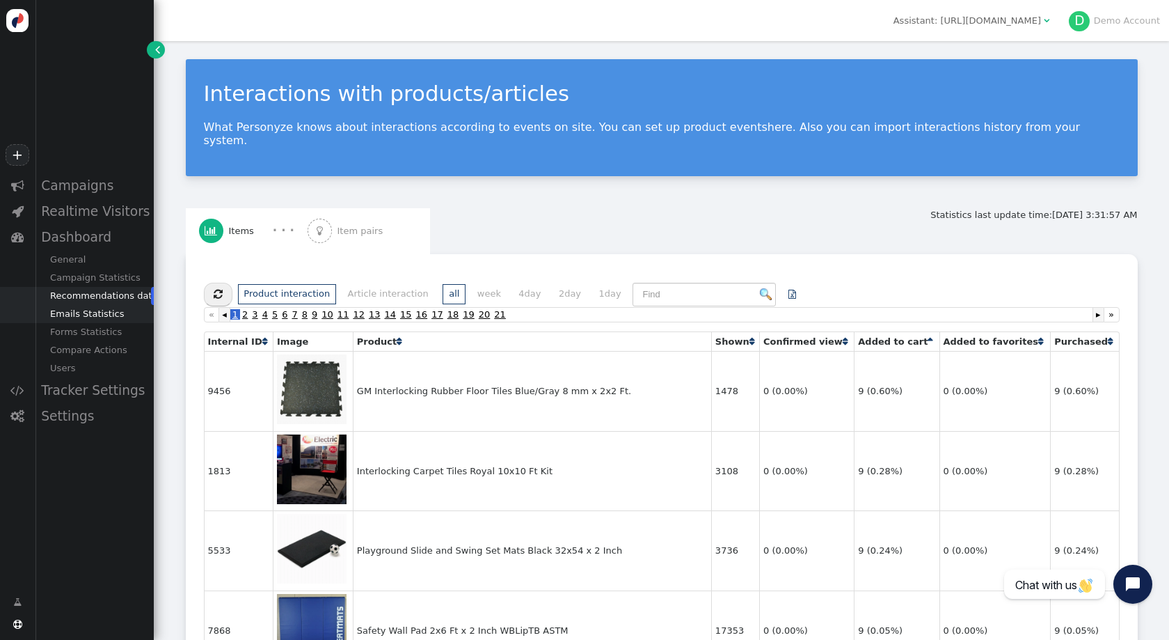
click at [85, 309] on div "Emails Statistics" at bounding box center [94, 314] width 119 height 18
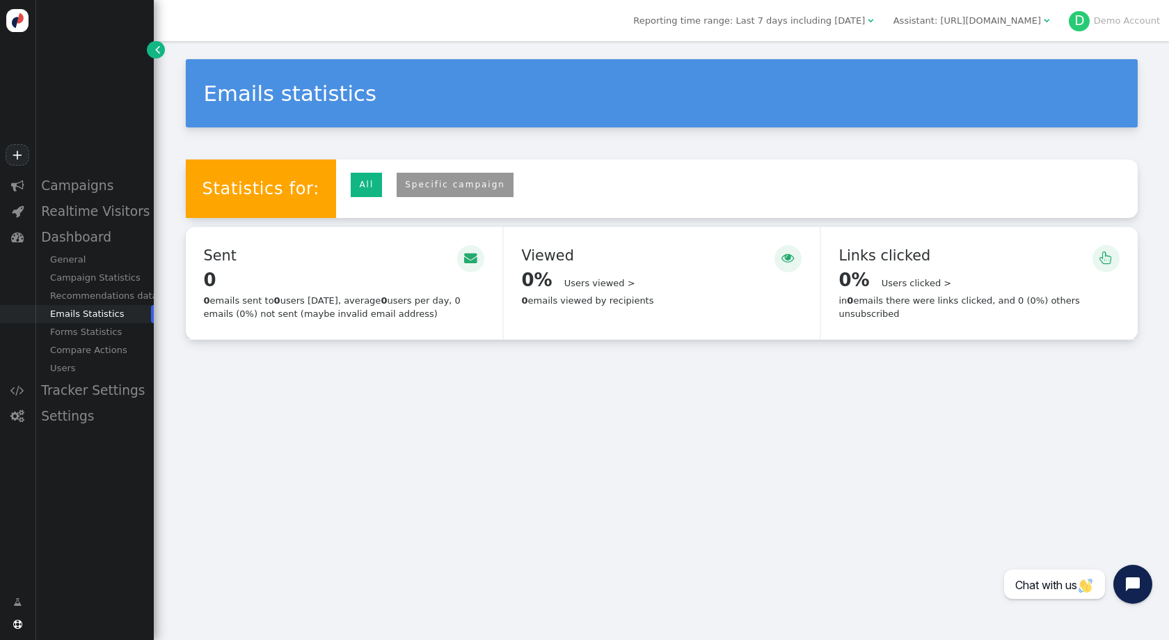
click at [409, 205] on div "All Personyze recommendations Specific campaign" at bounding box center [432, 188] width 192 height 58
click at [413, 193] on link "Specific campaign" at bounding box center [455, 185] width 117 height 24
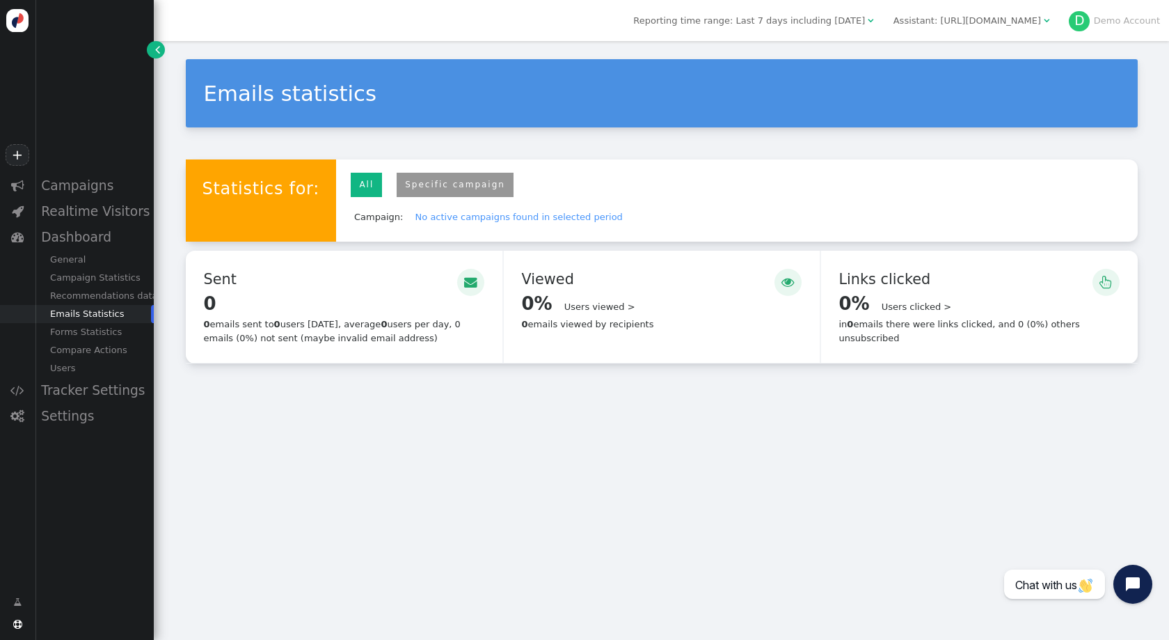
click at [352, 177] on link "All" at bounding box center [366, 185] width 31 height 24
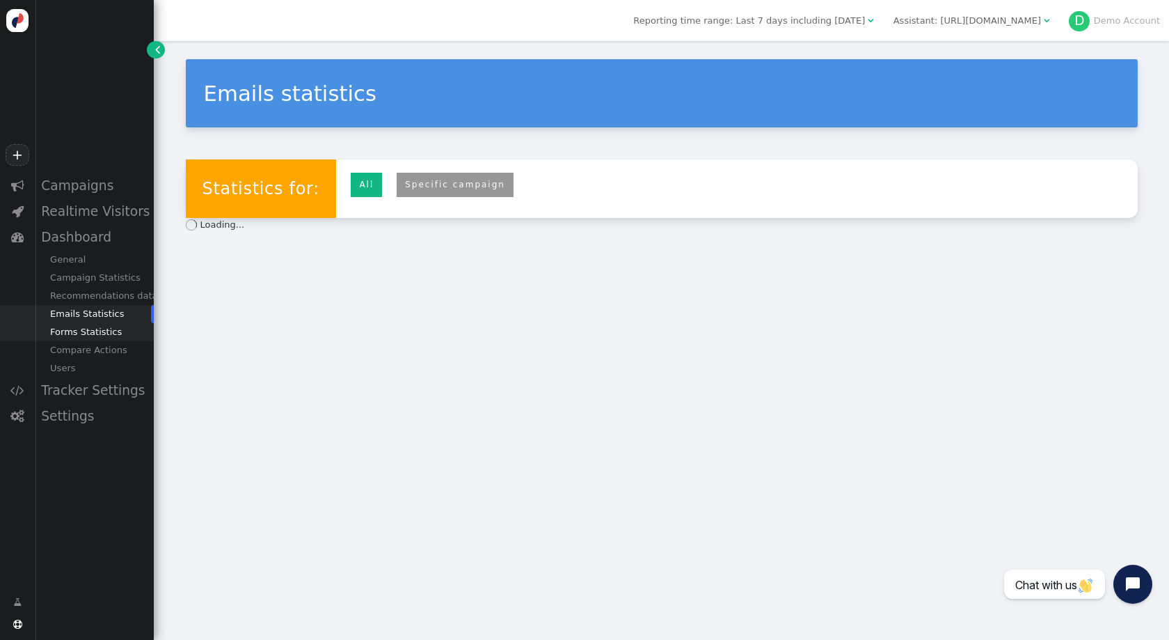
click at [93, 326] on div "Forms Statistics" at bounding box center [94, 332] width 119 height 18
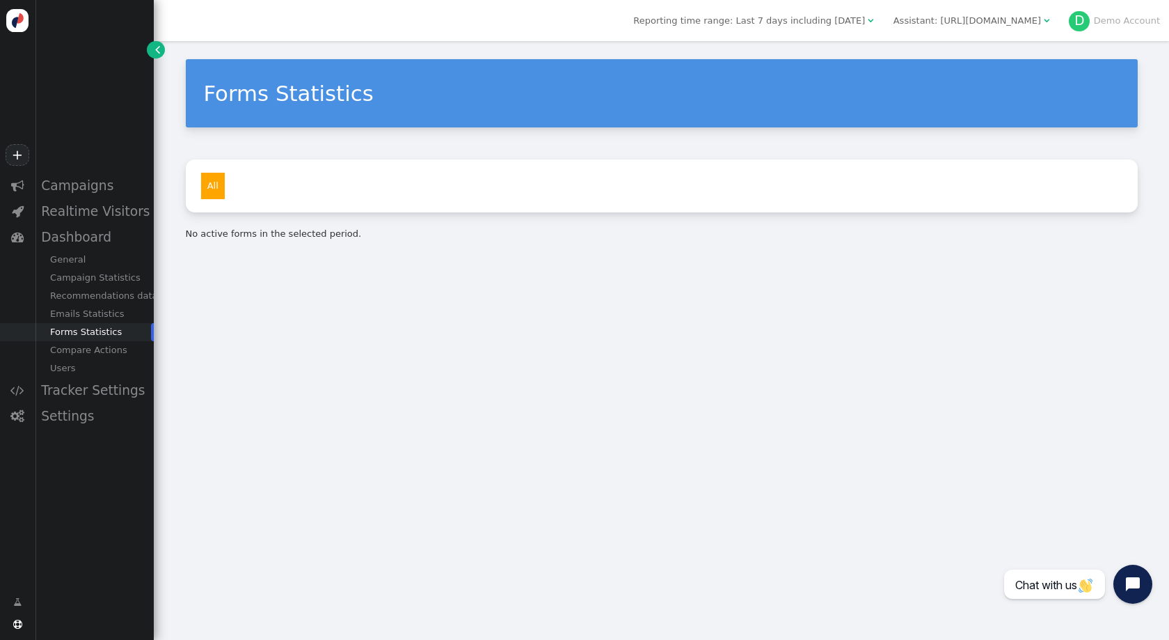
click at [208, 191] on li "All" at bounding box center [213, 186] width 24 height 26
click at [83, 349] on div "Compare Actions" at bounding box center [94, 350] width 119 height 18
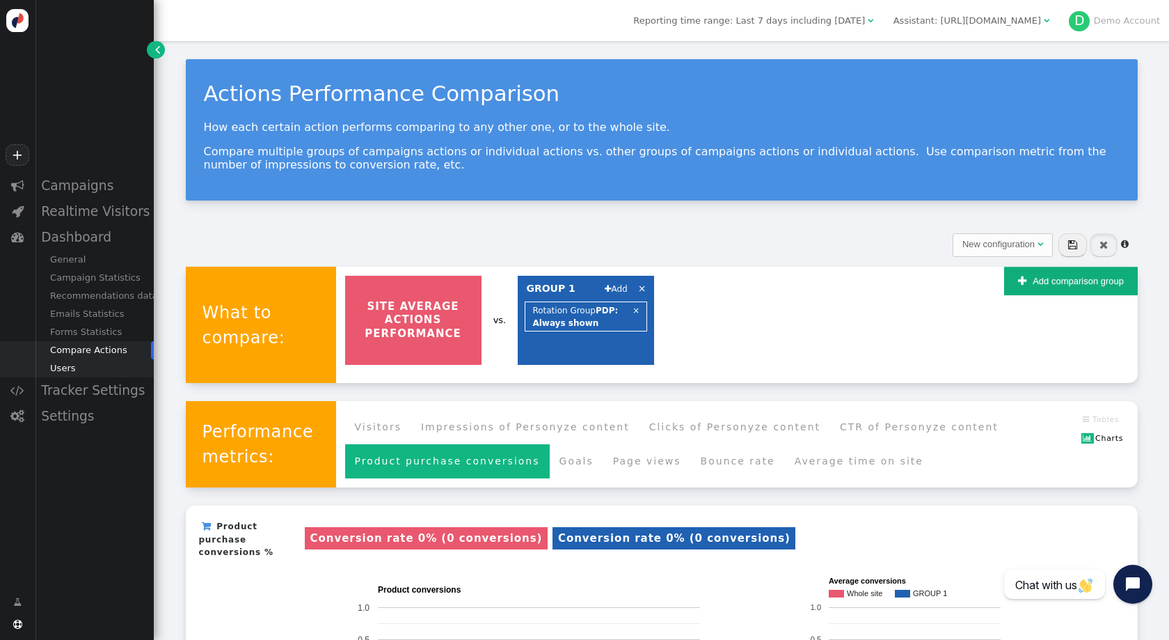
click at [81, 364] on div "Users" at bounding box center [94, 368] width 119 height 18
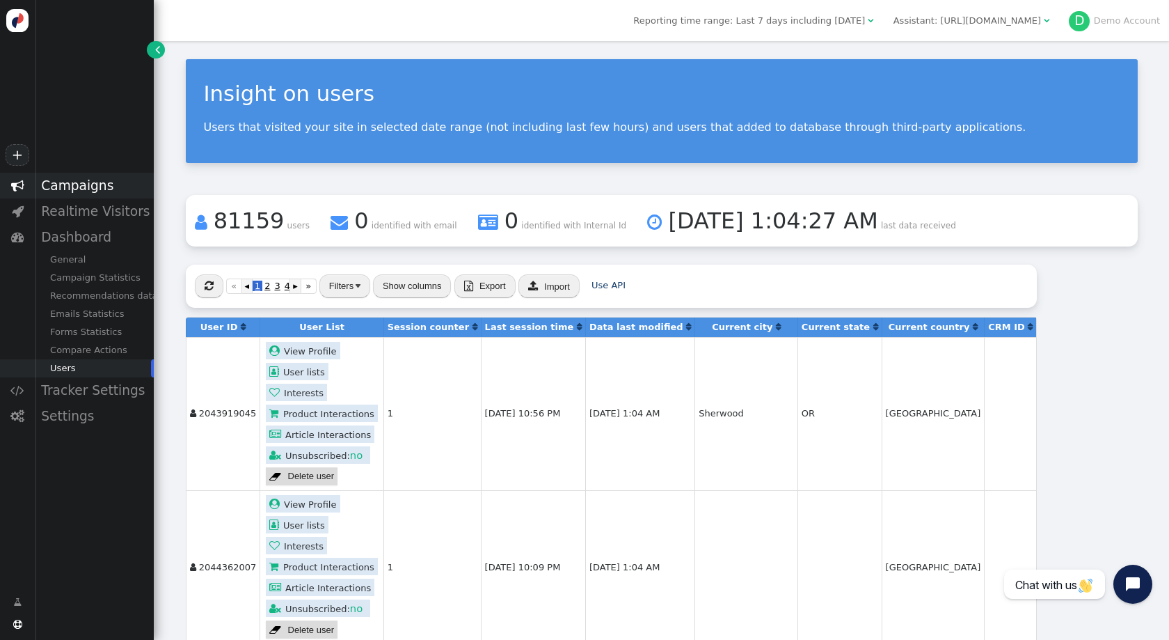
click at [87, 182] on div "Campaigns" at bounding box center [94, 186] width 119 height 26
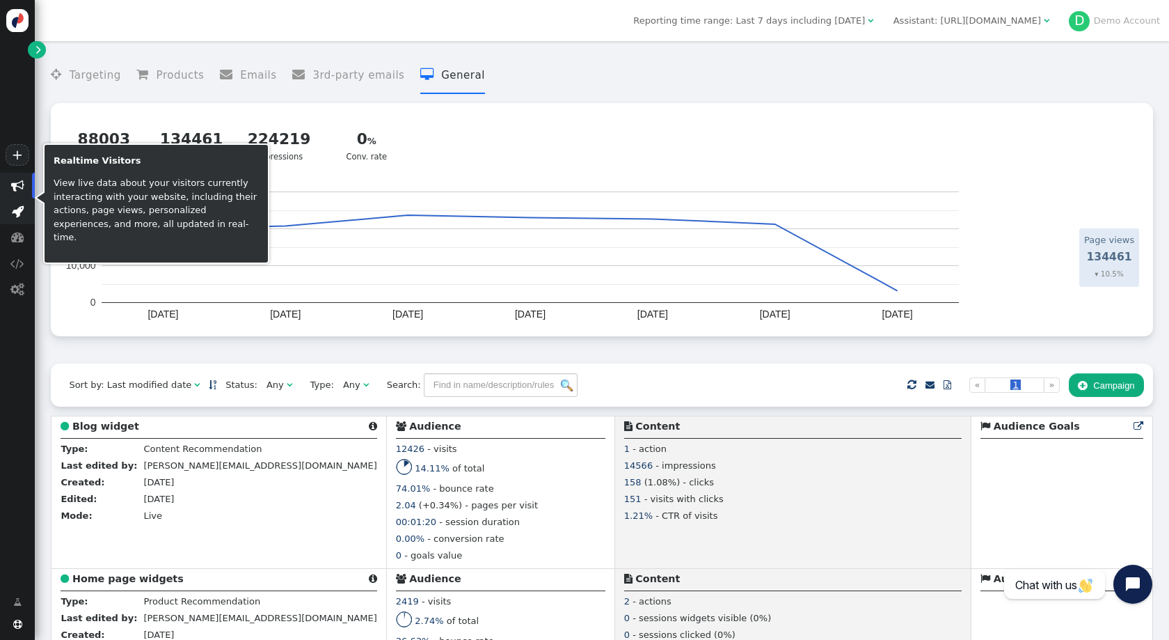
click at [15, 213] on span "" at bounding box center [18, 211] width 12 height 13
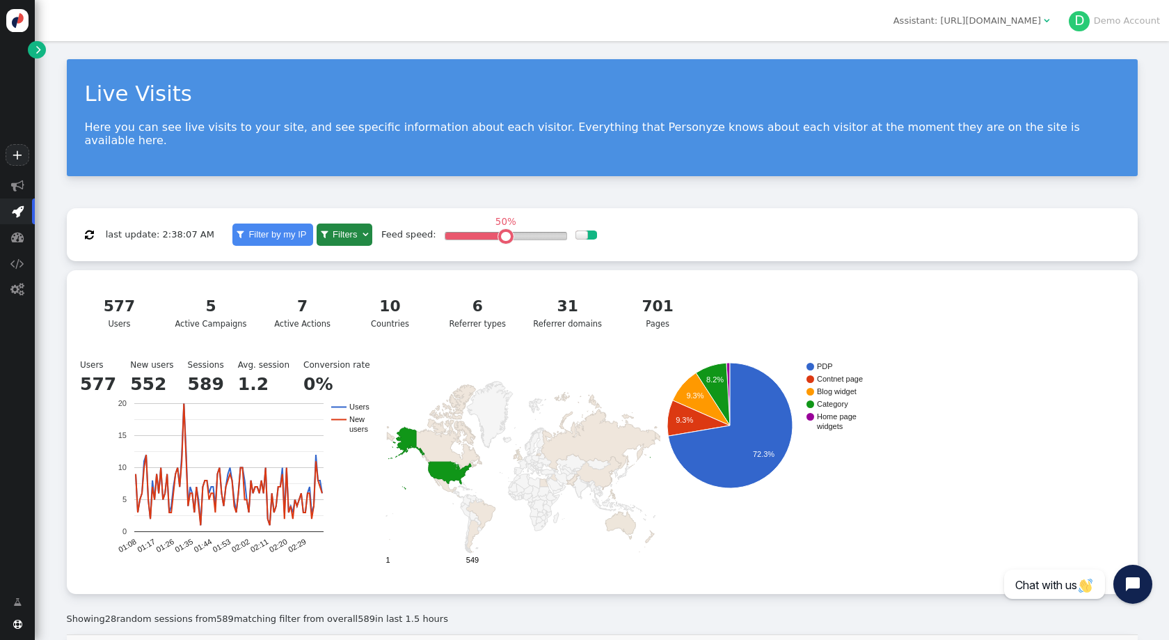
click at [733, 158] on div "Live Visits Here you can see live visits to your site, and see specific informa…" at bounding box center [602, 117] width 1071 height 117
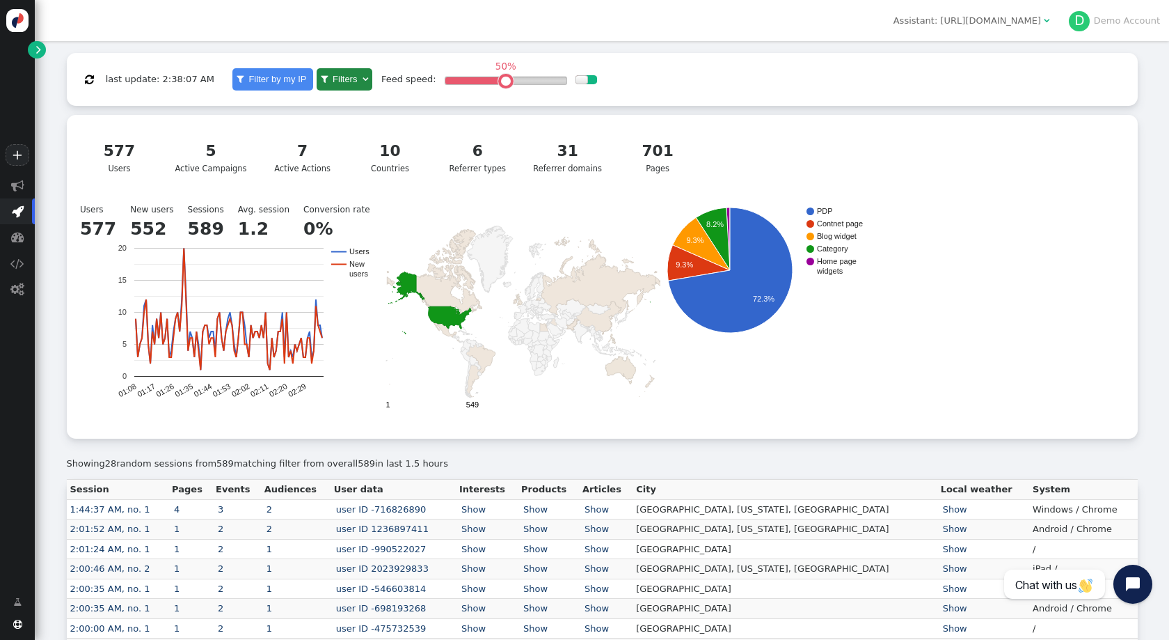
scroll to position [157, 0]
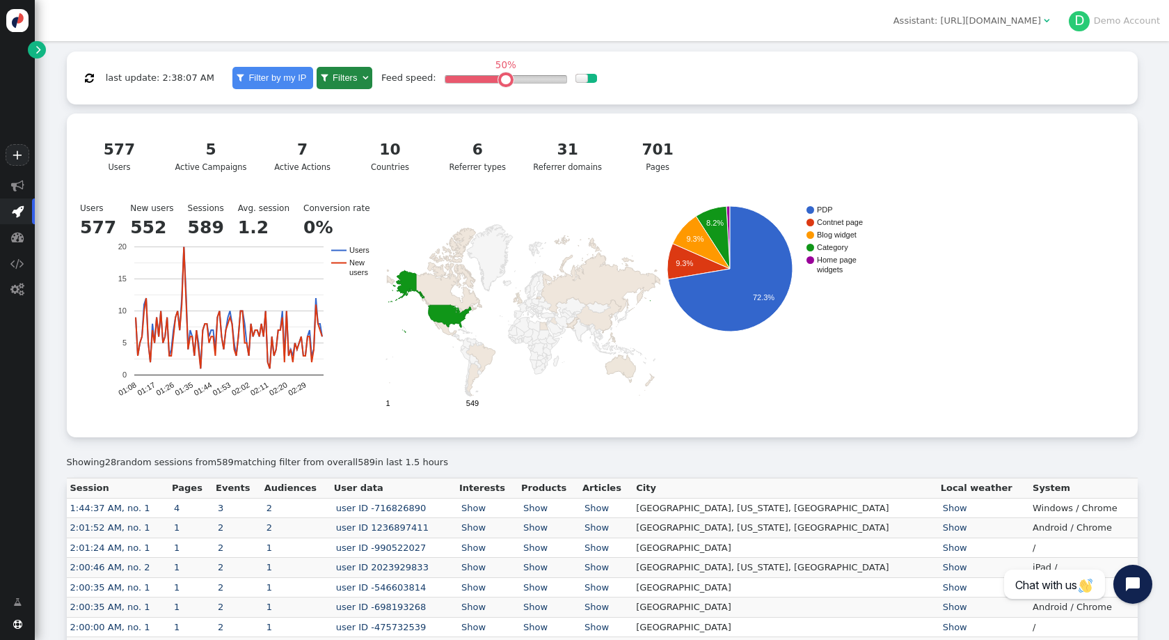
click at [35, 50] on link "" at bounding box center [36, 49] width 17 height 17
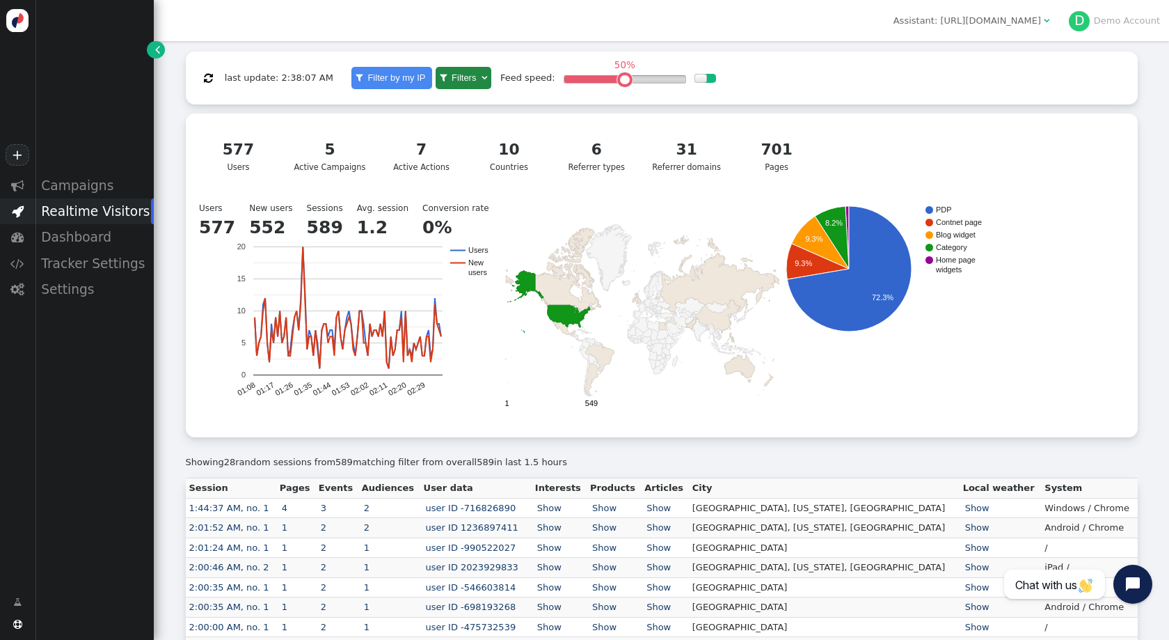
scroll to position [171, 0]
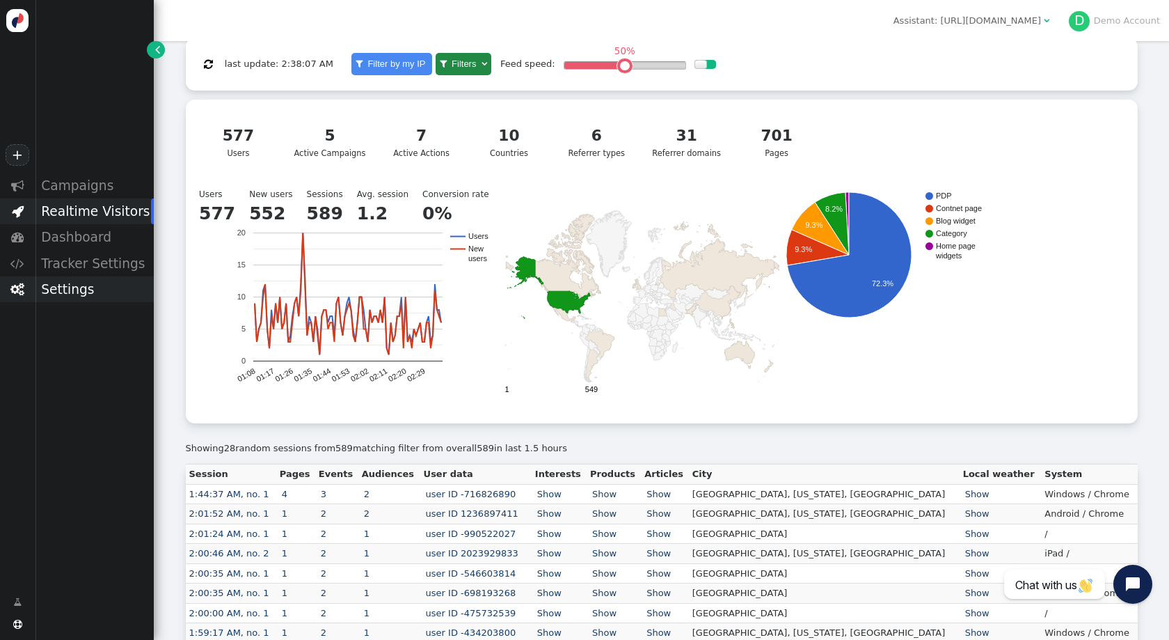
click at [78, 285] on div "Settings" at bounding box center [94, 289] width 119 height 26
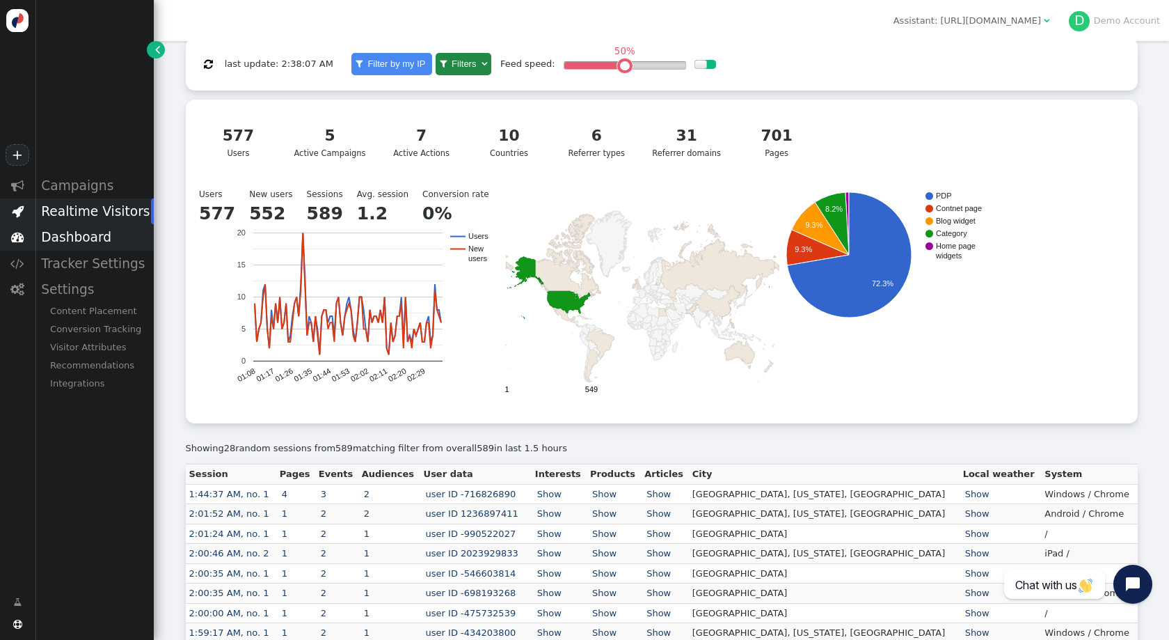
click at [85, 234] on div "Dashboard" at bounding box center [94, 237] width 119 height 26
click at [79, 292] on div "Recommendations data" at bounding box center [94, 296] width 119 height 18
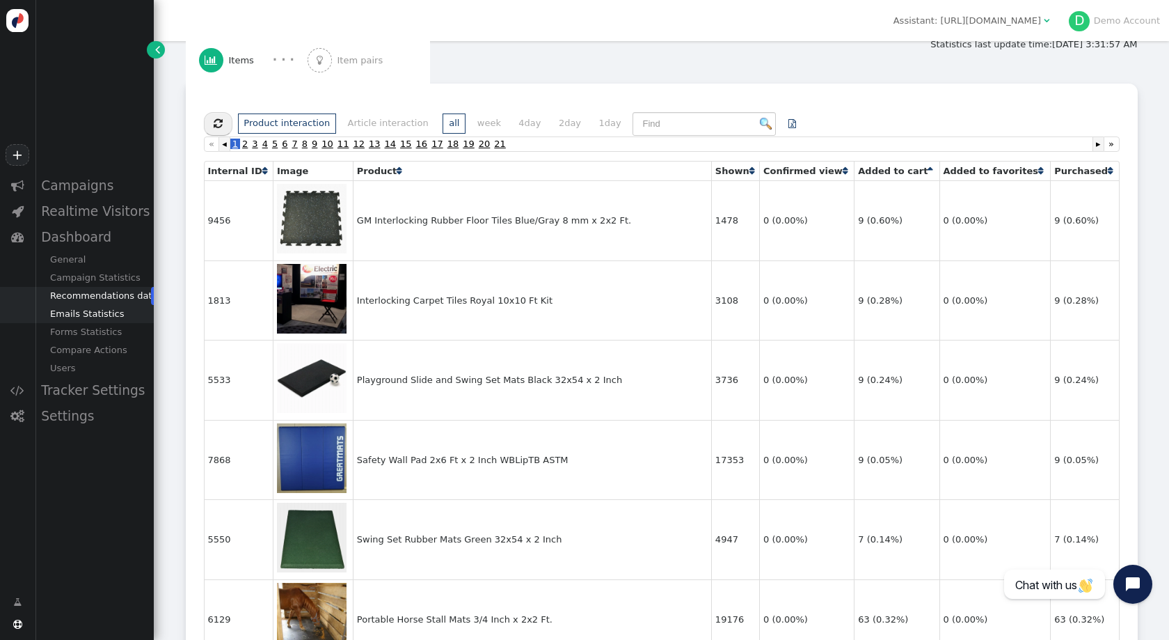
click at [70, 311] on div "Emails Statistics" at bounding box center [94, 314] width 119 height 18
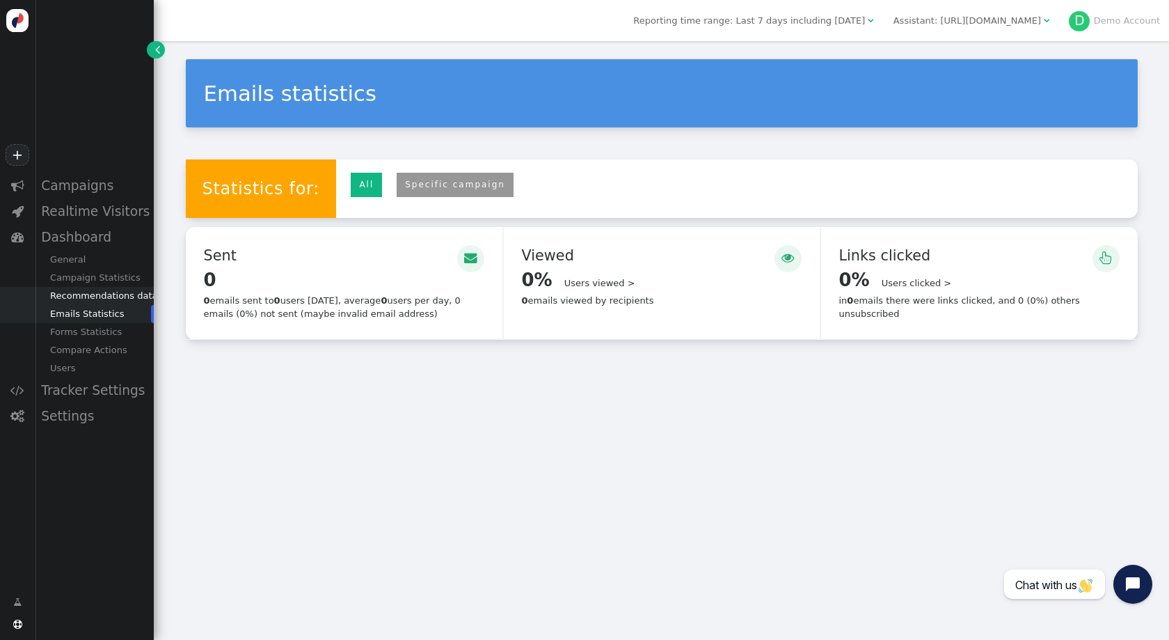
click at [83, 294] on div "Recommendations data" at bounding box center [94, 296] width 119 height 18
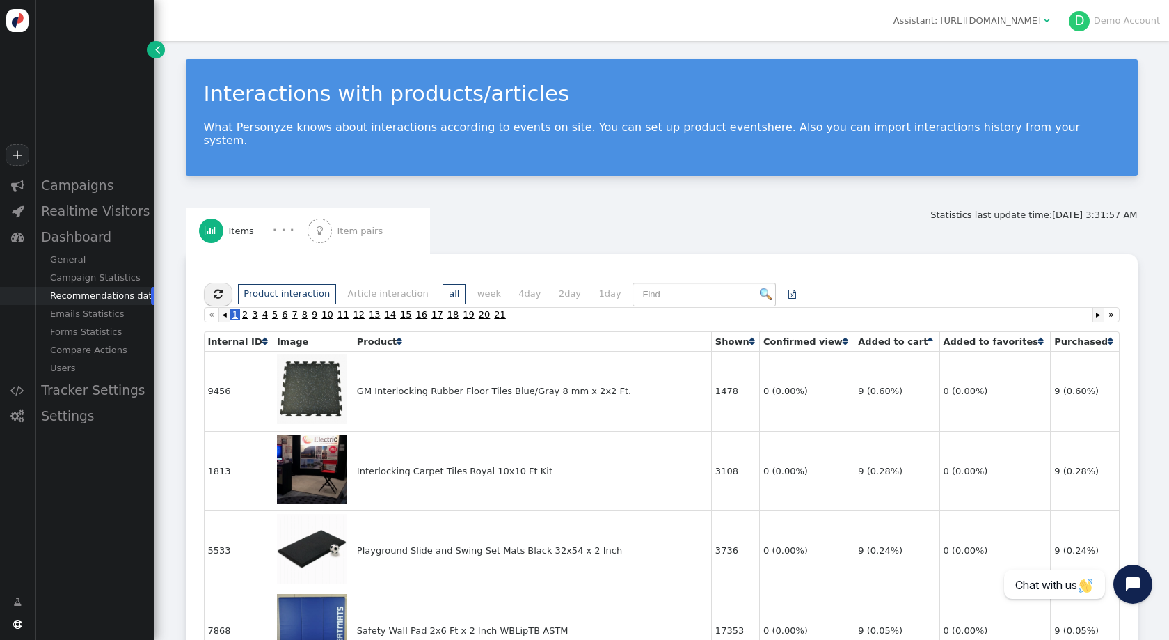
click at [688, 386] on td "GM Interlocking Rubber Floor Tiles Blue/Gray 8 mm x 2x2 Ft." at bounding box center [532, 391] width 358 height 80
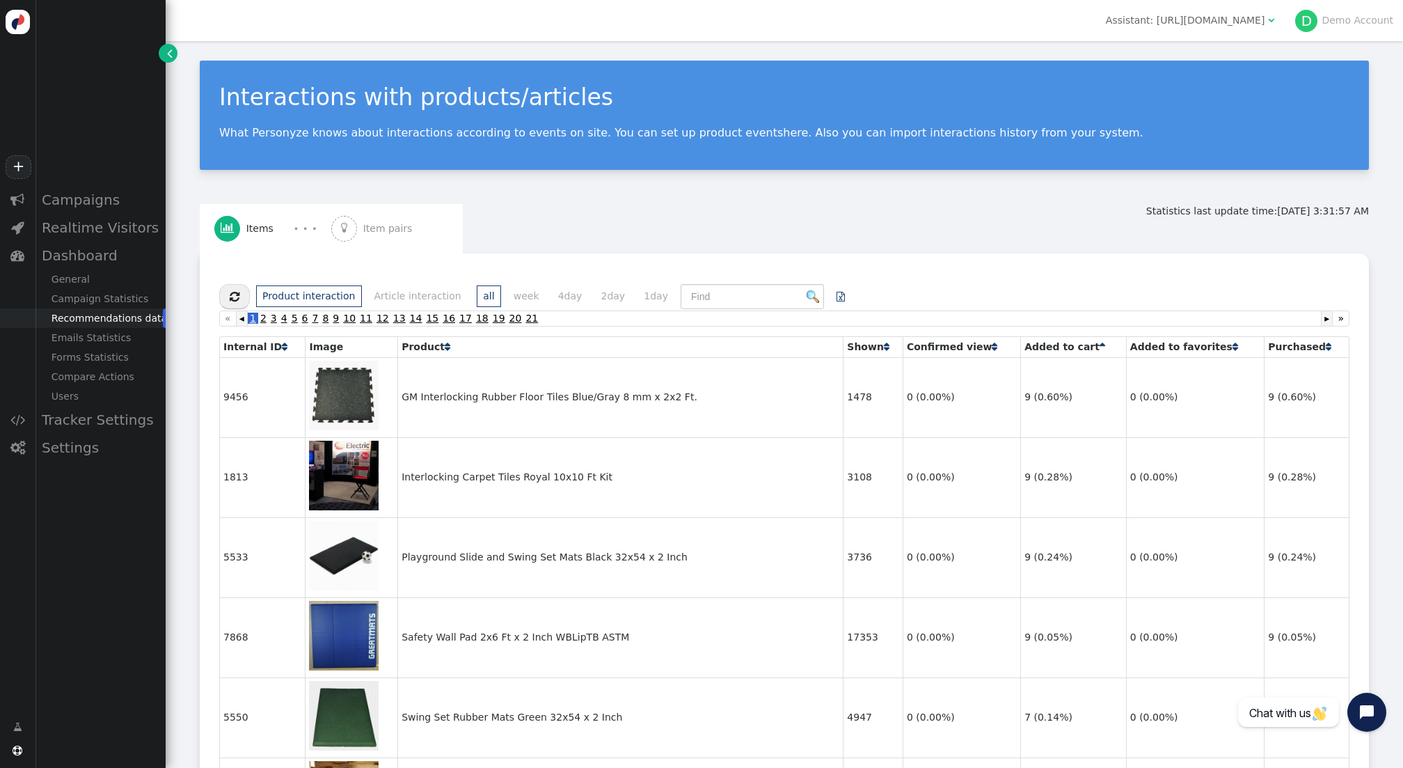
click at [173, 55] on link "" at bounding box center [168, 53] width 19 height 19
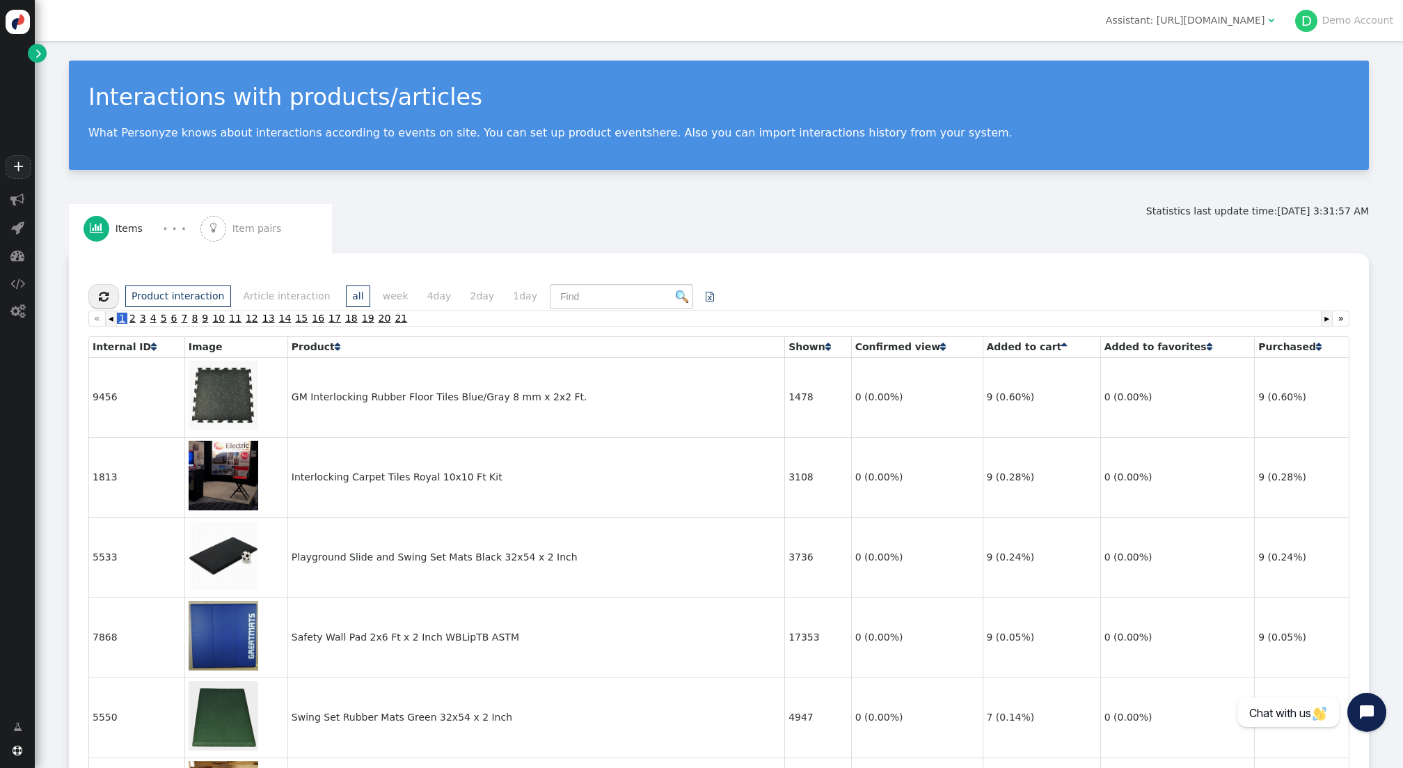
click at [263, 227] on span "Item pairs" at bounding box center [259, 228] width 55 height 15
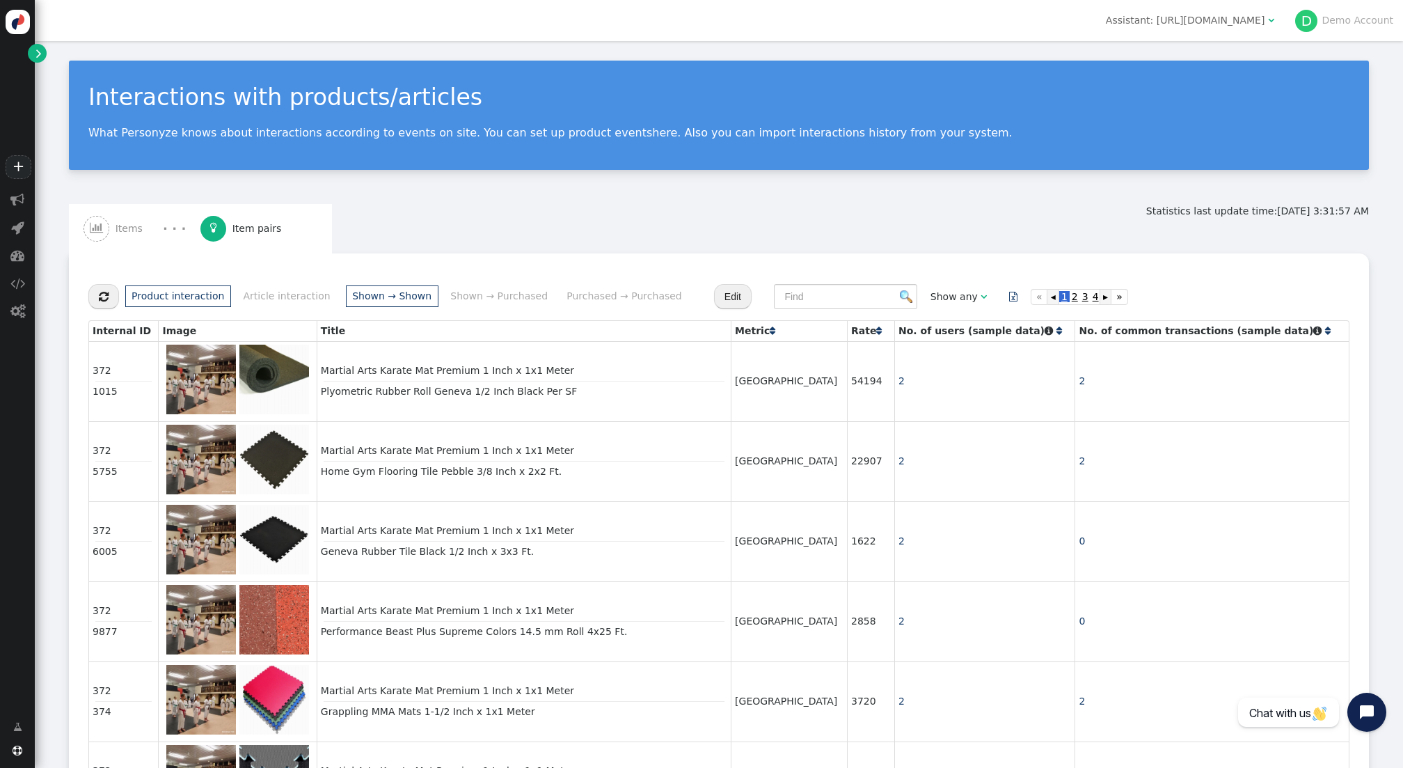
click at [143, 231] on span "Items" at bounding box center [132, 228] width 33 height 15
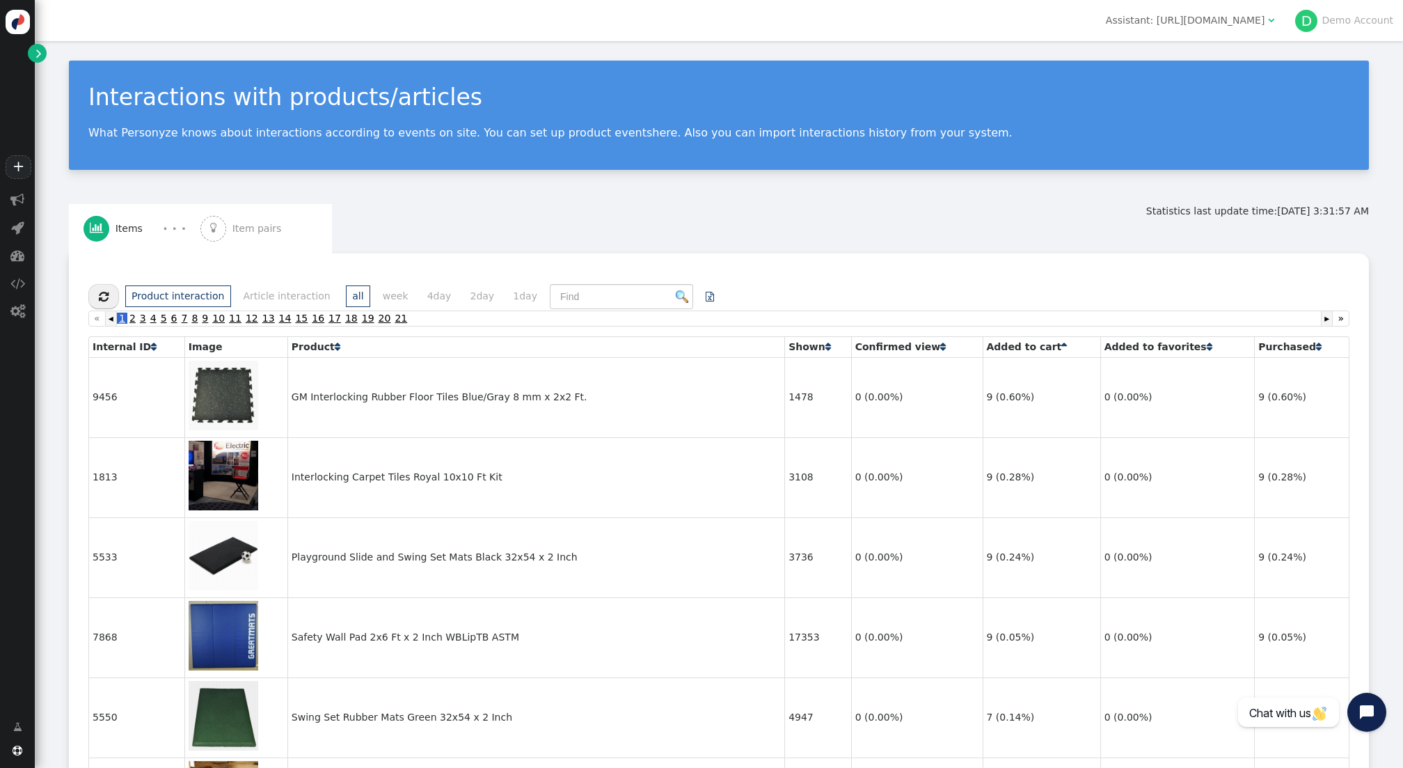
click at [261, 233] on span "Item pairs" at bounding box center [259, 228] width 55 height 15
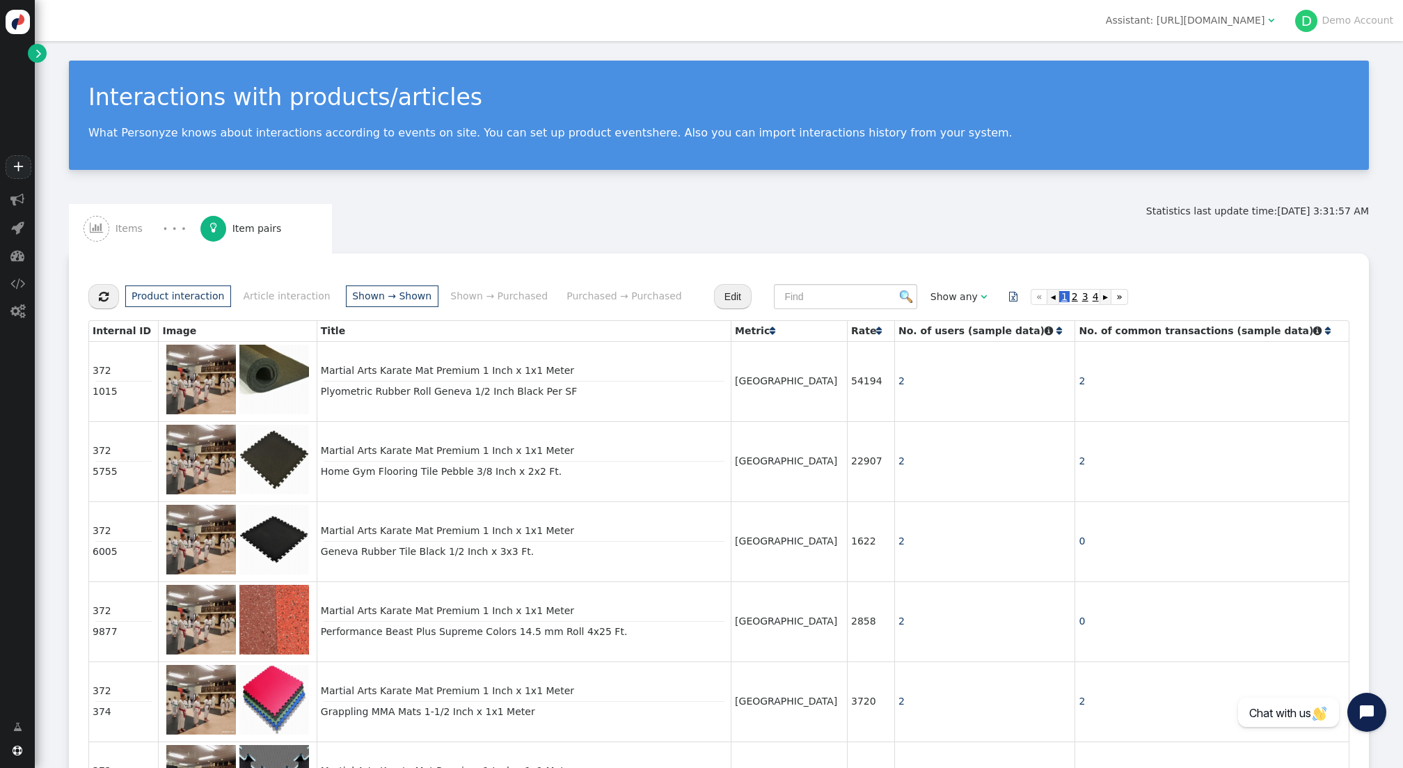
click at [31, 53] on link "" at bounding box center [37, 53] width 19 height 19
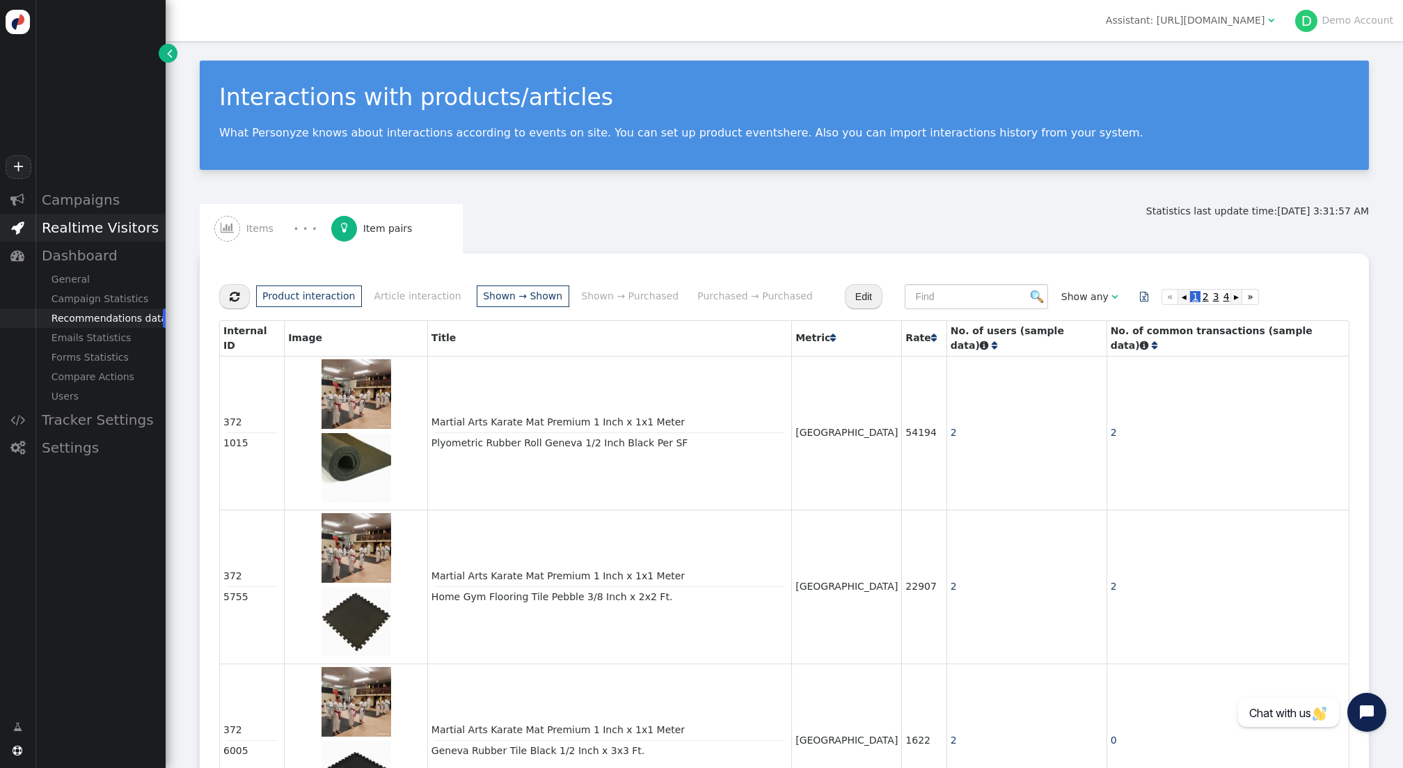
click at [86, 224] on div "Realtime Visitors" at bounding box center [100, 228] width 131 height 28
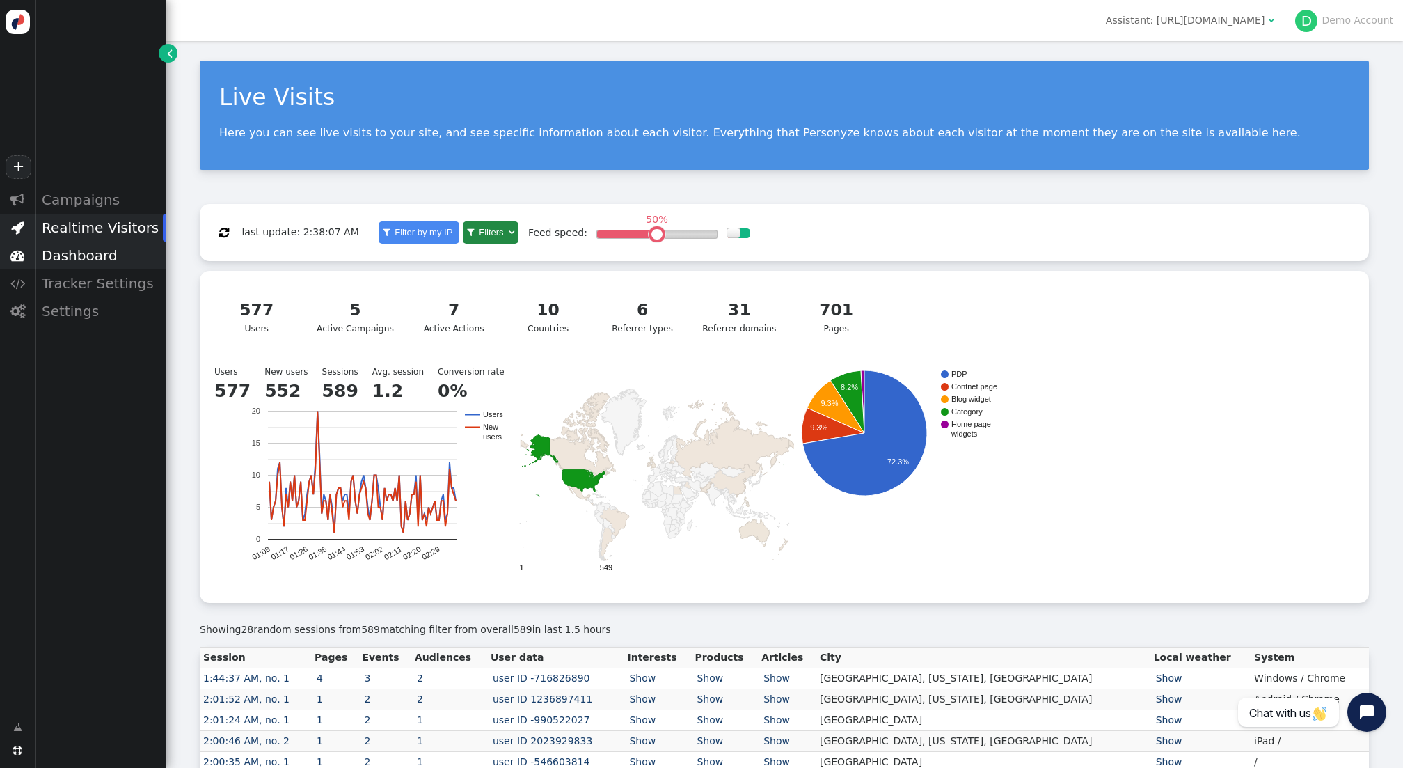
click at [89, 250] on div "Dashboard" at bounding box center [100, 256] width 131 height 28
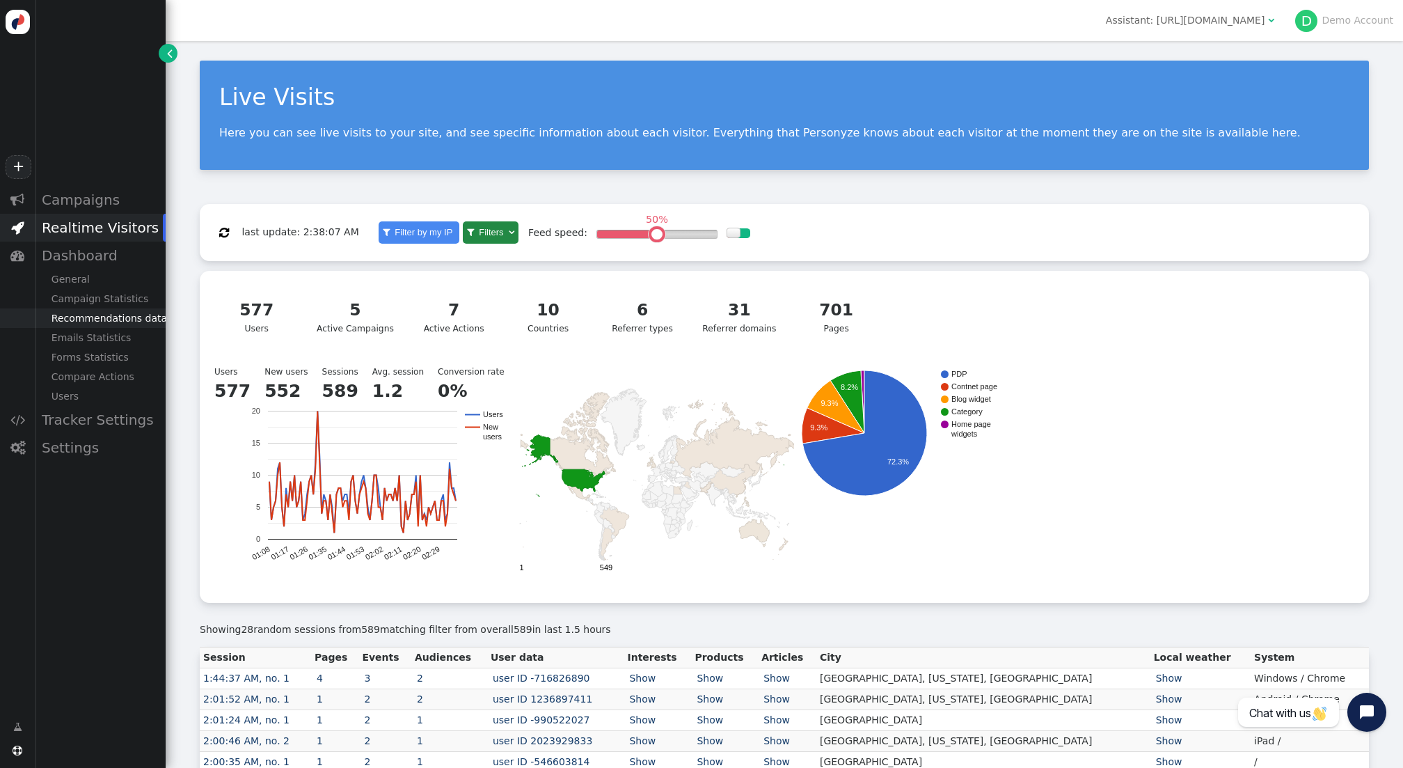
click at [149, 324] on div "Recommendations data" at bounding box center [100, 317] width 131 height 19
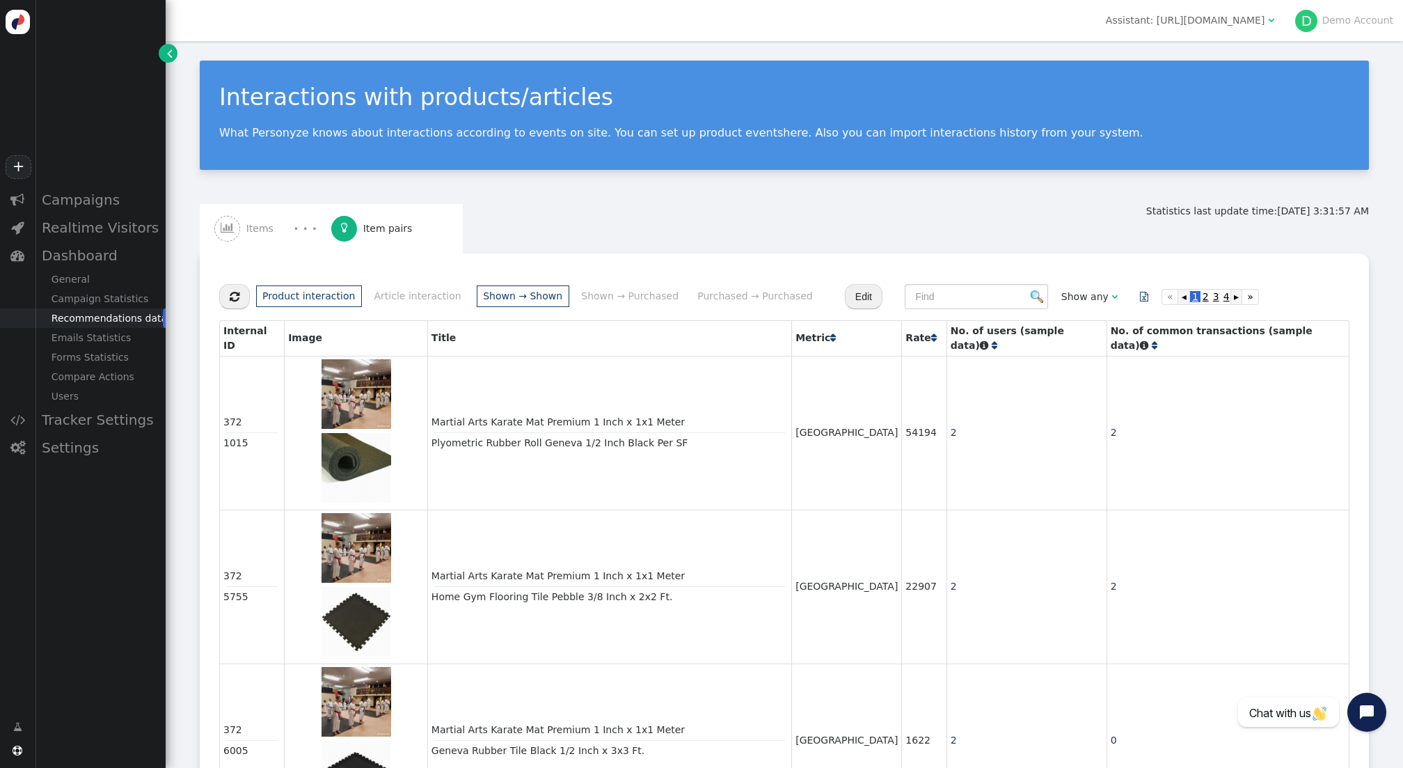
click at [255, 231] on span "Items" at bounding box center [262, 228] width 33 height 15
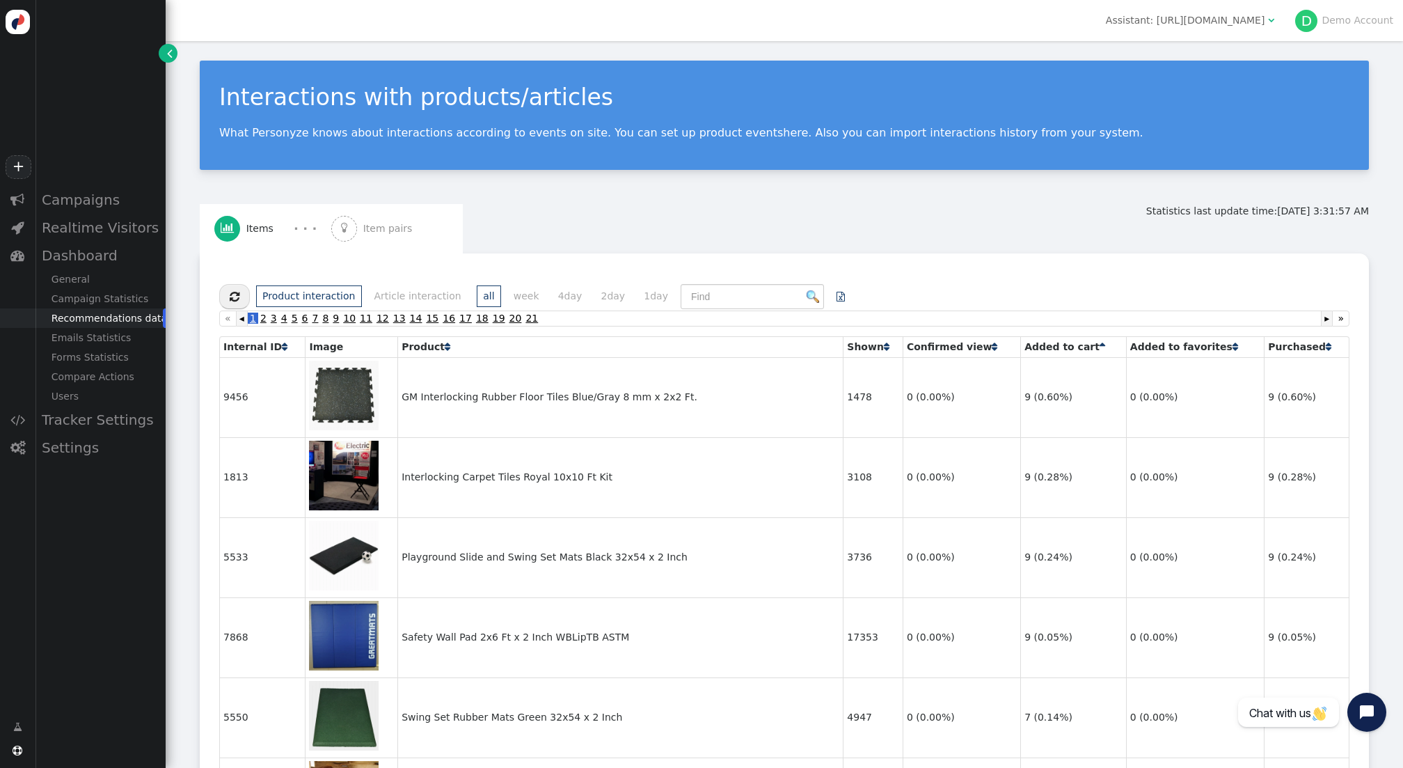
click at [404, 226] on span "Item pairs" at bounding box center [390, 228] width 55 height 15
